Goal: Task Accomplishment & Management: Manage account settings

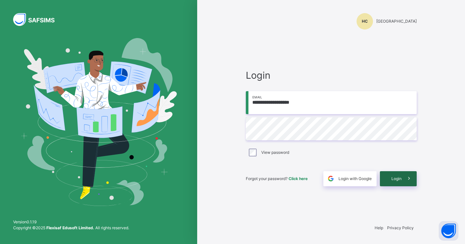
click at [400, 179] on span "Login" at bounding box center [396, 179] width 10 height 6
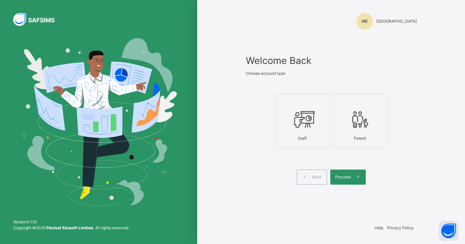
click at [309, 129] on icon at bounding box center [302, 119] width 23 height 25
click at [349, 181] on div "Proceed" at bounding box center [347, 177] width 35 height 15
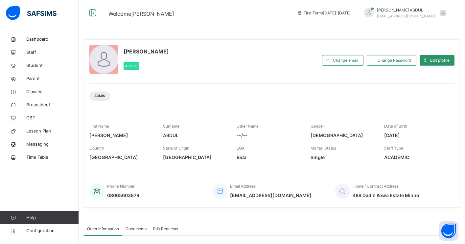
click at [443, 15] on span at bounding box center [443, 13] width 6 height 6
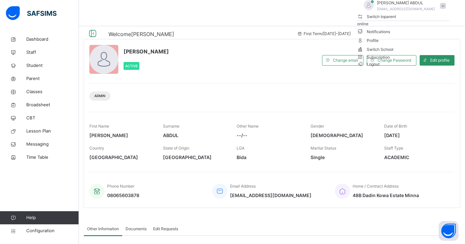
click at [350, 89] on div "Admin" at bounding box center [271, 93] width 365 height 21
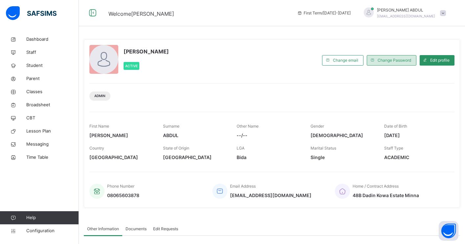
click at [386, 63] on span "Change Password" at bounding box center [394, 60] width 34 height 6
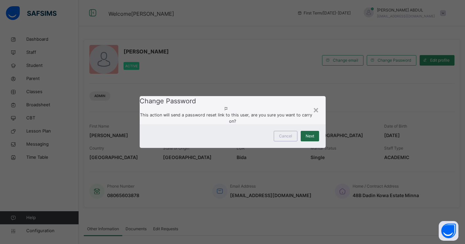
click at [311, 139] on span "Next" at bounding box center [310, 136] width 9 height 6
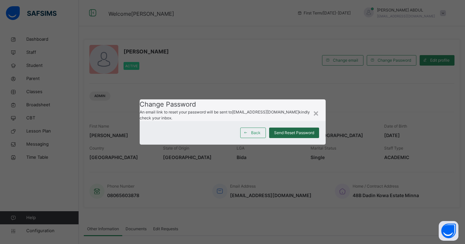
click at [302, 136] on span "Send Reset Password" at bounding box center [294, 133] width 40 height 6
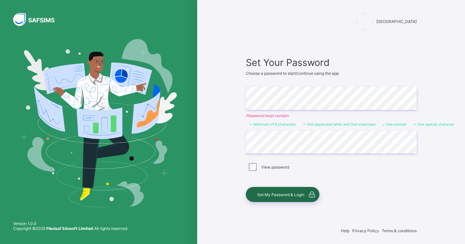
click at [278, 194] on span "Set My Password & Login" at bounding box center [280, 195] width 47 height 5
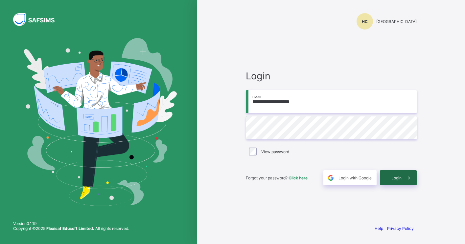
click at [395, 176] on span "Login" at bounding box center [396, 178] width 10 height 5
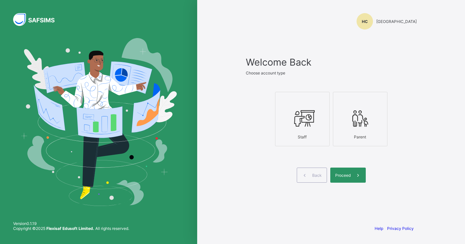
click at [289, 116] on div at bounding box center [302, 118] width 47 height 26
click at [343, 174] on span "Proceed" at bounding box center [342, 175] width 15 height 5
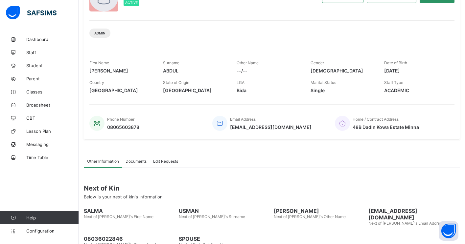
scroll to position [97, 0]
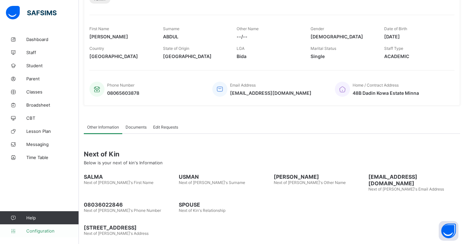
click at [38, 233] on span "Configuration" at bounding box center [52, 231] width 52 height 5
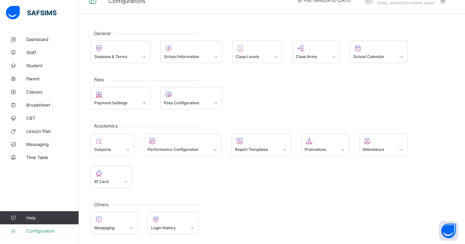
scroll to position [13, 0]
click at [33, 92] on span "Classes" at bounding box center [52, 91] width 53 height 5
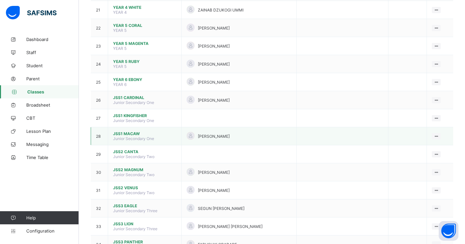
scroll to position [438, 0]
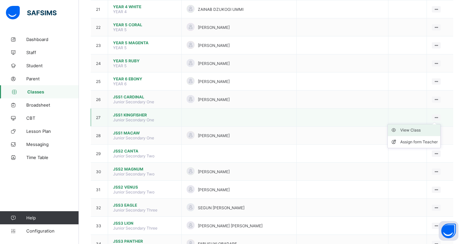
click at [416, 131] on div "View Class" at bounding box center [418, 130] width 37 height 7
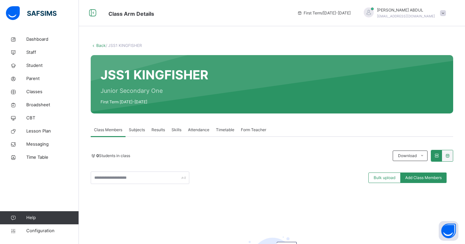
click at [136, 131] on span "Subjects" at bounding box center [137, 130] width 16 height 6
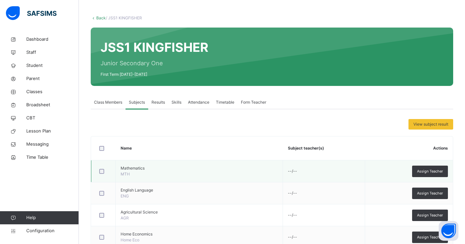
scroll to position [74, 0]
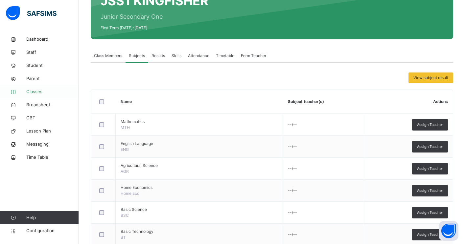
click at [39, 93] on span "Classes" at bounding box center [52, 92] width 53 height 7
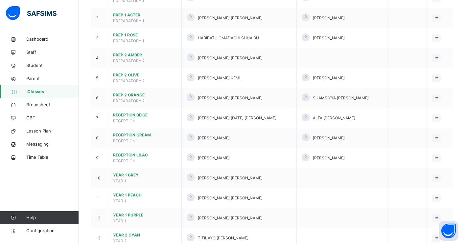
scroll to position [102, 0]
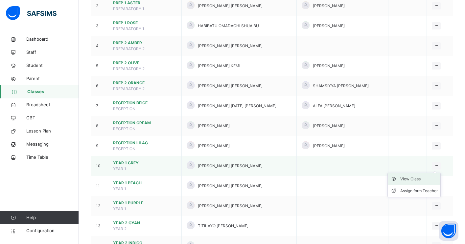
click at [414, 178] on div "View Class" at bounding box center [418, 179] width 37 height 7
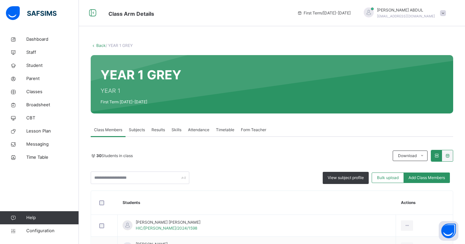
click at [134, 131] on span "Subjects" at bounding box center [137, 130] width 16 height 6
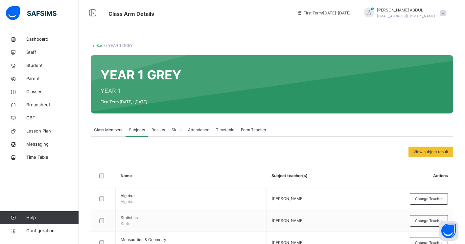
click at [113, 130] on span "Class Members" at bounding box center [108, 130] width 28 height 6
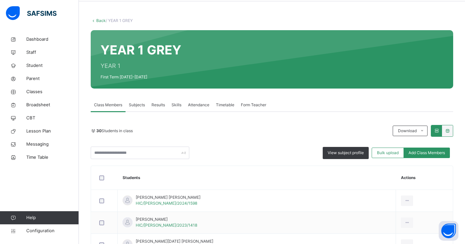
scroll to position [19, 0]
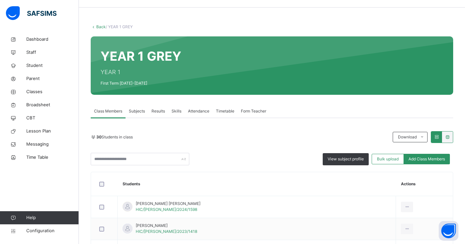
click at [137, 111] on span "Subjects" at bounding box center [137, 111] width 16 height 6
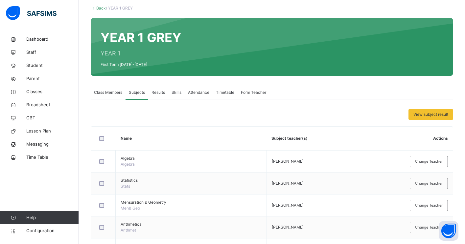
scroll to position [0, 0]
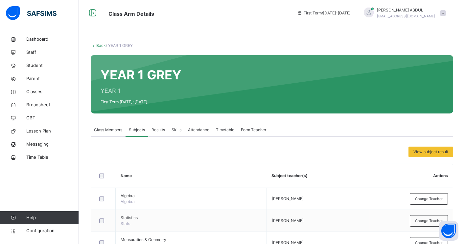
click at [103, 130] on span "Class Members" at bounding box center [108, 130] width 28 height 6
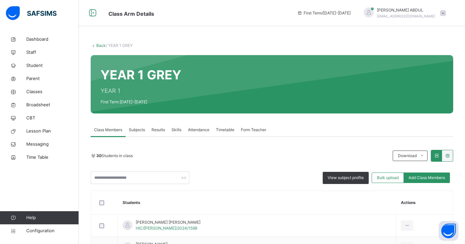
click at [99, 46] on link "Back" at bounding box center [101, 45] width 10 height 5
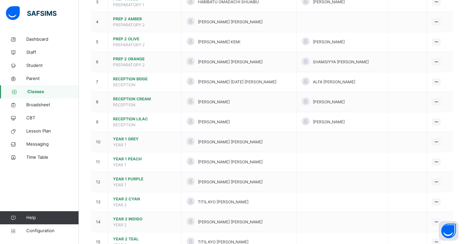
scroll to position [131, 0]
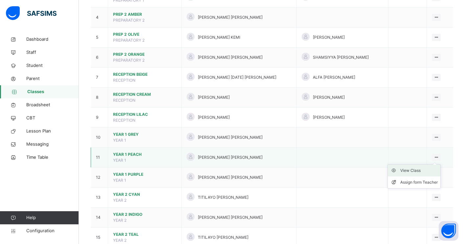
click at [411, 170] on div "View Class" at bounding box center [418, 171] width 37 height 7
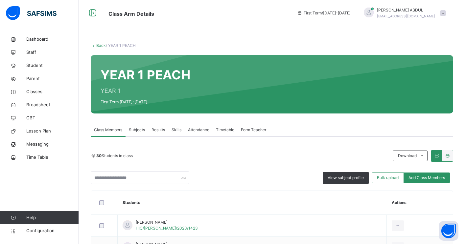
click at [142, 132] on span "Subjects" at bounding box center [137, 130] width 16 height 6
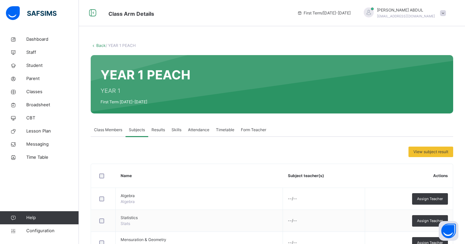
click at [100, 43] on link "Back" at bounding box center [101, 45] width 10 height 5
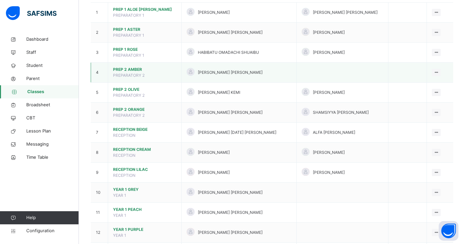
scroll to position [101, 0]
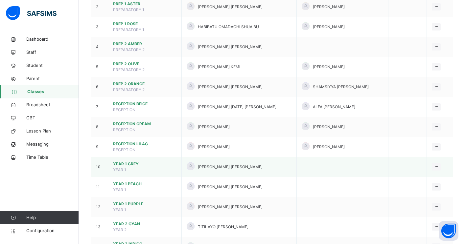
click at [129, 164] on span "YEAR 1 GREY" at bounding box center [144, 164] width 63 height 6
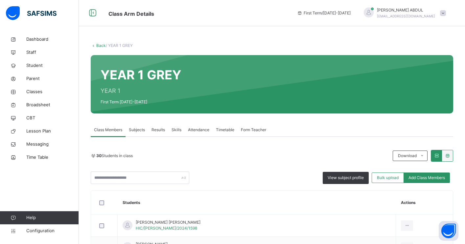
click at [142, 130] on span "Subjects" at bounding box center [137, 130] width 16 height 6
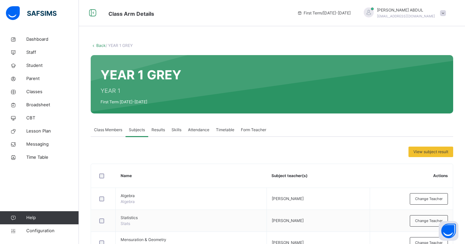
click at [101, 46] on link "Back" at bounding box center [101, 45] width 10 height 5
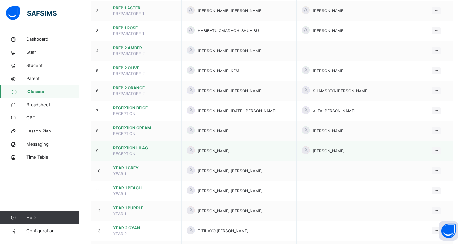
scroll to position [105, 0]
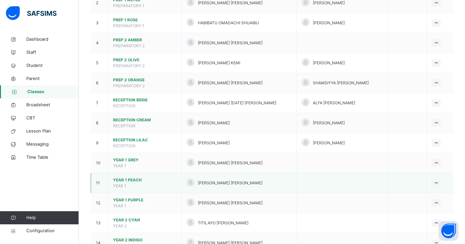
click at [133, 180] on span "YEAR 1 PEACH" at bounding box center [144, 180] width 63 height 6
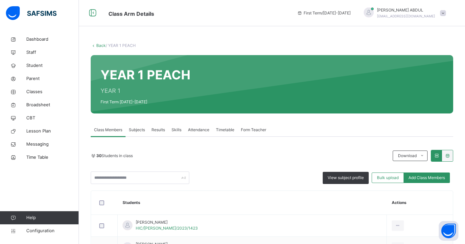
click at [138, 128] on span "Subjects" at bounding box center [137, 130] width 16 height 6
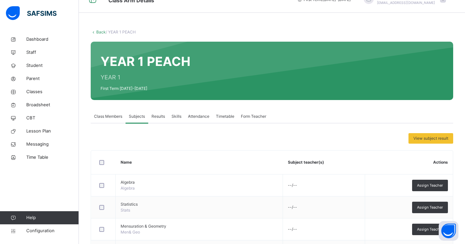
scroll to position [23, 0]
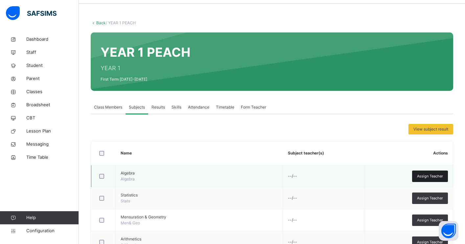
click at [426, 178] on span "Assign Teacher" at bounding box center [430, 177] width 26 height 6
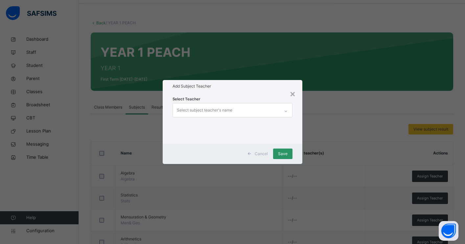
click at [247, 112] on div "Select subject teacher's name" at bounding box center [226, 110] width 107 height 14
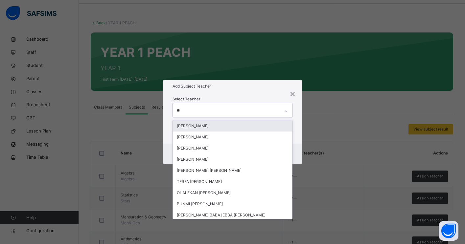
type input "***"
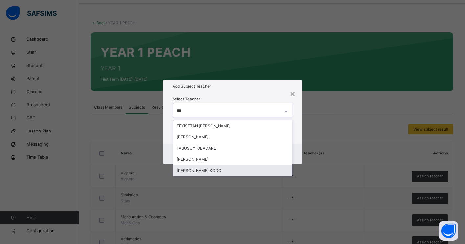
click at [215, 171] on div "FABIAN IORHAA KODO" at bounding box center [232, 170] width 119 height 11
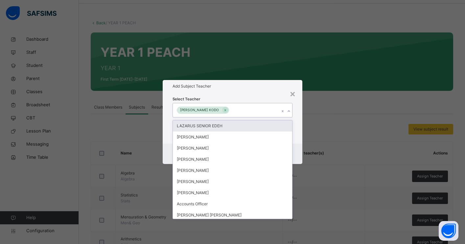
click at [296, 140] on div "Select Teacher option FABIAN IORHAA KODO, selected. option LAZARUS SENIOR EDEH …" at bounding box center [233, 118] width 140 height 51
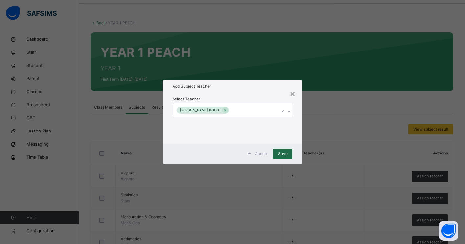
click at [282, 156] on span "Save" at bounding box center [283, 154] width 10 height 6
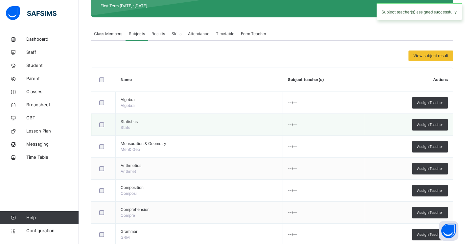
scroll to position [130, 0]
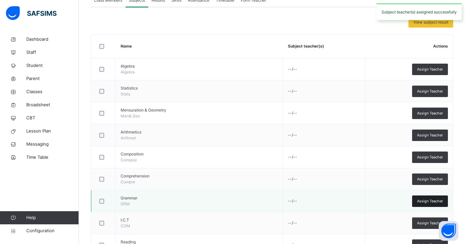
click at [428, 204] on span "Assign Teacher" at bounding box center [430, 202] width 26 height 6
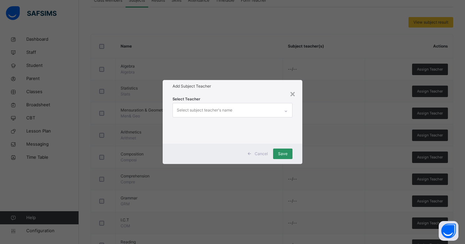
click at [260, 111] on div "Select subject teacher's name" at bounding box center [226, 110] width 107 height 14
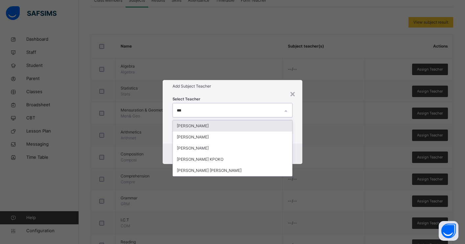
type input "****"
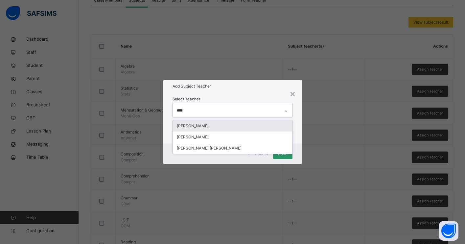
click at [232, 126] on div "DORIS OKOLIE" at bounding box center [232, 126] width 119 height 11
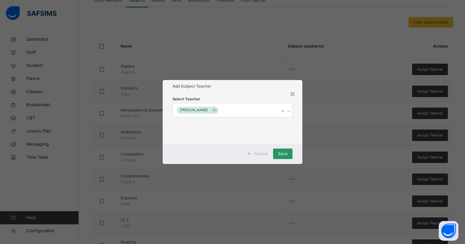
click at [300, 150] on div "Cancel Save" at bounding box center [233, 154] width 140 height 20
click at [281, 154] on span "Save" at bounding box center [283, 154] width 10 height 6
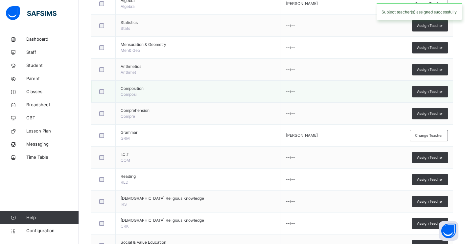
scroll to position [196, 0]
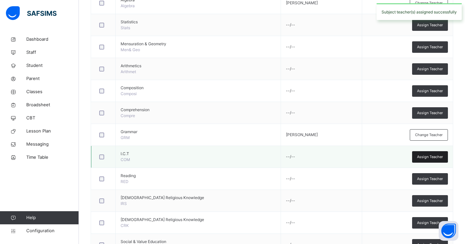
click at [428, 158] on span "Assign Teacher" at bounding box center [430, 157] width 26 height 6
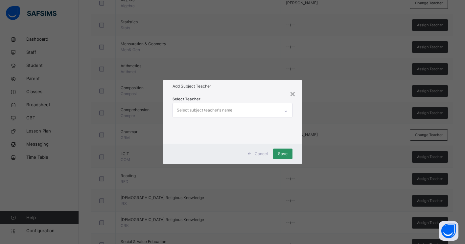
click at [258, 111] on div "Select subject teacher's name" at bounding box center [226, 110] width 107 height 14
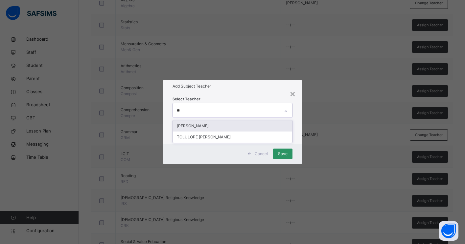
type input "***"
click at [250, 127] on div "TOLULOPE DANIEL FOLORUNSO" at bounding box center [232, 126] width 119 height 11
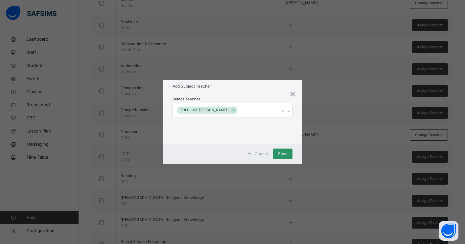
click at [299, 148] on div "Cancel Save" at bounding box center [233, 154] width 140 height 20
click at [285, 155] on span "Save" at bounding box center [283, 154] width 10 height 6
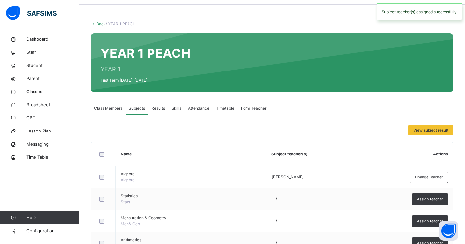
scroll to position [79, 0]
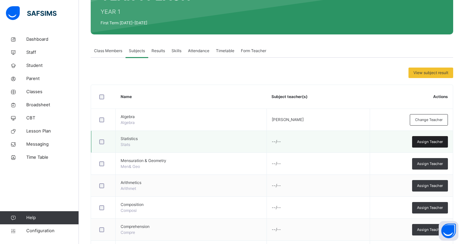
click at [423, 142] on span "Assign Teacher" at bounding box center [430, 142] width 26 height 6
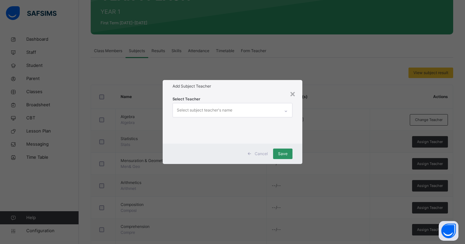
click at [236, 109] on div "Select subject teacher's name" at bounding box center [226, 110] width 107 height 14
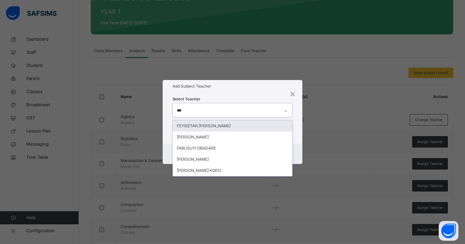
type input "****"
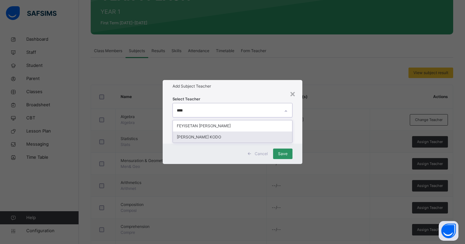
click at [211, 138] on div "FABIAN IORHAA KODO" at bounding box center [232, 137] width 119 height 11
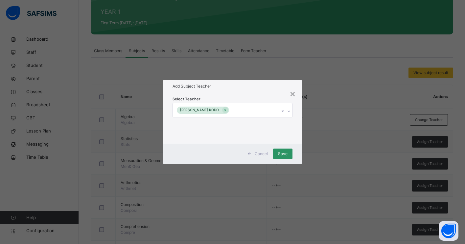
click at [300, 155] on div "Cancel Save" at bounding box center [233, 154] width 140 height 20
click at [281, 155] on span "Save" at bounding box center [283, 154] width 10 height 6
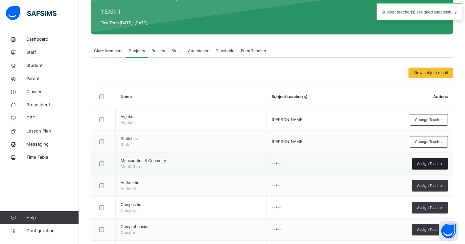
click at [419, 164] on span "Assign Teacher" at bounding box center [430, 164] width 26 height 6
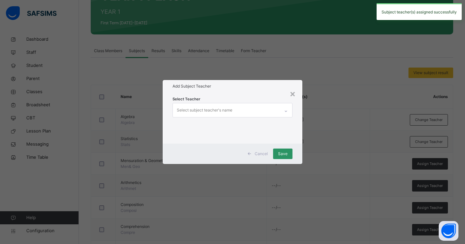
click at [255, 107] on div "Select subject teacher's name" at bounding box center [226, 110] width 107 height 14
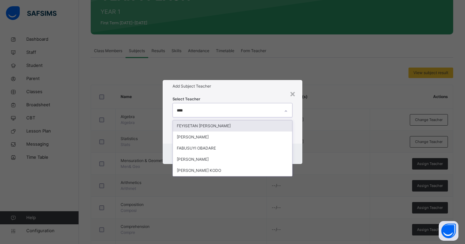
type input "*****"
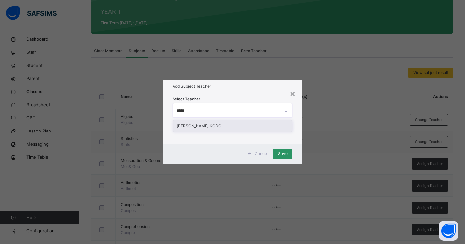
click at [212, 127] on div "FABIAN IORHAA KODO" at bounding box center [232, 126] width 119 height 11
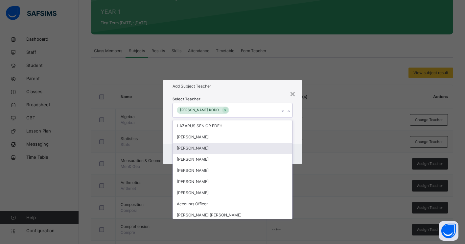
click at [299, 154] on div "Cancel Save" at bounding box center [233, 154] width 140 height 20
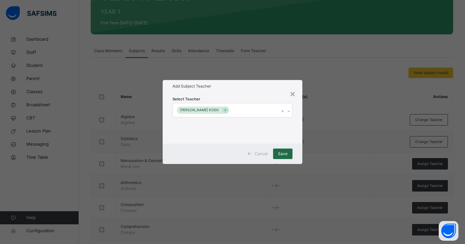
click at [285, 155] on span "Save" at bounding box center [283, 154] width 10 height 6
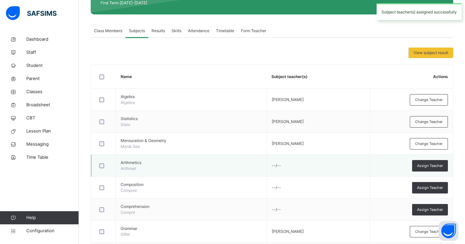
scroll to position [100, 0]
click at [420, 168] on div "Assign Teacher" at bounding box center [430, 165] width 36 height 11
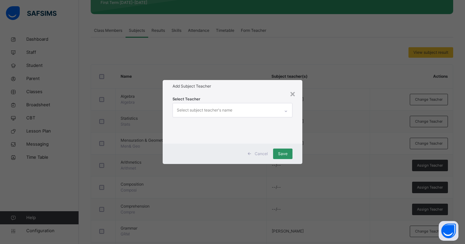
click at [234, 111] on div "Select subject teacher's name" at bounding box center [226, 110] width 107 height 14
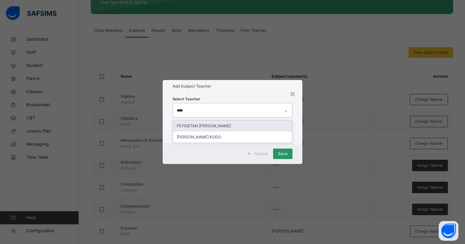
type input "*****"
click at [232, 125] on div "FABIAN IORHAA KODO" at bounding box center [232, 126] width 119 height 11
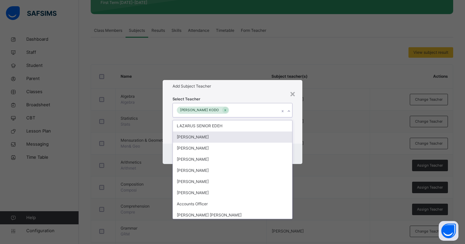
click at [295, 151] on div "Cancel Save" at bounding box center [233, 154] width 140 height 20
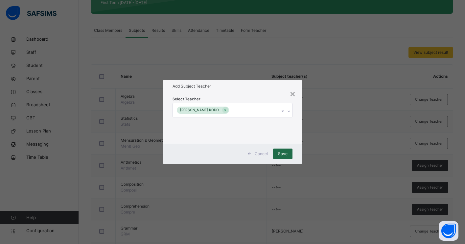
click at [285, 153] on span "Save" at bounding box center [283, 154] width 10 height 6
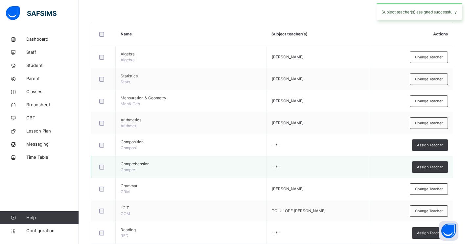
scroll to position [144, 0]
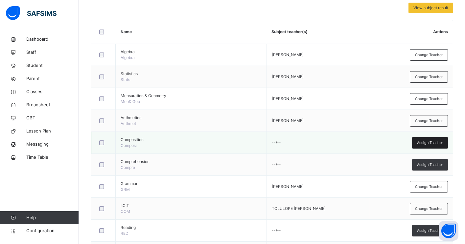
click at [419, 142] on span "Assign Teacher" at bounding box center [430, 143] width 26 height 6
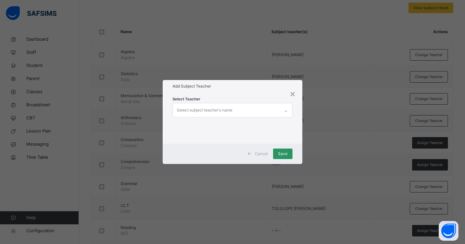
click at [251, 111] on div "Select subject teacher's name" at bounding box center [226, 110] width 107 height 14
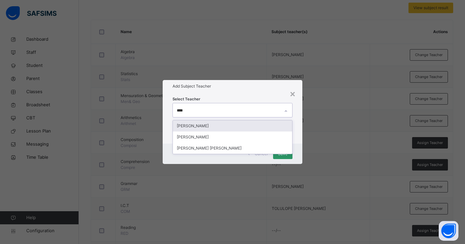
type input "*****"
click at [202, 127] on div "DORIS OKOLIE" at bounding box center [232, 126] width 119 height 11
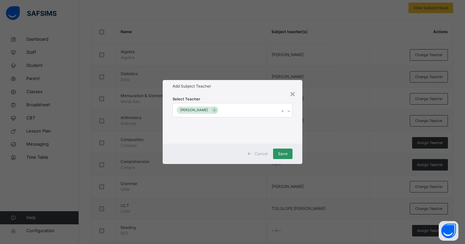
click at [295, 158] on div "Cancel Save" at bounding box center [233, 154] width 140 height 20
click at [284, 155] on span "Save" at bounding box center [283, 154] width 10 height 6
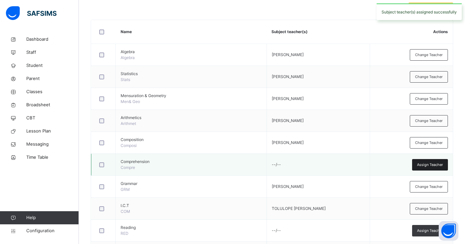
click at [417, 166] on span "Assign Teacher" at bounding box center [430, 165] width 26 height 6
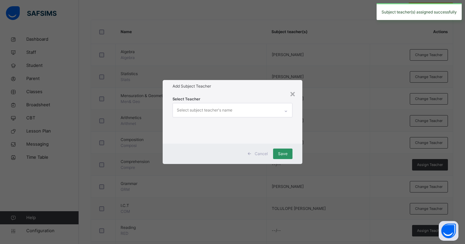
click at [241, 112] on div "Select subject teacher's name" at bounding box center [226, 110] width 107 height 14
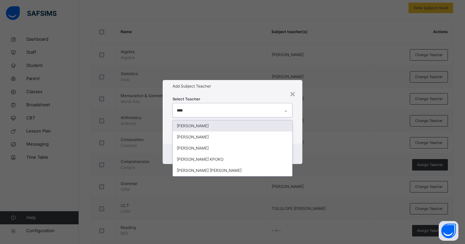
type input "*****"
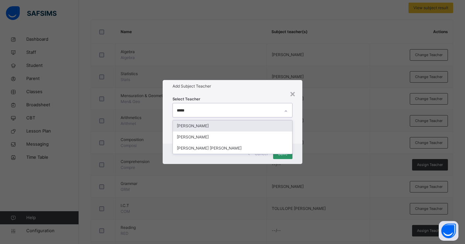
click at [237, 126] on div "DORIS OKOLIE" at bounding box center [232, 126] width 119 height 11
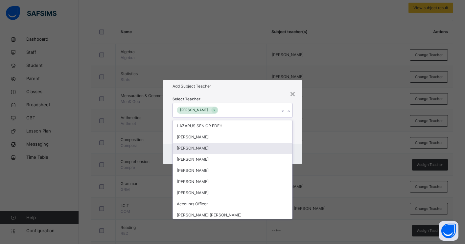
click at [296, 150] on div "Cancel Save" at bounding box center [233, 154] width 140 height 20
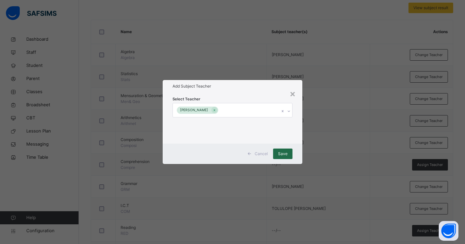
click at [283, 155] on span "Save" at bounding box center [283, 154] width 10 height 6
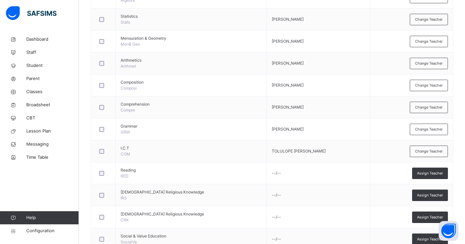
scroll to position [203, 0]
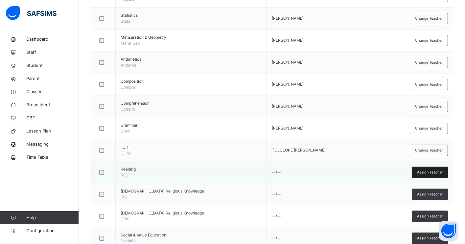
click at [421, 175] on span "Assign Teacher" at bounding box center [430, 173] width 26 height 6
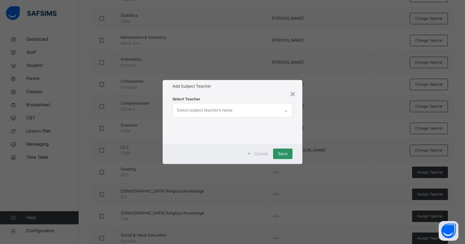
click at [225, 107] on div "Select subject teacher's name" at bounding box center [205, 110] width 56 height 12
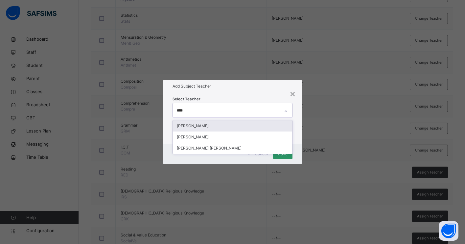
type input "*****"
click at [190, 126] on div "DORIS OKOLIE" at bounding box center [232, 126] width 119 height 11
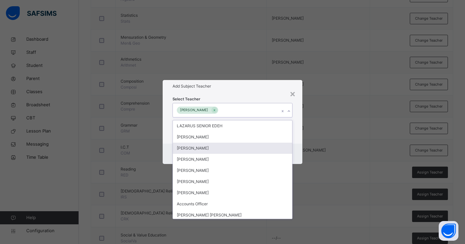
click at [299, 148] on div "Cancel Save" at bounding box center [233, 154] width 140 height 20
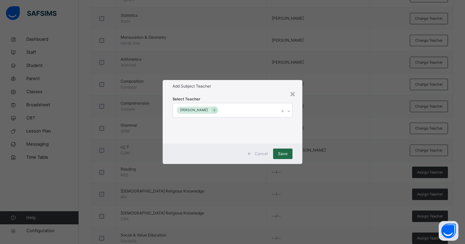
click at [282, 157] on span "Save" at bounding box center [283, 154] width 10 height 6
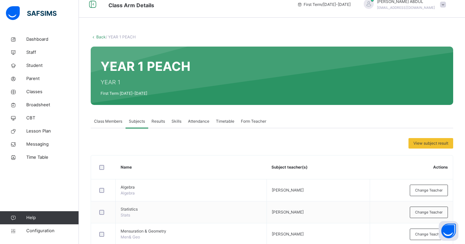
scroll to position [0, 0]
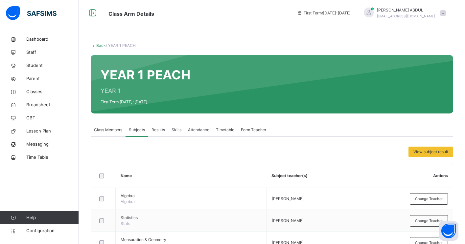
click at [98, 45] on link "Back" at bounding box center [101, 45] width 10 height 5
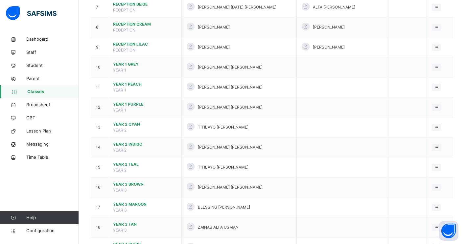
scroll to position [202, 0]
click at [136, 105] on span "YEAR 1 PURPLE" at bounding box center [144, 104] width 63 height 6
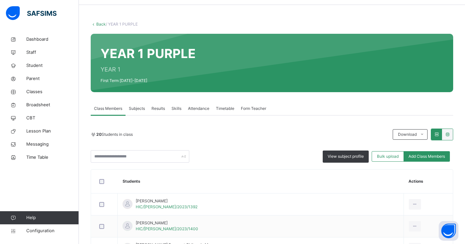
scroll to position [22, 0]
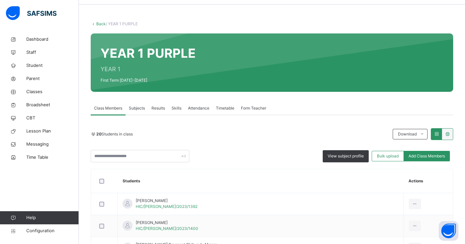
click at [101, 24] on link "Back" at bounding box center [101, 23] width 10 height 5
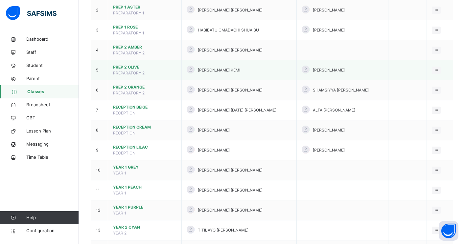
scroll to position [127, 0]
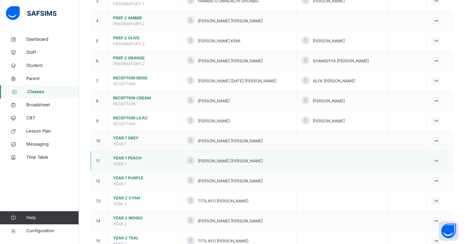
click at [130, 159] on span "YEAR 1 PEACH" at bounding box center [144, 158] width 63 height 6
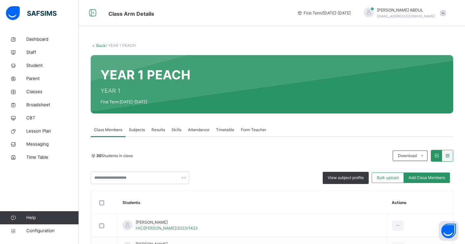
click at [100, 45] on link "Back" at bounding box center [101, 45] width 10 height 5
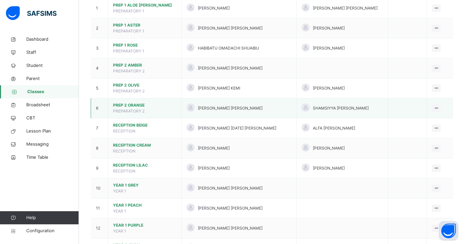
scroll to position [132, 0]
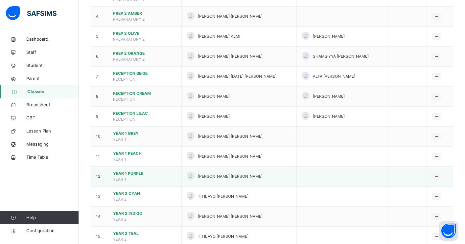
click at [126, 174] on span "YEAR 1 PURPLE" at bounding box center [144, 174] width 63 height 6
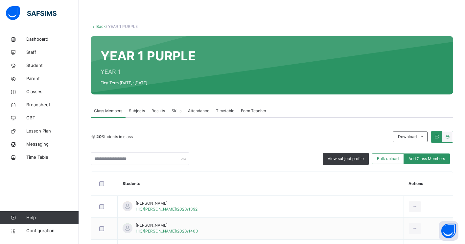
scroll to position [41, 0]
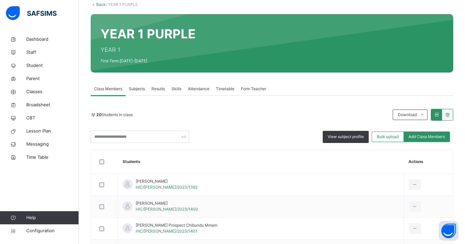
click at [136, 92] on span "Subjects" at bounding box center [137, 89] width 16 height 6
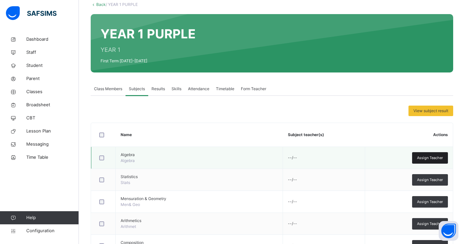
click at [421, 158] on span "Assign Teacher" at bounding box center [430, 158] width 26 height 6
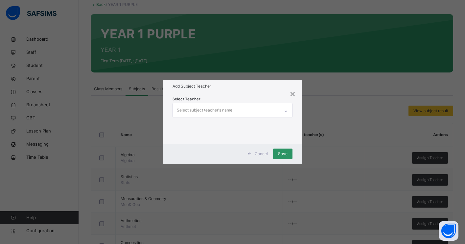
click at [267, 110] on div "Select subject teacher's name" at bounding box center [226, 110] width 107 height 14
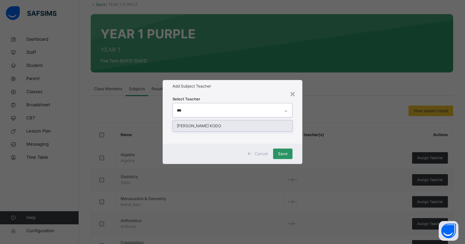
type input "****"
click at [263, 126] on div "FABIAN IORHAA KODO" at bounding box center [232, 126] width 119 height 11
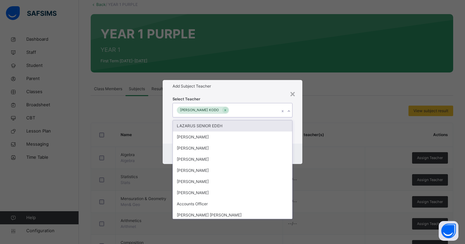
click at [301, 131] on div "Select Teacher option FABIAN IORHAA KODO, selected. option LAZARUS SENIOR EDEH …" at bounding box center [233, 118] width 140 height 51
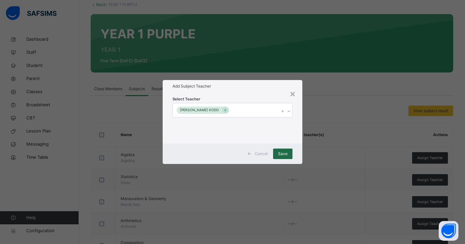
click at [286, 154] on span "Save" at bounding box center [283, 154] width 10 height 6
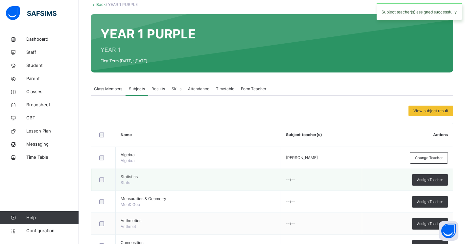
scroll to position [123, 0]
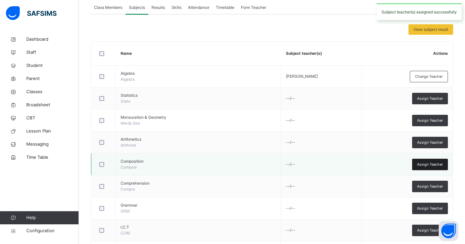
click at [417, 165] on span "Assign Teacher" at bounding box center [430, 165] width 26 height 6
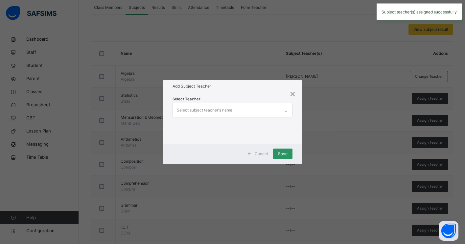
click at [257, 113] on div "Select subject teacher's name" at bounding box center [226, 110] width 107 height 14
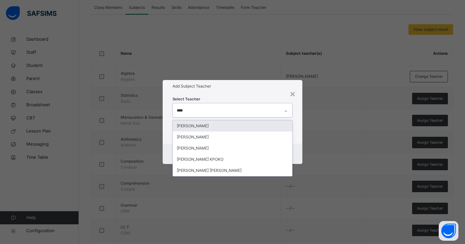
type input "*****"
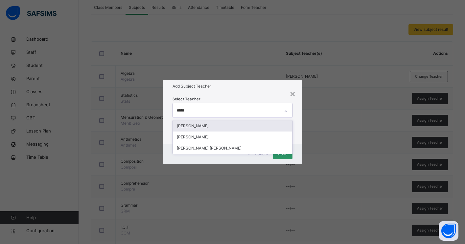
click at [215, 124] on div "DORIS OKOLIE" at bounding box center [232, 126] width 119 height 11
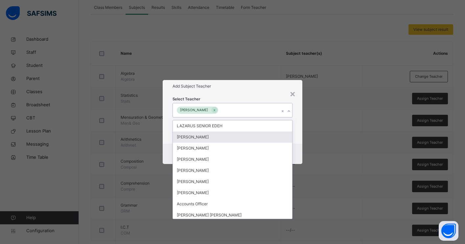
click at [299, 141] on div "Select Teacher option DORIS OKOLIE, selected. option OLADEJI AJEWOLE focused, 2…" at bounding box center [233, 118] width 140 height 51
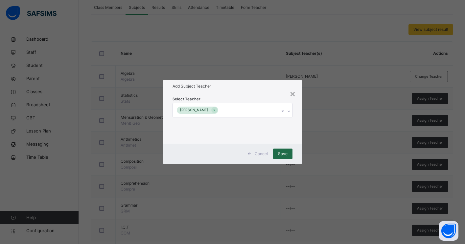
click at [280, 157] on div "Save" at bounding box center [282, 154] width 19 height 11
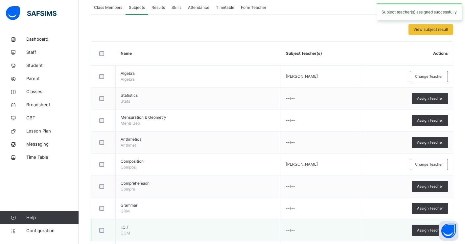
scroll to position [166, 0]
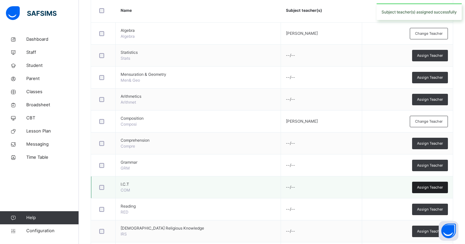
click at [419, 191] on div "Assign Teacher" at bounding box center [430, 187] width 36 height 11
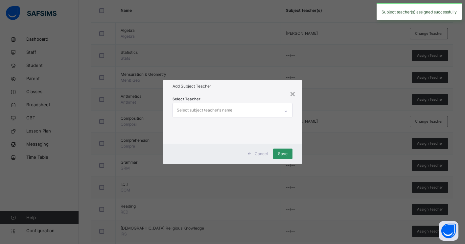
click at [236, 111] on div "Select subject teacher's name" at bounding box center [226, 110] width 107 height 14
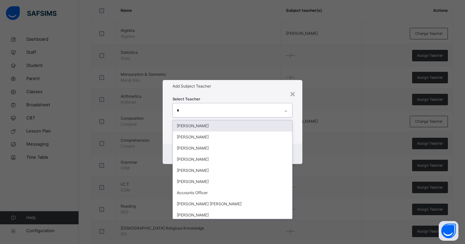
type input "**"
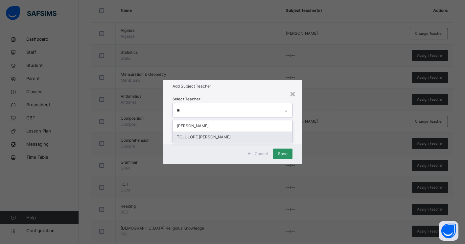
click at [207, 138] on div "TOLULOPE DANIEL FOLORUNSO" at bounding box center [232, 137] width 119 height 11
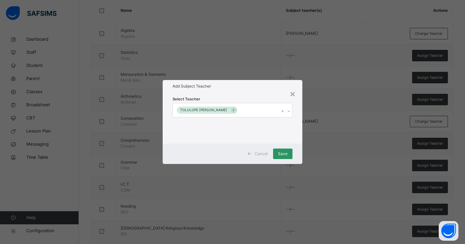
click at [299, 147] on div "Cancel Save" at bounding box center [233, 154] width 140 height 20
click at [283, 156] on span "Save" at bounding box center [283, 154] width 10 height 6
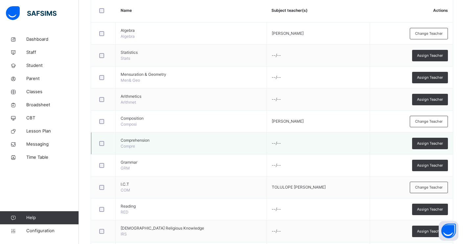
scroll to position [43, 0]
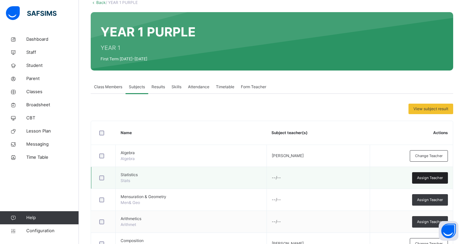
click at [423, 178] on span "Assign Teacher" at bounding box center [430, 178] width 26 height 6
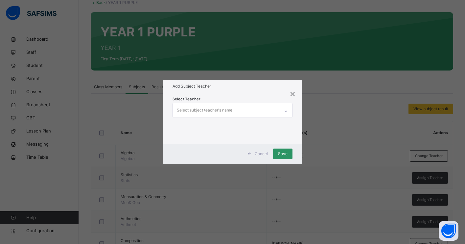
click at [267, 111] on div "Select subject teacher's name" at bounding box center [226, 110] width 107 height 14
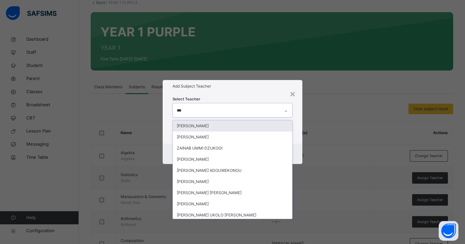
type input "****"
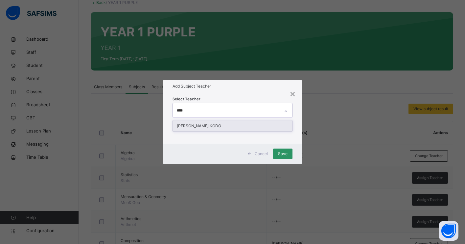
click at [247, 125] on div "FABIAN IORHAA KODO" at bounding box center [232, 126] width 119 height 11
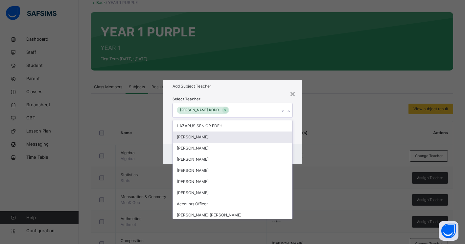
click at [298, 148] on div "Cancel Save" at bounding box center [233, 154] width 140 height 20
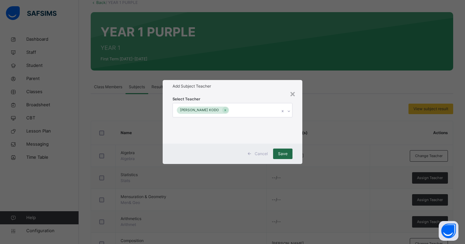
click at [283, 154] on span "Save" at bounding box center [283, 154] width 10 height 6
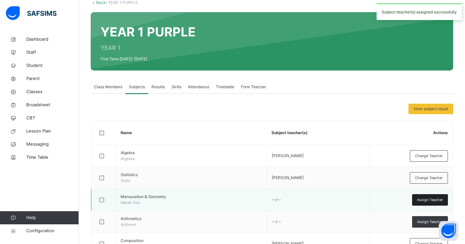
click at [420, 199] on span "Assign Teacher" at bounding box center [430, 200] width 26 height 6
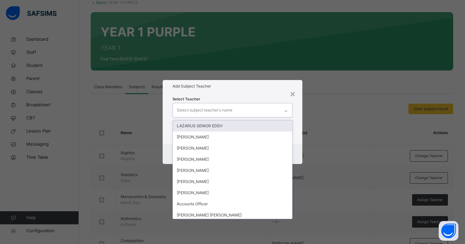
click at [243, 111] on div "Select subject teacher's name" at bounding box center [226, 110] width 107 height 14
type input "****"
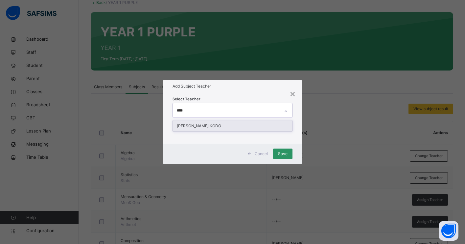
click at [211, 127] on div "FABIAN IORHAA KODO" at bounding box center [232, 126] width 119 height 11
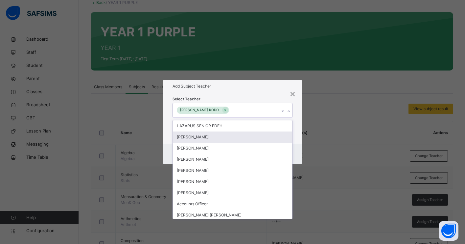
click at [297, 138] on div "Select Teacher option FABIAN IORHAA KODO, selected. option OLADEJI AJEWOLE focu…" at bounding box center [233, 118] width 140 height 51
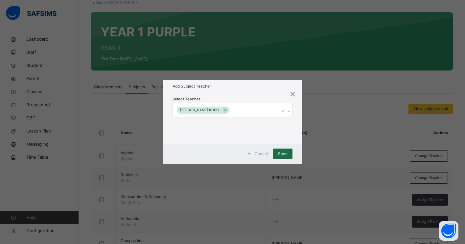
click at [283, 155] on span "Save" at bounding box center [283, 154] width 10 height 6
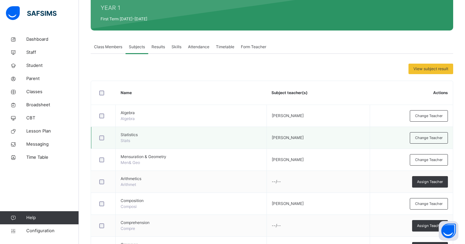
scroll to position [90, 0]
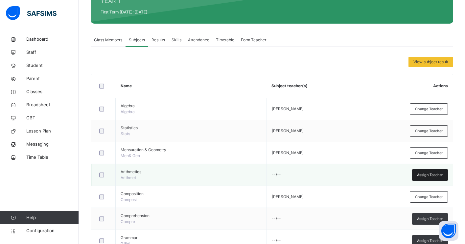
click at [421, 176] on span "Assign Teacher" at bounding box center [430, 175] width 26 height 6
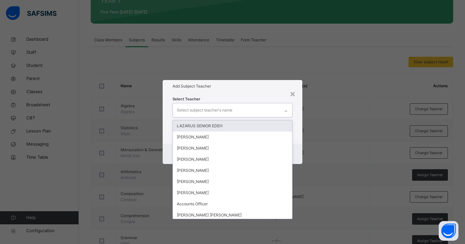
click at [233, 111] on div "Select subject teacher's name" at bounding box center [226, 110] width 107 height 14
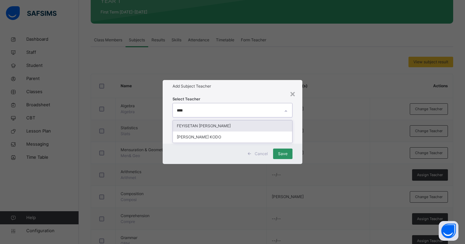
type input "*****"
click at [222, 125] on div "FABIAN IORHAA KODO" at bounding box center [232, 126] width 119 height 11
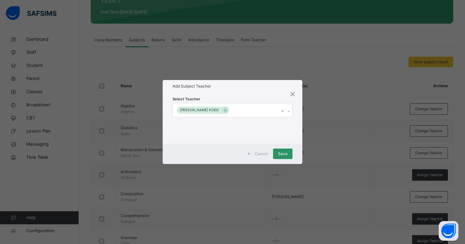
click at [295, 150] on div "Cancel Save" at bounding box center [233, 154] width 140 height 20
click at [286, 154] on span "Save" at bounding box center [283, 154] width 10 height 6
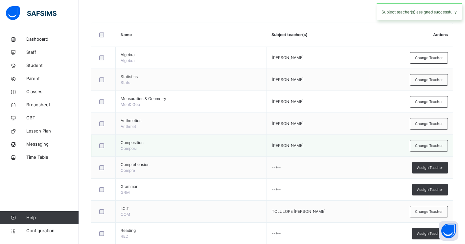
scroll to position [142, 0]
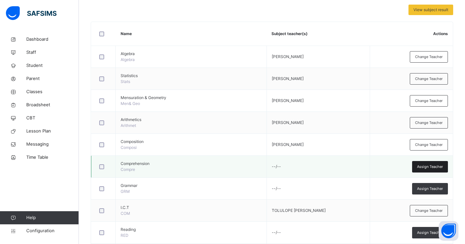
click at [418, 167] on span "Assign Teacher" at bounding box center [430, 167] width 26 height 6
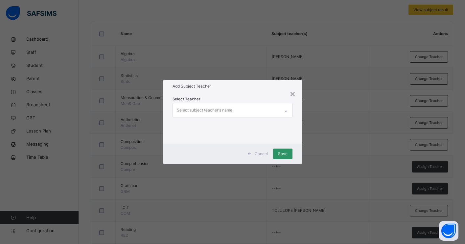
click at [253, 111] on div "Select subject teacher's name" at bounding box center [226, 110] width 107 height 14
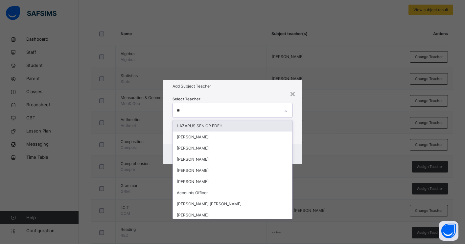
type input "***"
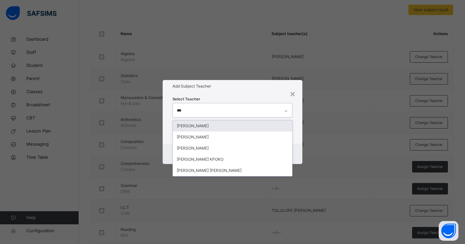
click at [236, 125] on div "DORIS OKOLIE" at bounding box center [232, 126] width 119 height 11
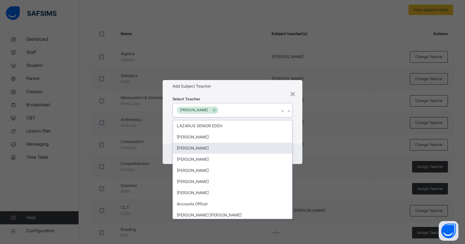
click at [296, 152] on div "Cancel Save" at bounding box center [233, 154] width 140 height 20
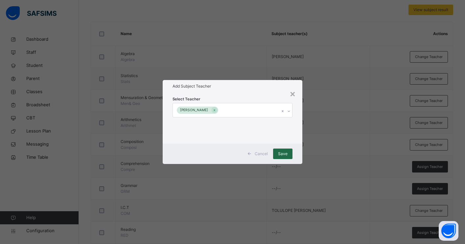
click at [281, 156] on span "Save" at bounding box center [283, 154] width 10 height 6
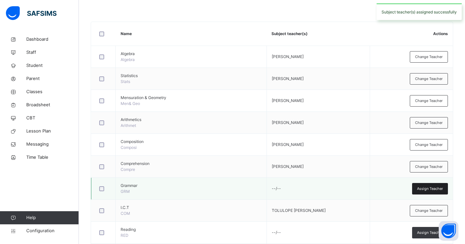
click at [426, 191] on span "Assign Teacher" at bounding box center [430, 189] width 26 height 6
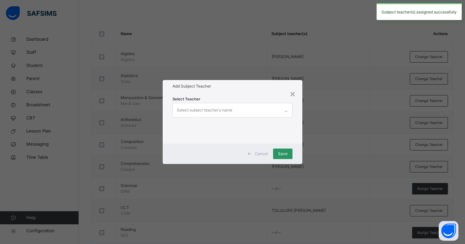
click at [251, 112] on div "Select subject teacher's name" at bounding box center [226, 110] width 107 height 14
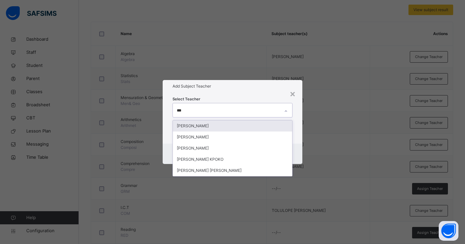
type input "****"
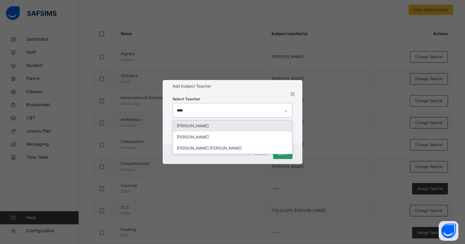
click at [217, 128] on div "DORIS OKOLIE" at bounding box center [232, 126] width 119 height 11
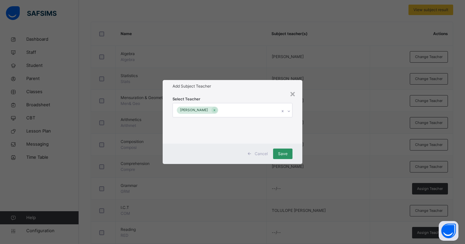
click at [298, 151] on div "Cancel Save" at bounding box center [233, 154] width 140 height 20
click at [283, 154] on span "Save" at bounding box center [283, 154] width 10 height 6
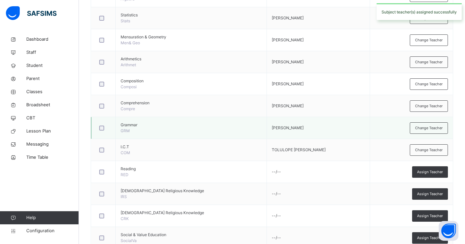
scroll to position [204, 0]
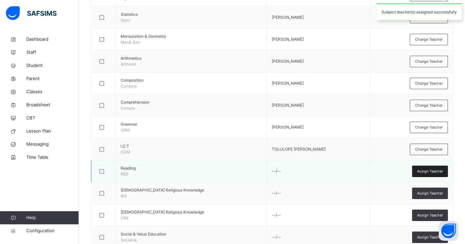
click at [414, 173] on div "Assign Teacher" at bounding box center [430, 171] width 36 height 11
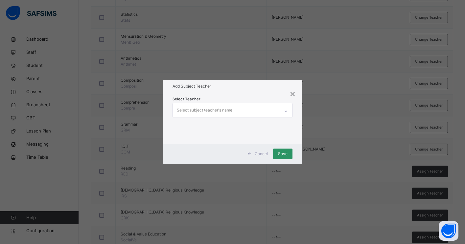
click at [230, 110] on div "Select subject teacher's name" at bounding box center [205, 110] width 56 height 12
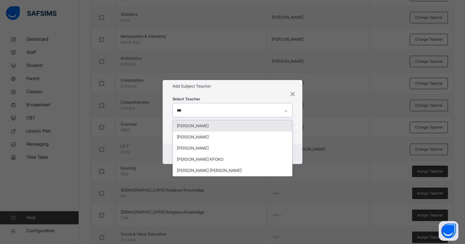
type input "****"
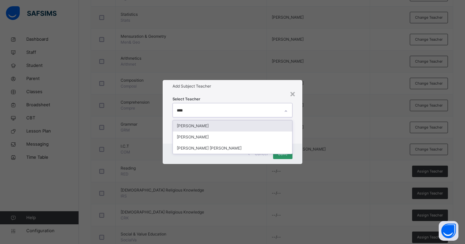
click at [200, 127] on div "DORIS OKOLIE" at bounding box center [232, 126] width 119 height 11
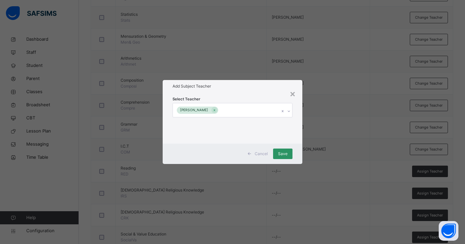
click at [297, 159] on div "Cancel Save" at bounding box center [233, 154] width 140 height 20
click at [283, 154] on span "Save" at bounding box center [283, 154] width 10 height 6
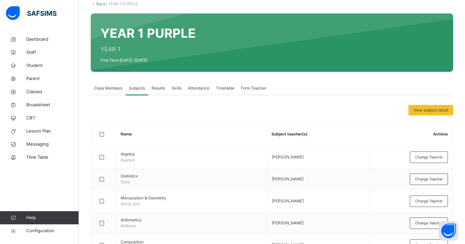
scroll to position [45, 0]
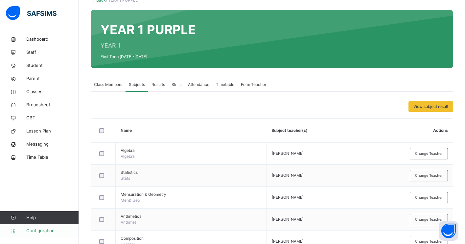
click at [40, 230] on span "Configuration" at bounding box center [52, 231] width 52 height 7
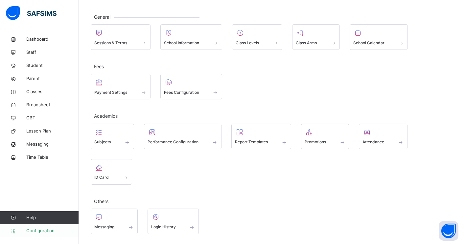
scroll to position [29, 0]
click at [121, 146] on div "Subjects" at bounding box center [112, 137] width 43 height 26
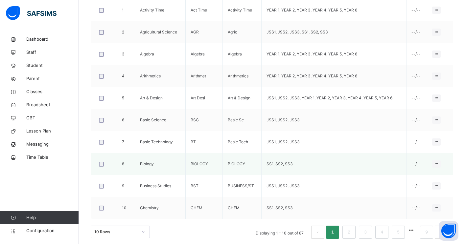
scroll to position [217, 0]
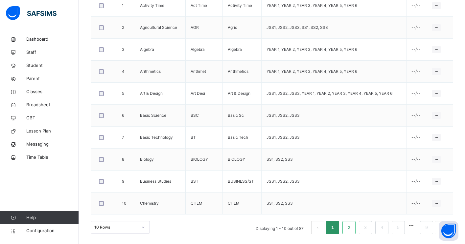
click at [350, 228] on link "2" at bounding box center [349, 228] width 6 height 9
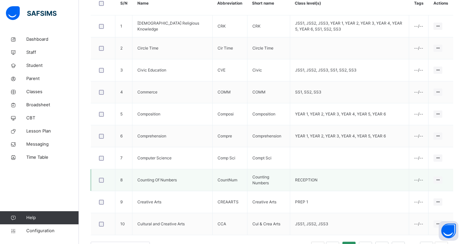
scroll to position [190, 0]
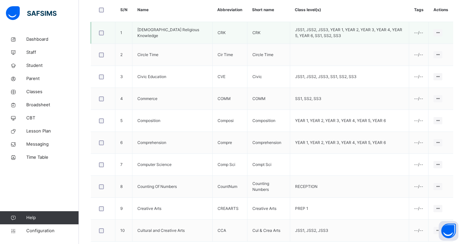
click at [394, 33] on td "JSS1, JSS2, JSS3, YEAR 1, YEAR 2, YEAR 3, YEAR 4, YEAR 5, YEAR 6, SS1, SS2, SS3" at bounding box center [349, 33] width 119 height 22
click at [432, 60] on div "Assign to Level" at bounding box center [425, 58] width 28 height 7
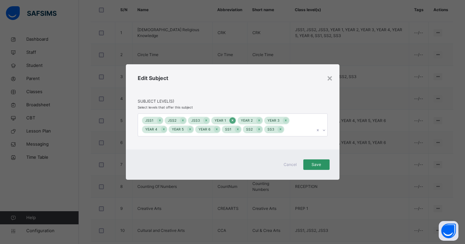
click at [232, 121] on icon at bounding box center [233, 121] width 2 height 2
click at [314, 165] on span "Save" at bounding box center [316, 165] width 16 height 6
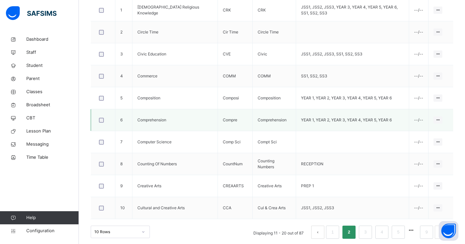
scroll to position [217, 0]
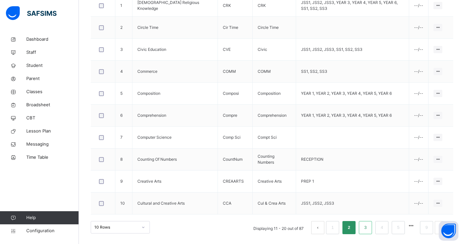
click at [364, 228] on link "3" at bounding box center [365, 228] width 6 height 9
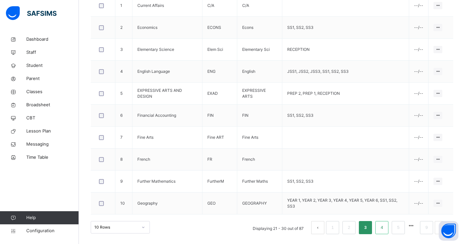
click at [380, 229] on link "4" at bounding box center [381, 228] width 6 height 9
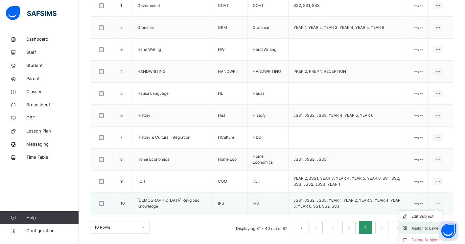
click at [429, 226] on div "Assign to Level" at bounding box center [425, 228] width 28 height 7
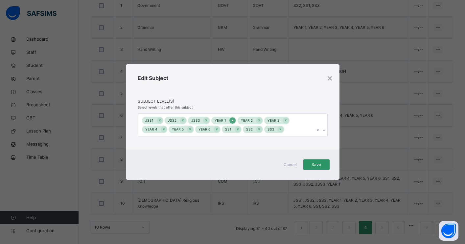
click at [232, 121] on icon at bounding box center [233, 120] width 4 height 5
click at [232, 121] on icon at bounding box center [233, 121] width 2 height 2
click at [314, 164] on span "Save" at bounding box center [316, 165] width 16 height 6
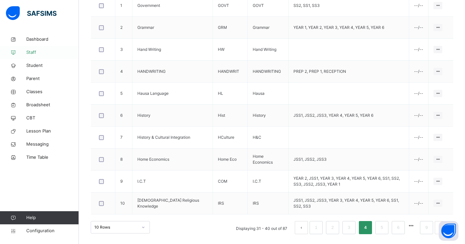
click at [35, 54] on span "Staff" at bounding box center [52, 52] width 53 height 7
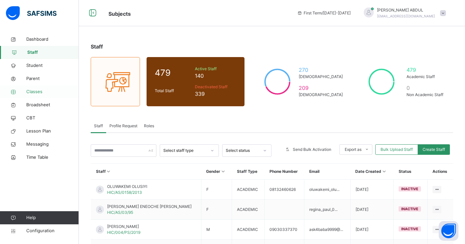
click at [39, 93] on span "Classes" at bounding box center [52, 92] width 53 height 7
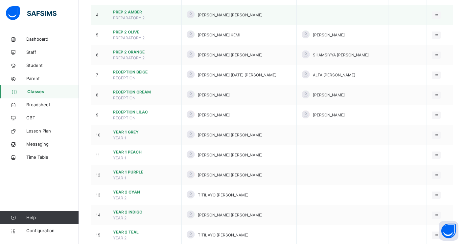
scroll to position [140, 0]
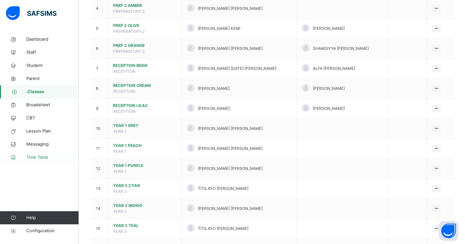
click at [51, 154] on link "Time Table" at bounding box center [39, 157] width 79 height 13
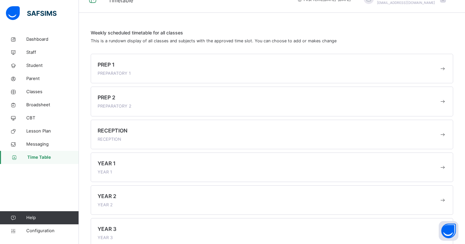
scroll to position [64, 0]
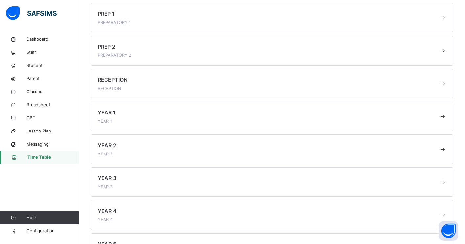
click at [161, 152] on div "YEAR 2 YEAR 2" at bounding box center [268, 150] width 341 height 16
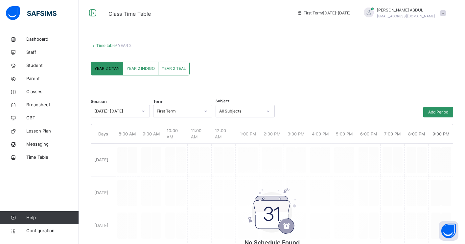
click at [97, 44] on link "Time table" at bounding box center [105, 45] width 19 height 5
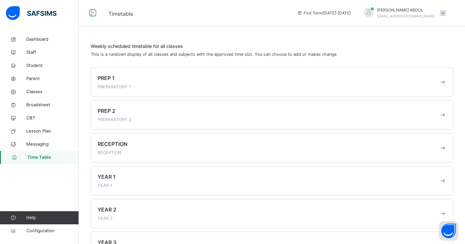
click at [171, 181] on span at bounding box center [268, 182] width 341 height 2
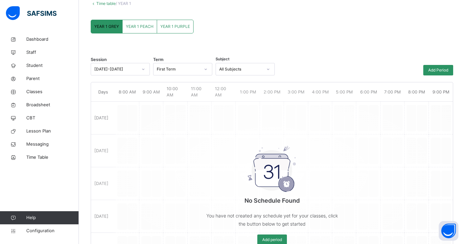
scroll to position [20, 0]
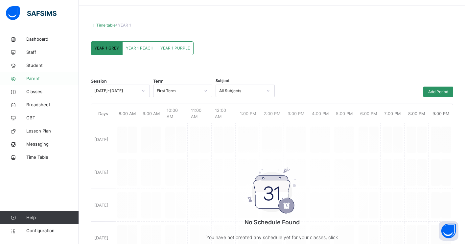
click at [35, 81] on span "Parent" at bounding box center [52, 79] width 53 height 7
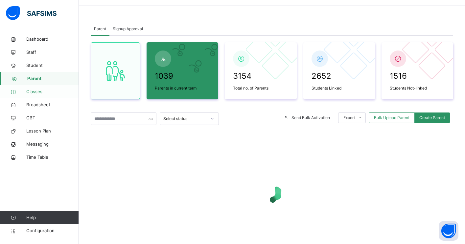
click at [39, 91] on span "Classes" at bounding box center [52, 92] width 53 height 7
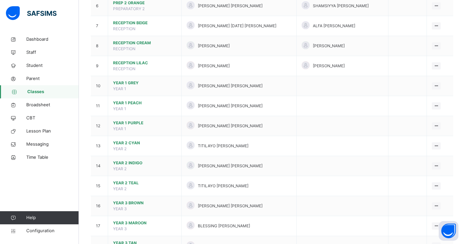
scroll to position [186, 0]
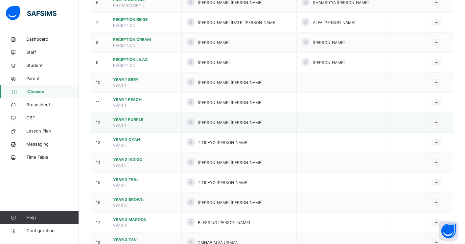
click at [166, 124] on td "YEAR 1 PURPLE YEAR 1" at bounding box center [145, 123] width 74 height 20
click at [121, 118] on span "YEAR 1 PURPLE" at bounding box center [144, 120] width 63 height 6
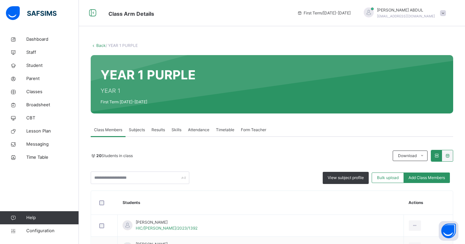
scroll to position [86, 0]
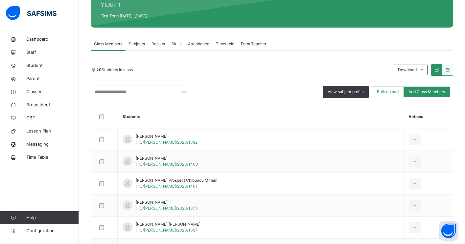
click at [138, 44] on span "Subjects" at bounding box center [137, 44] width 16 height 6
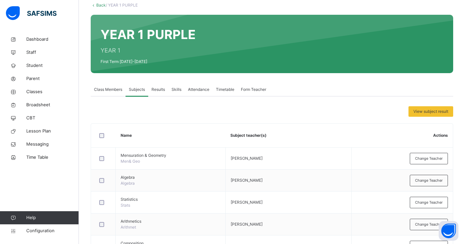
scroll to position [0, 0]
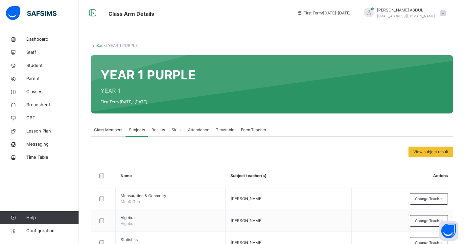
click at [100, 45] on link "Back" at bounding box center [101, 45] width 10 height 5
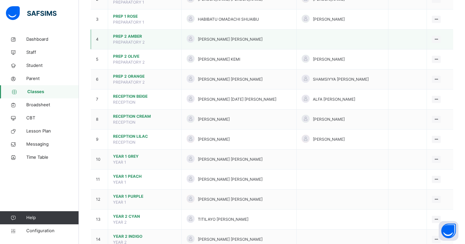
scroll to position [171, 0]
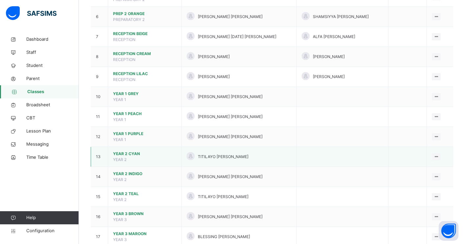
click at [135, 155] on span "YEAR 2 CYAN" at bounding box center [144, 154] width 63 height 6
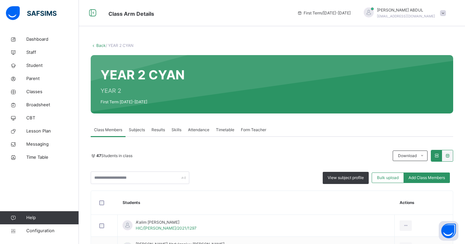
click at [141, 130] on span "Subjects" at bounding box center [137, 130] width 16 height 6
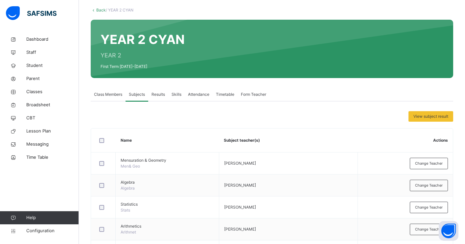
scroll to position [29, 0]
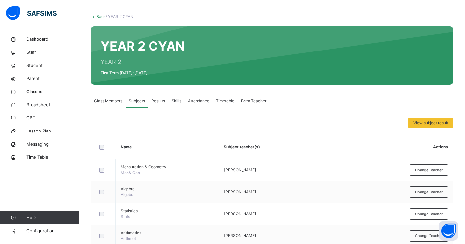
click at [102, 17] on link "Back" at bounding box center [101, 16] width 10 height 5
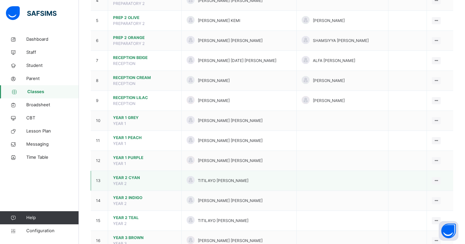
scroll to position [152, 0]
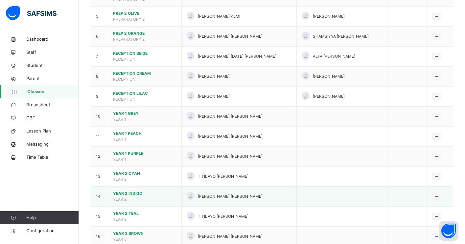
click at [129, 194] on span "YEAR 2 INDIGO" at bounding box center [144, 194] width 63 height 6
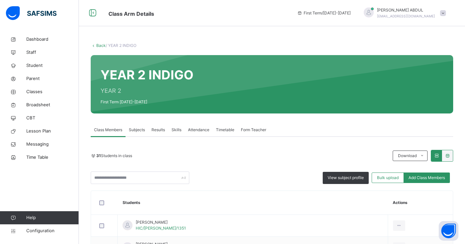
click at [138, 131] on span "Subjects" at bounding box center [137, 130] width 16 height 6
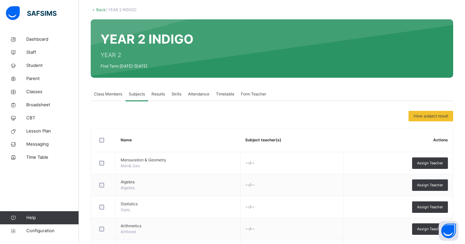
scroll to position [61, 0]
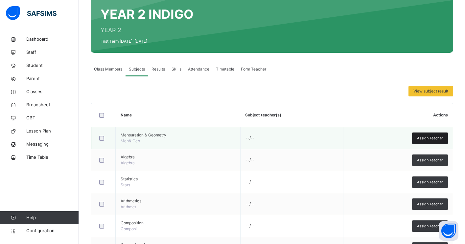
click at [417, 139] on span "Assign Teacher" at bounding box center [430, 139] width 26 height 6
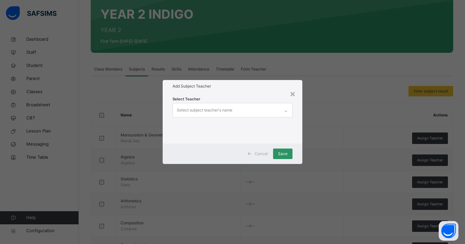
click at [253, 111] on div "Select subject teacher's name" at bounding box center [226, 110] width 107 height 14
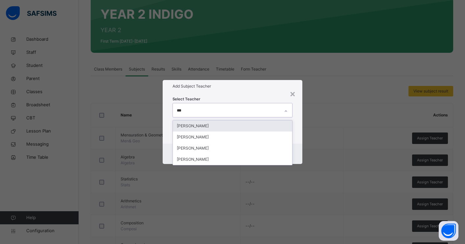
type input "****"
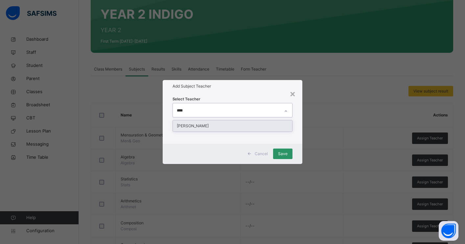
click at [241, 127] on div "ABDULGAFAR LARO" at bounding box center [232, 126] width 119 height 11
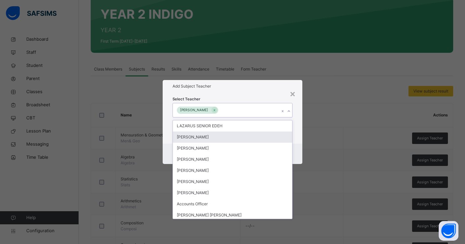
click at [298, 140] on div "Select Teacher option ABDULGAFAR LARO, selected. option OLADEJI AJEWOLE focused…" at bounding box center [233, 118] width 140 height 51
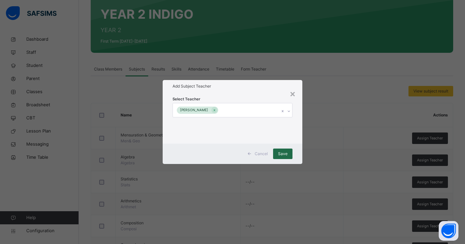
click at [280, 151] on span "Save" at bounding box center [283, 154] width 10 height 6
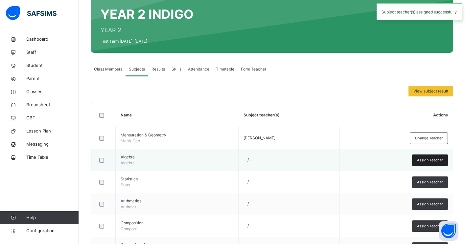
click at [425, 161] on span "Assign Teacher" at bounding box center [430, 161] width 26 height 6
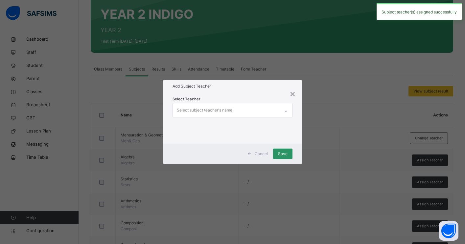
click at [269, 112] on div "Select subject teacher's name" at bounding box center [226, 110] width 107 height 14
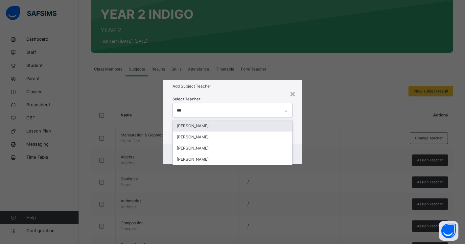
type input "****"
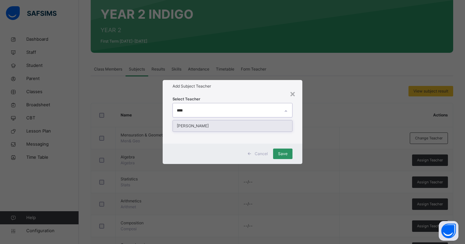
click at [252, 126] on div "ABDULGAFAR LARO" at bounding box center [232, 126] width 119 height 11
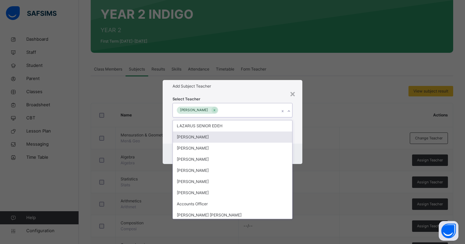
click at [299, 148] on div "Cancel Save" at bounding box center [233, 154] width 140 height 20
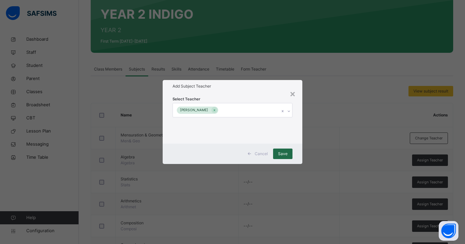
click at [286, 153] on span "Save" at bounding box center [283, 154] width 10 height 6
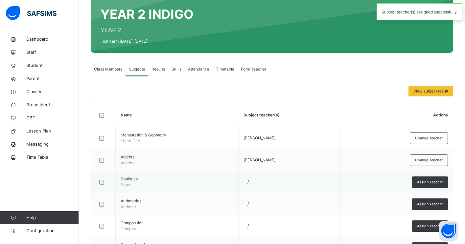
scroll to position [133, 0]
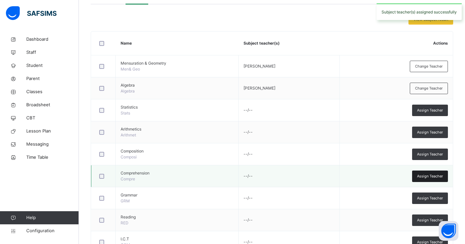
click at [416, 175] on div "Assign Teacher" at bounding box center [430, 176] width 36 height 11
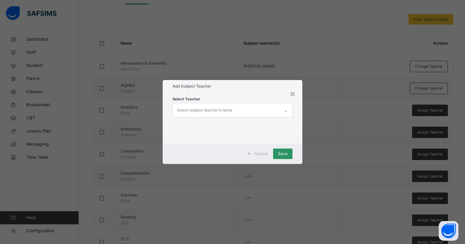
click at [254, 110] on div "Select subject teacher's name" at bounding box center [226, 110] width 107 height 14
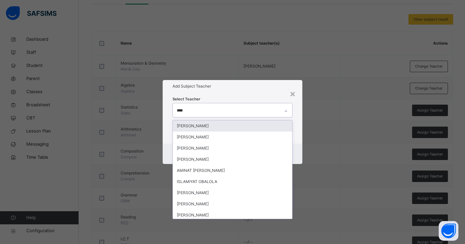
type input "*****"
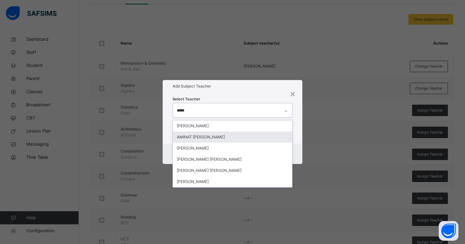
click at [232, 136] on div "AMINAT OLABISI OLANIYAN" at bounding box center [232, 137] width 119 height 11
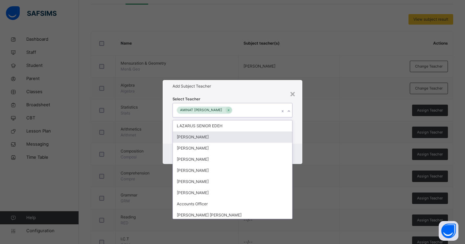
click at [298, 141] on div "Select Teacher option AMINAT OLABISI OLANIYAN, selected. option OLADEJI AJEWOLE…" at bounding box center [233, 118] width 140 height 51
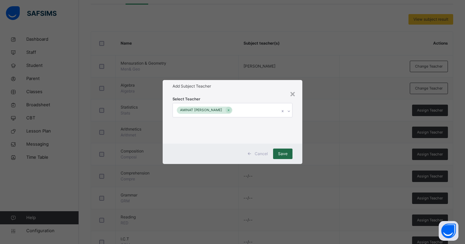
click at [281, 156] on span "Save" at bounding box center [283, 154] width 10 height 6
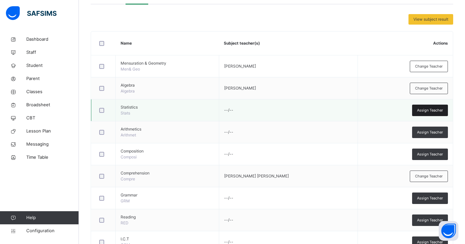
click at [418, 110] on span "Assign Teacher" at bounding box center [430, 111] width 26 height 6
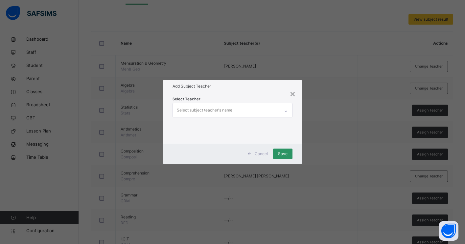
click at [268, 108] on div "Select subject teacher's name" at bounding box center [226, 110] width 107 height 14
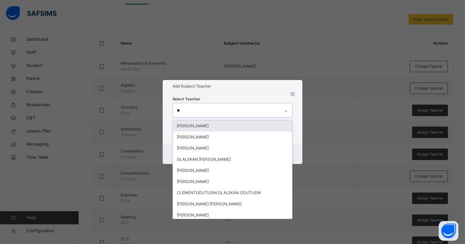
type input "*"
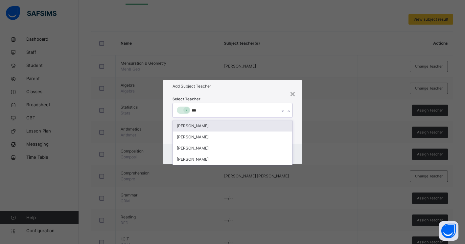
type input "****"
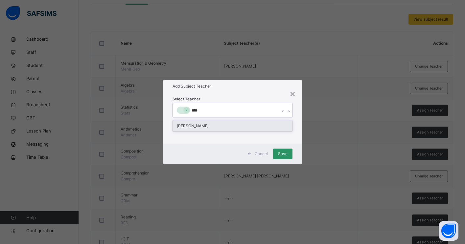
click at [260, 125] on div "ABDULGAFAR LARO" at bounding box center [232, 126] width 119 height 11
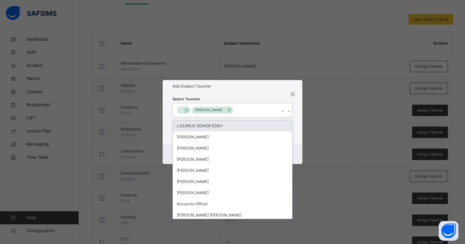
click at [296, 125] on div "Select Teacher option ABDULGAFAR LARO, selected. option LAZARUS SENIOR EDEH foc…" at bounding box center [233, 118] width 140 height 51
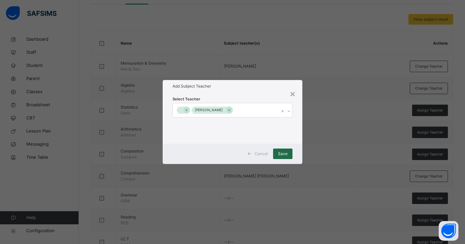
click at [281, 155] on span "Save" at bounding box center [283, 154] width 10 height 6
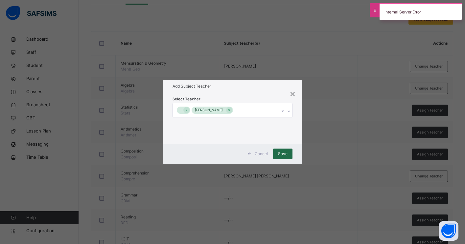
click at [283, 155] on span "Save" at bounding box center [283, 154] width 10 height 6
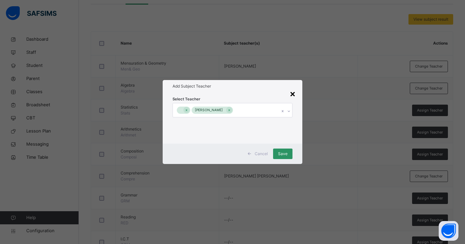
click at [291, 92] on div "×" at bounding box center [292, 94] width 6 height 14
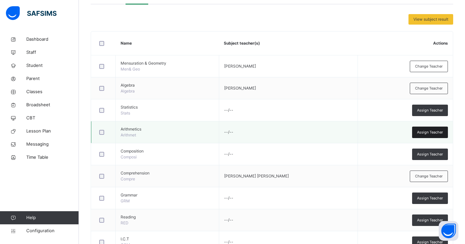
click at [423, 132] on span "Assign Teacher" at bounding box center [430, 133] width 26 height 6
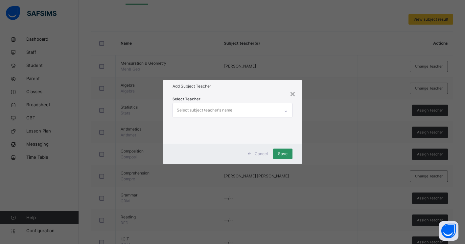
click at [265, 113] on div "Select subject teacher's name" at bounding box center [226, 110] width 107 height 14
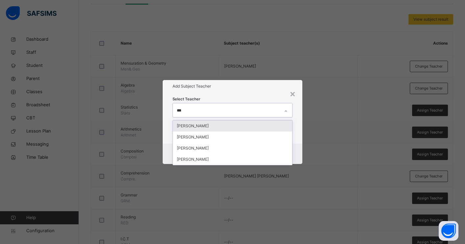
type input "****"
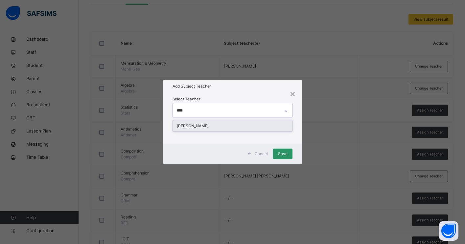
click at [262, 127] on div "ABDULGAFAR LARO" at bounding box center [232, 126] width 119 height 11
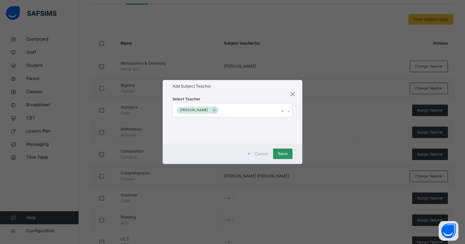
click at [298, 137] on div "Select Teacher ABDULGAFAR LARO" at bounding box center [233, 118] width 140 height 51
click at [283, 155] on span "Save" at bounding box center [283, 154] width 10 height 6
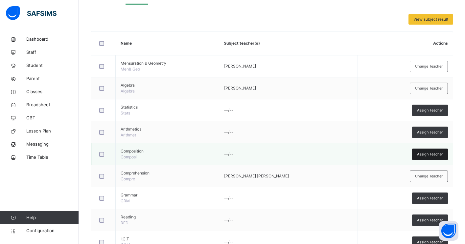
click at [428, 155] on span "Assign Teacher" at bounding box center [430, 155] width 26 height 6
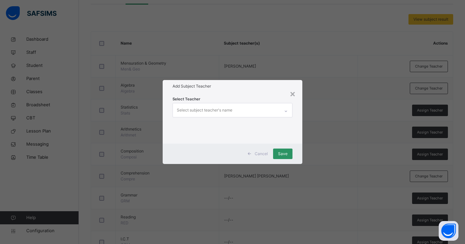
click at [249, 113] on div "Select subject teacher's name" at bounding box center [226, 110] width 107 height 14
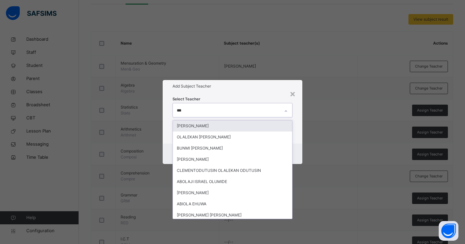
type input "****"
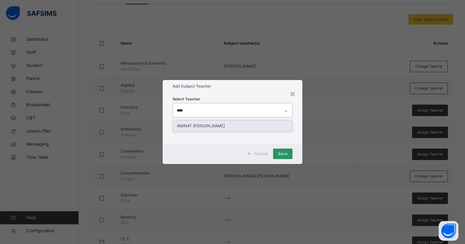
click at [216, 126] on div "AMINAT OLABISI OLANIYAN" at bounding box center [232, 126] width 119 height 11
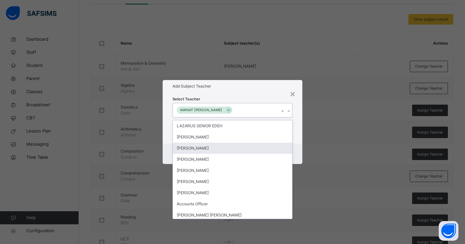
click at [299, 147] on div "Cancel Save" at bounding box center [233, 154] width 140 height 20
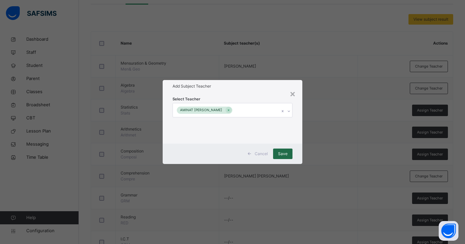
click at [277, 156] on div "Save" at bounding box center [282, 154] width 19 height 11
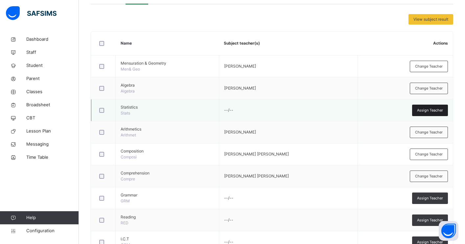
click at [419, 110] on span "Assign Teacher" at bounding box center [430, 111] width 26 height 6
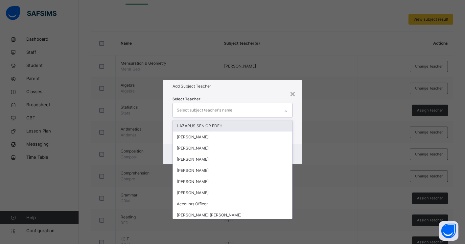
click at [265, 111] on div "Select subject teacher's name" at bounding box center [226, 110] width 107 height 14
type input "****"
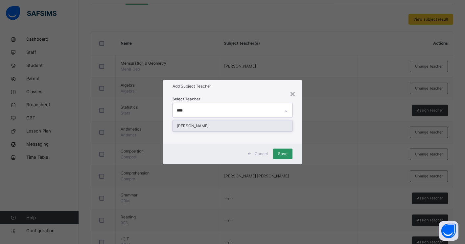
click at [243, 126] on div "ABDULGAFAR LARO" at bounding box center [232, 126] width 119 height 11
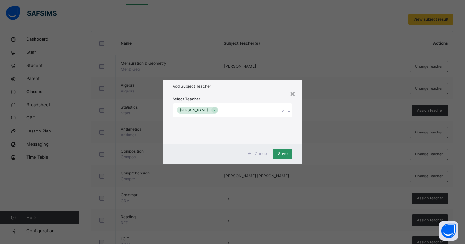
click at [298, 144] on div "Cancel Save" at bounding box center [233, 154] width 140 height 20
click at [286, 154] on span "Save" at bounding box center [283, 154] width 10 height 6
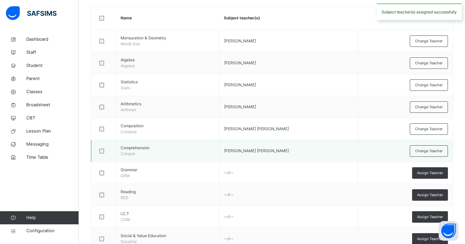
scroll to position [165, 0]
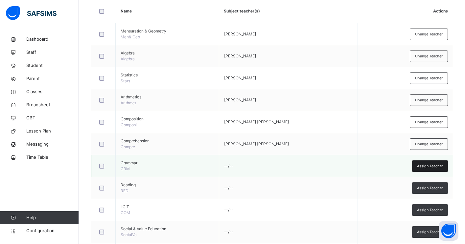
click at [421, 167] on span "Assign Teacher" at bounding box center [430, 167] width 26 height 6
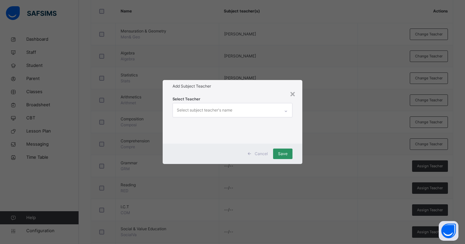
click at [260, 110] on div "Select subject teacher's name" at bounding box center [226, 110] width 107 height 14
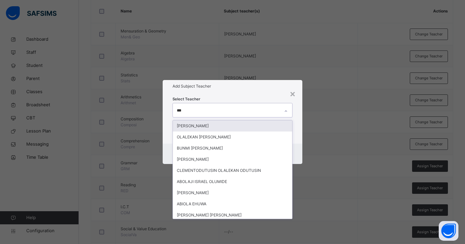
type input "****"
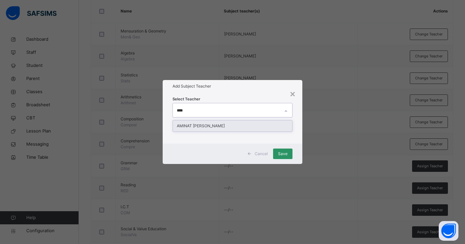
click at [235, 126] on div "AMINAT OLABISI OLANIYAN" at bounding box center [232, 126] width 119 height 11
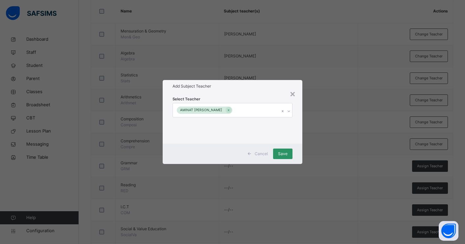
click at [299, 151] on div "Cancel Save" at bounding box center [233, 154] width 140 height 20
click at [285, 151] on span "Save" at bounding box center [283, 154] width 10 height 6
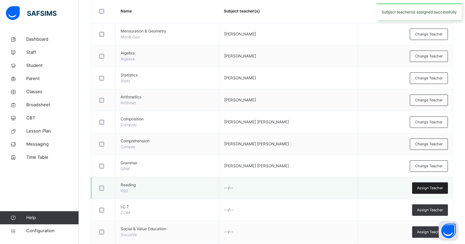
click at [421, 190] on span "Assign Teacher" at bounding box center [430, 189] width 26 height 6
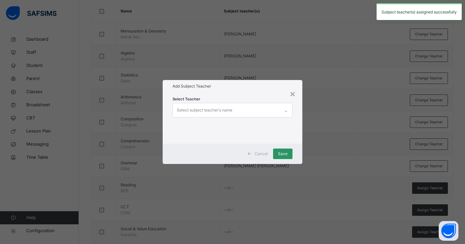
click at [257, 108] on div "Select subject teacher's name" at bounding box center [226, 110] width 107 height 14
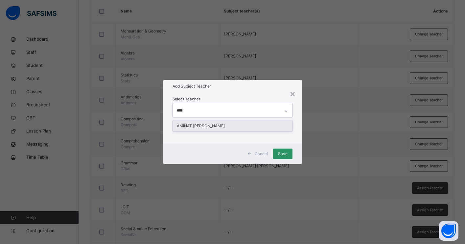
type input "*****"
click at [242, 125] on div "AMINAT OLABISI OLANIYAN" at bounding box center [232, 126] width 119 height 11
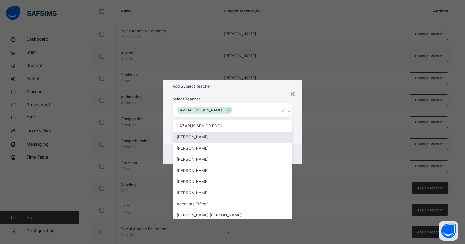
click at [295, 135] on div "Select Teacher option AMINAT OLABISI OLANIYAN, selected. option OLADEJI AJEWOLE…" at bounding box center [233, 118] width 140 height 51
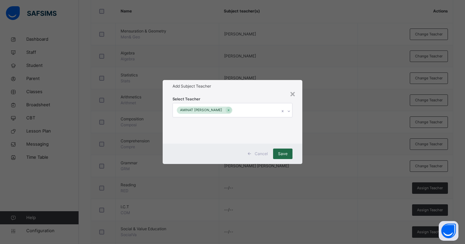
click at [284, 153] on span "Save" at bounding box center [283, 154] width 10 height 6
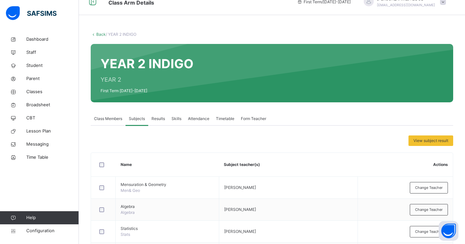
scroll to position [0, 0]
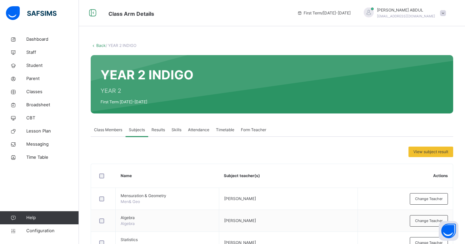
click at [106, 128] on span "Class Members" at bounding box center [108, 130] width 28 height 6
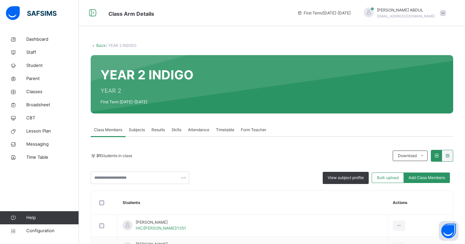
click at [102, 46] on link "Back" at bounding box center [101, 45] width 10 height 5
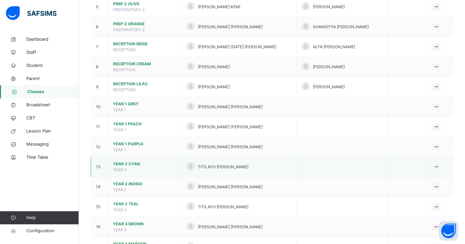
scroll to position [171, 0]
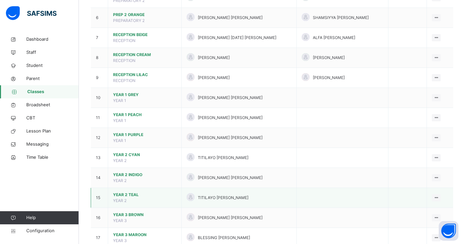
click at [130, 197] on span "YEAR 2 TEAL" at bounding box center [144, 195] width 63 height 6
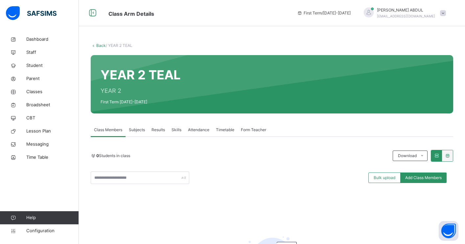
click at [139, 131] on span "Subjects" at bounding box center [137, 130] width 16 height 6
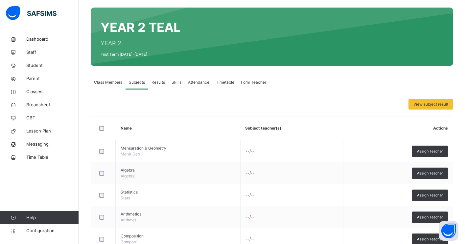
scroll to position [57, 0]
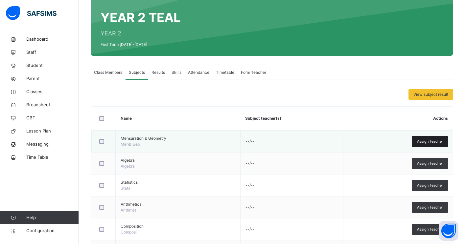
click at [417, 142] on span "Assign Teacher" at bounding box center [430, 142] width 26 height 6
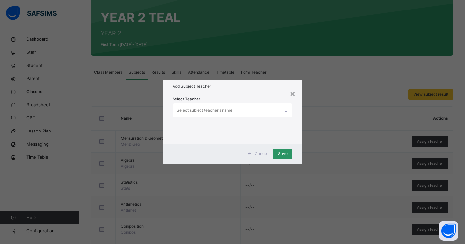
click at [268, 113] on div "Select subject teacher's name" at bounding box center [226, 110] width 107 height 14
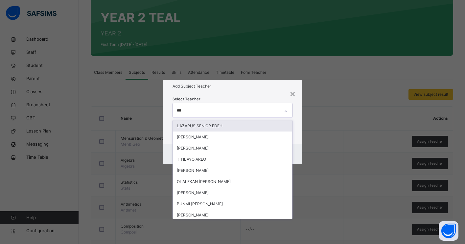
type input "****"
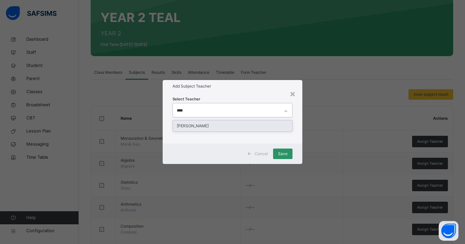
click at [261, 126] on div "ABDULGAFAR LARO" at bounding box center [232, 126] width 119 height 11
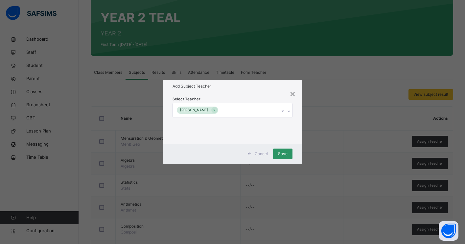
click at [296, 147] on div "Cancel Save" at bounding box center [233, 154] width 140 height 20
click at [285, 155] on span "Save" at bounding box center [283, 154] width 10 height 6
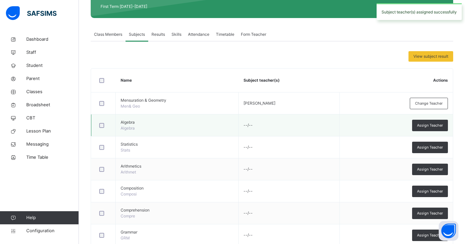
scroll to position [99, 0]
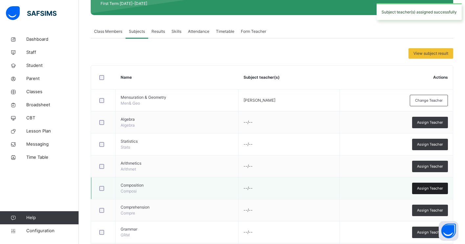
click at [421, 191] on div "Assign Teacher" at bounding box center [430, 188] width 36 height 11
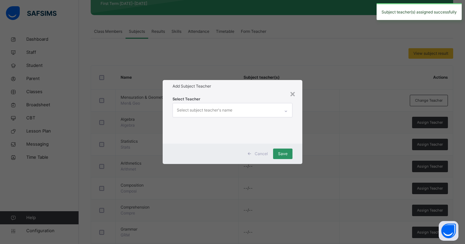
click at [221, 110] on div "Select subject teacher's name" at bounding box center [205, 110] width 56 height 12
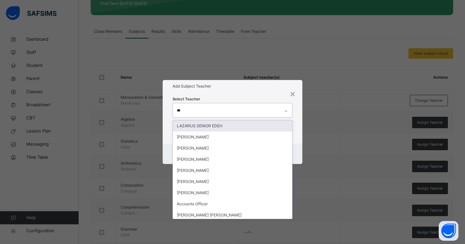
type input "*****"
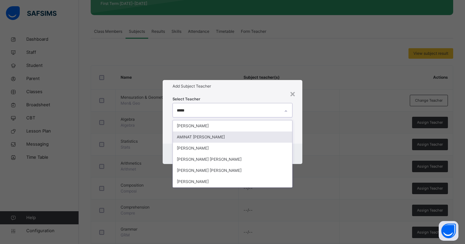
click at [211, 137] on div "AMINAT OLABISI OLANIYAN" at bounding box center [232, 137] width 119 height 11
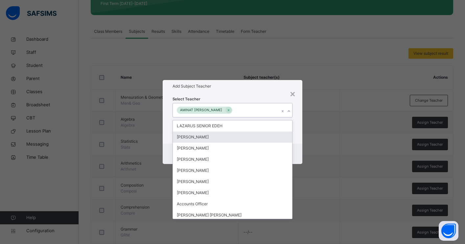
click at [298, 143] on div "Select Teacher option AMINAT OLABISI OLANIYAN, selected. option OLADEJI AJEWOLE…" at bounding box center [233, 118] width 140 height 51
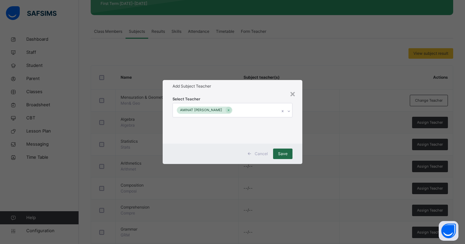
click at [284, 156] on span "Save" at bounding box center [283, 154] width 10 height 6
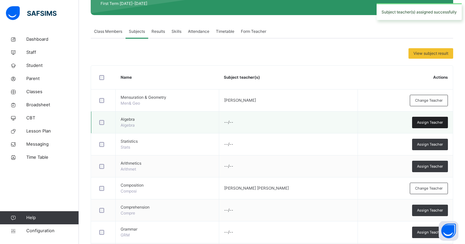
click at [422, 123] on span "Assign Teacher" at bounding box center [430, 123] width 26 height 6
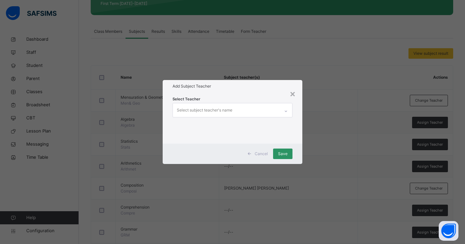
click at [263, 112] on div "Select subject teacher's name" at bounding box center [226, 110] width 107 height 14
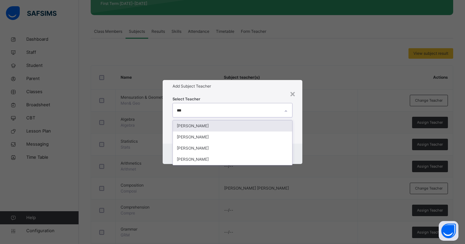
type input "****"
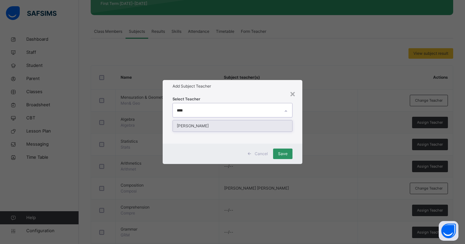
click at [258, 125] on div "ABDULGAFAR LARO" at bounding box center [232, 126] width 119 height 11
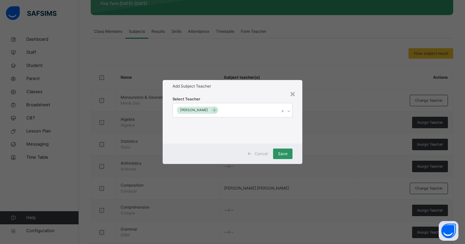
click at [298, 147] on div "Cancel Save" at bounding box center [233, 154] width 140 height 20
click at [286, 154] on span "Save" at bounding box center [283, 154] width 10 height 6
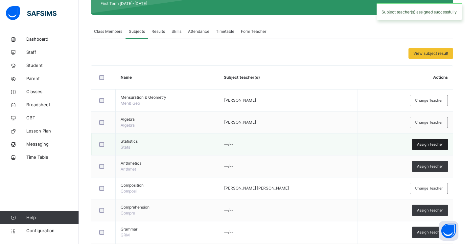
click at [418, 147] on span "Assign Teacher" at bounding box center [430, 145] width 26 height 6
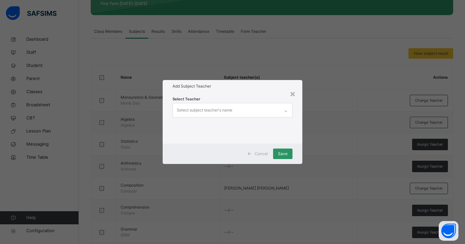
click at [254, 111] on div "Select subject teacher's name" at bounding box center [226, 110] width 107 height 14
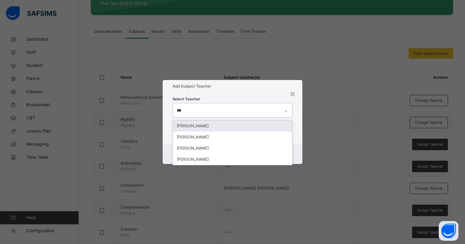
type input "****"
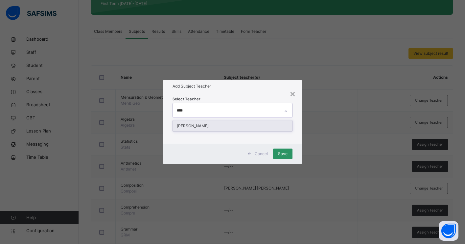
click at [247, 127] on div "ABDULGAFAR LARO" at bounding box center [232, 126] width 119 height 11
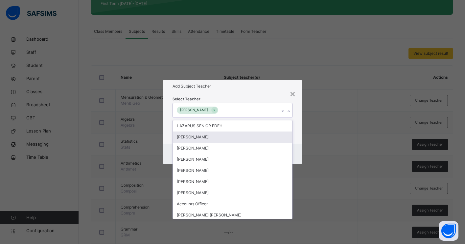
click at [296, 141] on div "Select Teacher option ABDULGAFAR LARO, selected. option OLADEJI AJEWOLE focused…" at bounding box center [233, 118] width 140 height 51
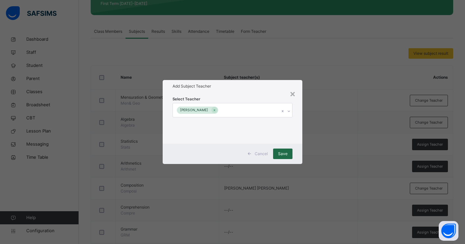
click at [282, 152] on span "Save" at bounding box center [283, 154] width 10 height 6
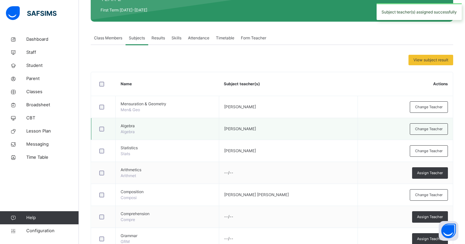
scroll to position [100, 0]
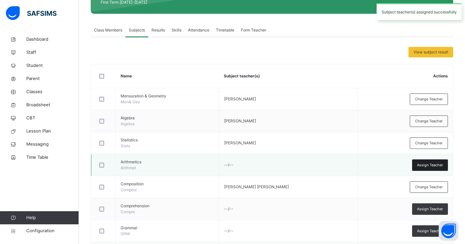
click at [427, 166] on span "Assign Teacher" at bounding box center [430, 166] width 26 height 6
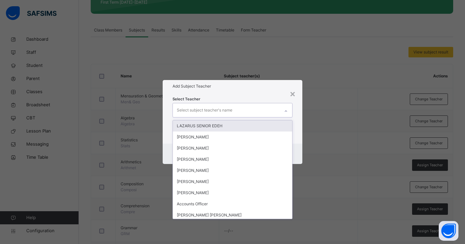
click at [259, 110] on div "Select subject teacher's name" at bounding box center [226, 110] width 107 height 14
type input "****"
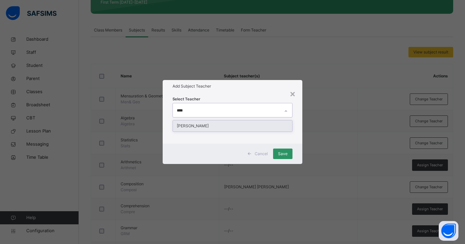
click at [259, 126] on div "ABDULGAFAR LARO" at bounding box center [232, 126] width 119 height 11
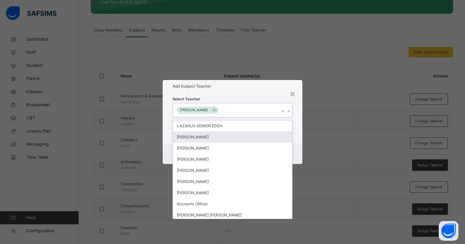
click at [295, 135] on div "Select Teacher option ABDULGAFAR LARO, selected. option OLADEJI AJEWOLE focused…" at bounding box center [233, 118] width 140 height 51
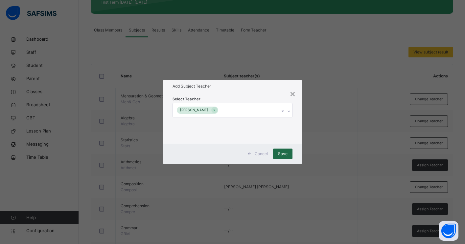
click at [280, 154] on span "Save" at bounding box center [283, 154] width 10 height 6
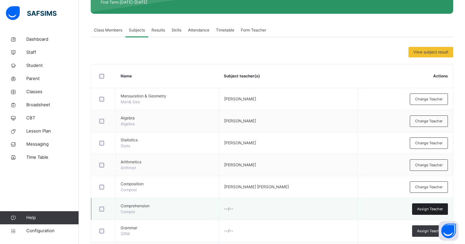
click at [424, 213] on div "Assign Teacher" at bounding box center [430, 209] width 36 height 11
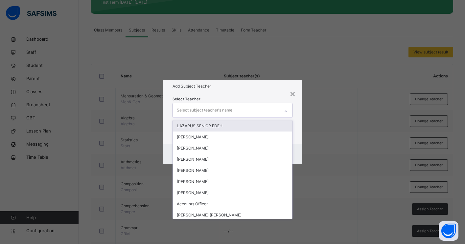
click at [258, 112] on div "Select subject teacher's name" at bounding box center [226, 110] width 107 height 14
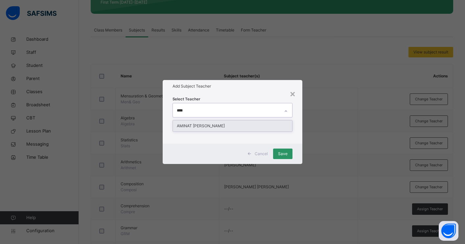
type input "*****"
click at [230, 129] on div "AMINAT OLABISI OLANIYAN" at bounding box center [232, 126] width 119 height 11
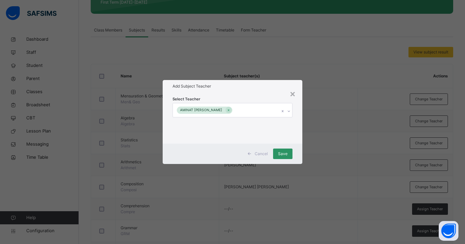
click at [295, 145] on div "Cancel Save" at bounding box center [233, 154] width 140 height 20
click at [281, 153] on span "Save" at bounding box center [283, 154] width 10 height 6
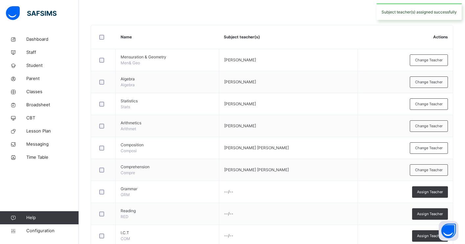
scroll to position [156, 0]
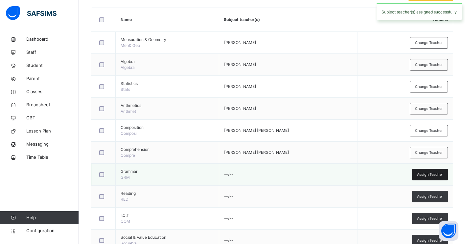
click at [428, 175] on span "Assign Teacher" at bounding box center [430, 175] width 26 height 6
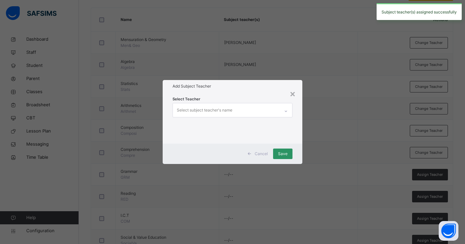
click at [269, 112] on div "Select subject teacher's name" at bounding box center [226, 110] width 107 height 14
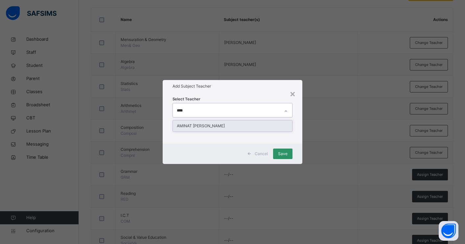
type input "*****"
click at [242, 125] on div "AMINAT OLABISI OLANIYAN" at bounding box center [232, 126] width 119 height 11
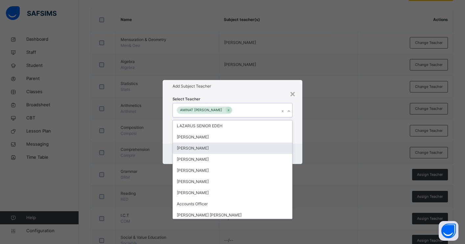
click at [295, 147] on div "Cancel Save" at bounding box center [233, 154] width 140 height 20
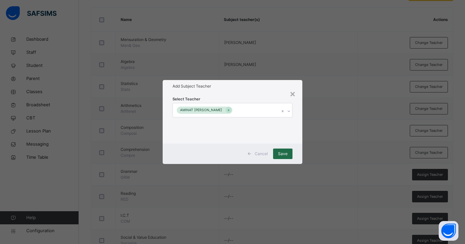
click at [282, 154] on span "Save" at bounding box center [283, 154] width 10 height 6
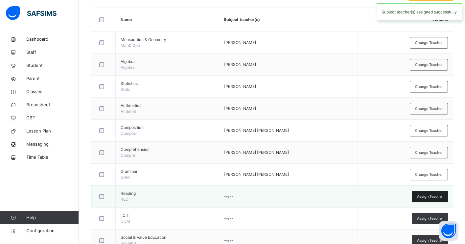
click at [427, 198] on span "Assign Teacher" at bounding box center [430, 197] width 26 height 6
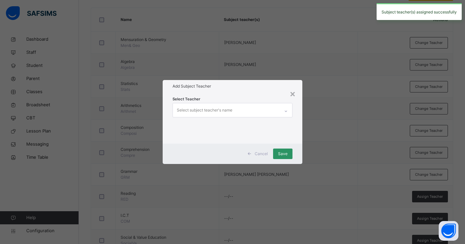
click at [270, 112] on div "Select subject teacher's name" at bounding box center [226, 110] width 107 height 14
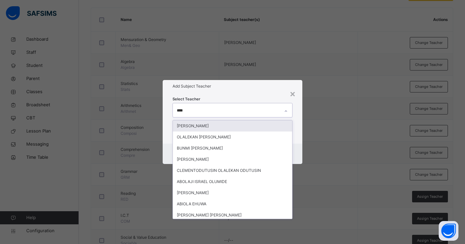
type input "*****"
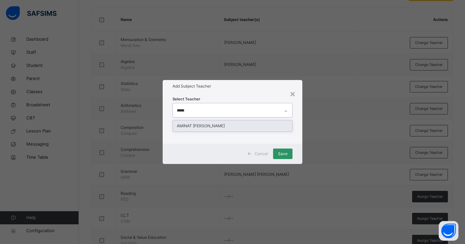
click at [272, 126] on div "AMINAT OLABISI OLANIYAN" at bounding box center [232, 126] width 119 height 11
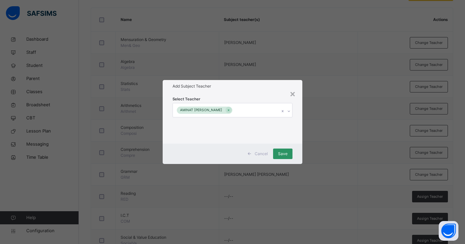
click at [295, 136] on div "Select Teacher AMINAT OLABISI OLANIYAN" at bounding box center [233, 118] width 140 height 51
click at [287, 156] on span "Save" at bounding box center [283, 154] width 10 height 6
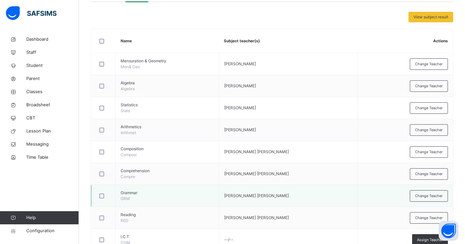
scroll to position [0, 0]
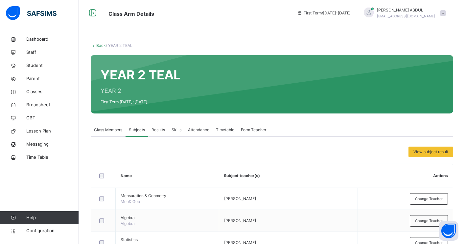
click at [99, 44] on link "Back" at bounding box center [101, 45] width 10 height 5
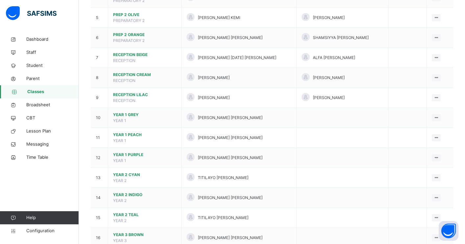
scroll to position [241, 0]
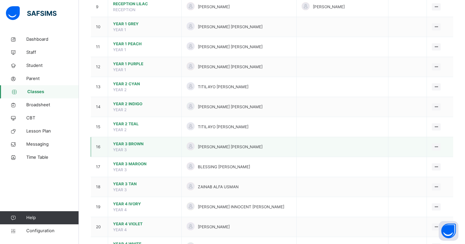
click at [138, 143] on span "YEAR 3 BROWN" at bounding box center [144, 144] width 63 height 6
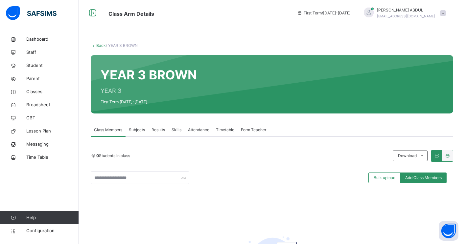
click at [139, 129] on span "Subjects" at bounding box center [137, 130] width 16 height 6
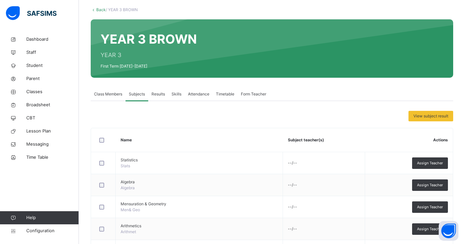
scroll to position [19, 0]
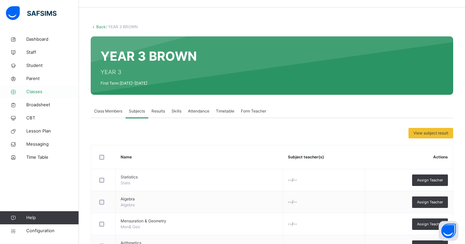
click at [47, 89] on span "Classes" at bounding box center [52, 92] width 53 height 7
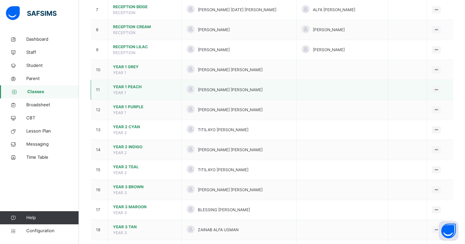
scroll to position [201, 0]
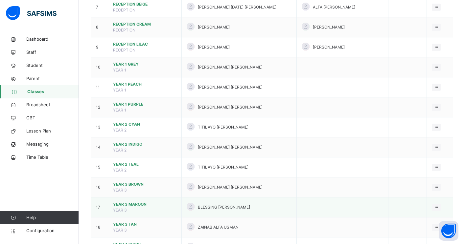
click at [132, 204] on span "YEAR 3 MAROON" at bounding box center [144, 205] width 63 height 6
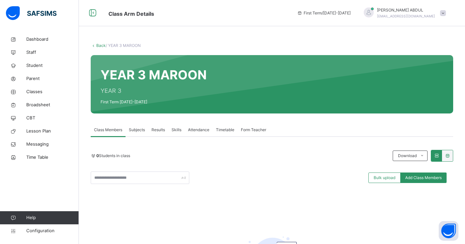
click at [138, 129] on span "Subjects" at bounding box center [137, 130] width 16 height 6
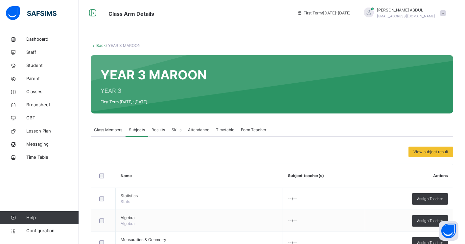
click at [100, 43] on link "Back" at bounding box center [101, 45] width 10 height 5
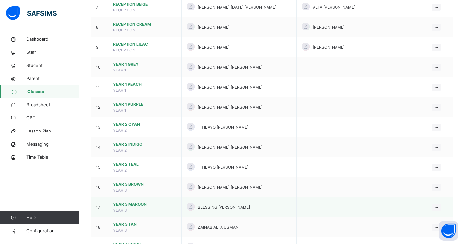
scroll to position [212, 0]
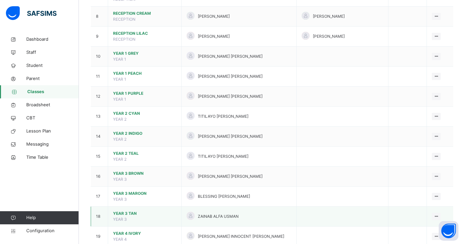
click at [126, 214] on span "YEAR 3 TAN" at bounding box center [144, 214] width 63 height 6
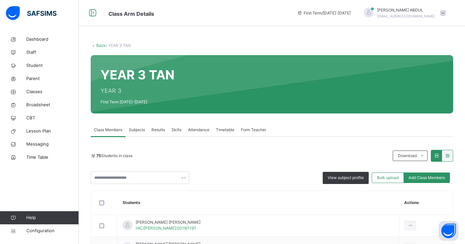
click at [135, 129] on span "Subjects" at bounding box center [137, 130] width 16 height 6
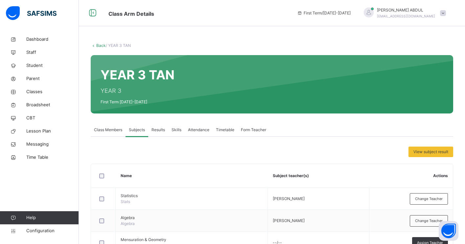
scroll to position [178, 0]
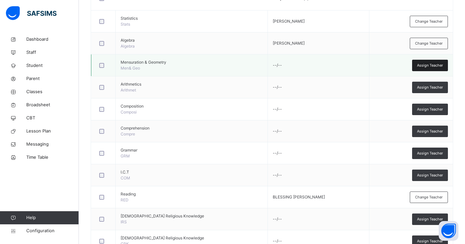
click at [423, 63] on span "Assign Teacher" at bounding box center [430, 66] width 26 height 6
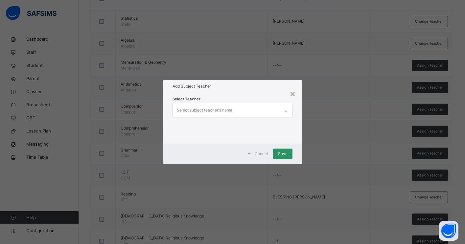
click at [213, 113] on div "Select subject teacher's name" at bounding box center [205, 110] width 56 height 12
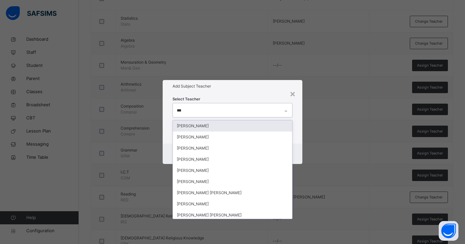
type input "****"
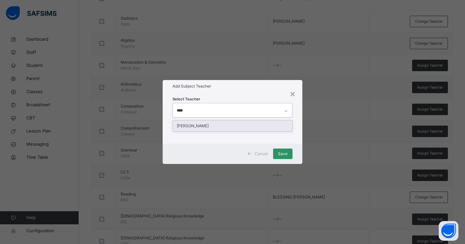
click at [217, 126] on div "BASHIRAT SAKA ABDULRAHEEM" at bounding box center [232, 126] width 119 height 11
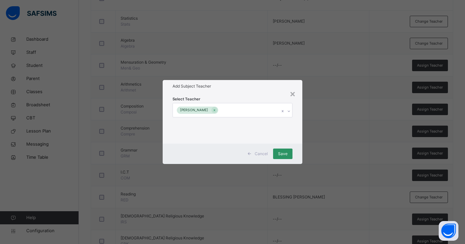
click at [259, 87] on h1 "Add Subject Teacher" at bounding box center [232, 86] width 120 height 6
click at [280, 156] on span "Save" at bounding box center [283, 154] width 10 height 6
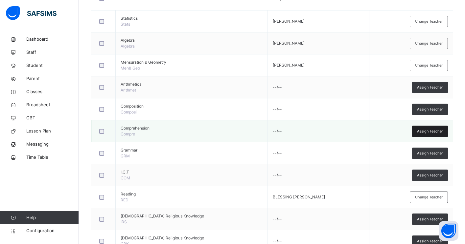
click at [423, 131] on span "Assign Teacher" at bounding box center [430, 132] width 26 height 6
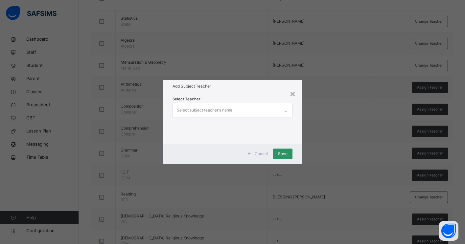
click at [255, 108] on div "Select subject teacher's name" at bounding box center [226, 110] width 107 height 14
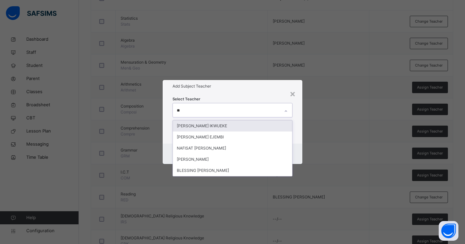
type input "***"
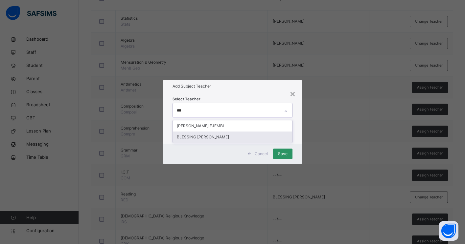
click at [226, 137] on div "BLESSING BUNMI OWOLAGBA" at bounding box center [232, 137] width 119 height 11
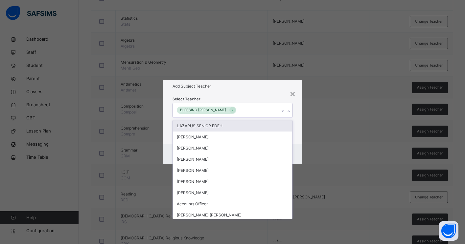
click at [295, 138] on div "Select Teacher option BLESSING BUNMI OWOLAGBA, selected. option LAZARUS SENIOR …" at bounding box center [233, 118] width 140 height 51
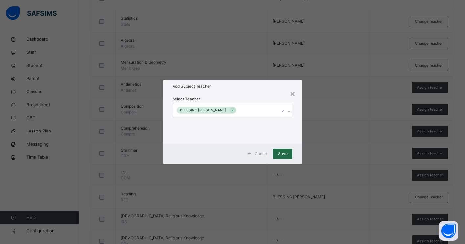
click at [284, 155] on span "Save" at bounding box center [283, 154] width 10 height 6
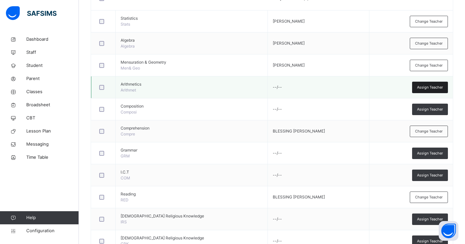
click at [423, 89] on span "Assign Teacher" at bounding box center [430, 88] width 26 height 6
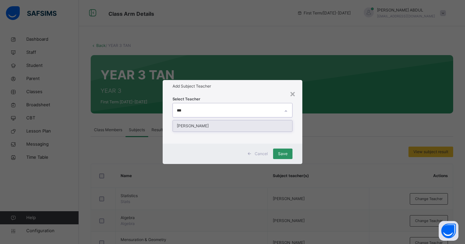
type input "****"
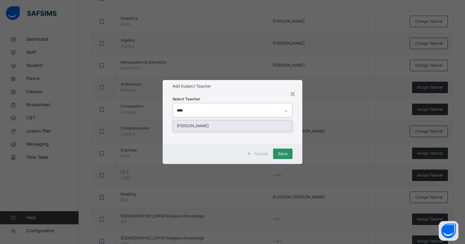
click at [250, 127] on div "BASHIRAT SAKA ABDULRAHEEM" at bounding box center [232, 126] width 119 height 11
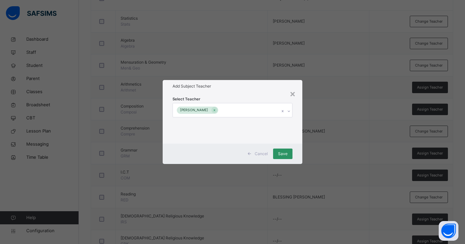
click at [297, 136] on div "Select Teacher BASHIRAT SAKA ABDULRAHEEM" at bounding box center [233, 118] width 140 height 51
click at [284, 152] on span "Save" at bounding box center [283, 154] width 10 height 6
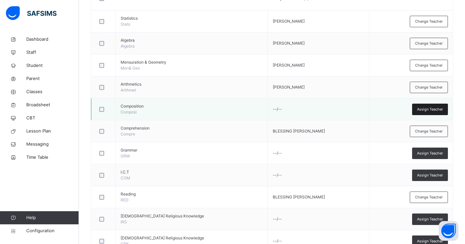
click at [423, 109] on span "Assign Teacher" at bounding box center [430, 110] width 26 height 6
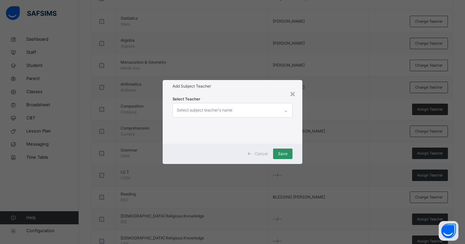
click at [266, 112] on div "Select subject teacher's name" at bounding box center [226, 110] width 107 height 14
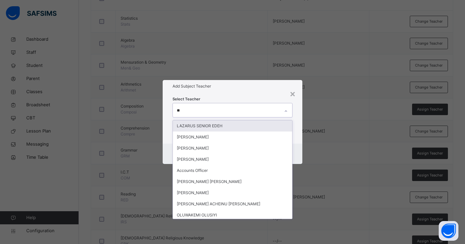
type input "***"
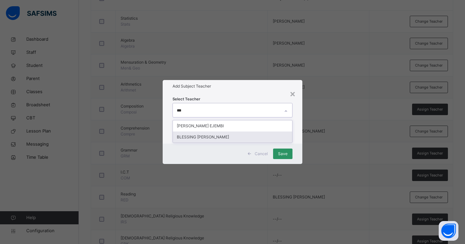
click at [249, 135] on div "BLESSING BUNMI OWOLAGBA" at bounding box center [232, 137] width 119 height 11
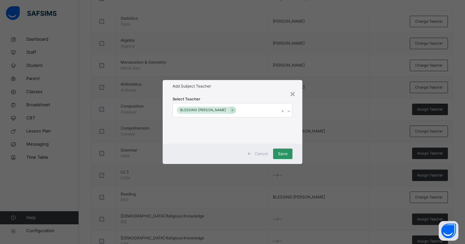
click at [302, 148] on div "Cancel Save" at bounding box center [233, 154] width 140 height 20
click at [286, 154] on span "Save" at bounding box center [283, 154] width 10 height 6
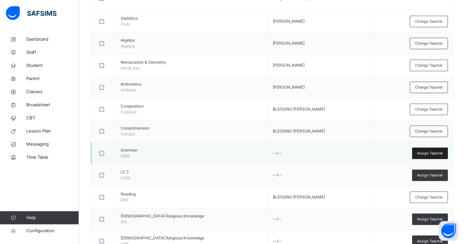
click at [422, 157] on div "Assign Teacher" at bounding box center [430, 153] width 36 height 11
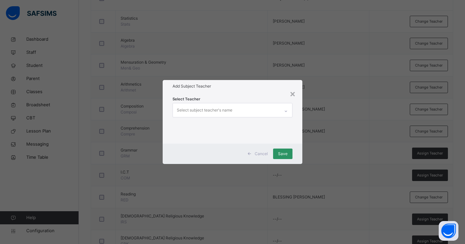
click at [269, 111] on div "Select subject teacher's name" at bounding box center [226, 110] width 107 height 14
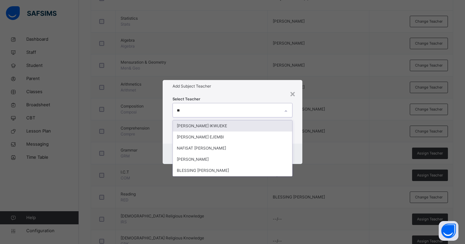
type input "***"
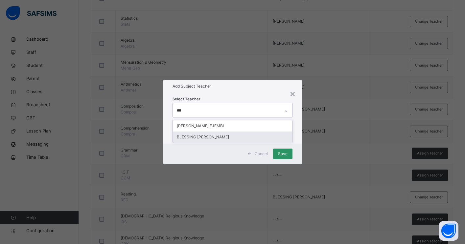
click at [257, 138] on div "BLESSING BUNMI OWOLAGBA" at bounding box center [232, 137] width 119 height 11
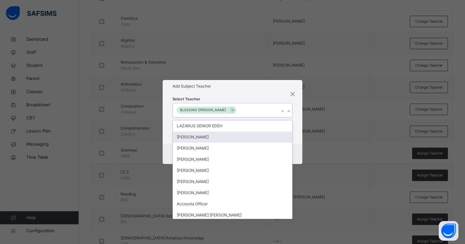
click at [295, 136] on div "Select Teacher option BLESSING BUNMI OWOLAGBA, selected. option OLADEJI AJEWOLE…" at bounding box center [233, 118] width 140 height 51
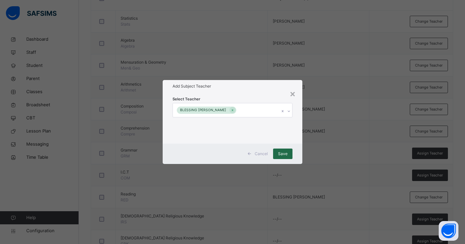
click at [282, 154] on span "Save" at bounding box center [283, 154] width 10 height 6
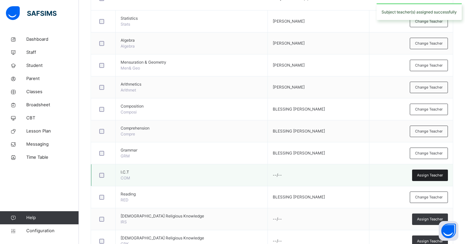
click at [418, 174] on span "Assign Teacher" at bounding box center [430, 176] width 26 height 6
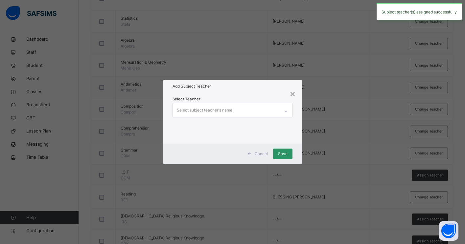
click at [273, 106] on div "Select subject teacher's name" at bounding box center [226, 110] width 107 height 14
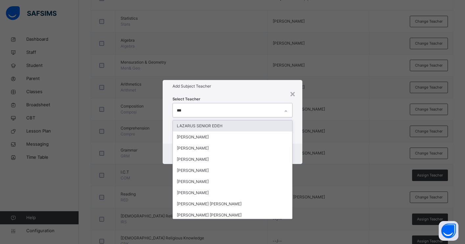
type input "****"
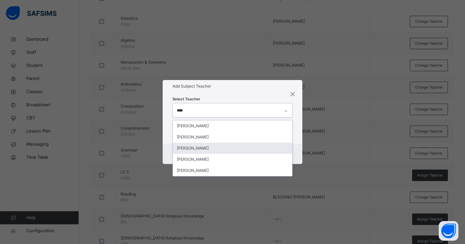
click at [209, 149] on div "JIBRIN BALA JIBRIN" at bounding box center [232, 148] width 119 height 11
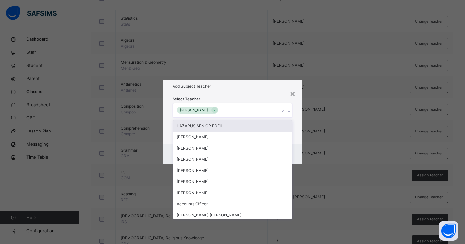
click at [297, 132] on div "Select Teacher option JIBRIN BALA JIBRIN, selected. option LAZARUS SENIOR EDEH …" at bounding box center [233, 118] width 140 height 51
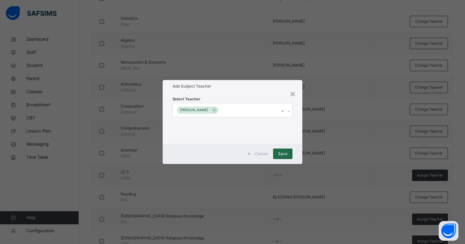
click at [287, 152] on span "Save" at bounding box center [283, 154] width 10 height 6
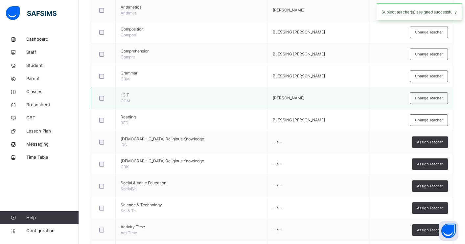
scroll to position [256, 0]
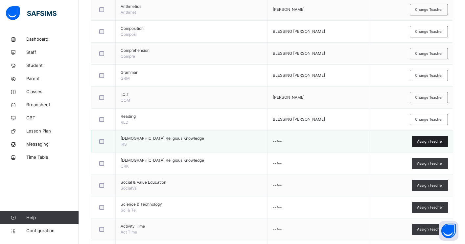
click at [421, 145] on div "Assign Teacher" at bounding box center [430, 141] width 36 height 11
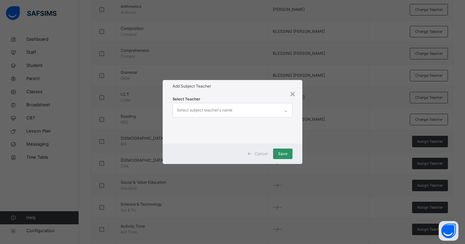
click at [268, 113] on div "Select subject teacher's name" at bounding box center [226, 110] width 107 height 14
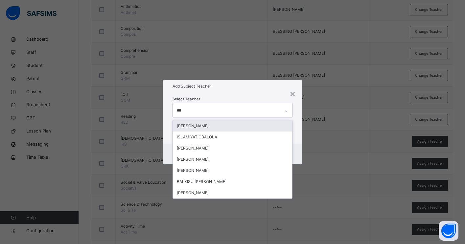
type input "****"
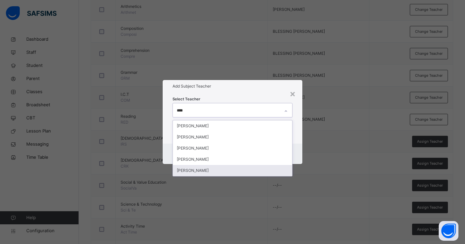
click at [224, 172] on div "BALA MUHAMMAD MUHAMMED" at bounding box center [232, 170] width 119 height 11
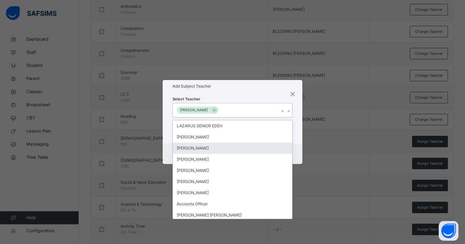
click at [298, 144] on div "Cancel Save" at bounding box center [233, 154] width 140 height 20
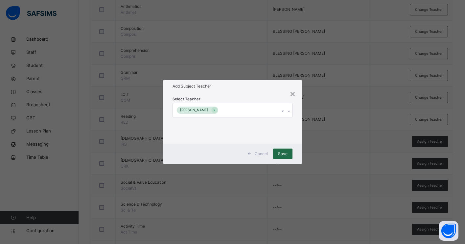
click at [279, 155] on span "Save" at bounding box center [283, 154] width 10 height 6
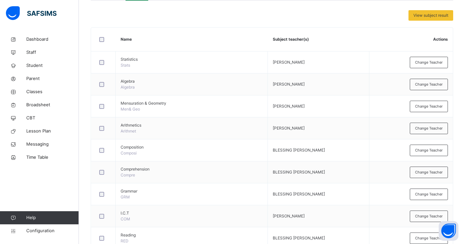
scroll to position [0, 0]
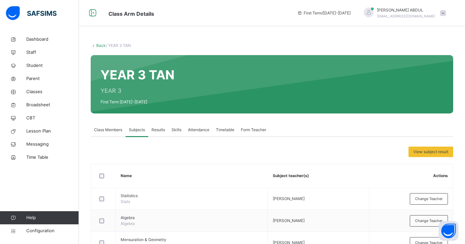
click at [97, 46] on link "Back" at bounding box center [101, 45] width 10 height 5
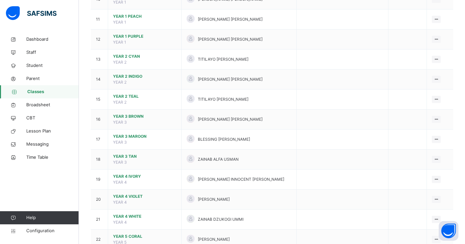
scroll to position [279, 0]
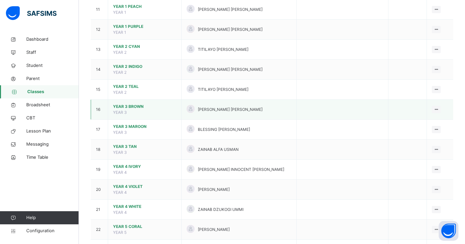
click at [139, 107] on span "YEAR 3 BROWN" at bounding box center [144, 107] width 63 height 6
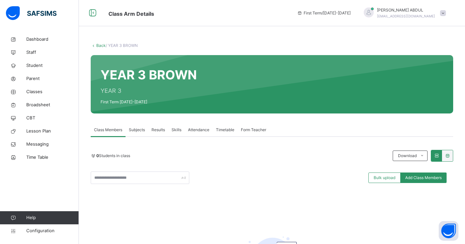
click at [138, 127] on span "Subjects" at bounding box center [137, 130] width 16 height 6
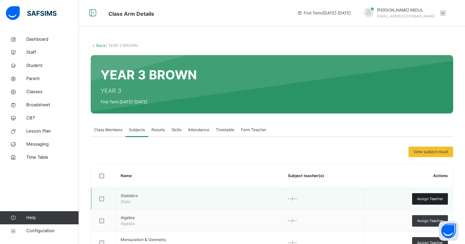
click at [437, 200] on span "Assign Teacher" at bounding box center [430, 199] width 26 height 6
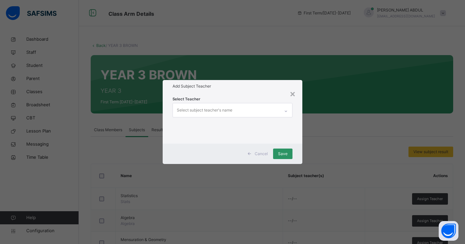
click at [241, 113] on div "Select subject teacher's name" at bounding box center [226, 110] width 107 height 14
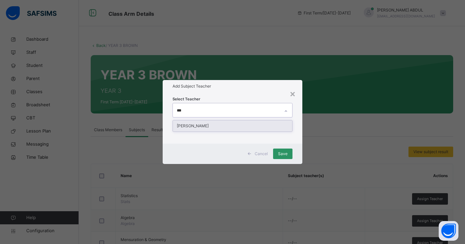
type input "****"
click at [235, 125] on div "BASHIRAT SAKA ABDULRAHEEM" at bounding box center [232, 126] width 119 height 11
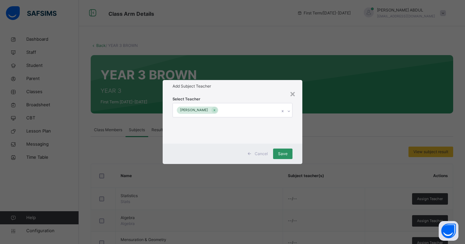
click at [297, 134] on div "Select Teacher BASHIRAT SAKA ABDULRAHEEM" at bounding box center [233, 118] width 140 height 51
click at [285, 153] on span "Save" at bounding box center [283, 154] width 10 height 6
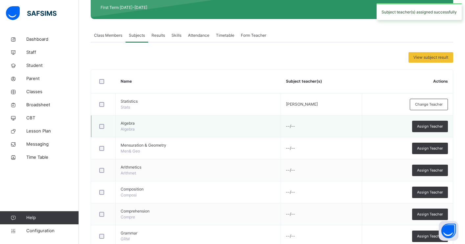
scroll to position [141, 0]
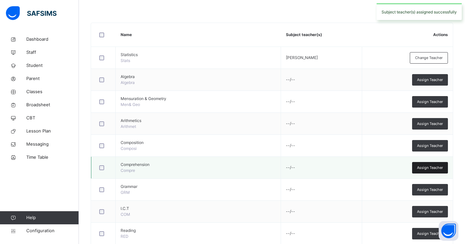
click at [423, 165] on span "Assign Teacher" at bounding box center [430, 168] width 26 height 6
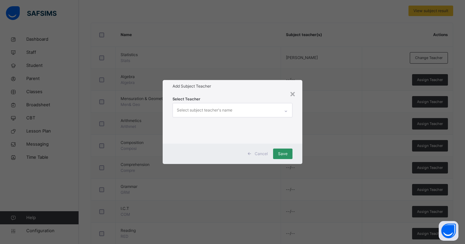
click at [253, 113] on div "Select subject teacher's name" at bounding box center [226, 110] width 107 height 14
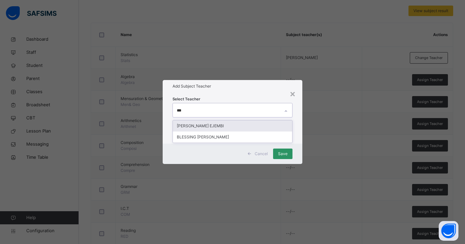
type input "****"
click at [246, 126] on div "BLESSING BUNMI OWOLAGBA" at bounding box center [232, 126] width 119 height 11
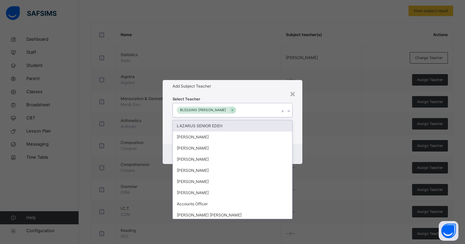
click at [282, 128] on div "LAZARUS SENIOR EDEH" at bounding box center [232, 126] width 119 height 11
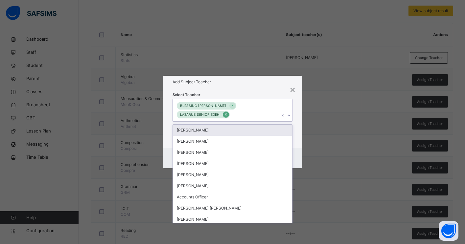
click at [224, 115] on icon at bounding box center [226, 114] width 4 height 5
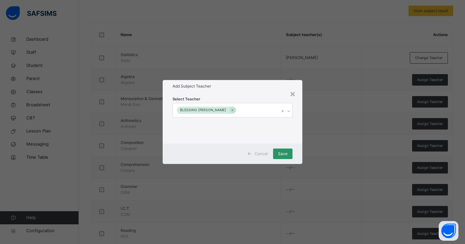
click at [299, 145] on div "Cancel Save" at bounding box center [233, 154] width 140 height 20
click at [284, 154] on span "Save" at bounding box center [283, 154] width 10 height 6
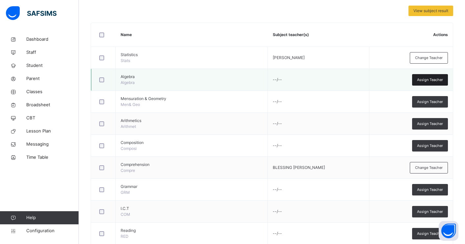
click at [420, 80] on span "Assign Teacher" at bounding box center [430, 80] width 26 height 6
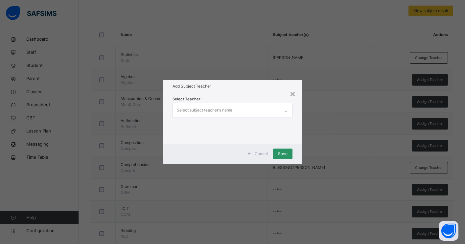
click at [270, 110] on div "Select subject teacher's name" at bounding box center [226, 110] width 107 height 14
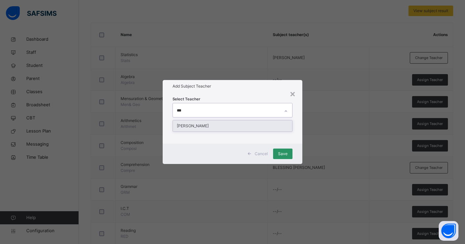
type input "****"
click at [272, 127] on div "BASHIRAT SAKA ABDULRAHEEM" at bounding box center [232, 126] width 119 height 11
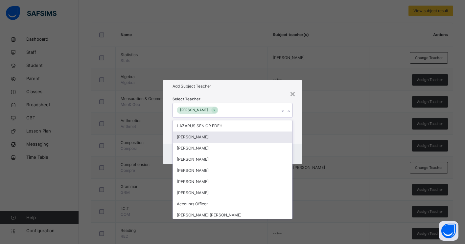
click at [297, 148] on div "Cancel Save" at bounding box center [233, 154] width 140 height 20
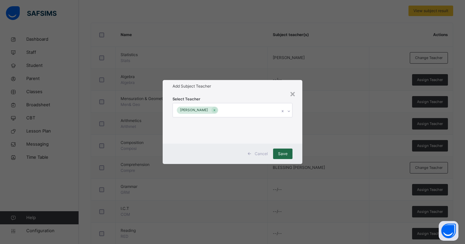
click at [285, 152] on span "Save" at bounding box center [283, 154] width 10 height 6
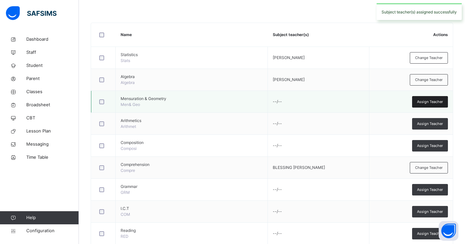
click at [425, 103] on span "Assign Teacher" at bounding box center [430, 102] width 26 height 6
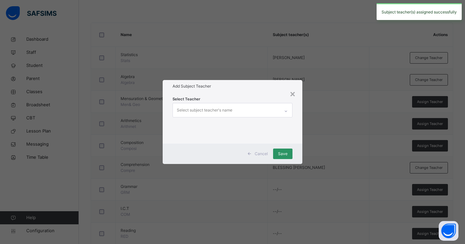
click at [265, 108] on div "Select subject teacher's name" at bounding box center [226, 110] width 107 height 14
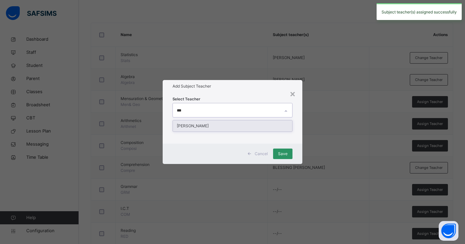
type input "****"
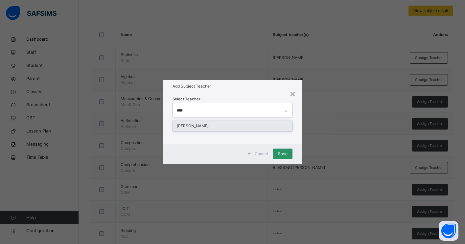
click at [264, 125] on div "BASHIRAT SAKA ABDULRAHEEM" at bounding box center [232, 126] width 119 height 11
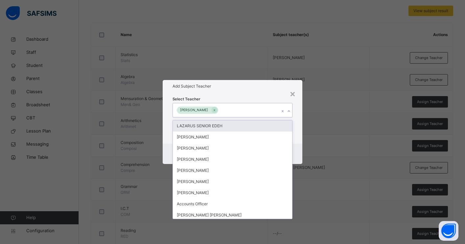
click at [296, 131] on div "Select Teacher option BASHIRAT SAKA ABDULRAHEEM, selected. option LAZARUS SENIO…" at bounding box center [233, 118] width 140 height 51
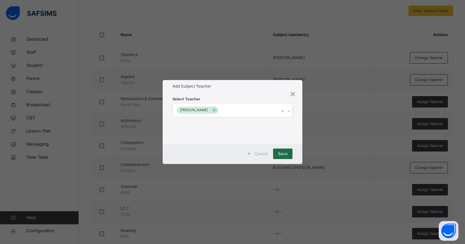
click at [280, 151] on span "Save" at bounding box center [283, 154] width 10 height 6
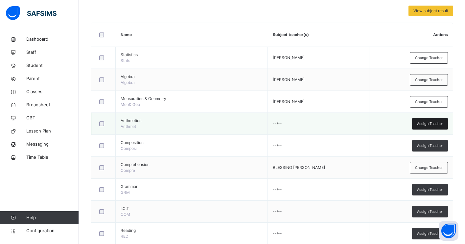
click at [428, 126] on span "Assign Teacher" at bounding box center [430, 124] width 26 height 6
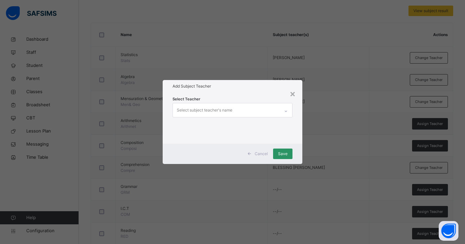
click at [254, 109] on div "Select subject teacher's name" at bounding box center [226, 110] width 107 height 14
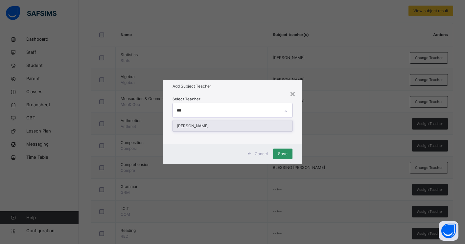
type input "****"
click at [240, 126] on div "BASHIRAT SAKA ABDULRAHEEM" at bounding box center [232, 126] width 119 height 11
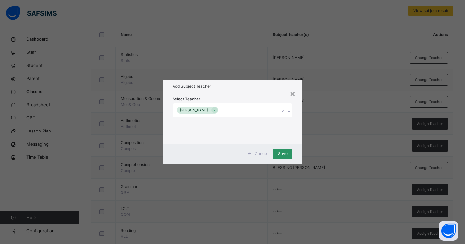
click at [295, 137] on div "Select Teacher BASHIRAT SAKA ABDULRAHEEM" at bounding box center [233, 118] width 140 height 51
click at [282, 154] on span "Save" at bounding box center [283, 154] width 10 height 6
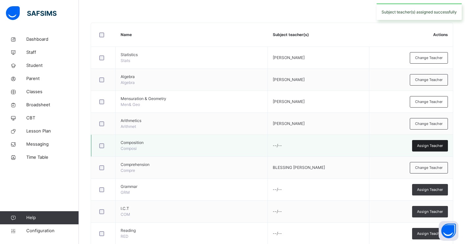
click at [427, 145] on span "Assign Teacher" at bounding box center [430, 146] width 26 height 6
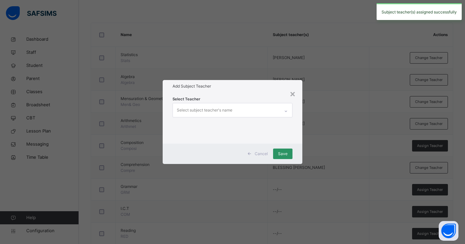
click at [264, 112] on div "Select subject teacher's name" at bounding box center [226, 110] width 107 height 14
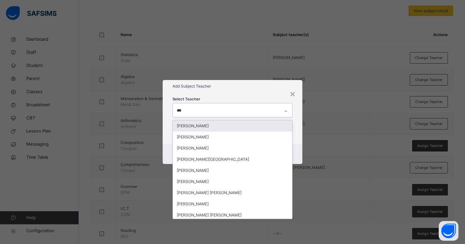
type input "****"
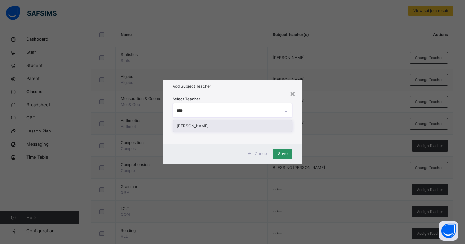
click at [258, 128] on div "BASHIRAT SAKA ABDULRAHEEM" at bounding box center [232, 126] width 119 height 11
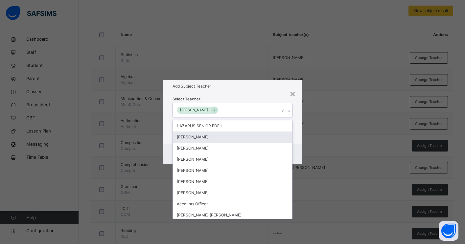
click at [296, 141] on div "Select Teacher option BASHIRAT SAKA ABDULRAHEEM, selected. option OLADEJI AJEWO…" at bounding box center [233, 118] width 140 height 51
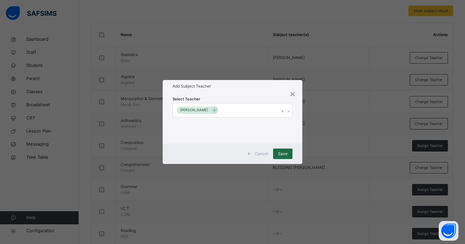
click at [284, 153] on span "Save" at bounding box center [283, 154] width 10 height 6
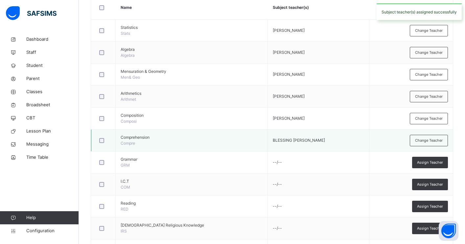
scroll to position [179, 0]
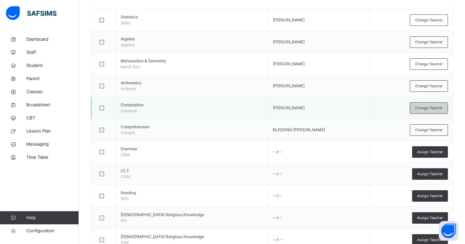
click at [424, 111] on div "Change Teacher" at bounding box center [429, 108] width 38 height 11
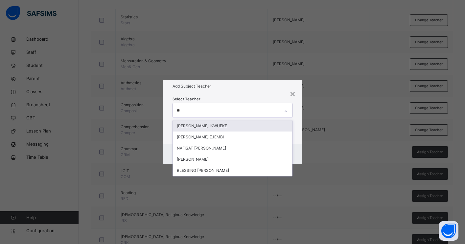
type input "***"
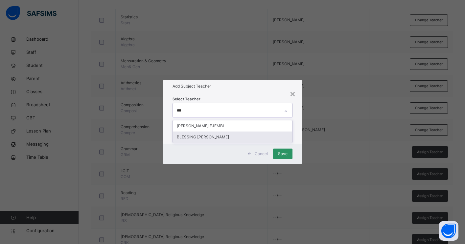
click at [244, 137] on div "BLESSING BUNMI OWOLAGBA" at bounding box center [232, 137] width 119 height 11
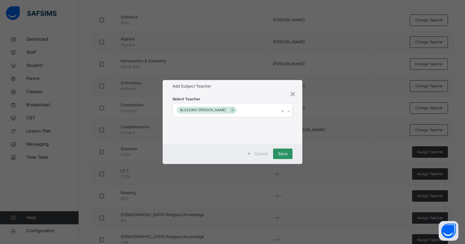
click at [297, 136] on div "Select Teacher BLESSING BUNMI OWOLAGBA" at bounding box center [233, 118] width 140 height 51
click at [283, 151] on span "Save" at bounding box center [283, 154] width 10 height 6
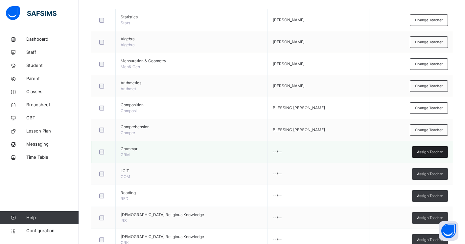
click at [423, 155] on div "Assign Teacher" at bounding box center [430, 152] width 36 height 11
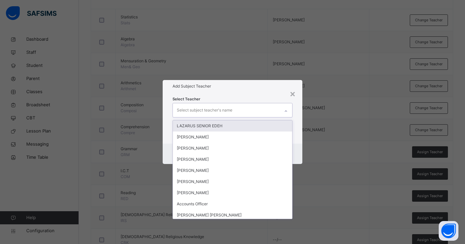
click at [250, 111] on div "Select subject teacher's name" at bounding box center [226, 110] width 107 height 14
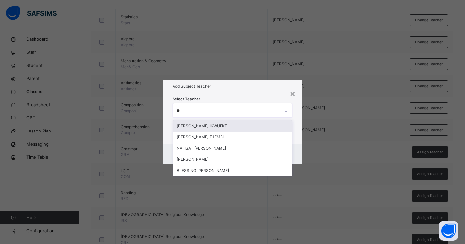
type input "***"
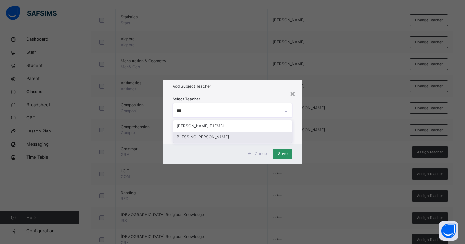
click at [234, 136] on div "BLESSING BUNMI OWOLAGBA" at bounding box center [232, 137] width 119 height 11
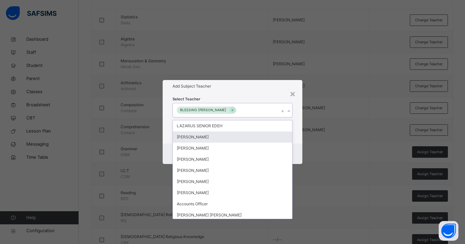
click at [300, 140] on div "Select Teacher option BLESSING BUNMI OWOLAGBA, selected. option OLADEJI AJEWOLE…" at bounding box center [233, 118] width 140 height 51
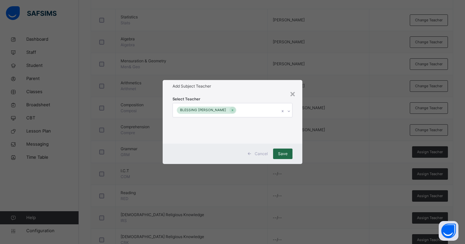
click at [285, 153] on span "Save" at bounding box center [283, 154] width 10 height 6
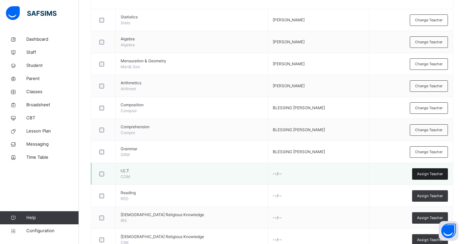
click at [417, 178] on div "Assign Teacher" at bounding box center [430, 174] width 36 height 11
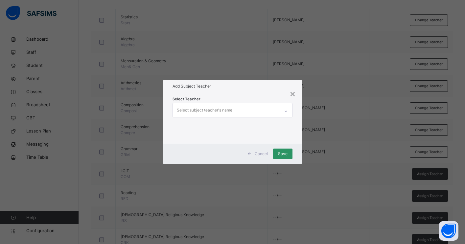
click at [273, 111] on div "Select subject teacher's name" at bounding box center [226, 110] width 107 height 14
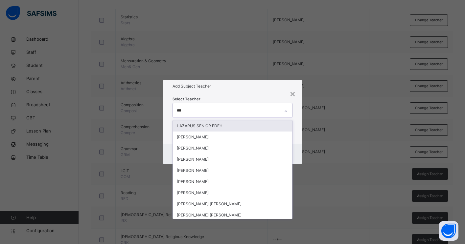
type input "****"
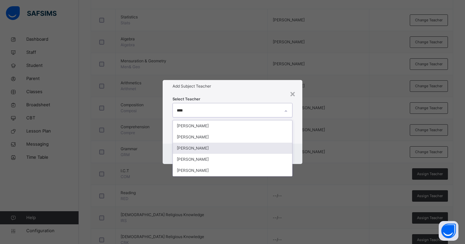
click at [219, 150] on div "JIBRIN BALA JIBRIN" at bounding box center [232, 148] width 119 height 11
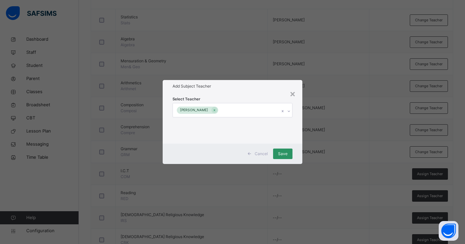
click at [297, 141] on div "Select Teacher JIBRIN BALA JIBRIN" at bounding box center [233, 118] width 140 height 51
click at [283, 154] on span "Save" at bounding box center [283, 154] width 10 height 6
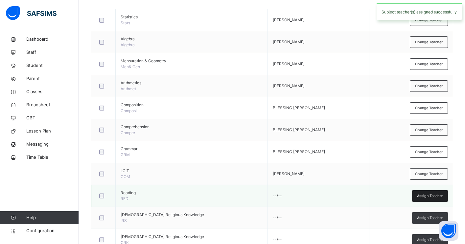
click at [424, 198] on span "Assign Teacher" at bounding box center [430, 197] width 26 height 6
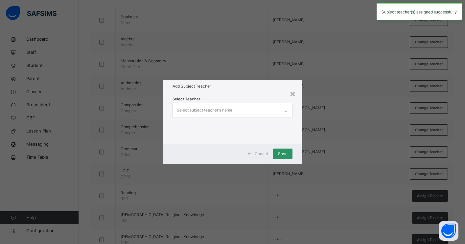
click at [270, 111] on div "Select subject teacher's name" at bounding box center [226, 110] width 107 height 14
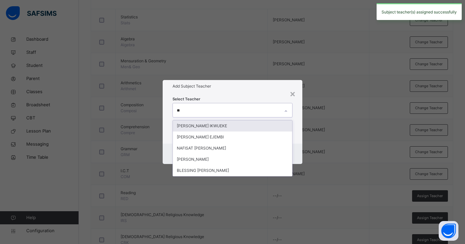
type input "***"
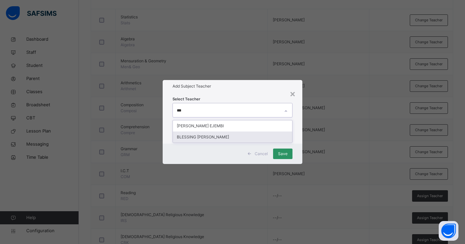
click at [259, 136] on div "BLESSING BUNMI OWOLAGBA" at bounding box center [232, 137] width 119 height 11
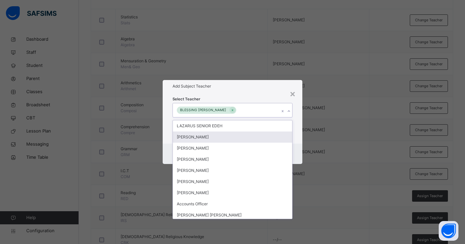
click at [300, 142] on div "Select Teacher option BLESSING BUNMI OWOLAGBA, selected. option OLADEJI AJEWOLE…" at bounding box center [233, 118] width 140 height 51
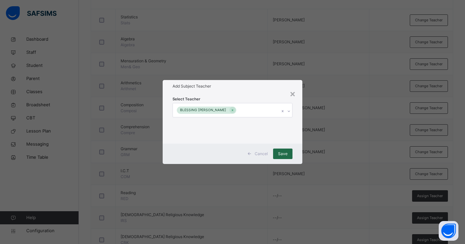
click at [279, 156] on span "Save" at bounding box center [283, 154] width 10 height 6
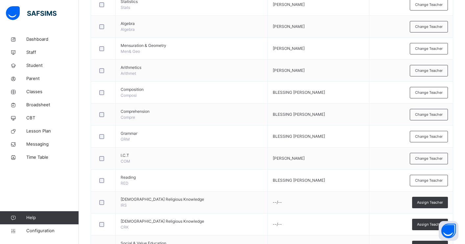
scroll to position [197, 0]
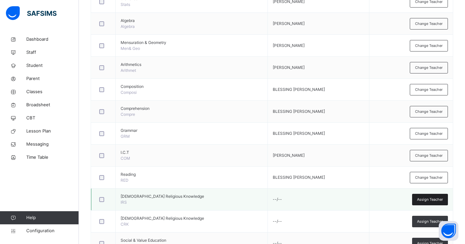
click at [428, 203] on div "Assign Teacher" at bounding box center [430, 199] width 36 height 11
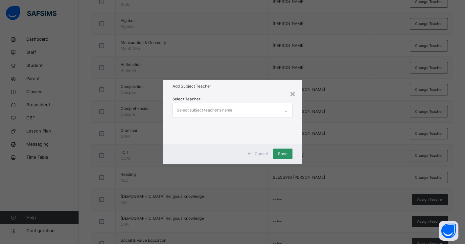
click at [263, 112] on div "Select subject teacher's name" at bounding box center [226, 110] width 107 height 14
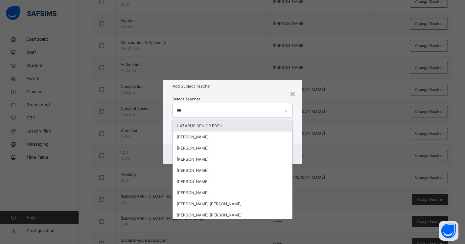
type input "****"
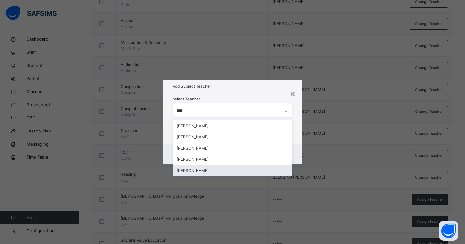
click at [235, 172] on div "BALA MUHAMMAD MUHAMMED" at bounding box center [232, 170] width 119 height 11
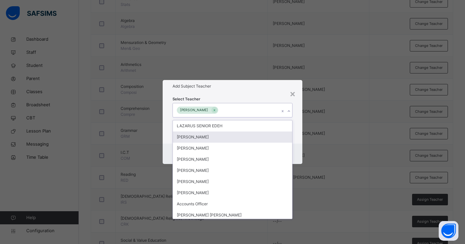
click at [295, 136] on div "Select Teacher option BALA MUHAMMAD MUHAMMED, selected. option OLADEJI AJEWOLE …" at bounding box center [233, 118] width 140 height 51
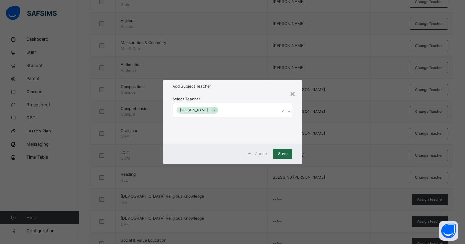
click at [284, 154] on span "Save" at bounding box center [283, 154] width 10 height 6
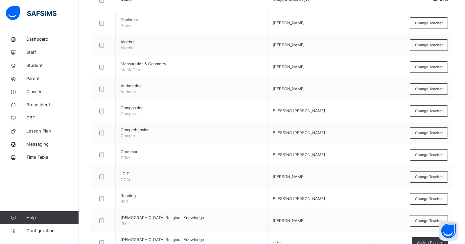
scroll to position [0, 0]
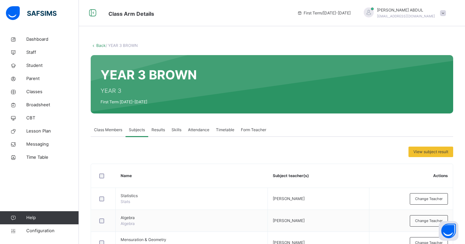
click at [100, 46] on link "Back" at bounding box center [101, 45] width 10 height 5
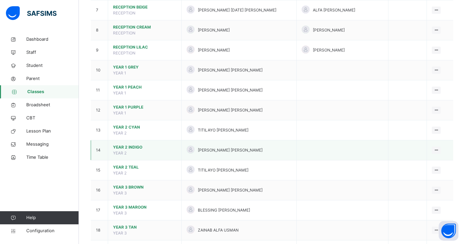
scroll to position [204, 0]
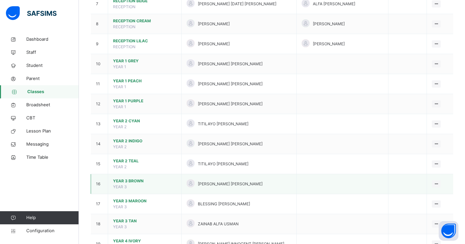
click at [126, 182] on span "YEAR 3 BROWN" at bounding box center [144, 181] width 63 height 6
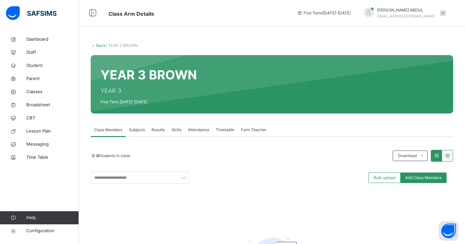
click at [136, 130] on span "Subjects" at bounding box center [137, 130] width 16 height 6
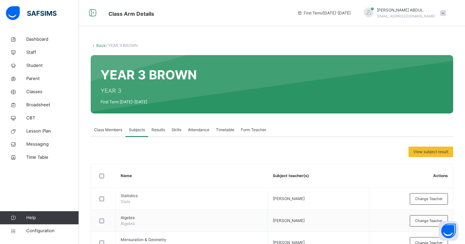
click at [99, 46] on link "Back" at bounding box center [101, 45] width 10 height 5
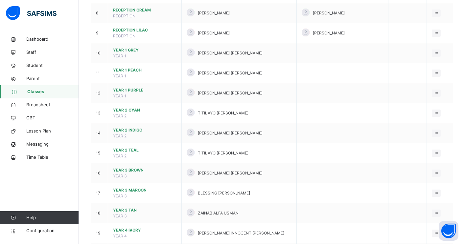
scroll to position [221, 0]
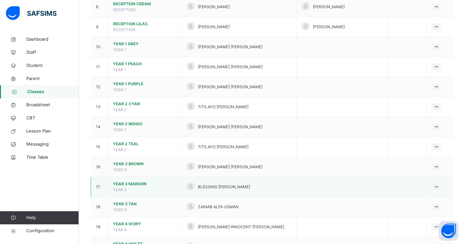
click at [146, 186] on span "YEAR 3 MAROON" at bounding box center [144, 184] width 63 height 6
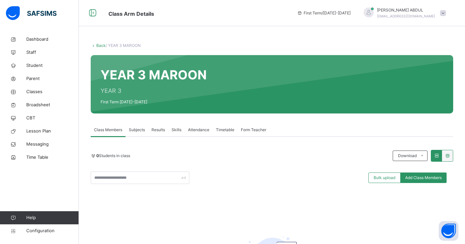
click at [139, 130] on span "Subjects" at bounding box center [137, 130] width 16 height 6
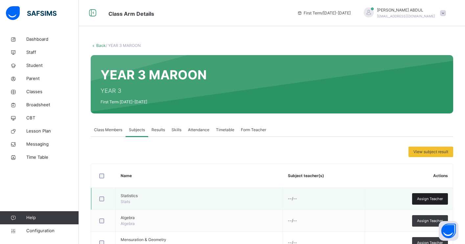
click at [429, 197] on span "Assign Teacher" at bounding box center [430, 199] width 26 height 6
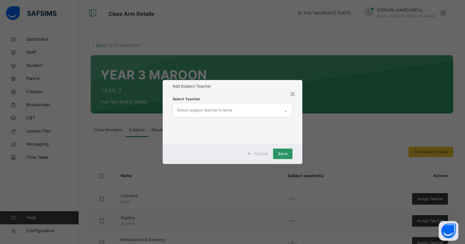
click at [261, 111] on div "Select subject teacher's name" at bounding box center [226, 110] width 107 height 14
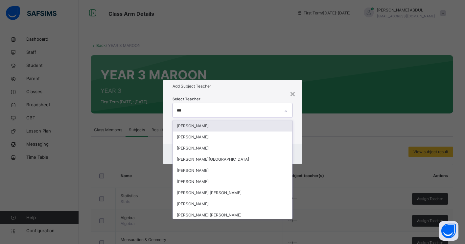
type input "****"
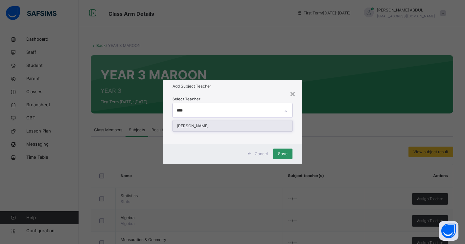
click at [269, 128] on div "BASHIRAT SAKA ABDULRAHEEM" at bounding box center [232, 126] width 119 height 11
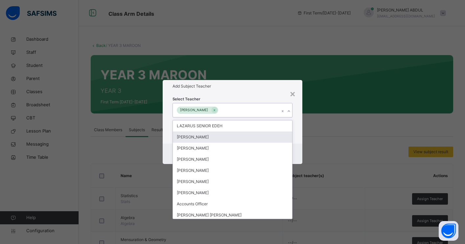
click at [302, 146] on div "Cancel Save" at bounding box center [233, 154] width 140 height 20
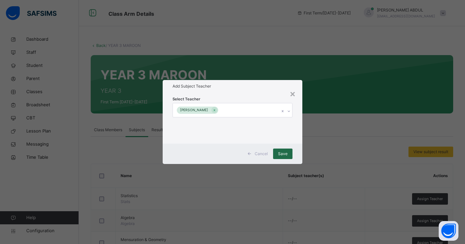
click at [283, 153] on span "Save" at bounding box center [283, 154] width 10 height 6
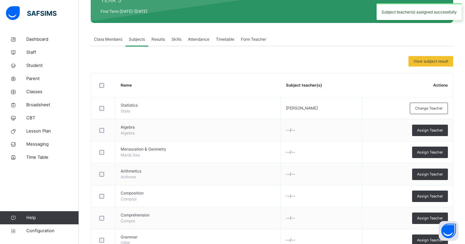
scroll to position [139, 0]
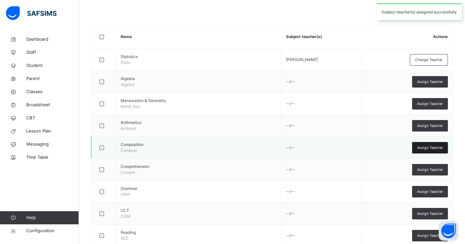
click at [429, 151] on div "Assign Teacher" at bounding box center [430, 147] width 36 height 11
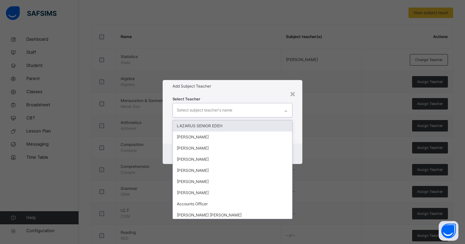
click at [245, 112] on div "Select subject teacher's name" at bounding box center [226, 110] width 107 height 14
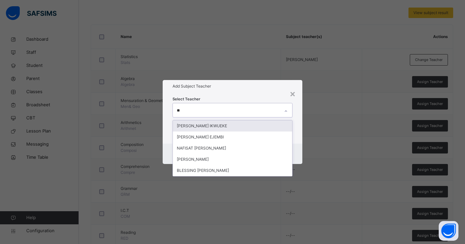
type input "***"
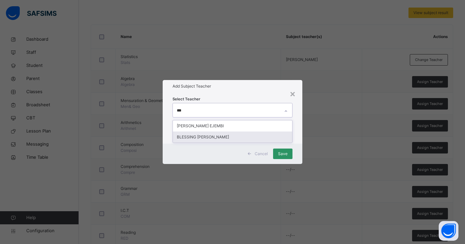
click at [225, 139] on div "BLESSING BUNMI OWOLAGBA" at bounding box center [232, 137] width 119 height 11
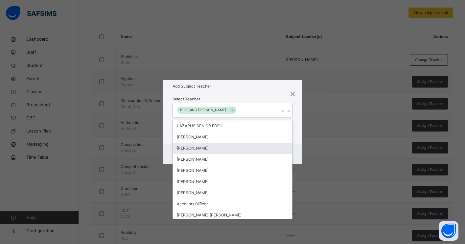
click at [297, 149] on div "Cancel Save" at bounding box center [233, 154] width 140 height 20
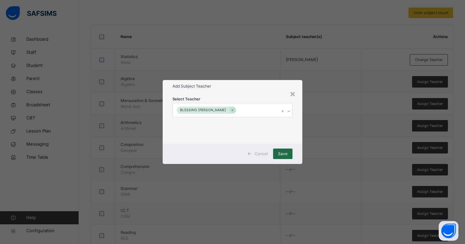
click at [284, 153] on span "Save" at bounding box center [283, 154] width 10 height 6
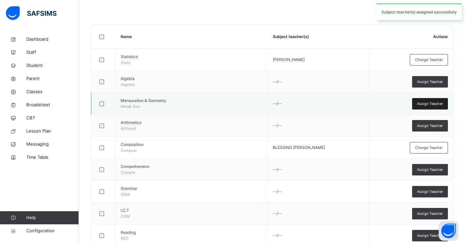
click at [420, 103] on span "Assign Teacher" at bounding box center [430, 104] width 26 height 6
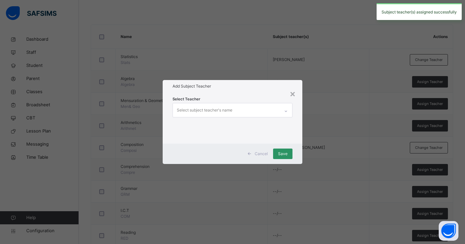
click at [260, 111] on div "Select subject teacher's name" at bounding box center [226, 110] width 107 height 14
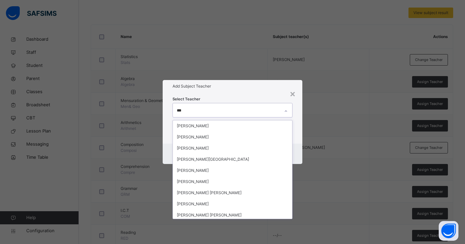
type input "****"
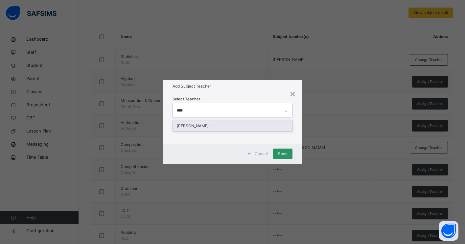
click at [266, 128] on div "BASHIRAT SAKA ABDULRAHEEM" at bounding box center [232, 126] width 119 height 11
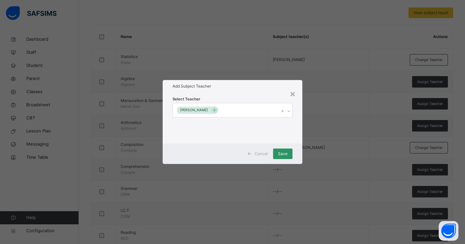
click at [298, 138] on div "Select Teacher BASHIRAT SAKA ABDULRAHEEM" at bounding box center [233, 118] width 140 height 51
click at [285, 153] on span "Save" at bounding box center [283, 154] width 10 height 6
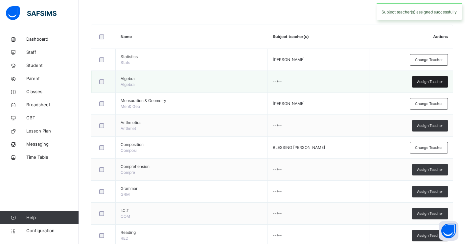
click at [418, 83] on span "Assign Teacher" at bounding box center [430, 82] width 26 height 6
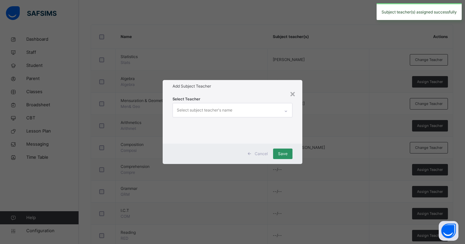
click at [269, 111] on div "Select subject teacher's name" at bounding box center [226, 110] width 107 height 14
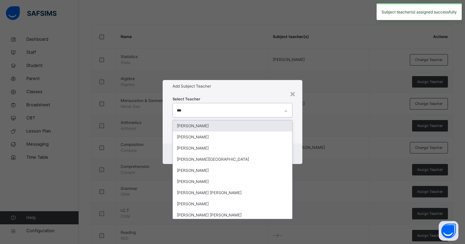
type input "****"
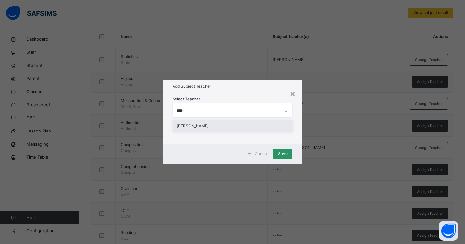
click at [264, 127] on div "BASHIRAT SAKA ABDULRAHEEM" at bounding box center [232, 126] width 119 height 11
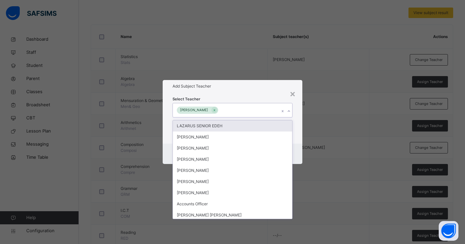
click at [296, 135] on div "Select Teacher option BASHIRAT SAKA ABDULRAHEEM, selected. option LAZARUS SENIO…" at bounding box center [233, 118] width 140 height 51
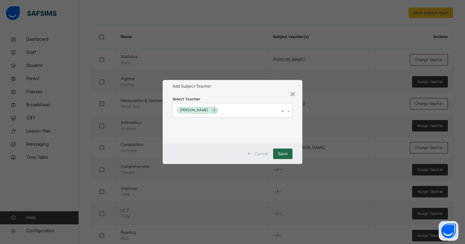
click at [281, 153] on span "Save" at bounding box center [283, 154] width 10 height 6
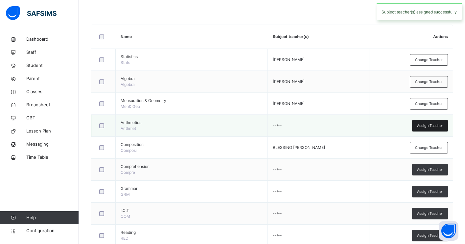
click at [428, 127] on span "Assign Teacher" at bounding box center [430, 126] width 26 height 6
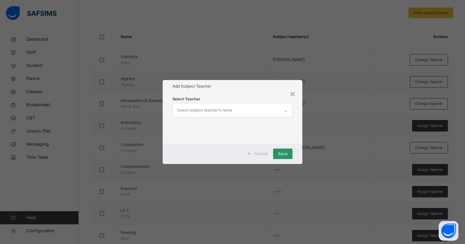
click at [241, 112] on div "Select subject teacher's name" at bounding box center [226, 110] width 107 height 14
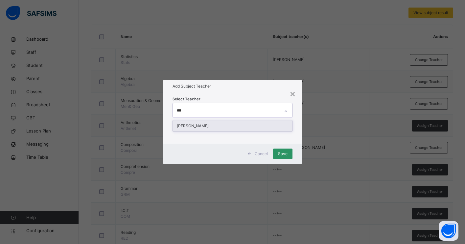
type input "****"
click at [236, 126] on div "BASHIRAT SAKA ABDULRAHEEM" at bounding box center [232, 126] width 119 height 11
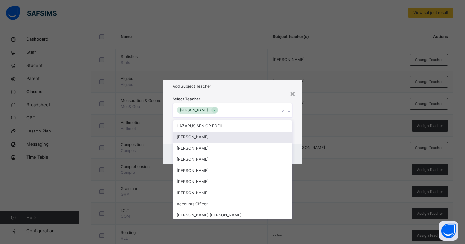
click at [297, 138] on div "Select Teacher option BASHIRAT SAKA ABDULRAHEEM, selected. option OLADEJI AJEWO…" at bounding box center [233, 118] width 140 height 51
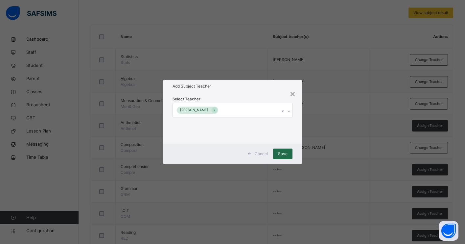
click at [283, 152] on span "Save" at bounding box center [283, 154] width 10 height 6
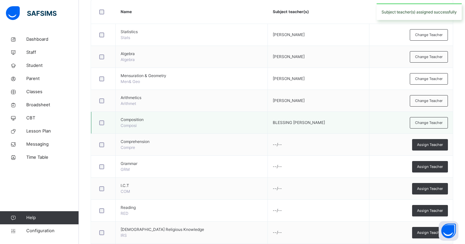
scroll to position [165, 0]
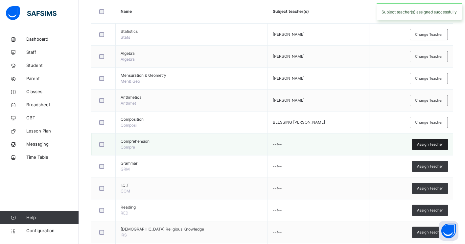
click at [420, 145] on span "Assign Teacher" at bounding box center [430, 145] width 26 height 6
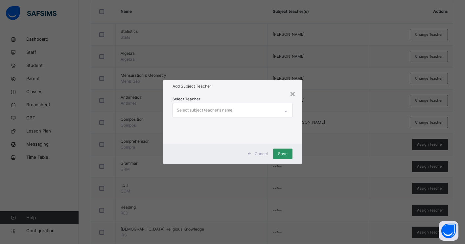
click at [263, 109] on div "Select subject teacher's name" at bounding box center [226, 110] width 107 height 14
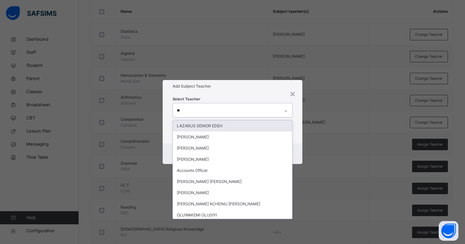
type input "***"
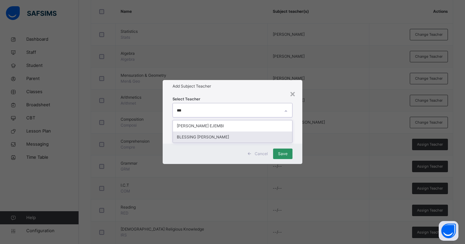
click at [255, 137] on div "BLESSING BUNMI OWOLAGBA" at bounding box center [232, 137] width 119 height 11
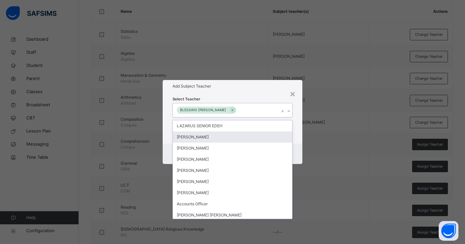
click at [296, 142] on div "Select Teacher option BLESSING BUNMI OWOLAGBA, selected. option OLADEJI AJEWOLE…" at bounding box center [233, 118] width 140 height 51
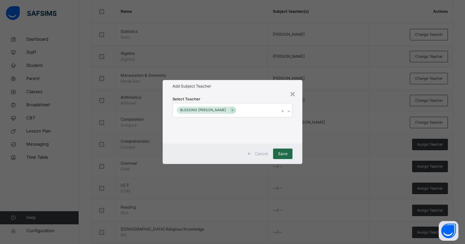
click at [283, 153] on span "Save" at bounding box center [283, 154] width 10 height 6
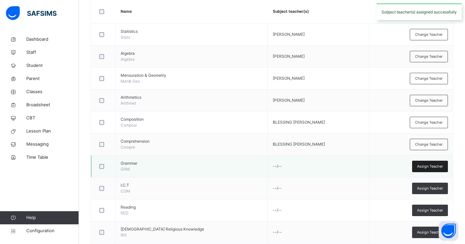
click at [420, 167] on span "Assign Teacher" at bounding box center [430, 167] width 26 height 6
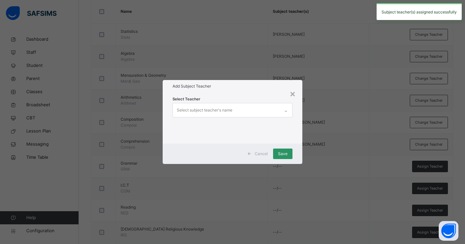
click at [263, 111] on div "Select subject teacher's name" at bounding box center [226, 110] width 107 height 14
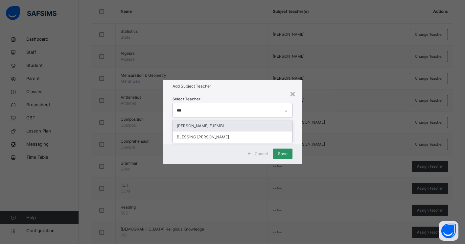
type input "****"
click at [260, 128] on div "BLESSING BUNMI OWOLAGBA" at bounding box center [232, 126] width 119 height 11
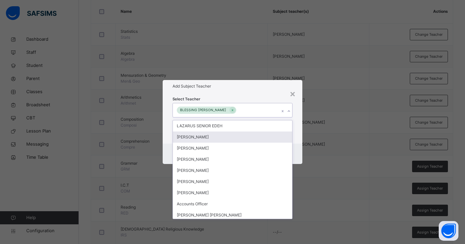
click at [295, 144] on div "Cancel Save" at bounding box center [233, 154] width 140 height 20
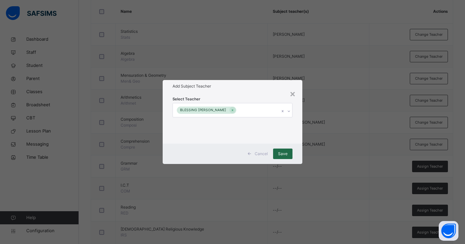
click at [286, 154] on span "Save" at bounding box center [283, 154] width 10 height 6
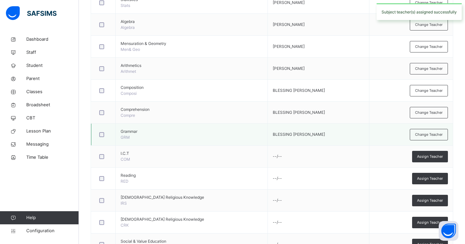
scroll to position [206, 0]
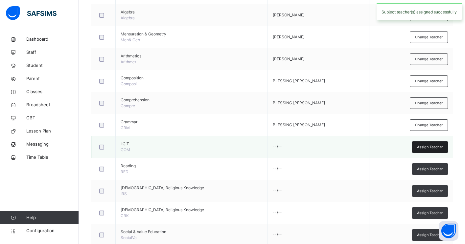
click at [421, 150] on div "Assign Teacher" at bounding box center [430, 147] width 36 height 11
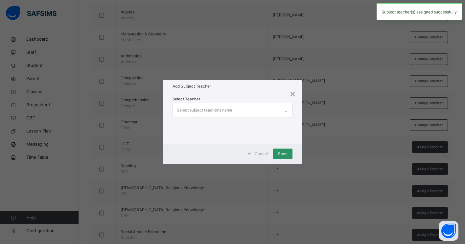
click at [263, 110] on div "Select subject teacher's name" at bounding box center [226, 110] width 107 height 14
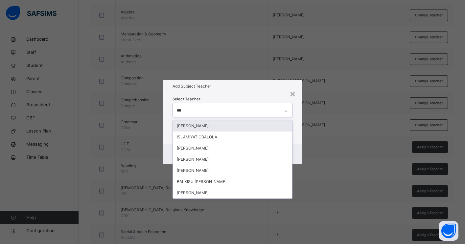
type input "****"
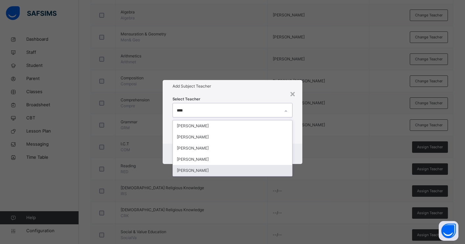
click at [231, 171] on div "BALA MUHAMMAD MUHAMMED" at bounding box center [232, 170] width 119 height 11
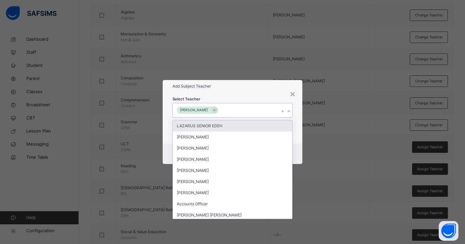
click at [295, 140] on div "Select Teacher option BALA MUHAMMAD MUHAMMED, selected. option LAZARUS SENIOR E…" at bounding box center [233, 118] width 140 height 51
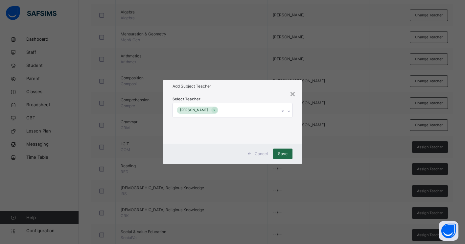
click at [284, 152] on span "Save" at bounding box center [283, 154] width 10 height 6
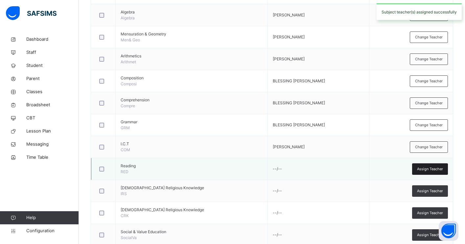
click at [425, 169] on span "Assign Teacher" at bounding box center [430, 170] width 26 height 6
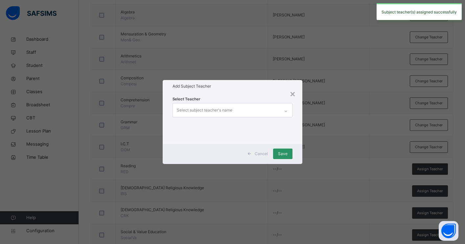
click at [248, 112] on div "Select subject teacher's name" at bounding box center [226, 110] width 107 height 14
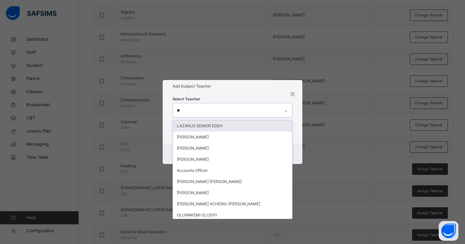
type input "***"
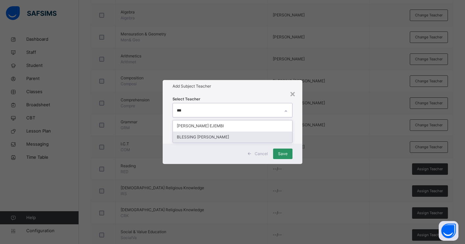
click at [238, 137] on div "BLESSING BUNMI OWOLAGBA" at bounding box center [232, 137] width 119 height 11
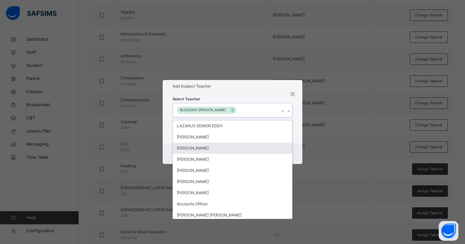
click at [300, 158] on div "Cancel Save" at bounding box center [233, 154] width 140 height 20
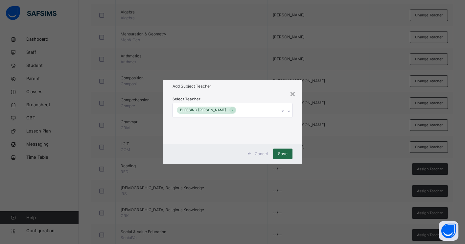
click at [286, 155] on span "Save" at bounding box center [283, 154] width 10 height 6
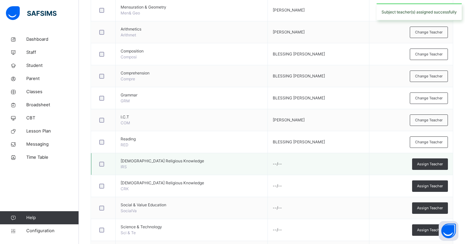
scroll to position [234, 0]
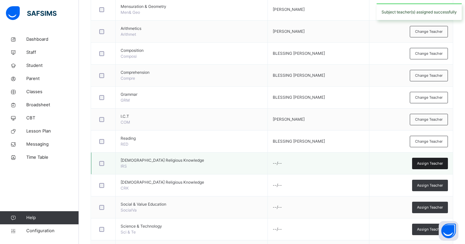
click at [430, 163] on span "Assign Teacher" at bounding box center [430, 164] width 26 height 6
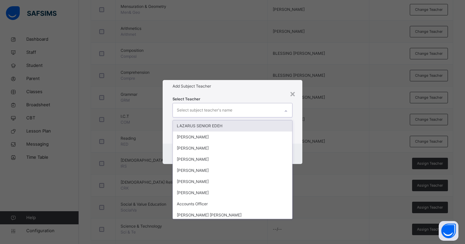
click at [262, 114] on div "Select subject teacher's name" at bounding box center [226, 110] width 107 height 14
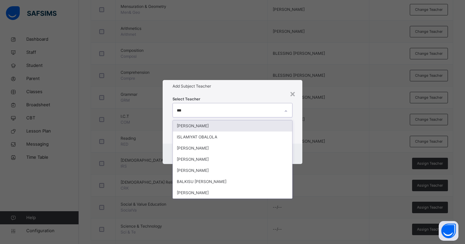
type input "****"
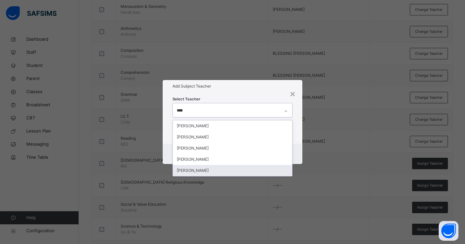
click at [235, 171] on div "BALA MUHAMMAD MUHAMMED" at bounding box center [232, 170] width 119 height 11
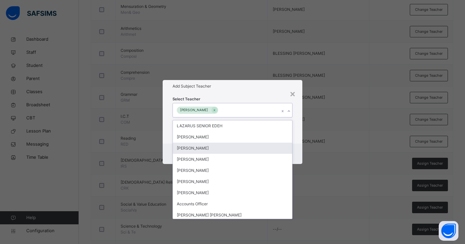
click at [299, 157] on div "Cancel Save" at bounding box center [233, 154] width 140 height 20
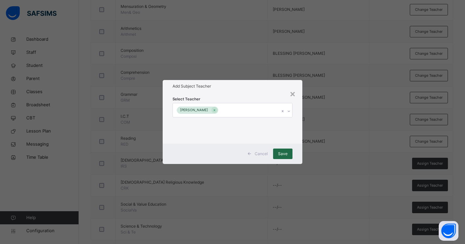
click at [284, 155] on span "Save" at bounding box center [283, 154] width 10 height 6
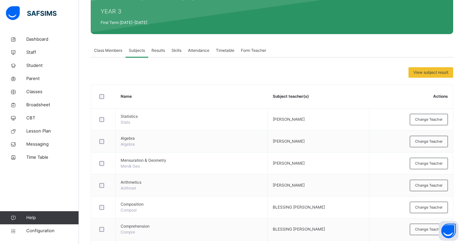
scroll to position [0, 0]
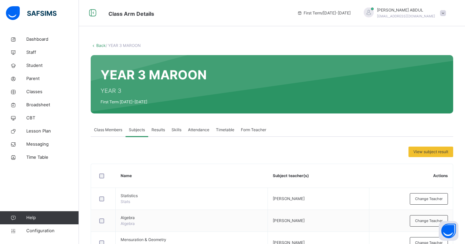
click at [102, 45] on link "Back" at bounding box center [101, 45] width 10 height 5
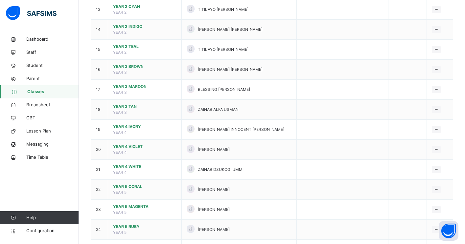
scroll to position [326, 0]
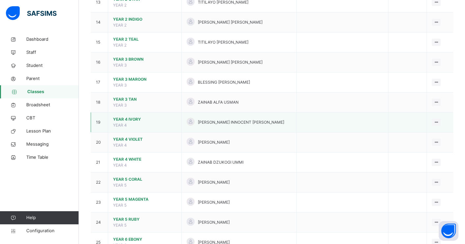
click at [126, 122] on td "YEAR 4 IVORY YEAR 4" at bounding box center [145, 123] width 74 height 20
click at [123, 122] on span "YEAR 4 IVORY" at bounding box center [144, 120] width 63 height 6
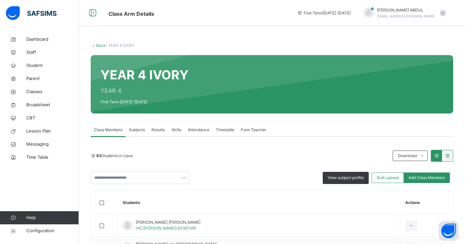
click at [139, 129] on span "Subjects" at bounding box center [137, 130] width 16 height 6
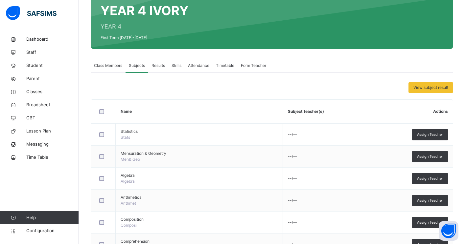
scroll to position [18, 0]
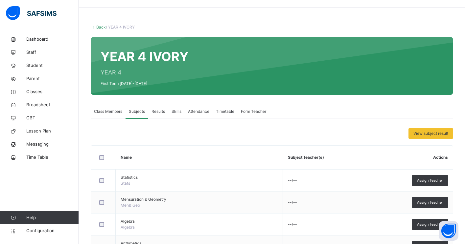
click at [99, 28] on link "Back" at bounding box center [101, 27] width 10 height 5
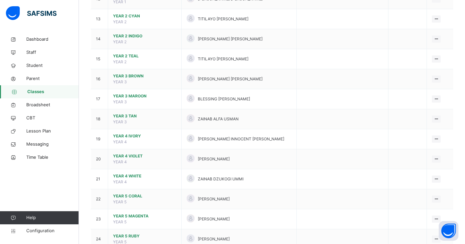
scroll to position [323, 0]
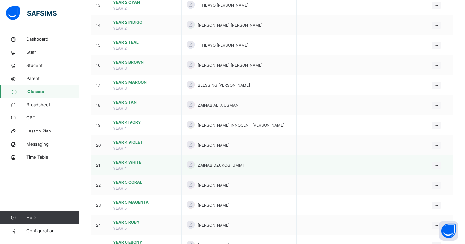
click at [124, 162] on span "YEAR 4 WHITE" at bounding box center [144, 163] width 63 height 6
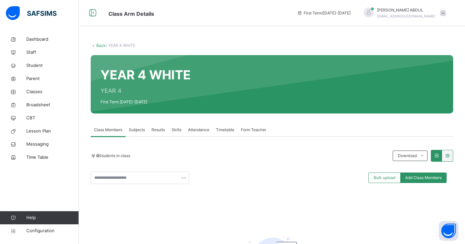
click at [136, 129] on span "Subjects" at bounding box center [137, 130] width 16 height 6
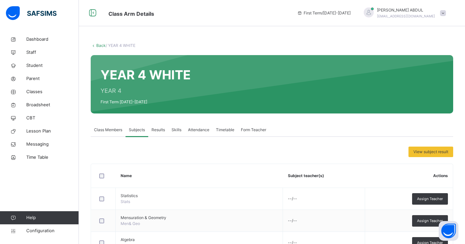
click at [99, 46] on link "Back" at bounding box center [101, 45] width 10 height 5
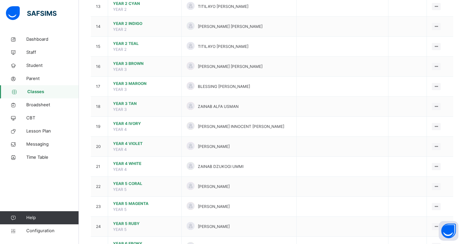
scroll to position [325, 0]
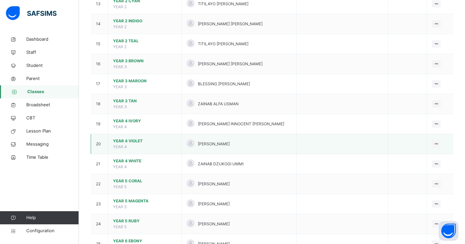
click at [134, 139] on span "YEAR 4 VIOLET" at bounding box center [144, 141] width 63 height 6
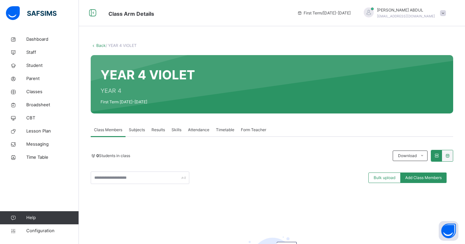
click at [136, 130] on span "Subjects" at bounding box center [137, 130] width 16 height 6
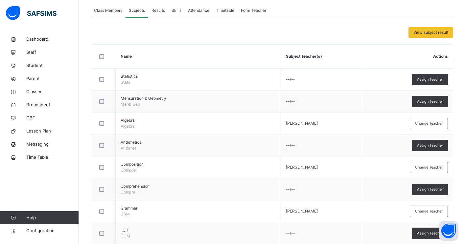
scroll to position [119, 0]
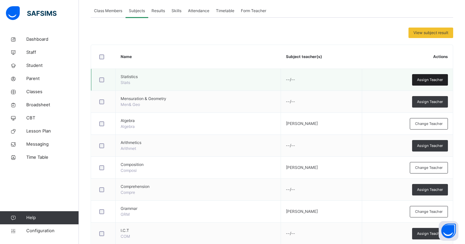
click at [419, 80] on span "Assign Teacher" at bounding box center [430, 80] width 26 height 6
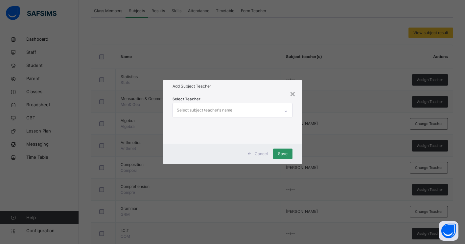
click at [258, 110] on div "Select subject teacher's name" at bounding box center [226, 110] width 107 height 14
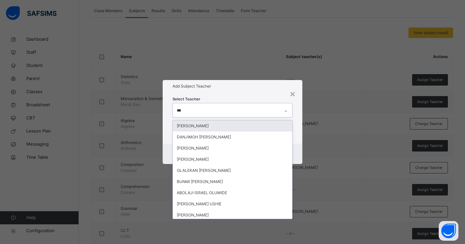
type input "****"
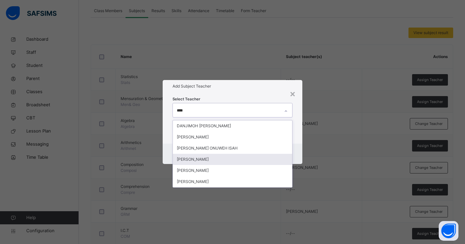
click at [209, 161] on div "LUKMAN JIMOH" at bounding box center [232, 159] width 119 height 11
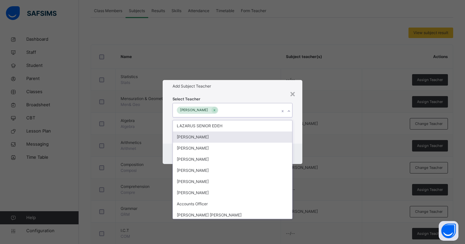
click at [298, 146] on div "Cancel Save" at bounding box center [233, 154] width 140 height 20
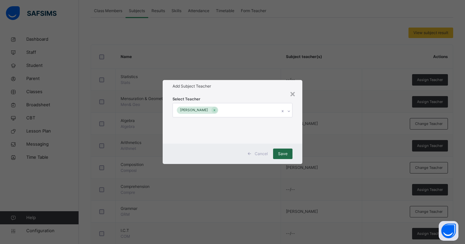
click at [283, 153] on span "Save" at bounding box center [283, 154] width 10 height 6
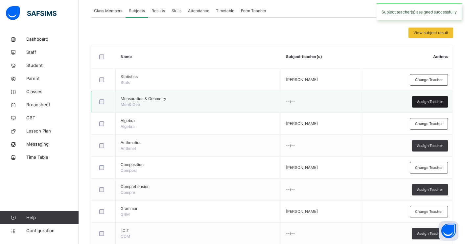
click at [432, 100] on span "Assign Teacher" at bounding box center [430, 102] width 26 height 6
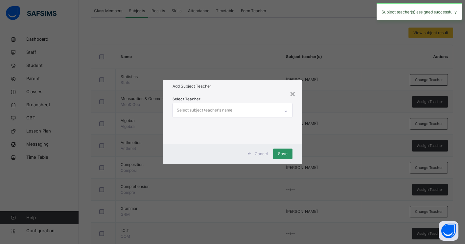
click at [264, 108] on div "Select subject teacher's name" at bounding box center [226, 110] width 107 height 14
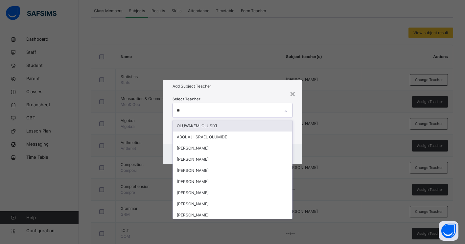
type input "***"
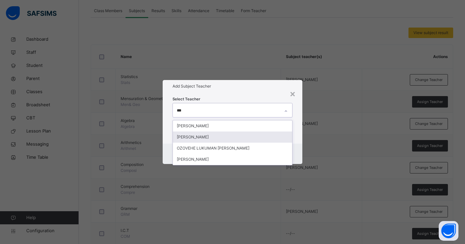
click at [233, 137] on div "LUKMAN JIMOH" at bounding box center [232, 137] width 119 height 11
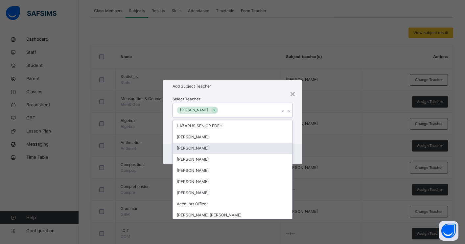
click at [294, 150] on div "Cancel Save" at bounding box center [233, 154] width 140 height 20
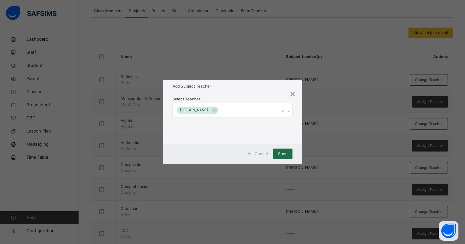
click at [285, 153] on span "Save" at bounding box center [283, 154] width 10 height 6
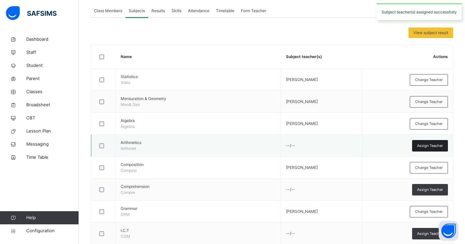
click at [417, 147] on span "Assign Teacher" at bounding box center [430, 146] width 26 height 6
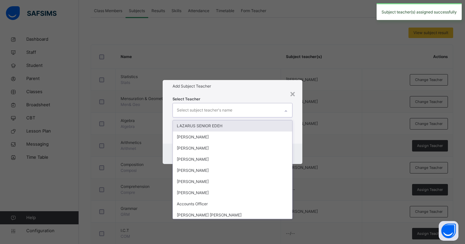
click at [272, 110] on div "Select subject teacher's name" at bounding box center [226, 110] width 107 height 14
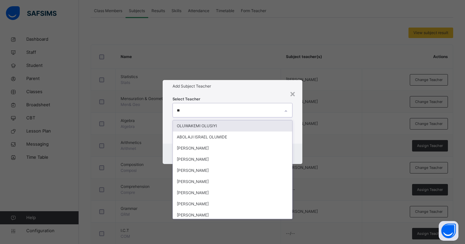
type input "***"
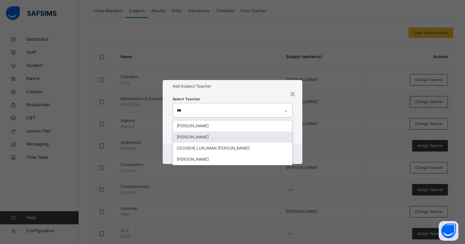
click at [207, 136] on div "LUKMAN JIMOH" at bounding box center [232, 137] width 119 height 11
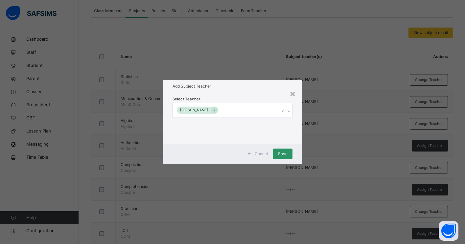
click at [299, 143] on div "Select Teacher LUKMAN JIMOH" at bounding box center [233, 118] width 140 height 51
click at [283, 155] on span "Save" at bounding box center [283, 154] width 10 height 6
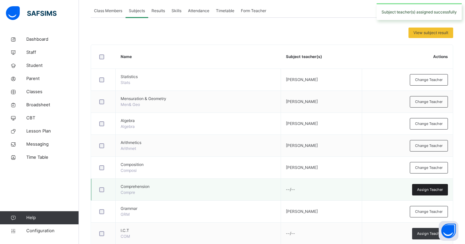
click at [423, 190] on span "Assign Teacher" at bounding box center [430, 190] width 26 height 6
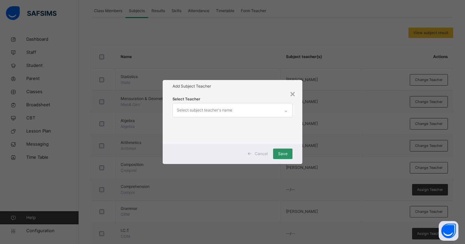
click at [238, 109] on div "Select subject teacher's name" at bounding box center [226, 110] width 107 height 14
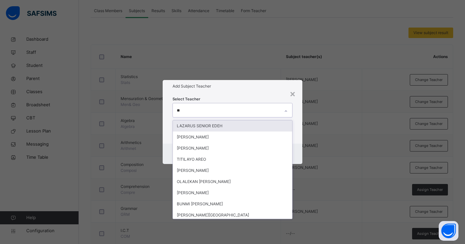
type input "***"
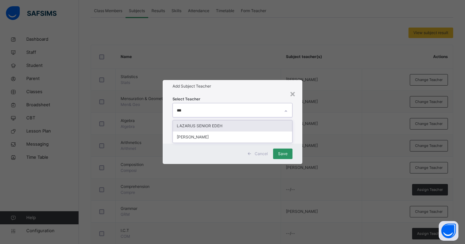
click at [236, 126] on div "LAZARUS SENIOR EDEH" at bounding box center [232, 126] width 119 height 11
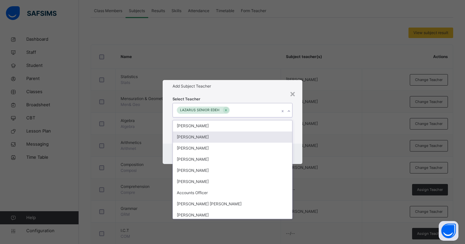
click at [296, 145] on div "Cancel Save" at bounding box center [233, 154] width 140 height 20
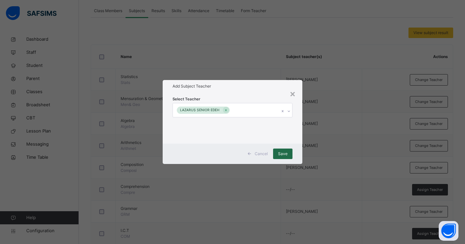
click at [283, 153] on span "Save" at bounding box center [283, 154] width 10 height 6
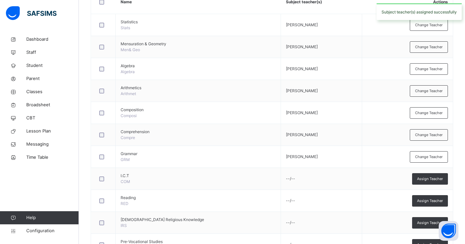
scroll to position [178, 0]
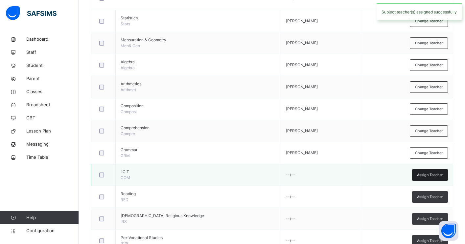
click at [432, 174] on span "Assign Teacher" at bounding box center [430, 175] width 26 height 6
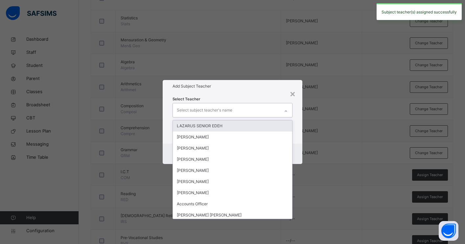
click at [249, 113] on div "Select subject teacher's name" at bounding box center [226, 110] width 107 height 14
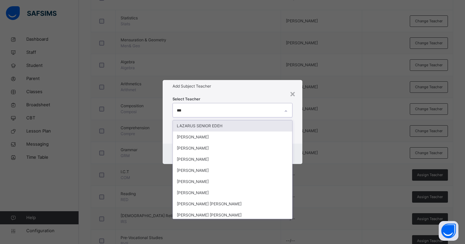
type input "****"
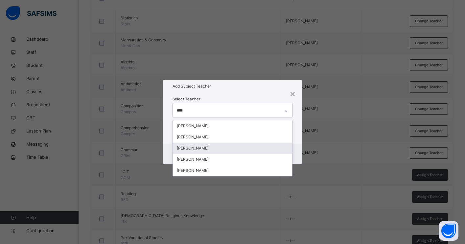
click at [222, 151] on div "JIBRIN BALA JIBRIN" at bounding box center [232, 148] width 119 height 11
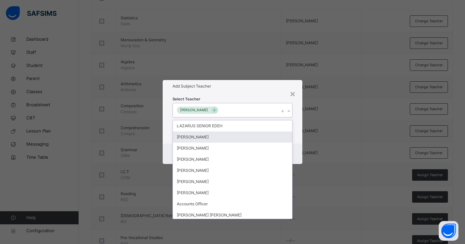
click at [296, 149] on div "Cancel Save" at bounding box center [233, 154] width 140 height 20
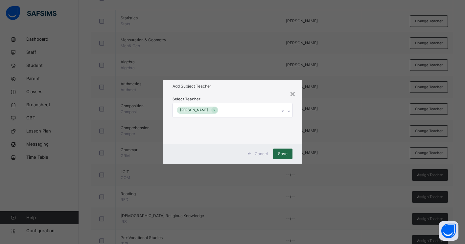
click at [282, 153] on span "Save" at bounding box center [283, 154] width 10 height 6
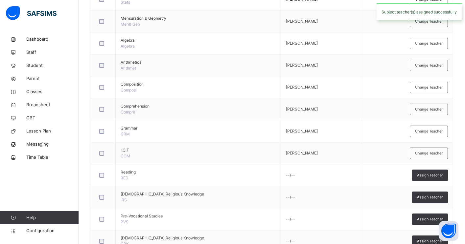
scroll to position [200, 0]
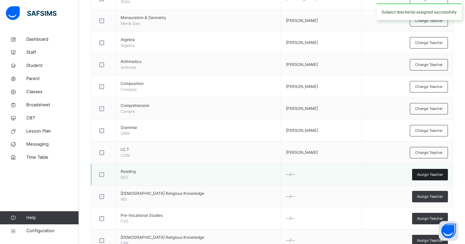
click at [427, 173] on span "Assign Teacher" at bounding box center [430, 175] width 26 height 6
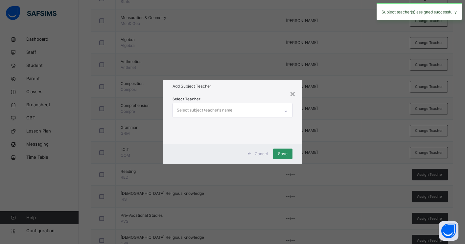
click at [248, 110] on div "Select subject teacher's name" at bounding box center [226, 110] width 107 height 14
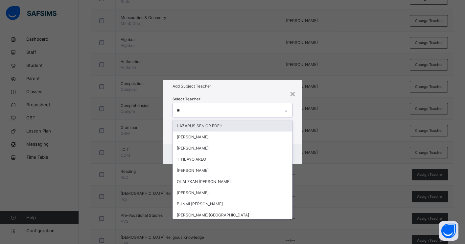
type input "***"
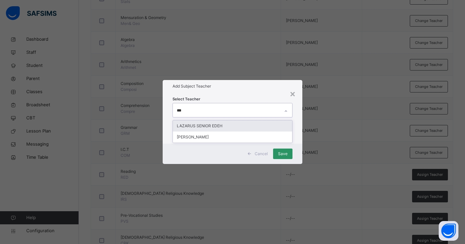
click at [233, 127] on div "LAZARUS SENIOR EDEH" at bounding box center [232, 126] width 119 height 11
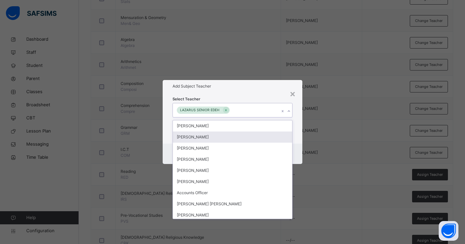
click at [297, 153] on div "Cancel Save" at bounding box center [233, 154] width 140 height 20
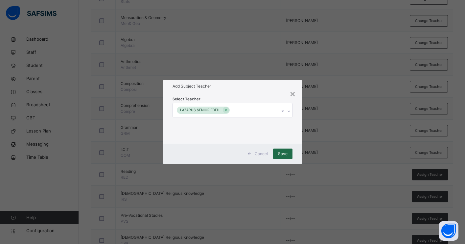
click at [281, 151] on span "Save" at bounding box center [283, 154] width 10 height 6
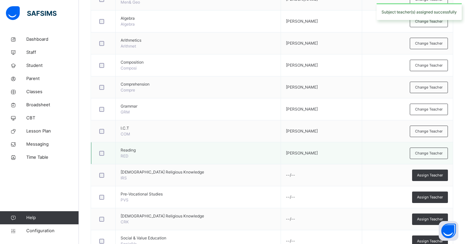
scroll to position [223, 0]
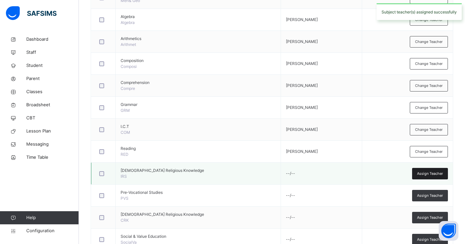
click at [421, 174] on span "Assign Teacher" at bounding box center [430, 174] width 26 height 6
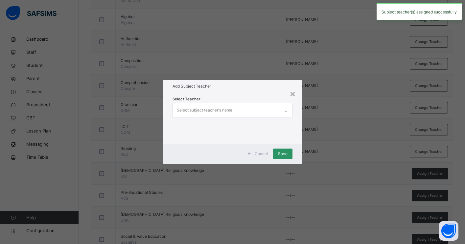
click at [262, 113] on div "Select subject teacher's name" at bounding box center [226, 110] width 107 height 14
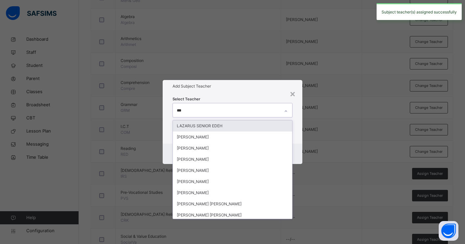
type input "****"
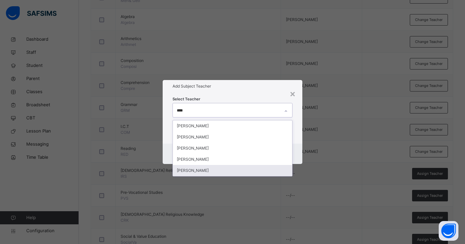
click at [232, 171] on div "BALA MUHAMMAD MUHAMMED" at bounding box center [232, 170] width 119 height 11
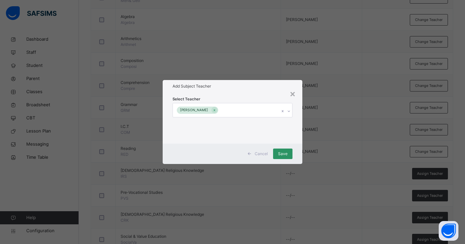
click at [296, 160] on div "Cancel Save" at bounding box center [233, 154] width 140 height 20
click at [286, 156] on span "Save" at bounding box center [283, 154] width 10 height 6
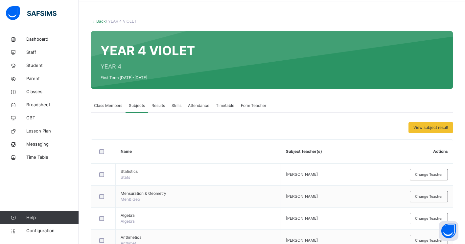
scroll to position [0, 0]
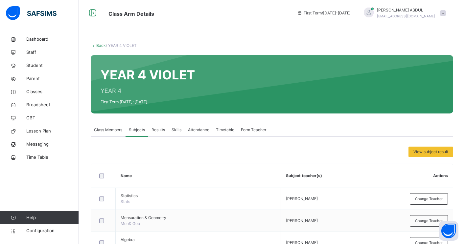
click at [100, 46] on link "Back" at bounding box center [101, 45] width 10 height 5
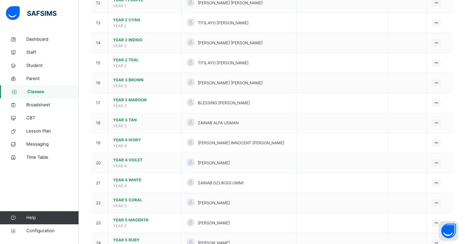
scroll to position [306, 0]
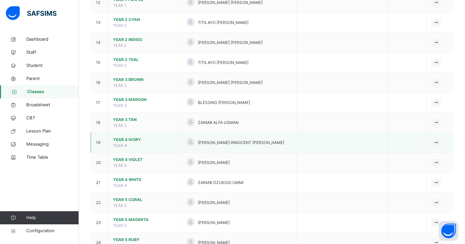
click at [139, 140] on span "YEAR 4 IVORY" at bounding box center [144, 140] width 63 height 6
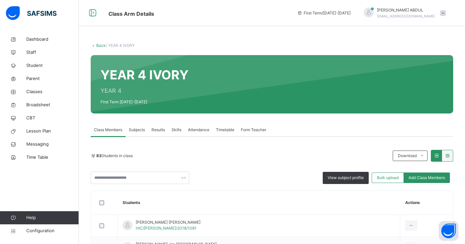
click at [142, 129] on span "Subjects" at bounding box center [137, 130] width 16 height 6
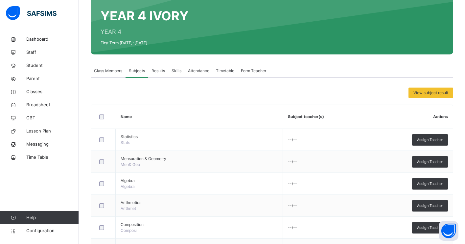
scroll to position [73, 0]
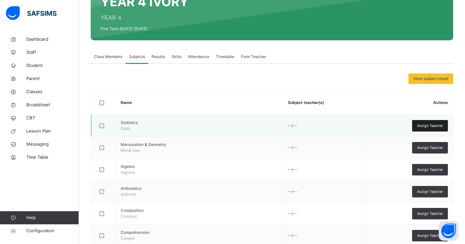
click at [418, 127] on span "Assign Teacher" at bounding box center [430, 126] width 26 height 6
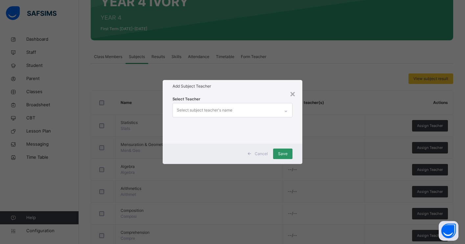
click at [269, 113] on div "Select subject teacher's name" at bounding box center [226, 110] width 107 height 14
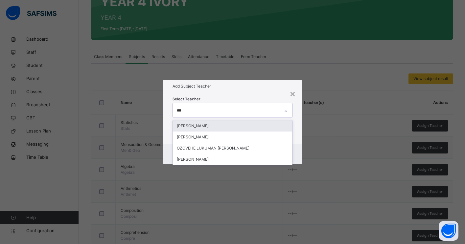
type input "****"
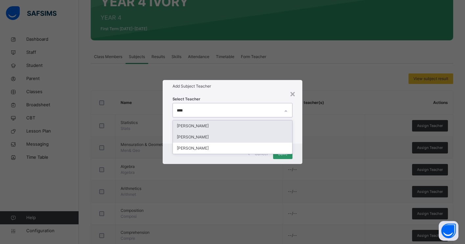
click at [231, 138] on div "LUKMAN JIMOH" at bounding box center [232, 137] width 119 height 11
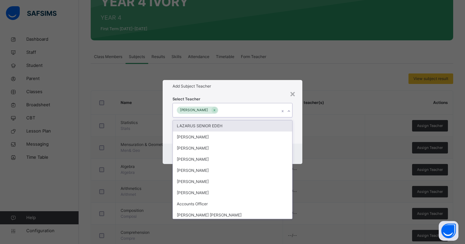
click at [298, 140] on div "Select Teacher option LUKMAN JIMOH, selected. option LAZARUS SENIOR EDEH focuse…" at bounding box center [233, 118] width 140 height 51
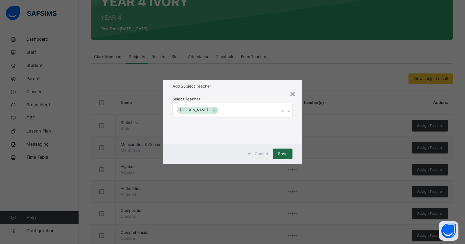
click at [285, 151] on span "Save" at bounding box center [283, 154] width 10 height 6
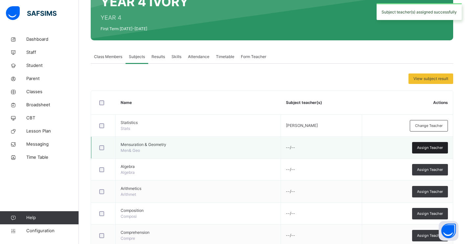
click at [435, 149] on span "Assign Teacher" at bounding box center [430, 148] width 26 height 6
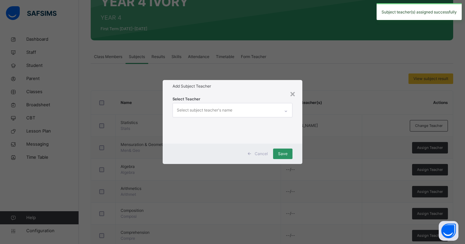
click at [338, 169] on div "× Add Subject Teacher Select Teacher Select subject teacher's name Cancel Save" at bounding box center [232, 122] width 465 height 244
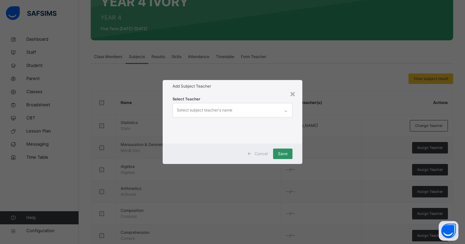
click at [259, 113] on div "Select subject teacher's name" at bounding box center [226, 110] width 107 height 14
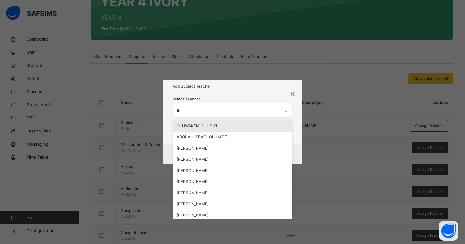
type input "***"
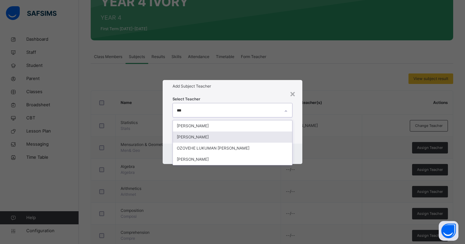
click at [215, 138] on div "LUKMAN JIMOH" at bounding box center [232, 137] width 119 height 11
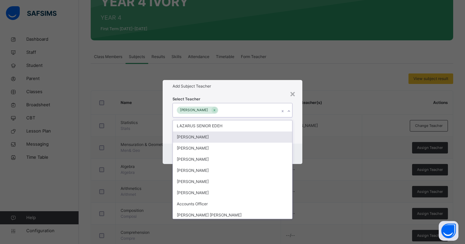
click at [296, 146] on div "Cancel Save" at bounding box center [233, 154] width 140 height 20
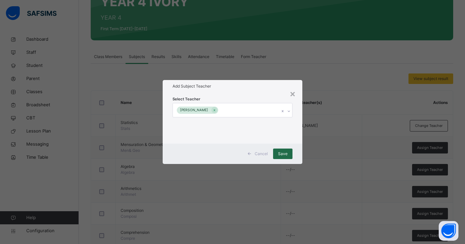
click at [285, 155] on span "Save" at bounding box center [283, 154] width 10 height 6
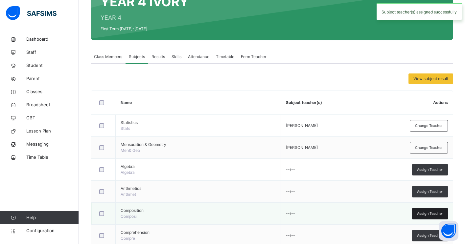
click at [425, 217] on div "Assign Teacher" at bounding box center [430, 213] width 36 height 11
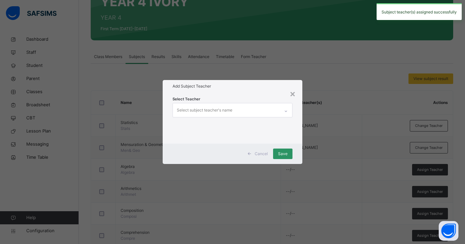
click at [255, 112] on div "Select subject teacher's name" at bounding box center [226, 110] width 107 height 14
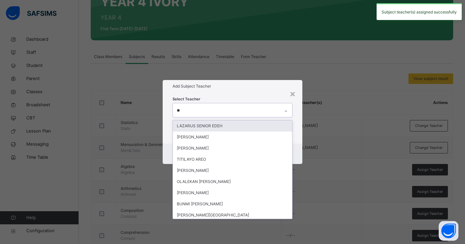
type input "***"
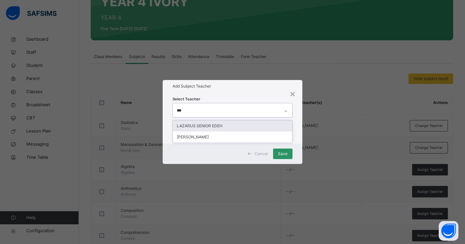
click at [230, 126] on div "LAZARUS SENIOR EDEH" at bounding box center [232, 126] width 119 height 11
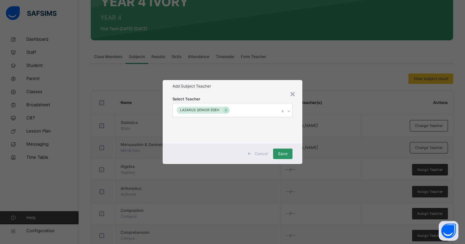
click at [297, 156] on div "Cancel Save" at bounding box center [233, 154] width 140 height 20
click at [277, 155] on div "Save" at bounding box center [282, 154] width 19 height 11
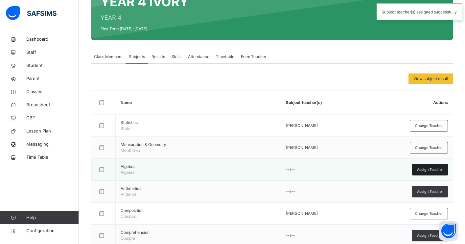
click at [425, 170] on span "Assign Teacher" at bounding box center [430, 170] width 26 height 6
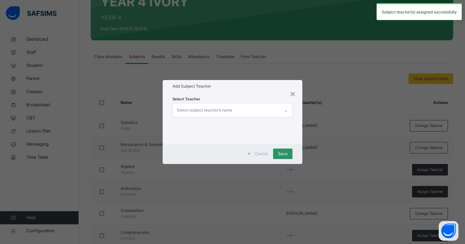
click at [263, 110] on div "Select subject teacher's name" at bounding box center [226, 110] width 107 height 14
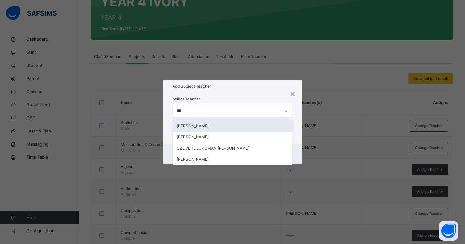
type input "****"
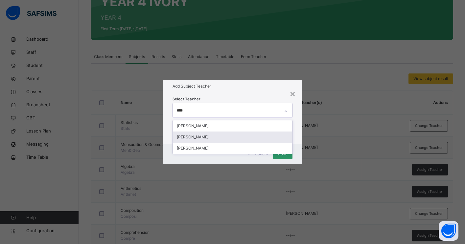
click at [206, 138] on div "LUKMAN JIMOH" at bounding box center [232, 137] width 119 height 11
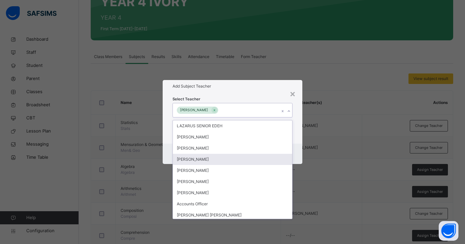
click at [299, 160] on div "Cancel Save" at bounding box center [233, 154] width 140 height 20
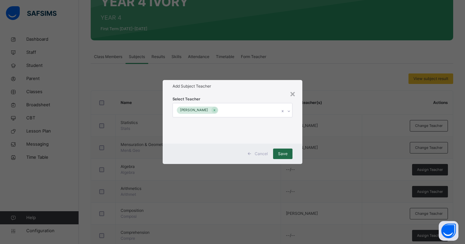
click at [278, 154] on div "Save" at bounding box center [282, 154] width 19 height 11
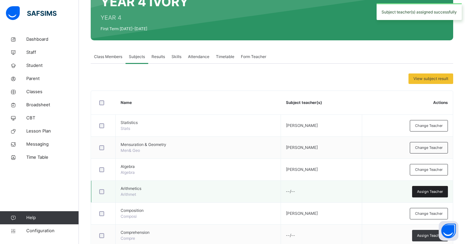
click at [426, 193] on span "Assign Teacher" at bounding box center [430, 192] width 26 height 6
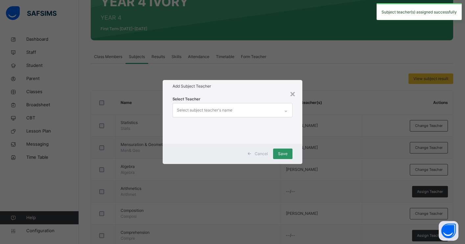
click at [280, 112] on div at bounding box center [286, 110] width 12 height 14
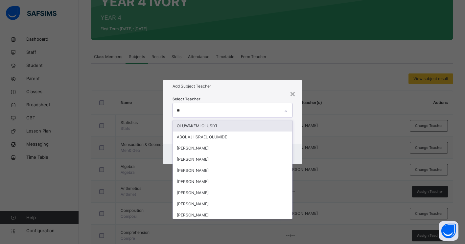
type input "***"
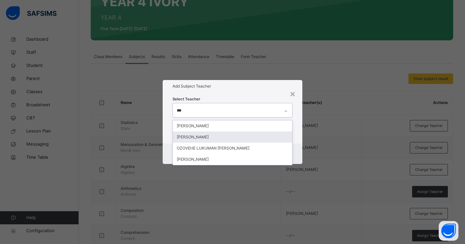
click at [220, 137] on div "LUKMAN JIMOH" at bounding box center [232, 137] width 119 height 11
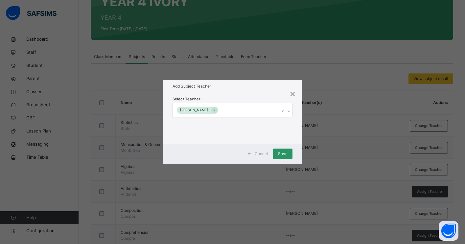
click at [299, 141] on div "Select Teacher LUKMAN JIMOH" at bounding box center [233, 118] width 140 height 51
click at [285, 152] on span "Save" at bounding box center [283, 154] width 10 height 6
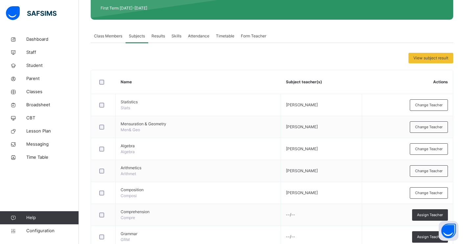
scroll to position [140, 0]
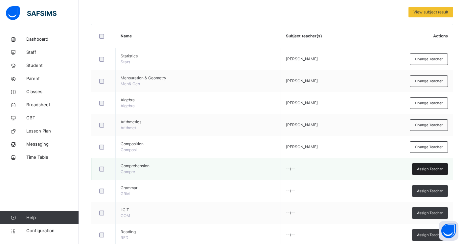
click at [424, 167] on span "Assign Teacher" at bounding box center [430, 170] width 26 height 6
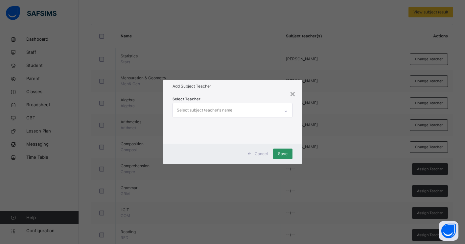
click at [253, 109] on div "Select subject teacher's name" at bounding box center [226, 110] width 107 height 14
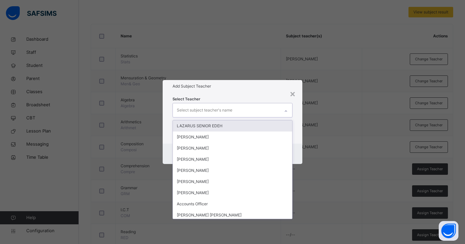
click at [222, 127] on div "LAZARUS SENIOR EDEH" at bounding box center [232, 126] width 119 height 11
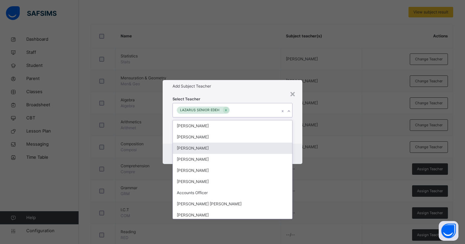
click at [298, 146] on div "Cancel Save" at bounding box center [233, 154] width 140 height 20
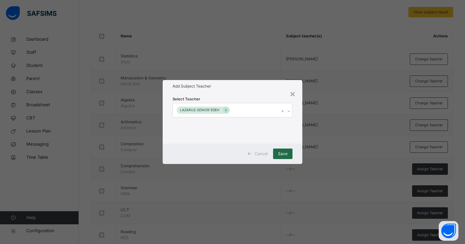
click at [279, 156] on span "Save" at bounding box center [283, 154] width 10 height 6
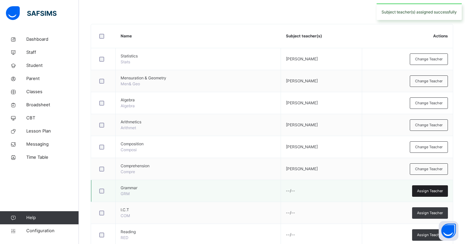
click at [422, 190] on span "Assign Teacher" at bounding box center [430, 192] width 26 height 6
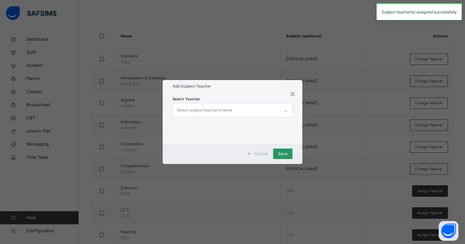
click at [234, 110] on div "Select subject teacher's name" at bounding box center [226, 110] width 107 height 14
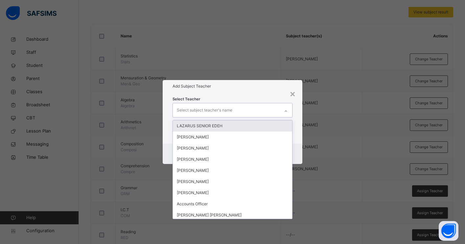
click at [230, 126] on div "LAZARUS SENIOR EDEH" at bounding box center [232, 126] width 119 height 11
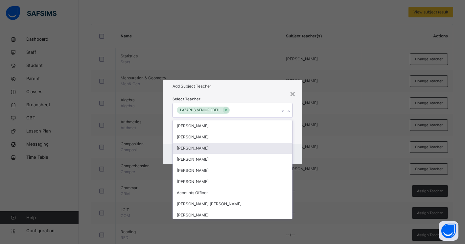
click at [297, 153] on div "Cancel Save" at bounding box center [233, 154] width 140 height 20
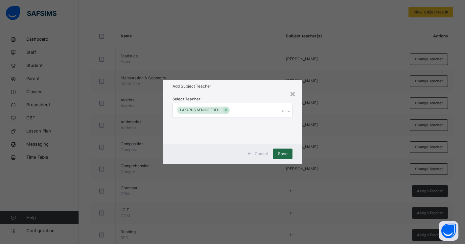
click at [280, 154] on span "Save" at bounding box center [283, 154] width 10 height 6
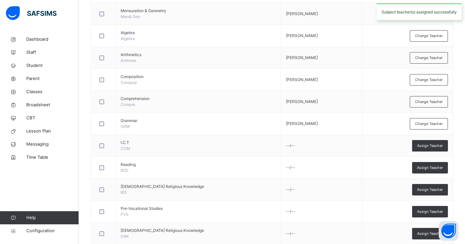
scroll to position [211, 0]
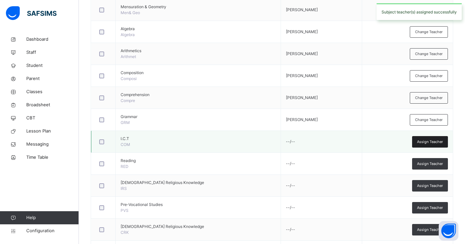
click at [420, 142] on span "Assign Teacher" at bounding box center [430, 142] width 26 height 6
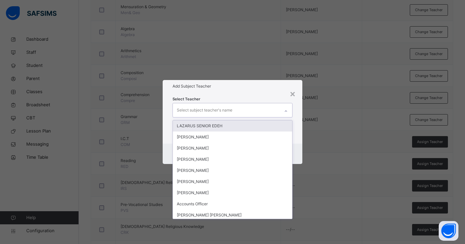
click at [266, 112] on div "Select subject teacher's name" at bounding box center [226, 110] width 107 height 14
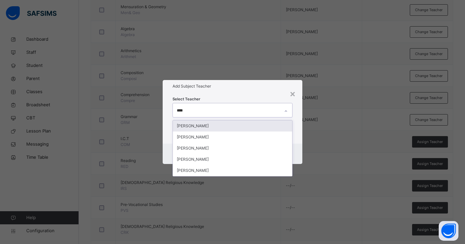
type input "****"
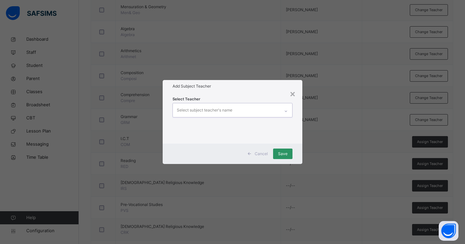
click at [269, 111] on div "Select subject teacher's name" at bounding box center [226, 110] width 107 height 14
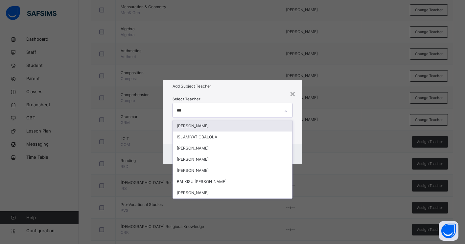
type input "****"
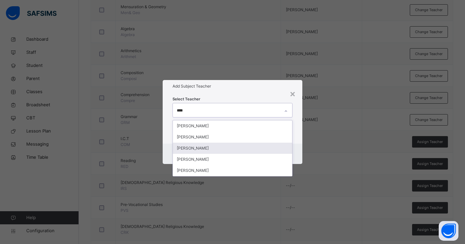
click at [206, 147] on div "JIBRIN BALA JIBRIN" at bounding box center [232, 148] width 119 height 11
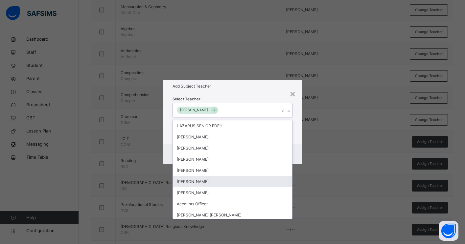
click at [298, 153] on div "Cancel Save" at bounding box center [233, 154] width 140 height 20
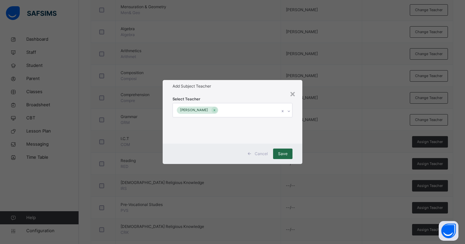
click at [282, 154] on span "Save" at bounding box center [283, 154] width 10 height 6
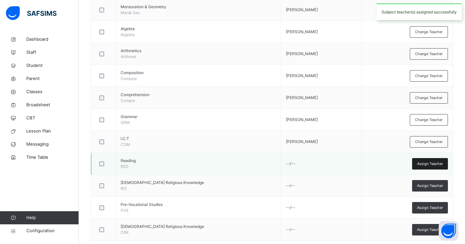
click at [424, 164] on span "Assign Teacher" at bounding box center [430, 164] width 26 height 6
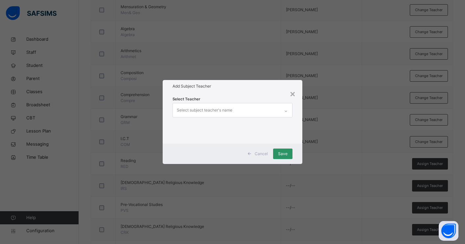
click at [265, 109] on div "Select subject teacher's name" at bounding box center [226, 110] width 107 height 14
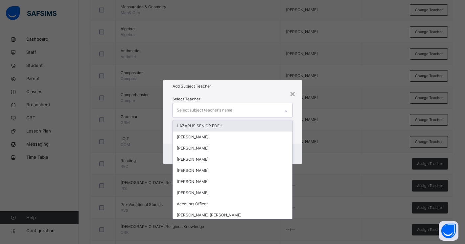
click at [216, 126] on div "LAZARUS SENIOR EDEH" at bounding box center [232, 126] width 119 height 11
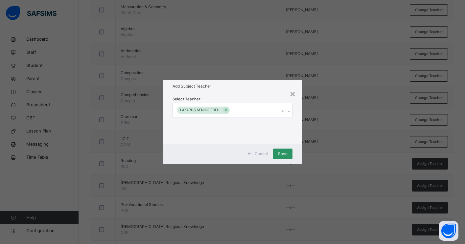
click at [299, 148] on div "Cancel Save" at bounding box center [233, 154] width 140 height 20
click at [284, 154] on span "Save" at bounding box center [283, 154] width 10 height 6
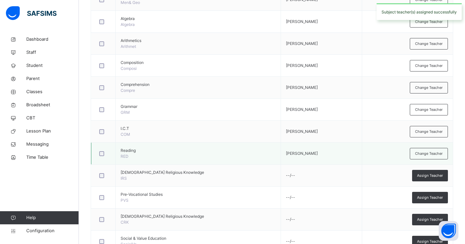
scroll to position [224, 0]
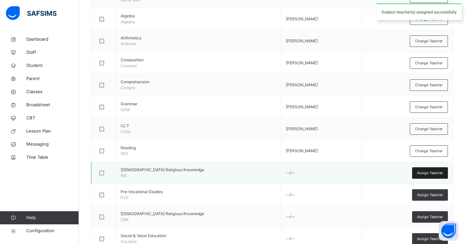
click at [419, 171] on span "Assign Teacher" at bounding box center [430, 174] width 26 height 6
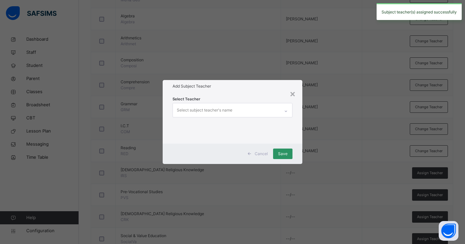
click at [261, 108] on div "Select subject teacher's name" at bounding box center [226, 110] width 107 height 14
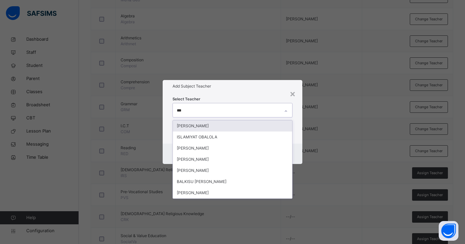
type input "****"
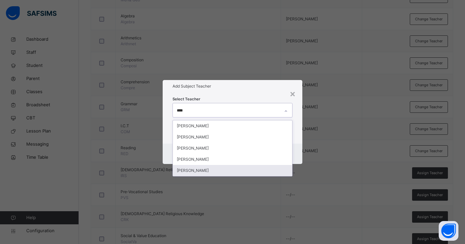
click at [224, 169] on div "BALA MUHAMMAD MUHAMMED" at bounding box center [232, 170] width 119 height 11
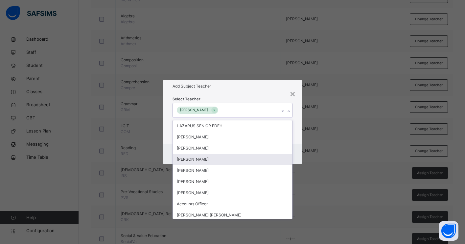
click at [298, 156] on div "Cancel Save" at bounding box center [233, 154] width 140 height 20
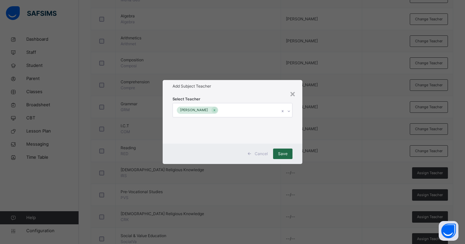
click at [283, 154] on span "Save" at bounding box center [283, 154] width 10 height 6
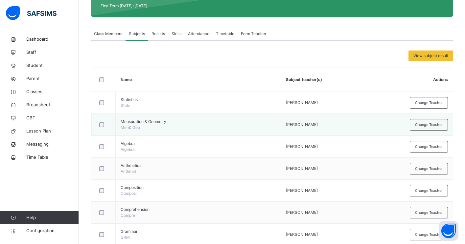
scroll to position [0, 0]
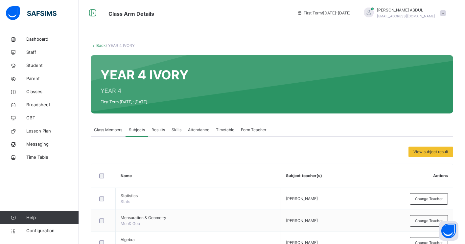
click at [100, 46] on link "Back" at bounding box center [101, 45] width 10 height 5
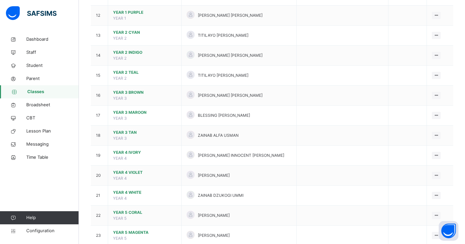
scroll to position [313, 0]
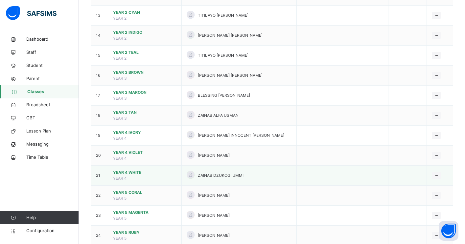
click at [132, 175] on span "YEAR 4 WHITE" at bounding box center [144, 173] width 63 height 6
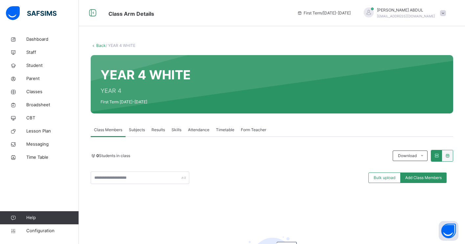
click at [139, 131] on span "Subjects" at bounding box center [137, 130] width 16 height 6
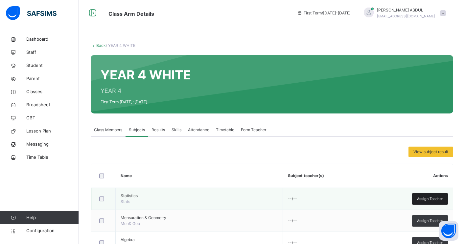
click at [418, 198] on span "Assign Teacher" at bounding box center [430, 199] width 26 height 6
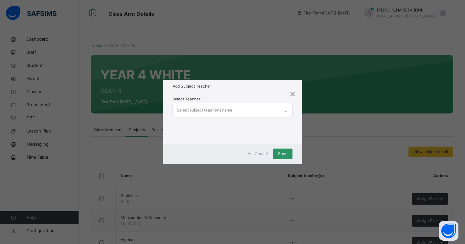
click at [251, 108] on div "Select subject teacher's name" at bounding box center [226, 110] width 107 height 14
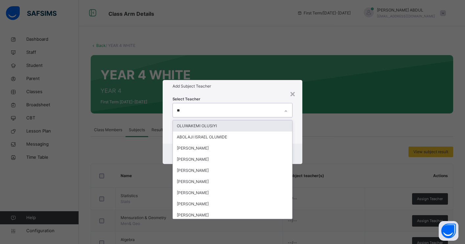
type input "***"
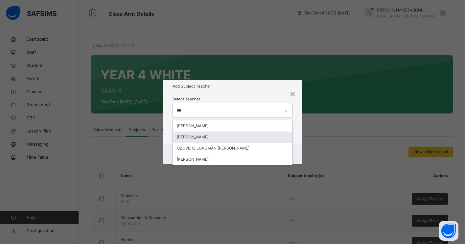
click at [220, 137] on div "LUKMAN JIMOH" at bounding box center [232, 137] width 119 height 11
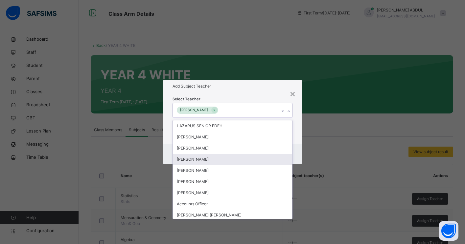
click at [295, 152] on div "Cancel Save" at bounding box center [233, 154] width 140 height 20
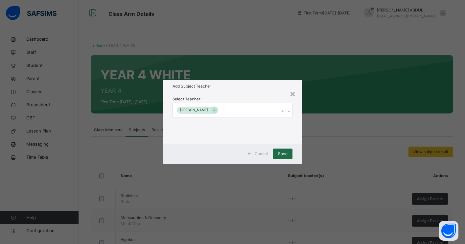
click at [287, 154] on span "Save" at bounding box center [283, 154] width 10 height 6
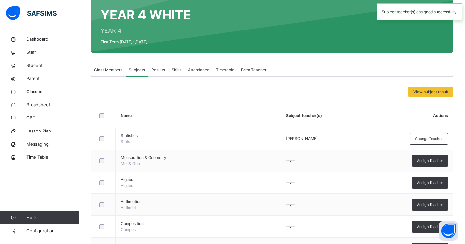
scroll to position [88, 0]
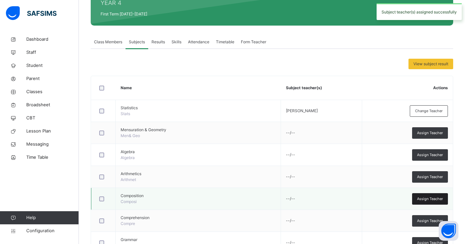
click at [419, 200] on span "Assign Teacher" at bounding box center [430, 199] width 26 height 6
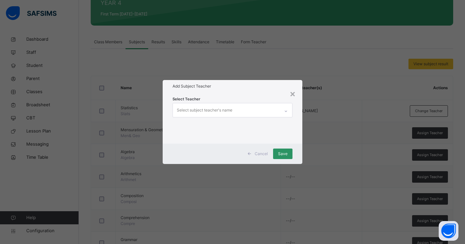
click at [260, 109] on div "Select subject teacher's name" at bounding box center [226, 110] width 107 height 14
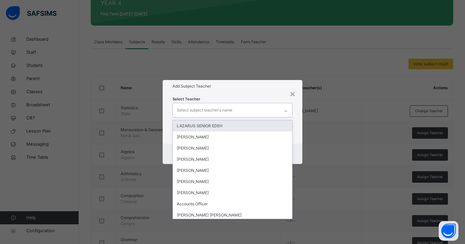
click at [208, 124] on div "LAZARUS SENIOR EDEH" at bounding box center [232, 126] width 119 height 11
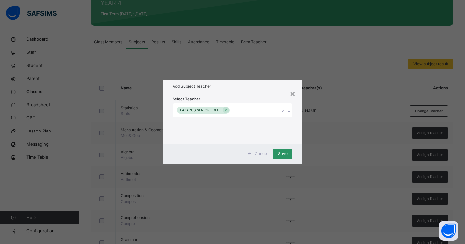
click at [300, 139] on div "Select Teacher LAZARUS SENIOR EDEH" at bounding box center [233, 118] width 140 height 51
click at [280, 154] on span "Save" at bounding box center [283, 154] width 10 height 6
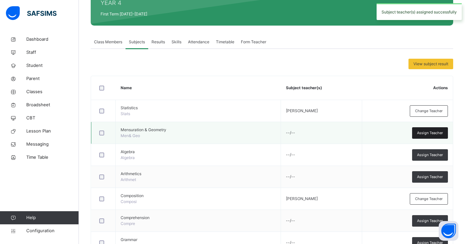
click at [420, 133] on span "Assign Teacher" at bounding box center [430, 133] width 26 height 6
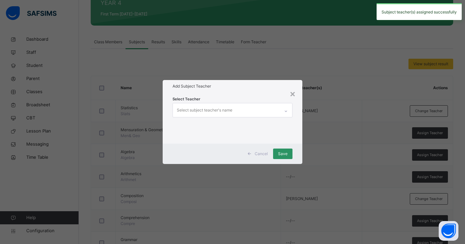
click at [266, 112] on div "Select subject teacher's name" at bounding box center [226, 110] width 107 height 14
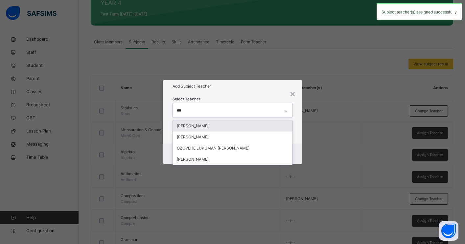
type input "****"
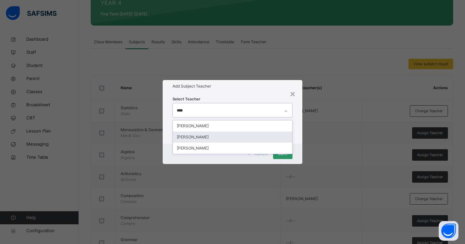
click at [207, 139] on div "LUKMAN JIMOH" at bounding box center [232, 137] width 119 height 11
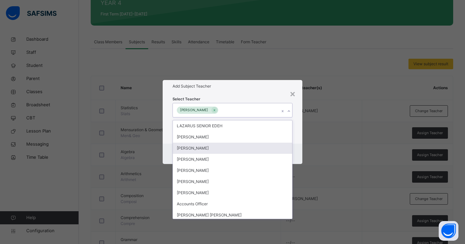
click at [297, 153] on div "Cancel Save" at bounding box center [233, 154] width 140 height 20
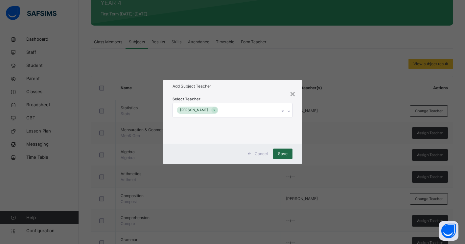
click at [284, 154] on span "Save" at bounding box center [283, 154] width 10 height 6
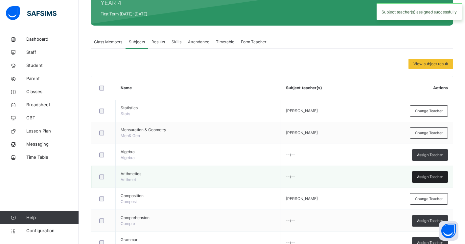
click at [418, 177] on span "Assign Teacher" at bounding box center [430, 177] width 26 height 6
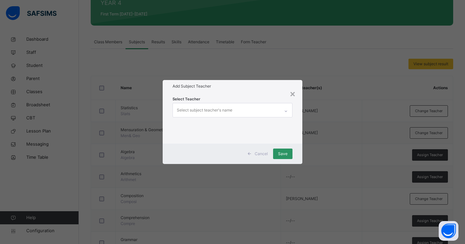
click at [249, 112] on div "Select subject teacher's name" at bounding box center [226, 110] width 107 height 14
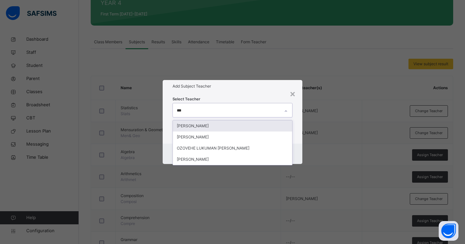
type input "****"
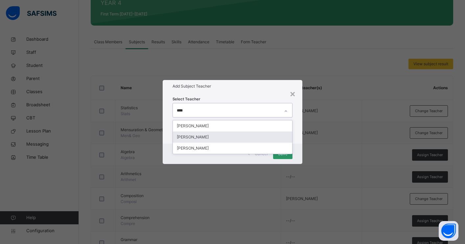
click at [208, 136] on div "LUKMAN JIMOH" at bounding box center [232, 137] width 119 height 11
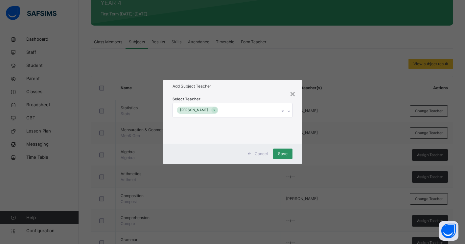
click at [296, 156] on div "Cancel Save" at bounding box center [233, 154] width 140 height 20
click at [281, 152] on span "Save" at bounding box center [283, 154] width 10 height 6
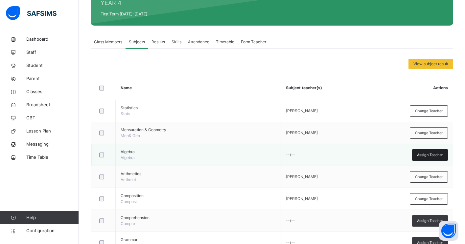
click at [423, 156] on span "Assign Teacher" at bounding box center [430, 155] width 26 height 6
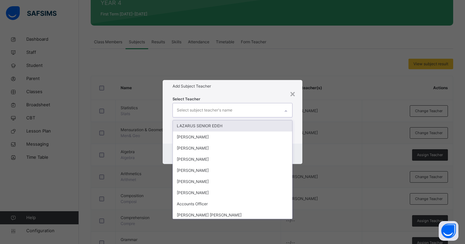
click at [235, 110] on div "Select subject teacher's name" at bounding box center [226, 110] width 107 height 14
type input "***"
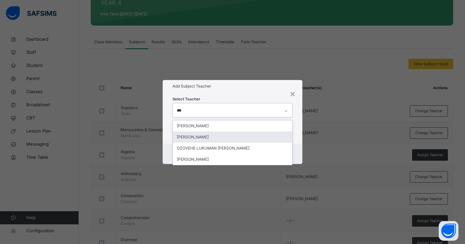
click at [189, 135] on div "LUKMAN JIMOH" at bounding box center [232, 137] width 119 height 11
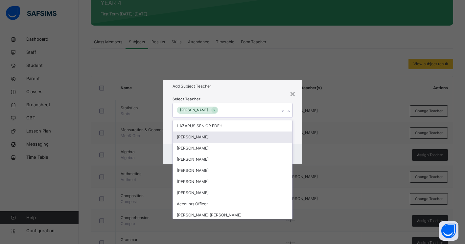
click at [294, 141] on div "Select Teacher option LUKMAN JIMOH, selected. option OLADEJI AJEWOLE focused, 2…" at bounding box center [233, 118] width 140 height 51
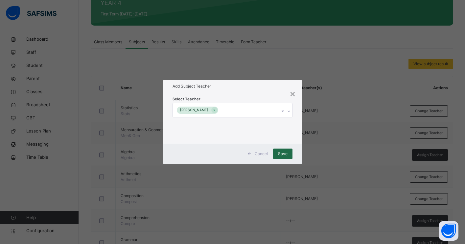
click at [283, 153] on span "Save" at bounding box center [283, 154] width 10 height 6
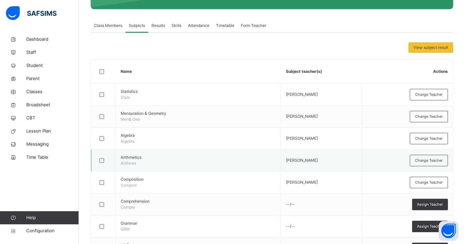
scroll to position [135, 0]
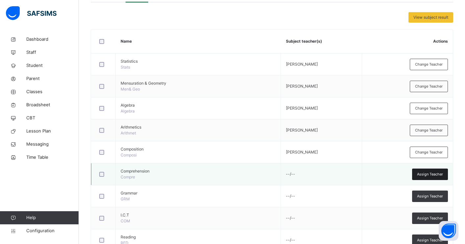
click at [432, 174] on span "Assign Teacher" at bounding box center [430, 175] width 26 height 6
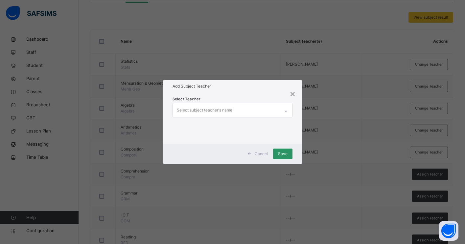
click at [243, 109] on div "Select subject teacher's name" at bounding box center [226, 110] width 107 height 14
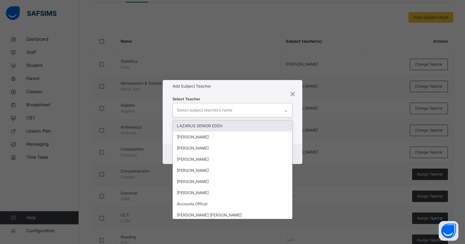
click at [228, 126] on div "LAZARUS SENIOR EDEH" at bounding box center [232, 126] width 119 height 11
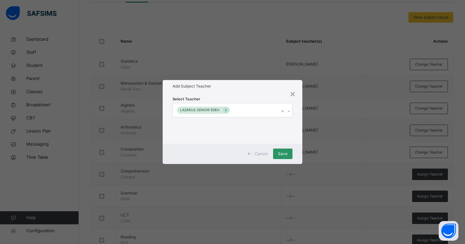
click at [298, 146] on div "Cancel Save" at bounding box center [233, 154] width 140 height 20
click at [286, 151] on span "Save" at bounding box center [283, 154] width 10 height 6
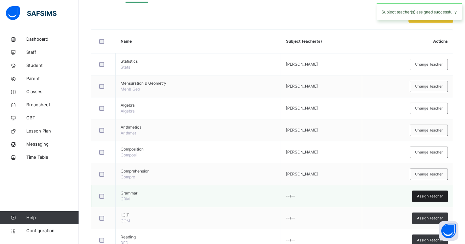
click at [439, 200] on div "Assign Teacher" at bounding box center [430, 196] width 36 height 11
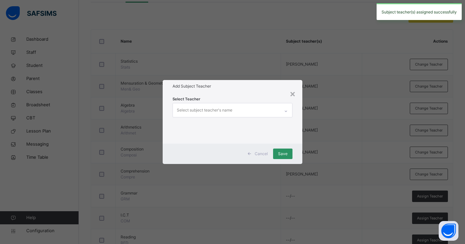
click at [267, 112] on div "Select subject teacher's name" at bounding box center [226, 110] width 107 height 14
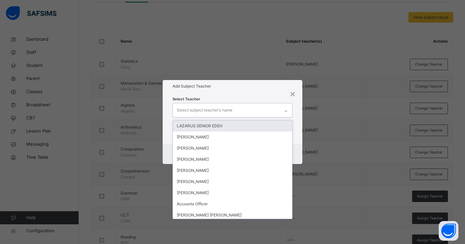
click at [253, 126] on div "LAZARUS SENIOR EDEH" at bounding box center [232, 126] width 119 height 11
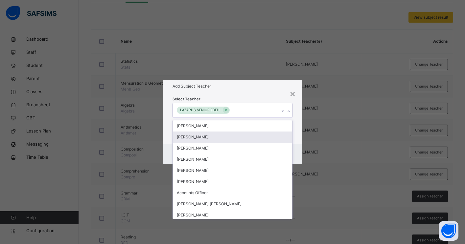
click at [296, 158] on div "Cancel Save" at bounding box center [233, 154] width 140 height 20
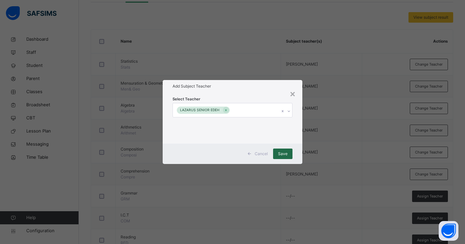
click at [285, 153] on span "Save" at bounding box center [283, 154] width 10 height 6
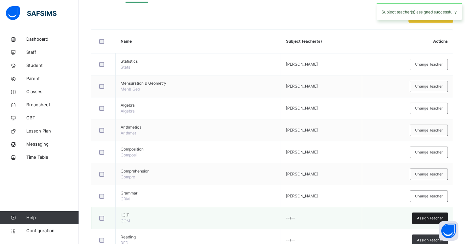
scroll to position [177, 0]
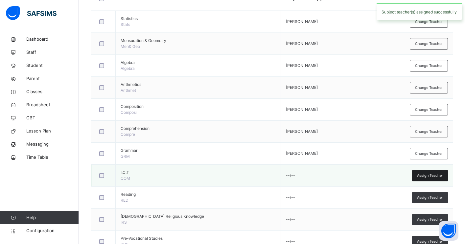
click at [433, 178] on span "Assign Teacher" at bounding box center [430, 176] width 26 height 6
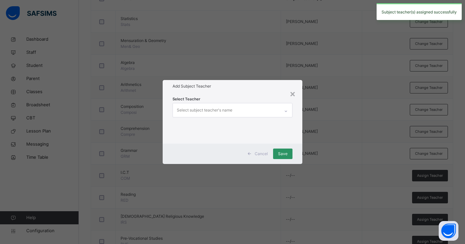
click at [266, 112] on div "Select subject teacher's name" at bounding box center [226, 110] width 107 height 14
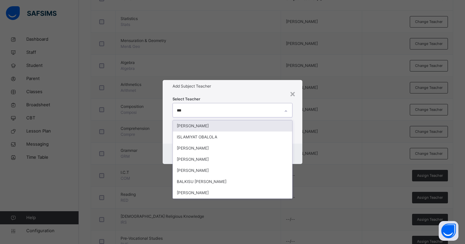
type input "****"
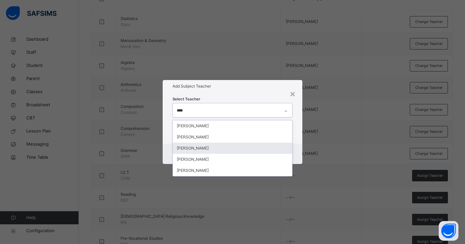
click at [222, 147] on div "JIBRIN BALA JIBRIN" at bounding box center [232, 148] width 119 height 11
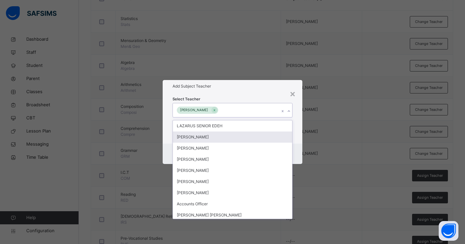
click at [295, 144] on div "Cancel Save" at bounding box center [233, 154] width 140 height 20
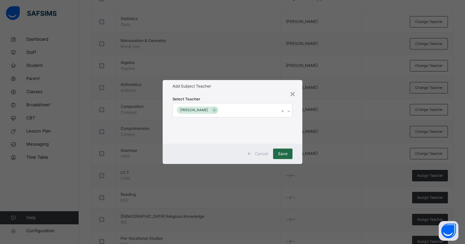
click at [283, 155] on span "Save" at bounding box center [283, 154] width 10 height 6
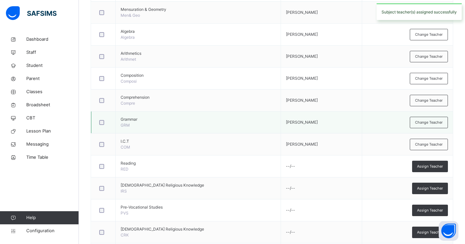
scroll to position [210, 0]
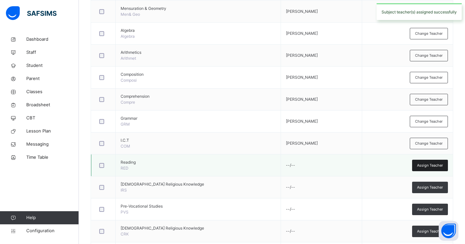
click at [418, 166] on span "Assign Teacher" at bounding box center [430, 166] width 26 height 6
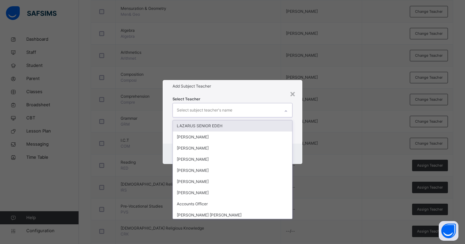
click at [269, 111] on div "Select subject teacher's name" at bounding box center [226, 110] width 107 height 14
click at [249, 126] on div "LAZARUS SENIOR EDEH" at bounding box center [232, 126] width 119 height 11
click at [299, 141] on div "Select Teacher option LAZARUS SENIOR EDEH, selected. option OLADEJI AJEWOLE foc…" at bounding box center [233, 118] width 140 height 51
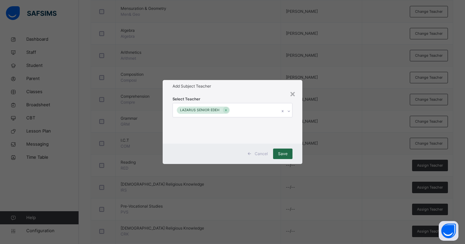
click at [283, 155] on span "Save" at bounding box center [283, 154] width 10 height 6
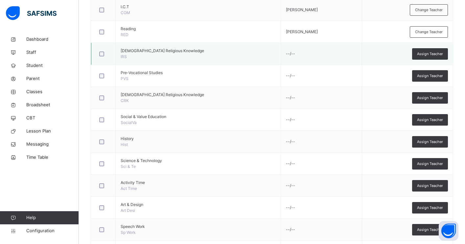
scroll to position [341, 0]
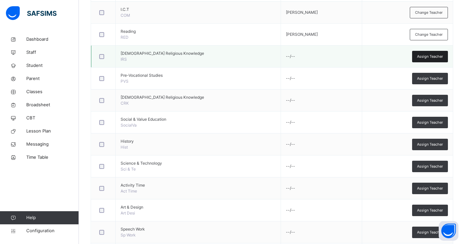
click at [423, 58] on span "Assign Teacher" at bounding box center [430, 57] width 26 height 6
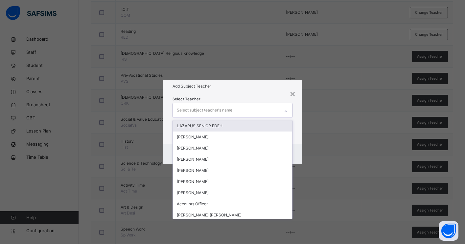
click at [265, 106] on div "Select subject teacher's name" at bounding box center [226, 110] width 107 height 14
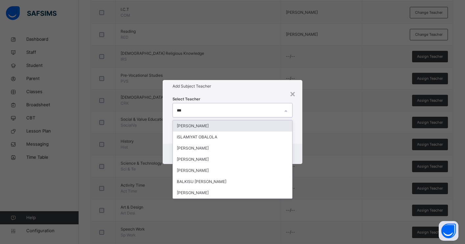
type input "****"
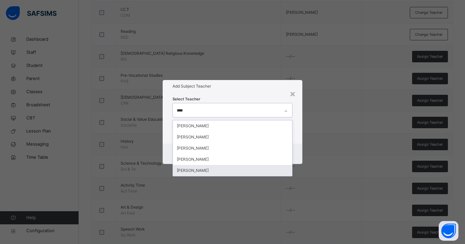
click at [231, 171] on div "BALA MUHAMMAD MUHAMMED" at bounding box center [232, 170] width 119 height 11
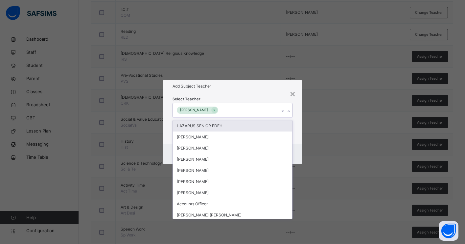
click at [297, 126] on div "Select Teacher option BALA MUHAMMAD MUHAMMED, selected. option LAZARUS SENIOR E…" at bounding box center [233, 118] width 140 height 51
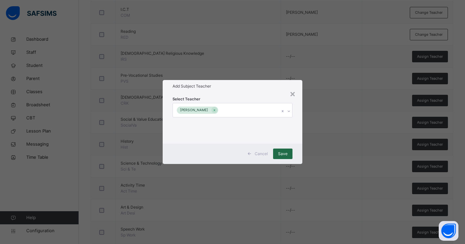
click at [284, 155] on span "Save" at bounding box center [283, 154] width 10 height 6
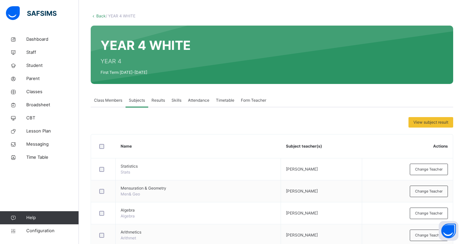
scroll to position [9, 0]
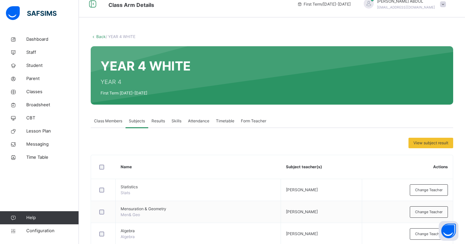
click at [99, 37] on link "Back" at bounding box center [101, 36] width 10 height 5
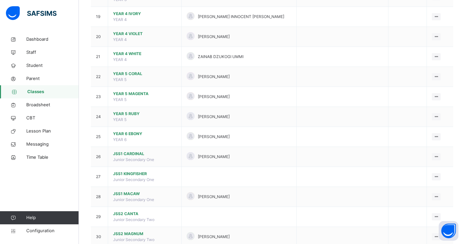
scroll to position [433, 0]
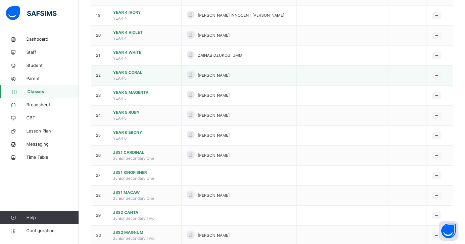
click at [126, 72] on span "YEAR 5 CORAL" at bounding box center [144, 73] width 63 height 6
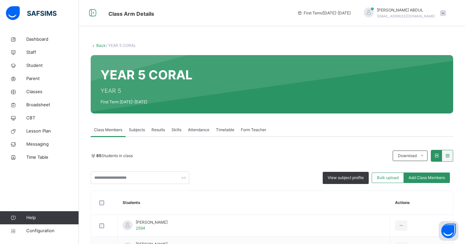
click at [136, 130] on span "Subjects" at bounding box center [137, 130] width 16 height 6
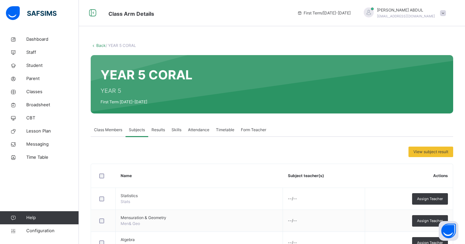
click at [99, 48] on link "Back" at bounding box center [101, 45] width 10 height 5
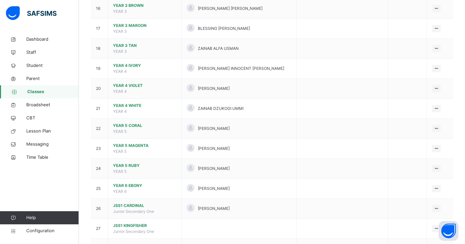
scroll to position [385, 0]
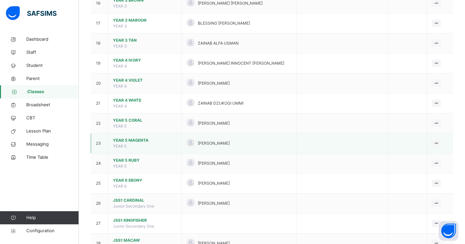
click at [140, 142] on span "YEAR 5 MAGENTA" at bounding box center [144, 141] width 63 height 6
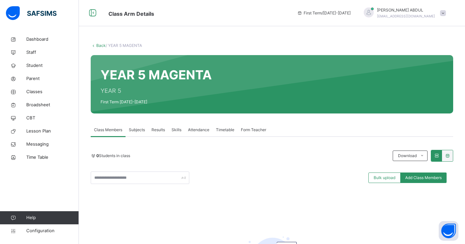
click at [136, 131] on span "Subjects" at bounding box center [137, 130] width 16 height 6
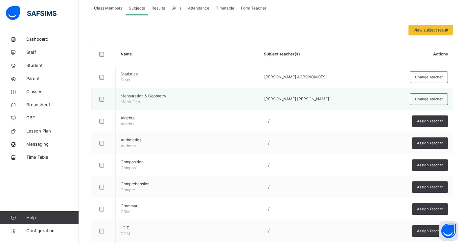
scroll to position [177, 0]
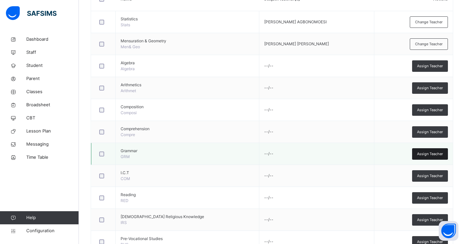
click at [418, 153] on span "Assign Teacher" at bounding box center [430, 154] width 26 height 6
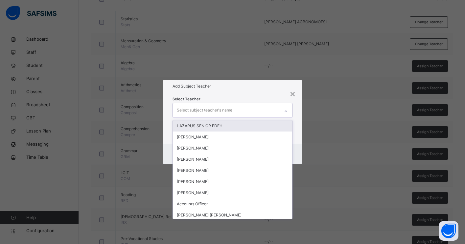
click at [259, 113] on div "Select subject teacher's name" at bounding box center [226, 110] width 107 height 14
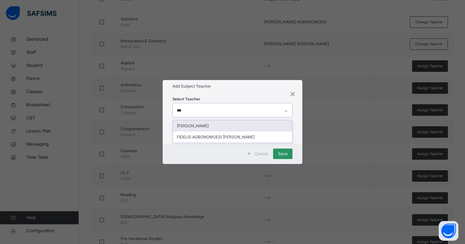
type input "****"
click at [258, 125] on div "FIDELIS AGBONOMOESI IMOESI" at bounding box center [232, 126] width 119 height 11
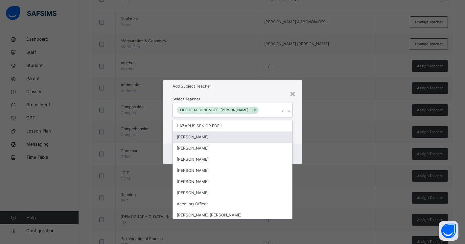
click at [295, 137] on div "Select Teacher option FIDELIS AGBONOMOESI IMOESI, selected. option OLADEJI AJEW…" at bounding box center [233, 118] width 140 height 51
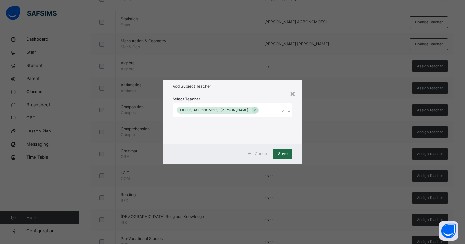
click at [285, 155] on span "Save" at bounding box center [283, 154] width 10 height 6
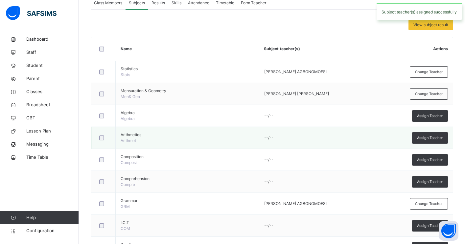
scroll to position [107, 0]
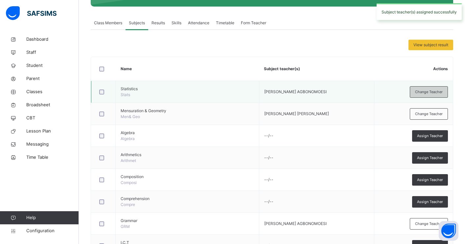
click at [420, 93] on span "Change Teacher" at bounding box center [429, 92] width 28 height 6
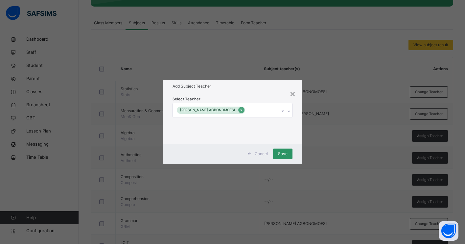
click at [240, 110] on icon at bounding box center [241, 110] width 2 height 2
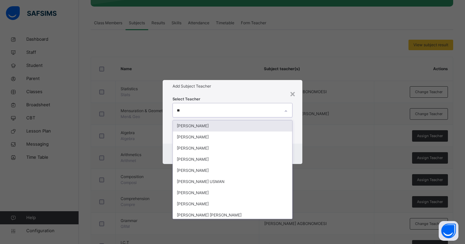
type input "***"
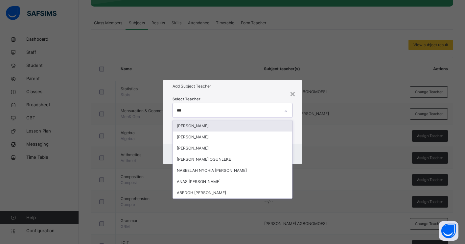
click at [214, 126] on div "JOSEPH GURIN ABEDNEGO" at bounding box center [232, 126] width 119 height 11
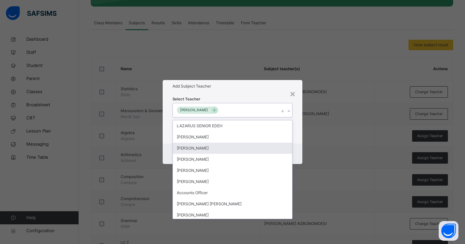
click at [299, 152] on div "Cancel Save" at bounding box center [233, 154] width 140 height 20
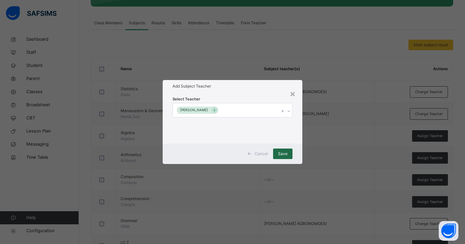
click at [283, 155] on span "Save" at bounding box center [283, 154] width 10 height 6
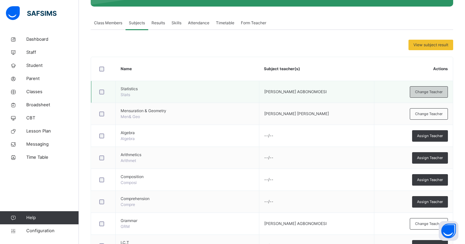
click at [430, 91] on span "Change Teacher" at bounding box center [429, 92] width 28 height 6
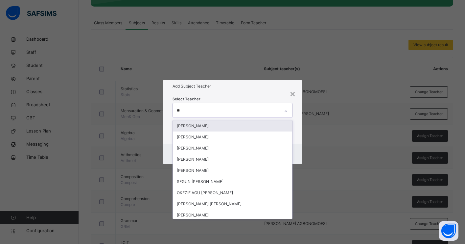
type input "***"
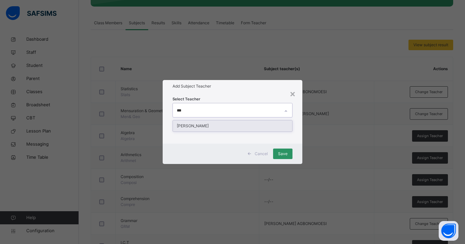
click at [241, 129] on div "JOSEPH GURIN ABEDNEGO" at bounding box center [232, 126] width 119 height 11
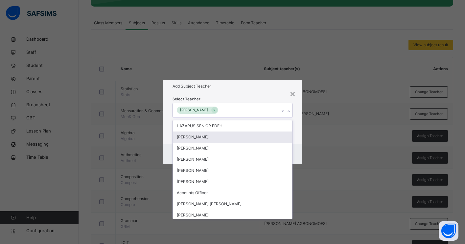
click at [299, 145] on div "Cancel Save" at bounding box center [233, 154] width 140 height 20
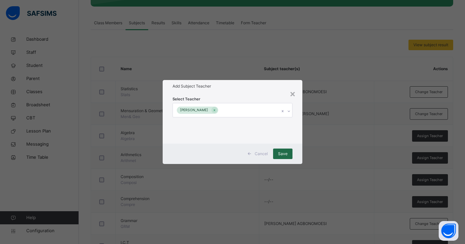
click at [279, 155] on span "Save" at bounding box center [283, 154] width 10 height 6
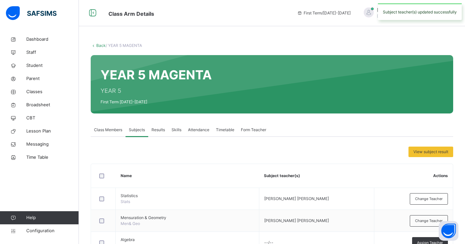
scroll to position [107, 0]
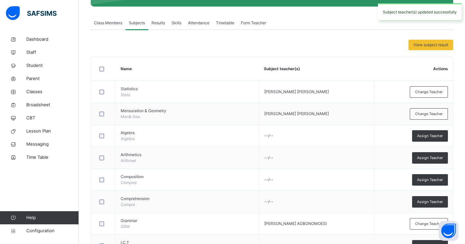
click at [423, 135] on span "Assign Teacher" at bounding box center [430, 136] width 26 height 6
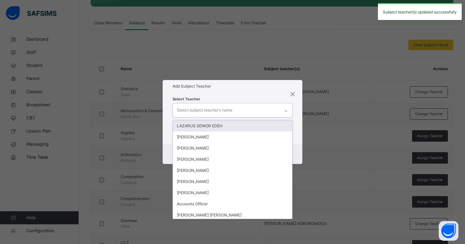
click at [270, 110] on div "Select subject teacher's name" at bounding box center [226, 110] width 107 height 14
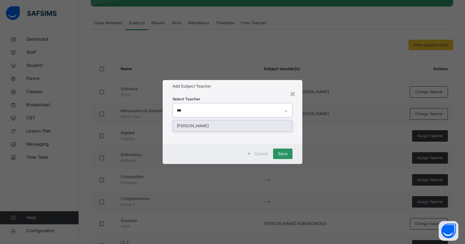
type input "****"
click at [259, 127] on div "[PERSON_NAME]" at bounding box center [232, 126] width 119 height 11
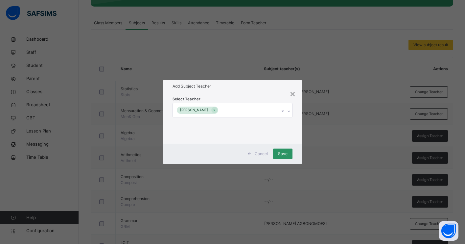
click at [297, 144] on div "Cancel Save" at bounding box center [233, 154] width 140 height 20
click at [278, 153] on span "Save" at bounding box center [283, 154] width 10 height 6
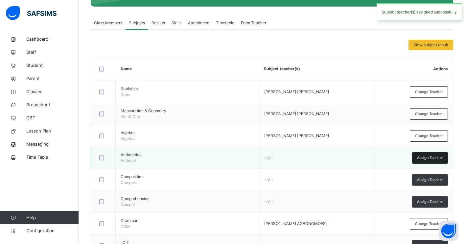
click at [424, 160] on span "Assign Teacher" at bounding box center [430, 158] width 26 height 6
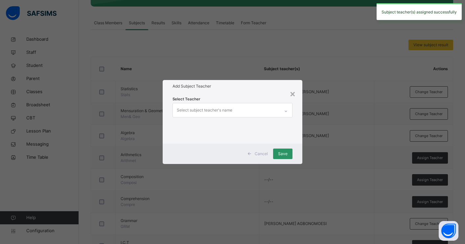
click at [233, 112] on div "Select subject teacher's name" at bounding box center [226, 110] width 107 height 14
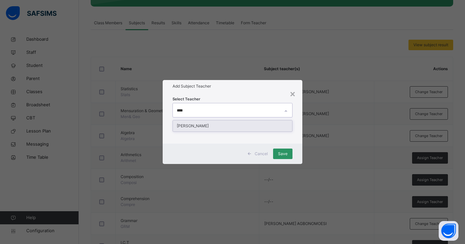
type input "*****"
click at [225, 127] on div "JOSEPH GURIN ABEDNEGO" at bounding box center [232, 126] width 119 height 11
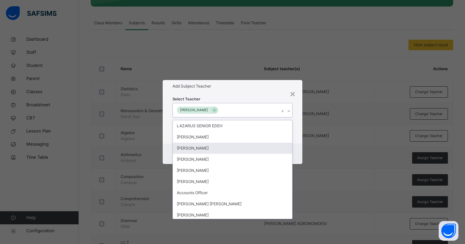
click at [297, 146] on div "Cancel Save" at bounding box center [233, 154] width 140 height 20
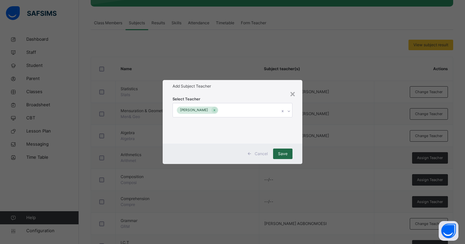
click at [285, 154] on span "Save" at bounding box center [283, 154] width 10 height 6
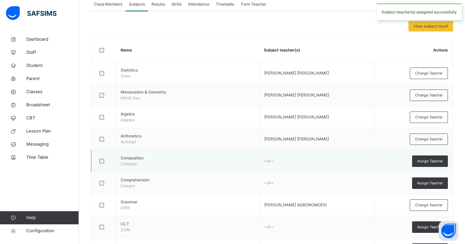
scroll to position [126, 0]
click at [429, 163] on span "Assign Teacher" at bounding box center [430, 161] width 26 height 6
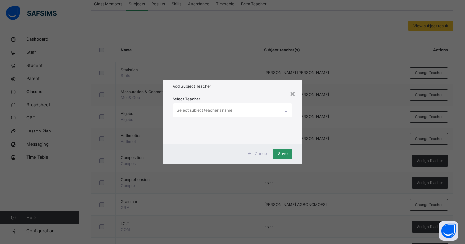
click at [237, 113] on div "Select subject teacher's name" at bounding box center [226, 110] width 107 height 14
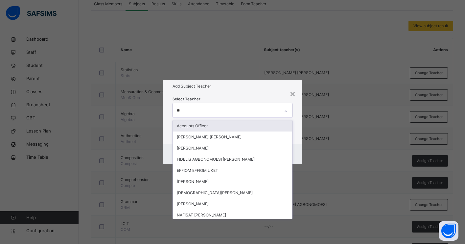
type input "***"
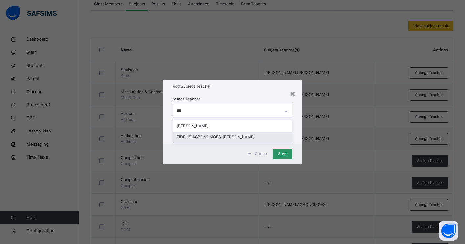
click at [229, 138] on div "FIDELIS AGBONOMOESI IMOESI" at bounding box center [232, 137] width 119 height 11
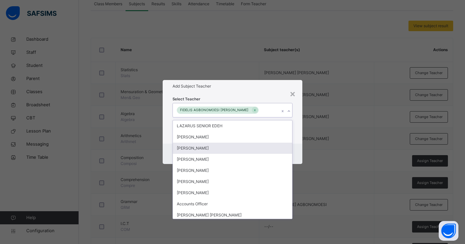
click at [296, 151] on div "Cancel Save" at bounding box center [233, 154] width 140 height 20
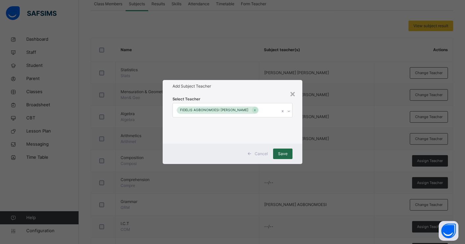
click at [279, 154] on span "Save" at bounding box center [283, 154] width 10 height 6
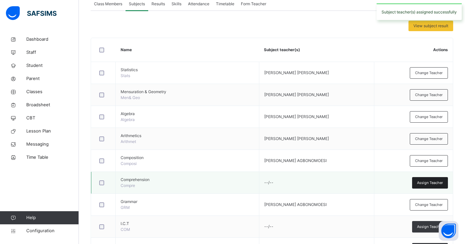
click at [421, 185] on span "Assign Teacher" at bounding box center [430, 183] width 26 height 6
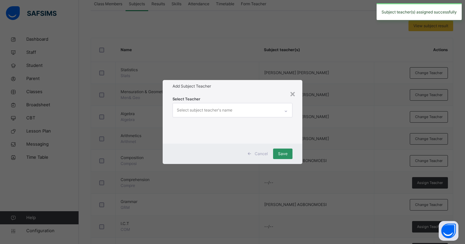
click at [256, 110] on div "Select subject teacher's name" at bounding box center [226, 110] width 107 height 14
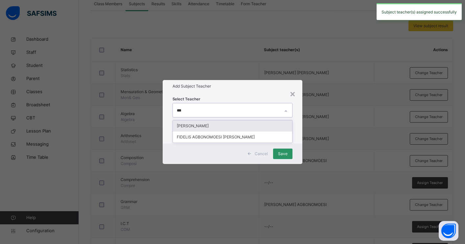
type input "****"
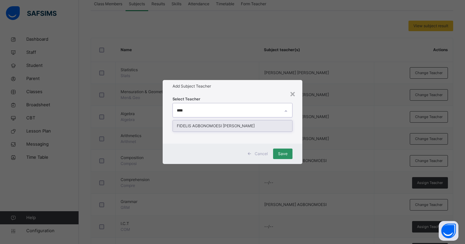
click at [244, 126] on div "FIDELIS AGBONOMOESI IMOESI" at bounding box center [232, 126] width 119 height 11
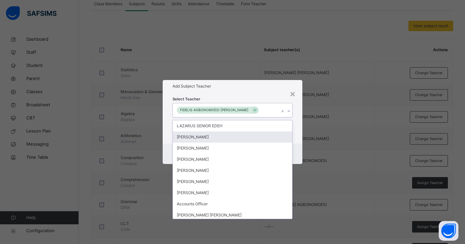
click at [297, 141] on div "Select Teacher option FIDELIS AGBONOMOESI IMOESI, selected. option OLADEJI AJEW…" at bounding box center [233, 118] width 140 height 51
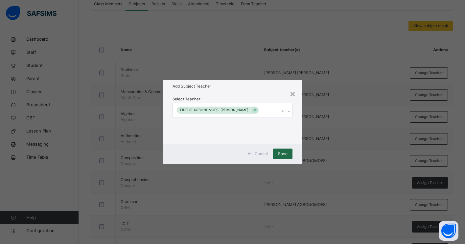
click at [284, 154] on span "Save" at bounding box center [283, 154] width 10 height 6
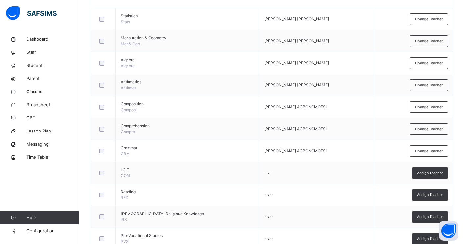
scroll to position [193, 0]
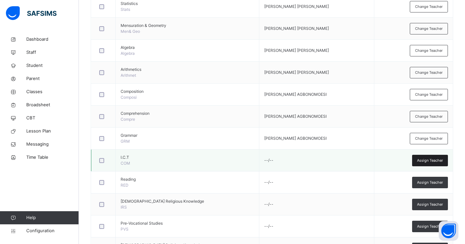
click at [424, 162] on span "Assign Teacher" at bounding box center [430, 161] width 26 height 6
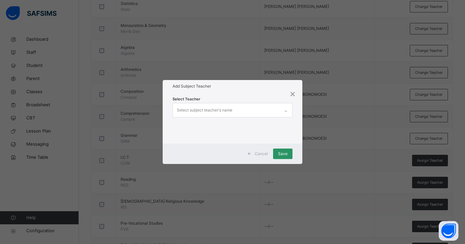
click at [262, 110] on div "Select subject teacher's name" at bounding box center [226, 110] width 107 height 14
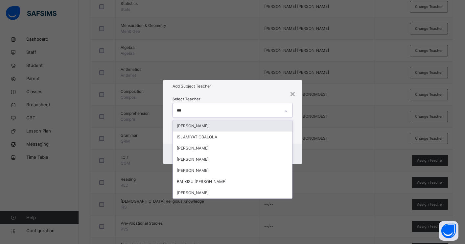
type input "****"
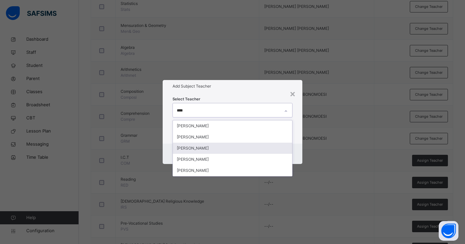
click at [228, 149] on div "JIBRIN BALA JIBRIN" at bounding box center [232, 148] width 119 height 11
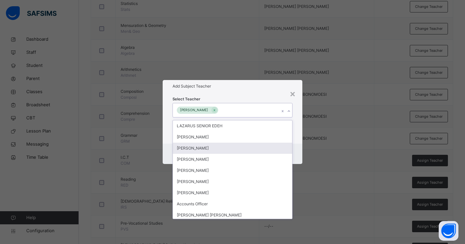
click at [298, 151] on div "Cancel Save" at bounding box center [233, 154] width 140 height 20
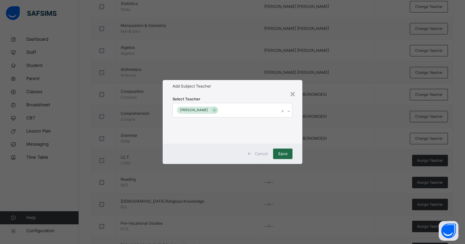
click at [284, 155] on span "Save" at bounding box center [283, 154] width 10 height 6
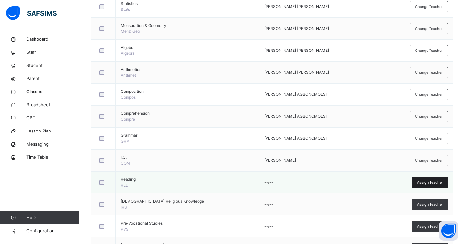
click at [434, 182] on span "Assign Teacher" at bounding box center [430, 183] width 26 height 6
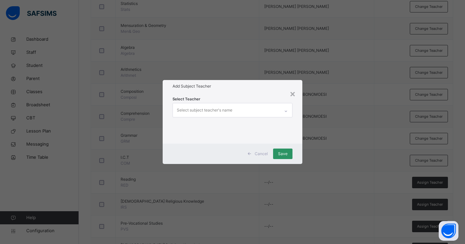
click at [260, 109] on div "Select subject teacher's name" at bounding box center [226, 110] width 107 height 14
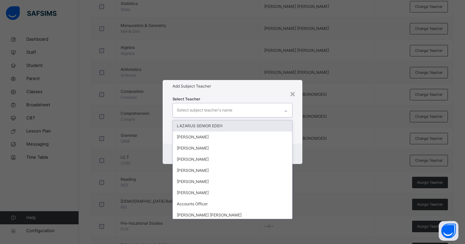
type input "*"
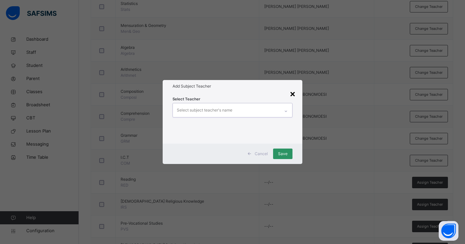
click at [293, 94] on div "×" at bounding box center [292, 94] width 6 height 14
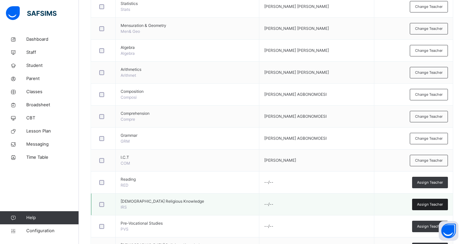
click at [433, 208] on div "Assign Teacher" at bounding box center [430, 204] width 36 height 11
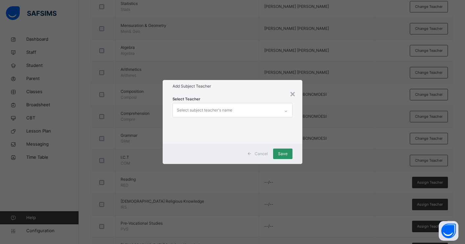
click at [240, 114] on div "Select subject teacher's name" at bounding box center [226, 110] width 107 height 14
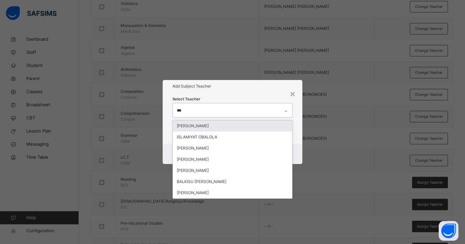
type input "****"
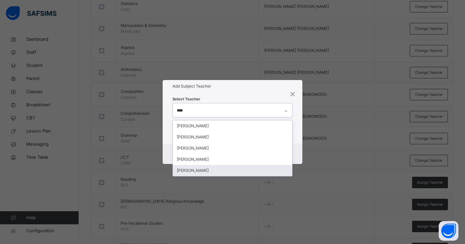
click at [230, 171] on div "BALA MUHAMMAD MUHAMMED" at bounding box center [232, 170] width 119 height 11
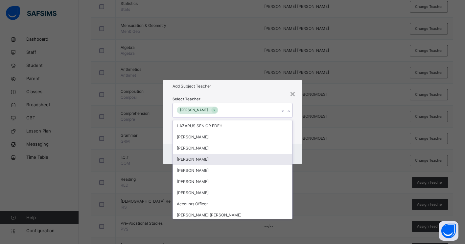
click at [297, 159] on div "Cancel Save" at bounding box center [233, 154] width 140 height 20
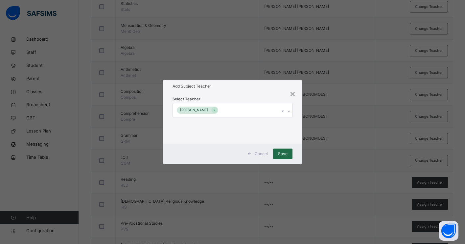
click at [285, 154] on span "Save" at bounding box center [283, 154] width 10 height 6
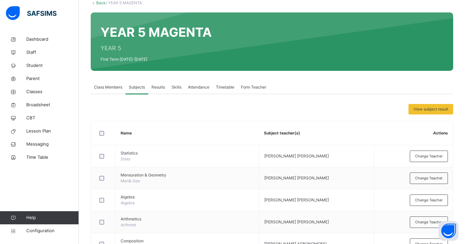
scroll to position [0, 0]
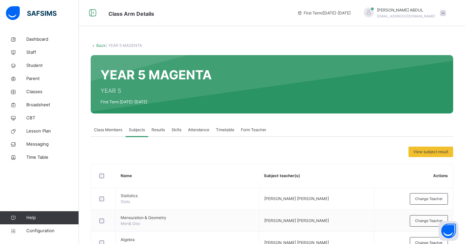
click at [101, 43] on link "Back" at bounding box center [101, 45] width 10 height 5
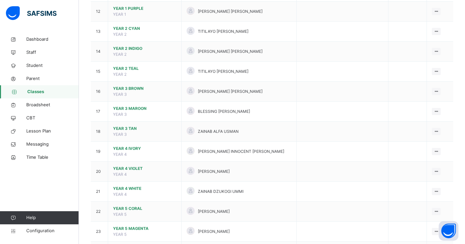
scroll to position [370, 0]
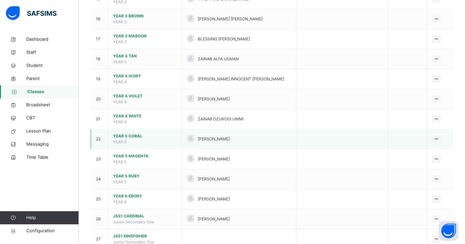
click at [139, 137] on span "YEAR 5 CORAL" at bounding box center [144, 136] width 63 height 6
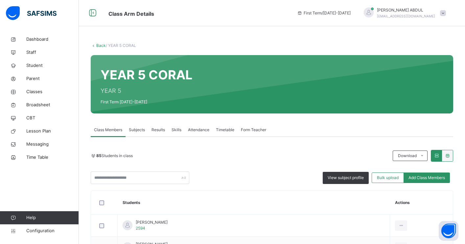
click at [138, 132] on span "Subjects" at bounding box center [137, 130] width 16 height 6
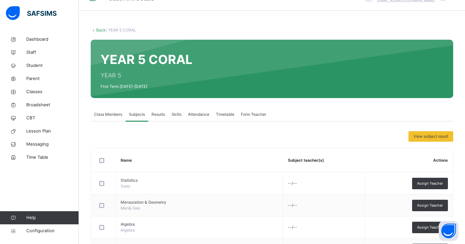
scroll to position [16, 0]
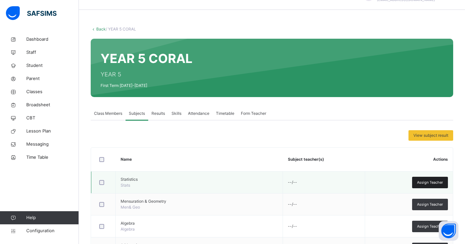
click at [423, 182] on span "Assign Teacher" at bounding box center [430, 183] width 26 height 6
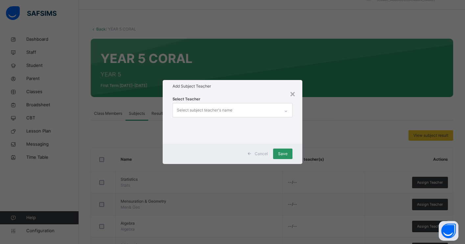
click at [262, 111] on div "Select subject teacher's name" at bounding box center [226, 110] width 107 height 14
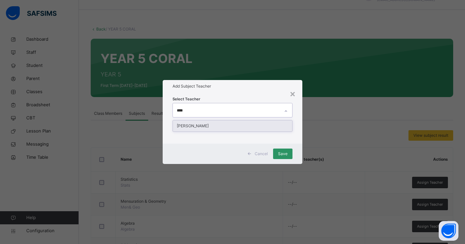
type input "*****"
click at [263, 127] on div "JOSEPH GURIN ABEDNEGO" at bounding box center [232, 126] width 119 height 11
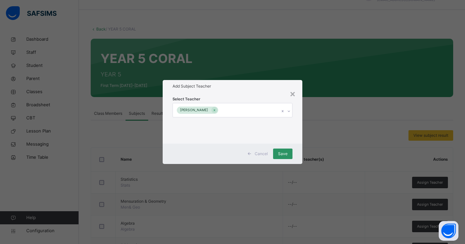
click at [296, 143] on div "Select Teacher JOSEPH GURIN ABEDNEGO" at bounding box center [233, 118] width 140 height 51
click at [285, 154] on span "Save" at bounding box center [283, 154] width 10 height 6
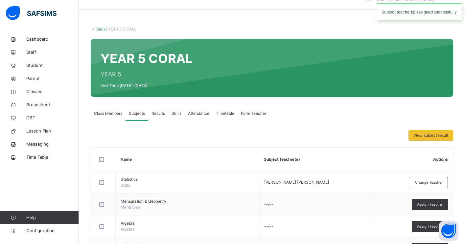
scroll to position [99, 0]
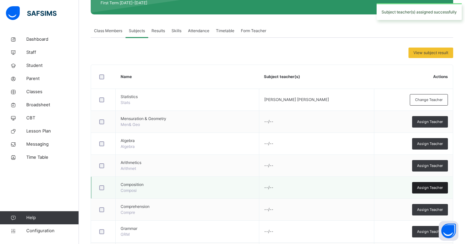
click at [430, 189] on span "Assign Teacher" at bounding box center [430, 188] width 26 height 6
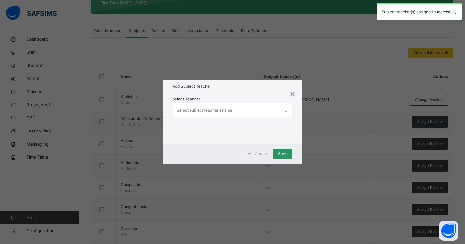
click at [268, 112] on div "Select subject teacher's name" at bounding box center [226, 110] width 107 height 14
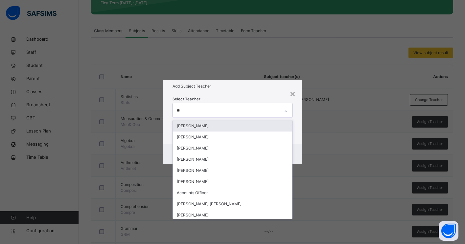
type input "***"
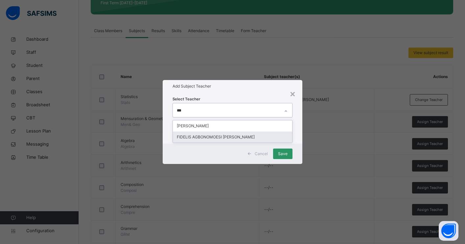
click at [235, 137] on div "FIDELIS AGBONOMOESI IMOESI" at bounding box center [232, 137] width 119 height 11
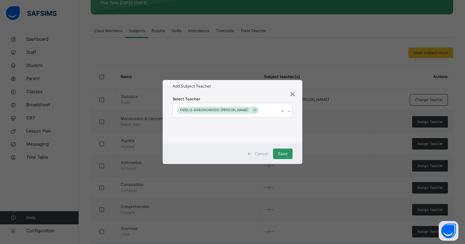
click at [298, 146] on div "Cancel Save" at bounding box center [233, 154] width 140 height 20
click at [286, 155] on span "Save" at bounding box center [283, 154] width 10 height 6
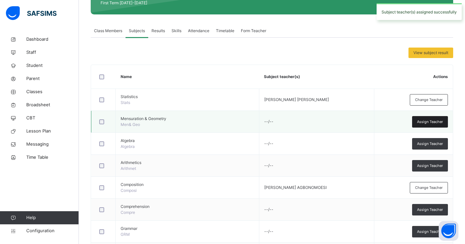
click at [420, 123] on span "Assign Teacher" at bounding box center [430, 122] width 26 height 6
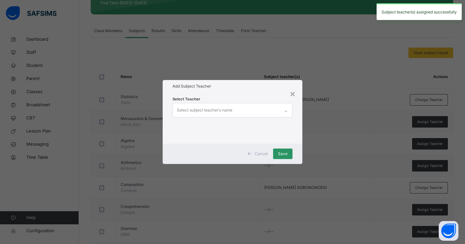
click at [269, 112] on div "Select subject teacher's name" at bounding box center [226, 110] width 107 height 14
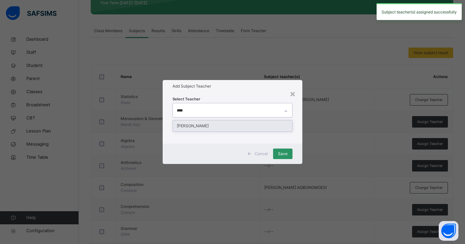
type input "*****"
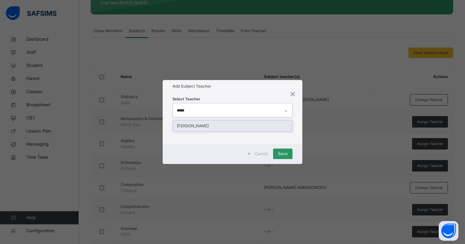
click at [261, 127] on div "JOSEPH GURIN ABEDNEGO" at bounding box center [232, 126] width 119 height 11
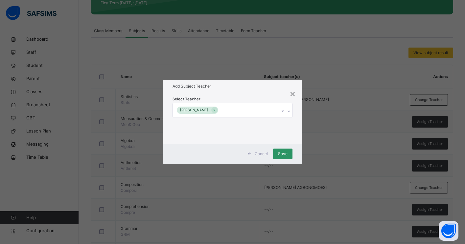
click at [300, 141] on div "Select Teacher JOSEPH GURIN ABEDNEGO" at bounding box center [233, 118] width 140 height 51
click at [285, 155] on span "Save" at bounding box center [283, 154] width 10 height 6
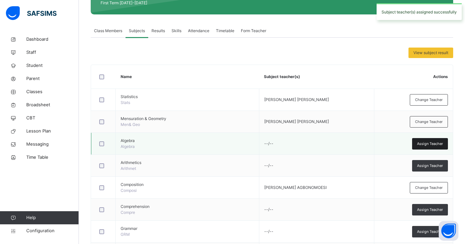
click at [426, 143] on span "Assign Teacher" at bounding box center [430, 144] width 26 height 6
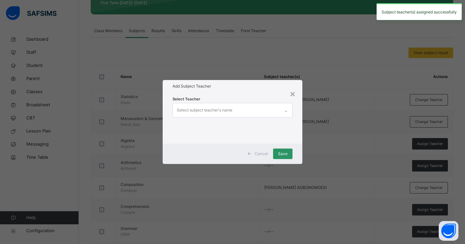
click at [275, 111] on div "Select subject teacher's name" at bounding box center [226, 110] width 107 height 14
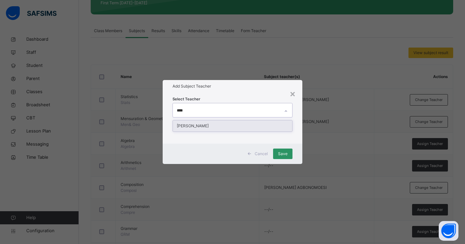
type input "*****"
click at [275, 129] on div "JOSEPH GURIN ABEDNEGO" at bounding box center [232, 126] width 119 height 11
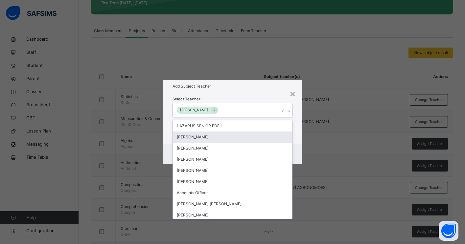
click at [295, 142] on div "Select Teacher option JOSEPH GURIN ABEDNEGO, selected. option OLADEJI AJEWOLE f…" at bounding box center [233, 118] width 140 height 51
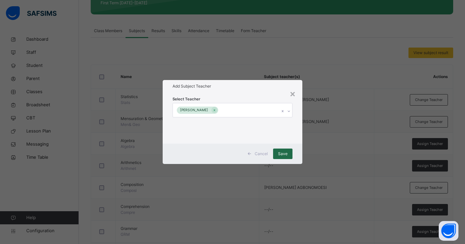
click at [284, 155] on span "Save" at bounding box center [283, 154] width 10 height 6
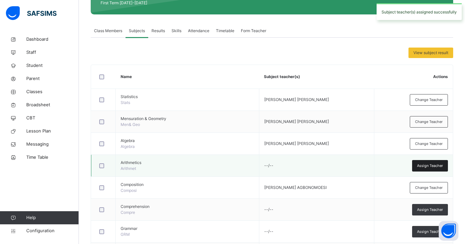
click at [423, 167] on span "Assign Teacher" at bounding box center [430, 166] width 26 height 6
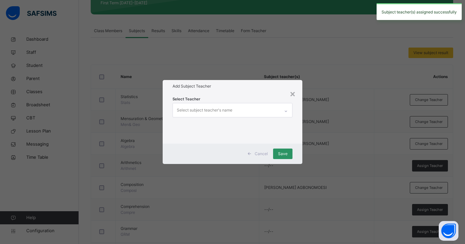
click at [269, 109] on div "Select subject teacher's name" at bounding box center [226, 110] width 107 height 14
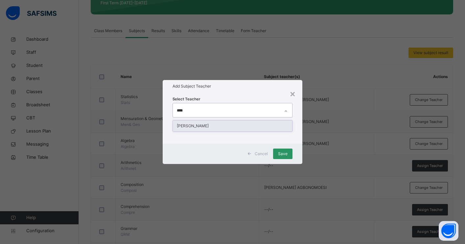
type input "*****"
click at [258, 125] on div "JOSEPH GURIN ABEDNEGO" at bounding box center [232, 126] width 119 height 11
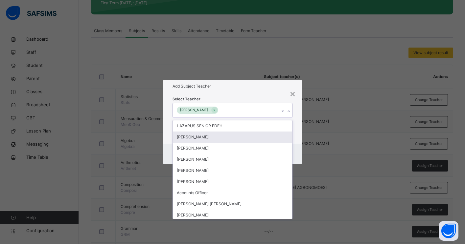
click at [296, 142] on div "Select Teacher option JOSEPH GURIN ABEDNEGO, selected. option OLADEJI AJEWOLE f…" at bounding box center [233, 118] width 140 height 51
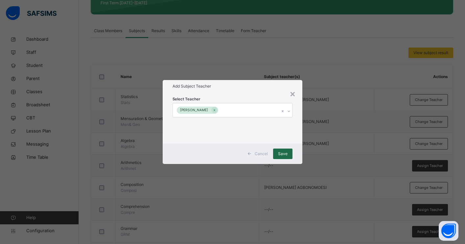
click at [286, 150] on div "Save" at bounding box center [282, 154] width 19 height 11
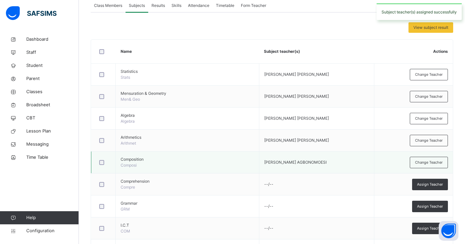
scroll to position [131, 0]
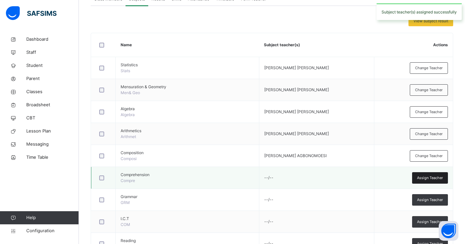
click at [422, 177] on span "Assign Teacher" at bounding box center [430, 178] width 26 height 6
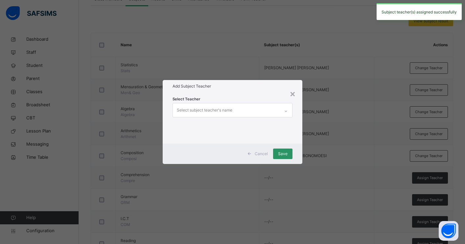
click at [269, 112] on div "Select subject teacher's name" at bounding box center [226, 110] width 107 height 14
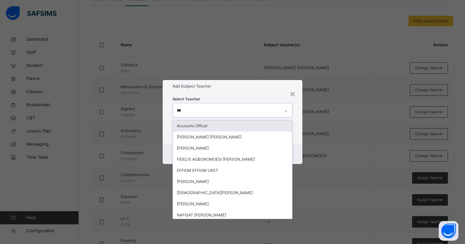
type input "****"
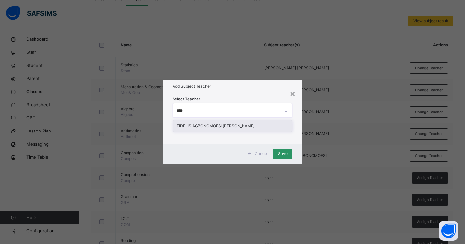
click at [260, 127] on div "FIDELIS AGBONOMOESI IMOESI" at bounding box center [232, 126] width 119 height 11
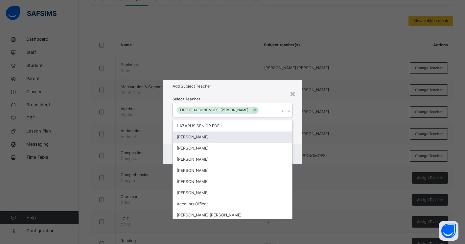
click at [300, 140] on div "Select Teacher option FIDELIS AGBONOMOESI IMOESI, selected. option OLADEJI AJEW…" at bounding box center [233, 118] width 140 height 51
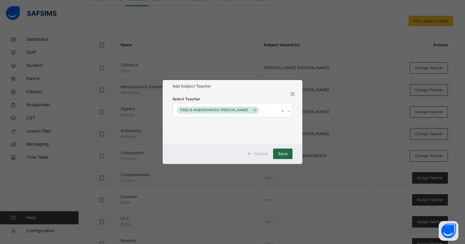
click at [287, 152] on span "Save" at bounding box center [283, 154] width 10 height 6
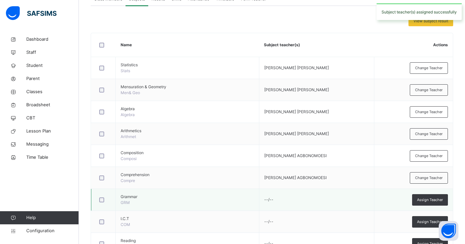
scroll to position [153, 0]
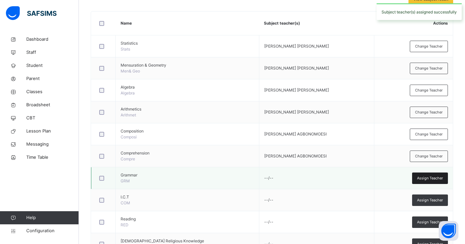
click at [425, 177] on span "Assign Teacher" at bounding box center [430, 179] width 26 height 6
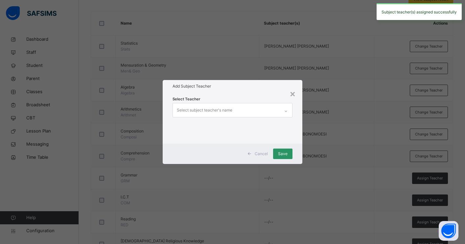
click at [260, 111] on div "Select subject teacher's name" at bounding box center [226, 110] width 107 height 14
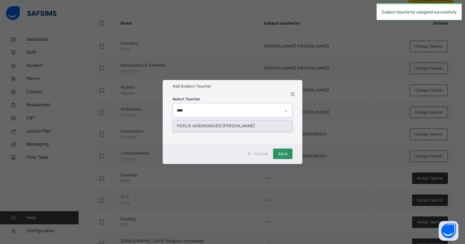
type input "*****"
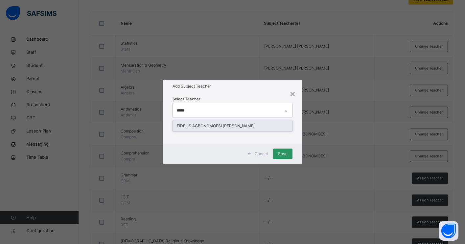
click at [250, 124] on div "FIDELIS AGBONOMOESI IMOESI" at bounding box center [232, 126] width 119 height 11
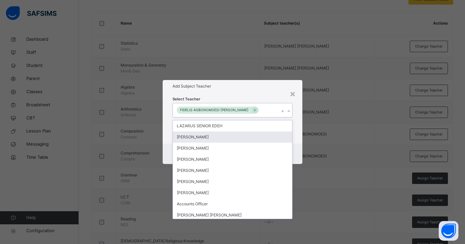
click at [298, 147] on div "Cancel Save" at bounding box center [233, 154] width 140 height 20
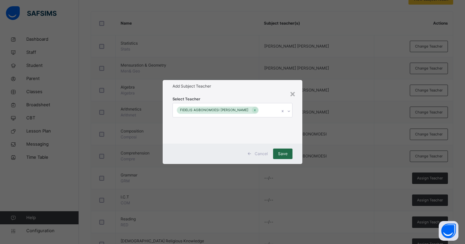
click at [288, 152] on div "Save" at bounding box center [282, 154] width 19 height 11
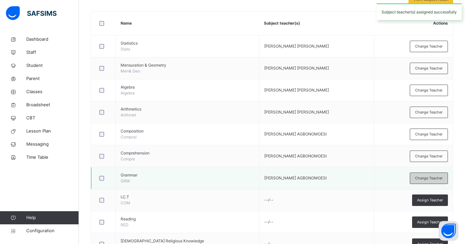
scroll to position [172, 0]
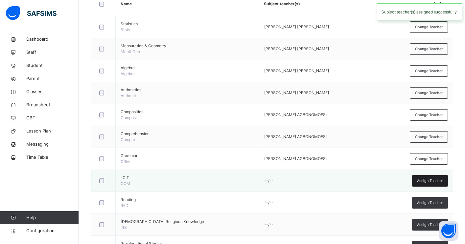
click at [427, 180] on span "Assign Teacher" at bounding box center [430, 181] width 26 height 6
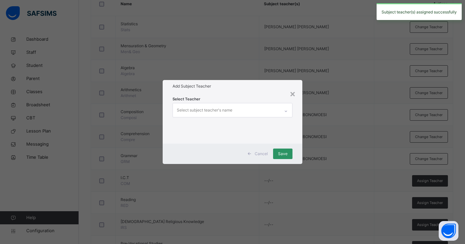
click at [240, 112] on div "Select subject teacher's name" at bounding box center [226, 110] width 107 height 14
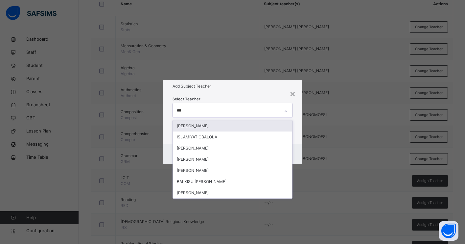
type input "****"
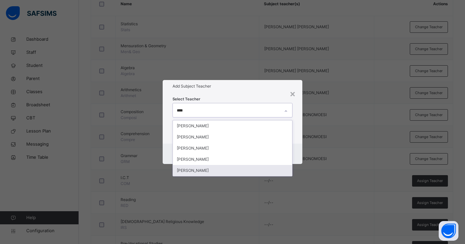
click at [225, 171] on div "BALA MUHAMMAD MUHAMMED" at bounding box center [232, 170] width 119 height 11
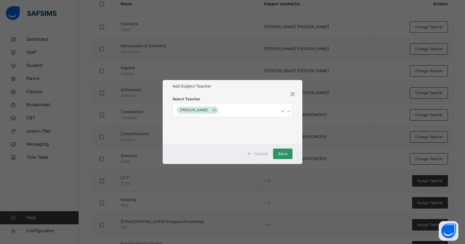
click at [295, 160] on div "Cancel Save" at bounding box center [233, 154] width 140 height 20
click at [287, 155] on span "Save" at bounding box center [283, 154] width 10 height 6
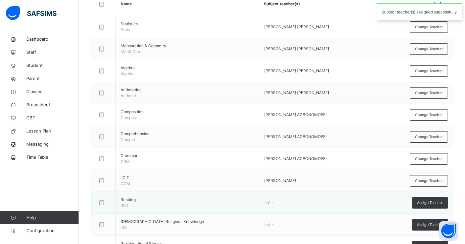
scroll to position [208, 0]
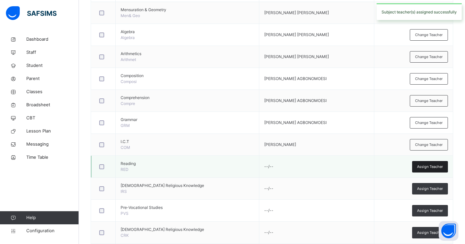
click at [422, 169] on span "Assign Teacher" at bounding box center [430, 167] width 26 height 6
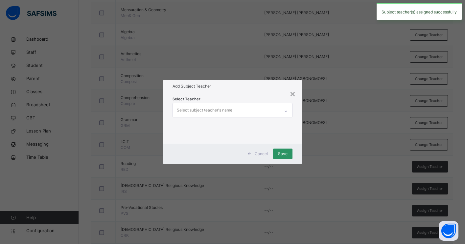
click at [265, 110] on div "Select subject teacher's name" at bounding box center [226, 110] width 107 height 14
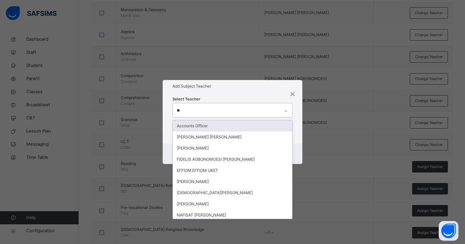
type input "***"
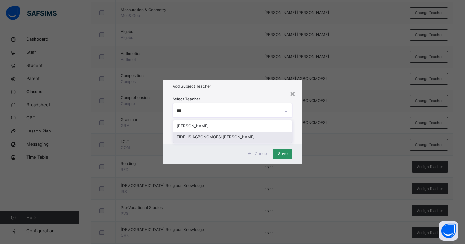
click at [245, 138] on div "FIDELIS AGBONOMOESI IMOESI" at bounding box center [232, 137] width 119 height 11
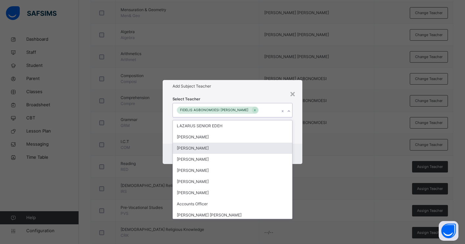
click at [297, 157] on div "Cancel Save" at bounding box center [233, 154] width 140 height 20
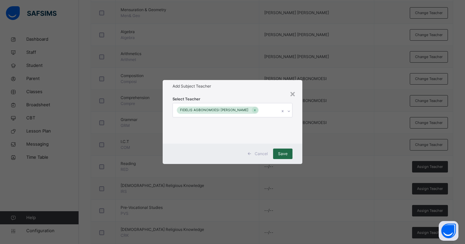
click at [284, 154] on span "Save" at bounding box center [283, 154] width 10 height 6
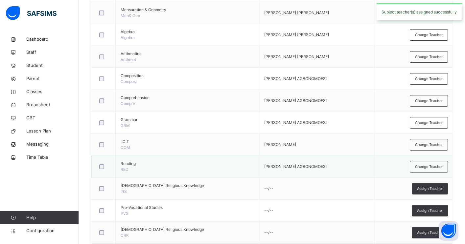
scroll to position [232, 0]
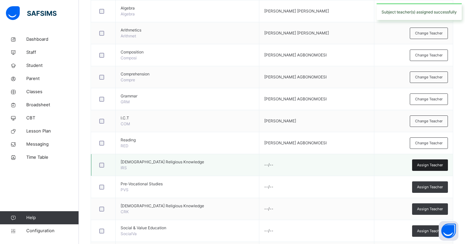
click at [421, 166] on span "Assign Teacher" at bounding box center [430, 166] width 26 height 6
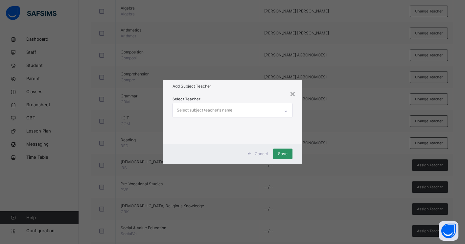
click at [270, 110] on div "Select subject teacher's name" at bounding box center [226, 110] width 107 height 14
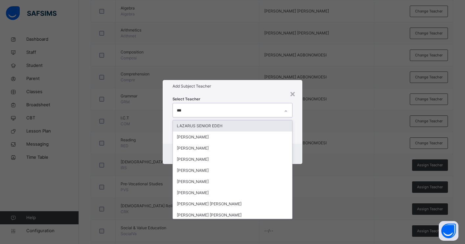
type input "****"
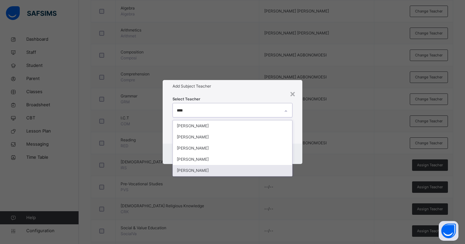
click at [231, 170] on div "BALA MUHAMMAD MUHAMMED" at bounding box center [232, 170] width 119 height 11
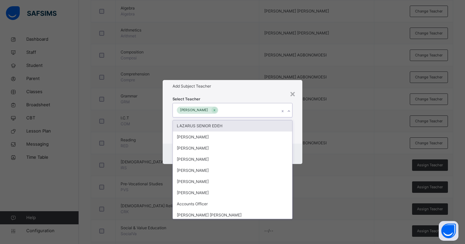
click at [300, 123] on div "Select Teacher option BALA MUHAMMAD MUHAMMED, selected. option LAZARUS SENIOR E…" at bounding box center [233, 118] width 140 height 51
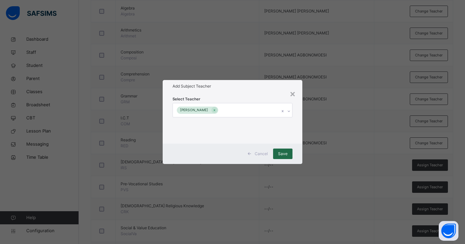
click at [283, 155] on span "Save" at bounding box center [283, 154] width 10 height 6
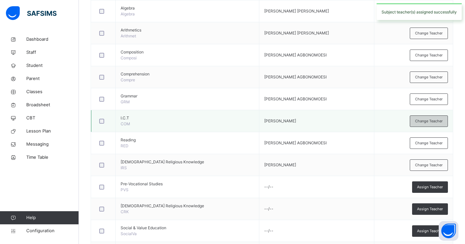
click at [413, 123] on div "Change Teacher" at bounding box center [429, 121] width 38 height 11
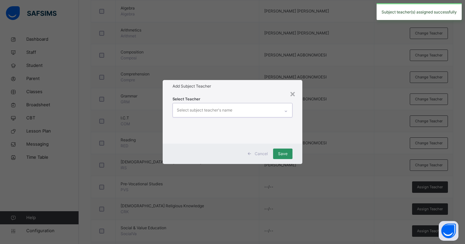
click at [263, 110] on div "Select subject teacher's name" at bounding box center [226, 110] width 107 height 14
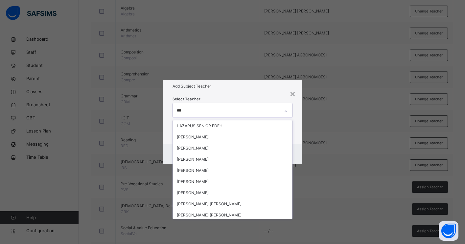
type input "****"
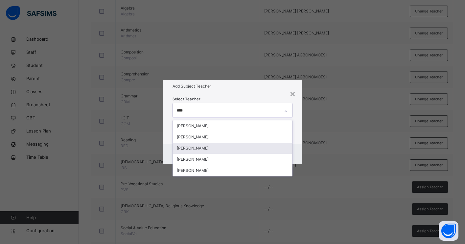
click at [203, 148] on div "JIBRIN BALA JIBRIN" at bounding box center [232, 148] width 119 height 11
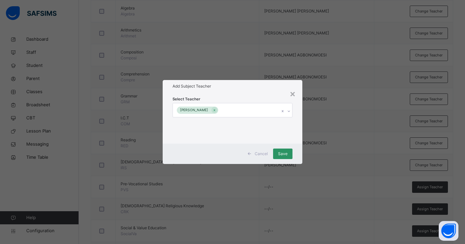
click at [298, 157] on div "Cancel Save" at bounding box center [233, 154] width 140 height 20
click at [281, 154] on span "Save" at bounding box center [283, 154] width 10 height 6
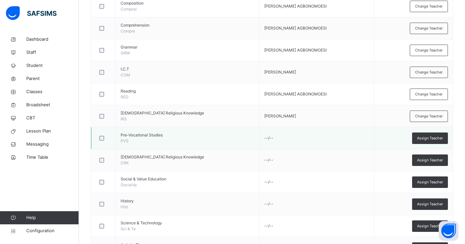
scroll to position [244, 0]
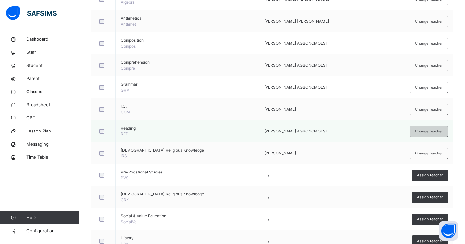
click at [428, 131] on span "Change Teacher" at bounding box center [429, 132] width 28 height 6
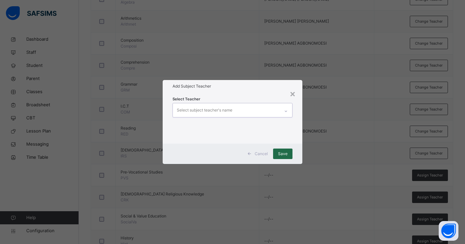
click at [285, 153] on span "Save" at bounding box center [283, 154] width 10 height 6
click at [281, 152] on span "Save" at bounding box center [283, 154] width 10 height 6
click at [281, 156] on span "Save" at bounding box center [283, 154] width 10 height 6
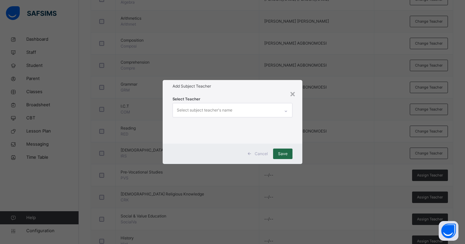
click at [281, 154] on span "Save" at bounding box center [283, 154] width 10 height 6
click at [295, 156] on div "Cancel Save" at bounding box center [233, 154] width 140 height 20
click at [285, 154] on span "Save" at bounding box center [283, 154] width 10 height 6
click at [264, 152] on span "Cancel" at bounding box center [261, 154] width 13 height 6
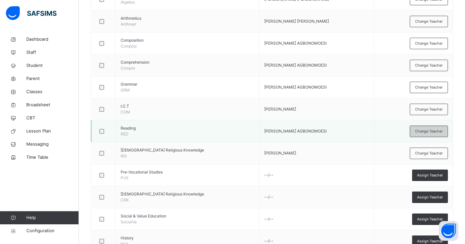
click at [428, 132] on span "Change Teacher" at bounding box center [429, 132] width 28 height 6
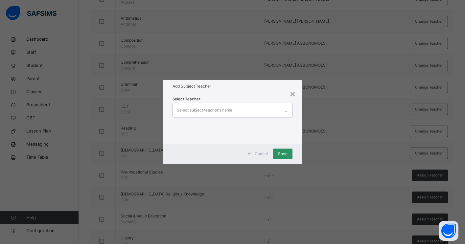
click at [280, 113] on div at bounding box center [286, 110] width 12 height 14
click at [295, 115] on div "Select Teacher Select subject teacher's name" at bounding box center [233, 118] width 140 height 51
click at [293, 95] on div "×" at bounding box center [292, 94] width 6 height 14
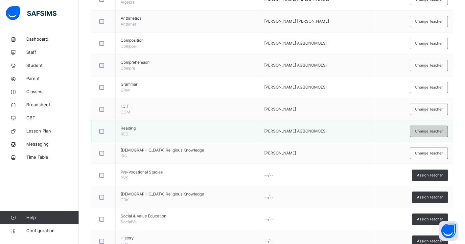
click at [426, 130] on span "Change Teacher" at bounding box center [429, 132] width 28 height 6
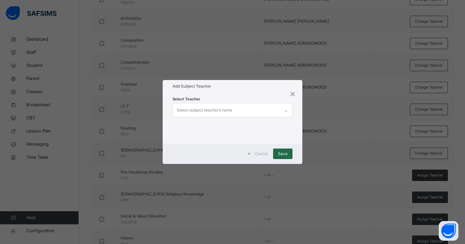
click at [283, 151] on span "Save" at bounding box center [283, 154] width 10 height 6
click at [282, 155] on span "Save" at bounding box center [283, 154] width 10 height 6
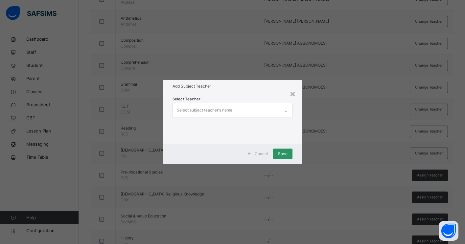
click at [256, 153] on span "Cancel" at bounding box center [261, 154] width 13 height 6
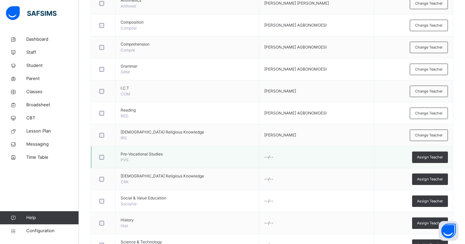
scroll to position [0, 0]
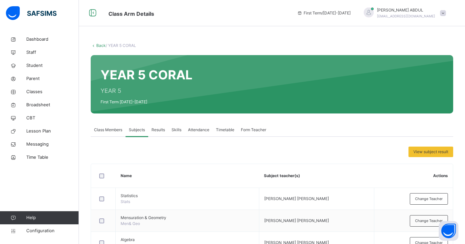
click at [99, 46] on link "Back" at bounding box center [101, 45] width 10 height 5
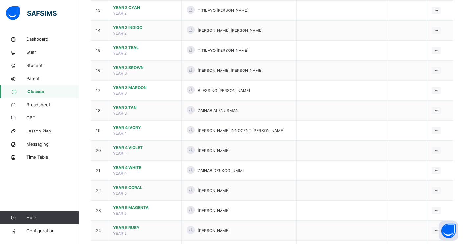
scroll to position [344, 0]
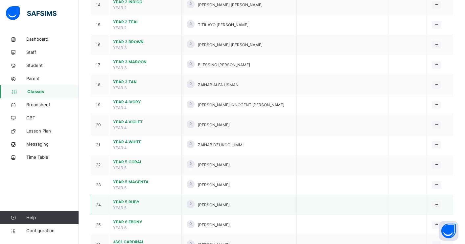
click at [138, 201] on span "YEAR 5 RUBY" at bounding box center [144, 202] width 63 height 6
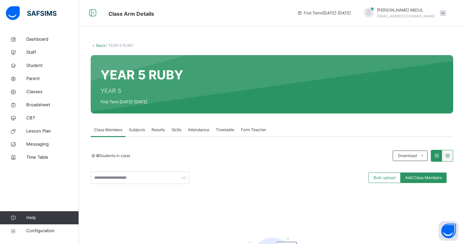
click at [132, 133] on div "Subjects" at bounding box center [137, 130] width 23 height 13
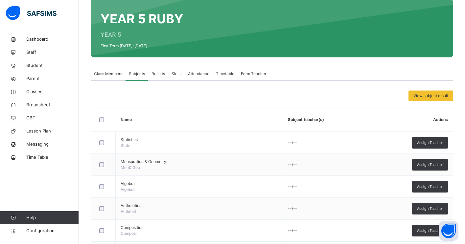
scroll to position [70, 0]
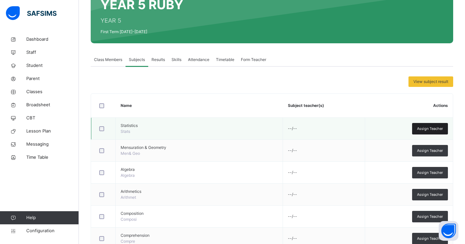
click at [425, 127] on span "Assign Teacher" at bounding box center [430, 129] width 26 height 6
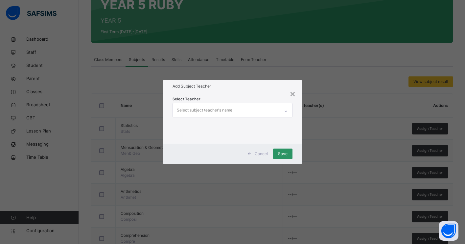
click at [258, 112] on div "Select subject teacher's name" at bounding box center [226, 110] width 107 height 14
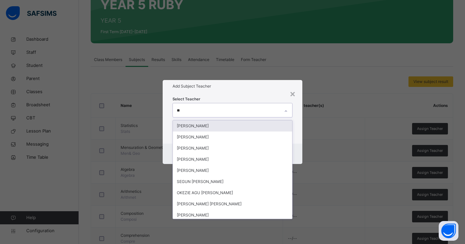
type input "***"
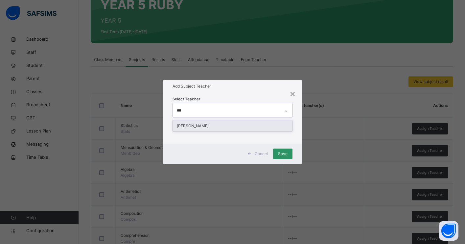
click at [244, 124] on div "JOSEPH GURIN ABEDNEGO" at bounding box center [232, 126] width 119 height 11
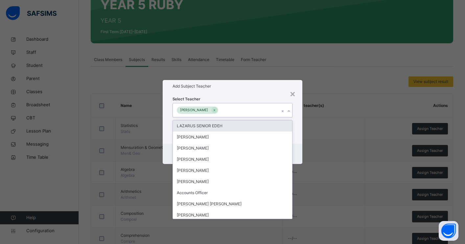
click at [298, 132] on div "Select Teacher option JOSEPH GURIN ABEDNEGO, selected. option LAZARUS SENIOR ED…" at bounding box center [233, 118] width 140 height 51
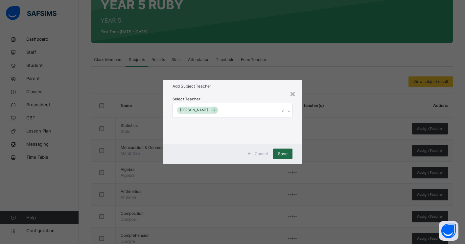
click at [283, 154] on span "Save" at bounding box center [283, 154] width 10 height 6
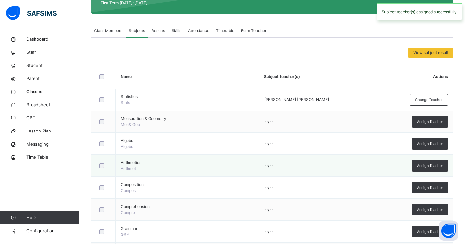
scroll to position [107, 0]
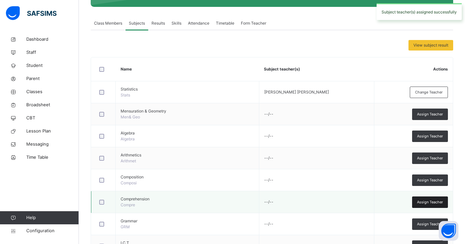
click at [428, 201] on span "Assign Teacher" at bounding box center [430, 203] width 26 height 6
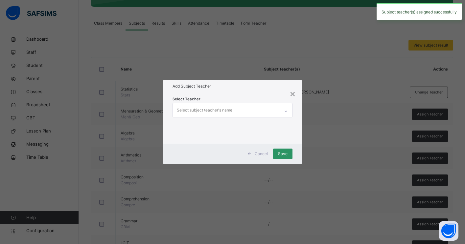
click at [260, 109] on div "Select subject teacher's name" at bounding box center [226, 110] width 107 height 14
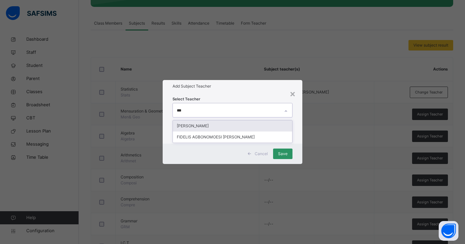
type input "****"
click at [244, 126] on div "FIDELIS AGBONOMOESI IMOESI" at bounding box center [232, 126] width 119 height 11
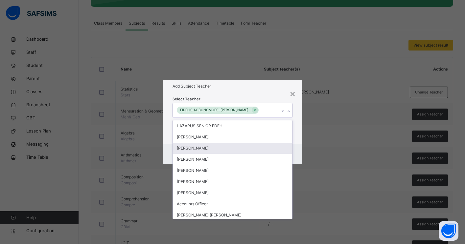
click at [296, 155] on div "Cancel Save" at bounding box center [233, 154] width 140 height 20
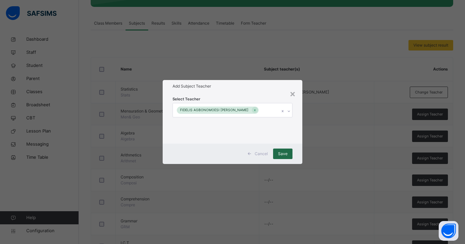
click at [280, 156] on span "Save" at bounding box center [283, 154] width 10 height 6
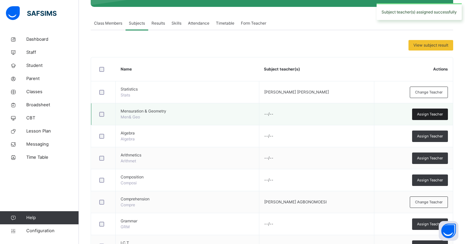
click at [420, 113] on span "Assign Teacher" at bounding box center [430, 115] width 26 height 6
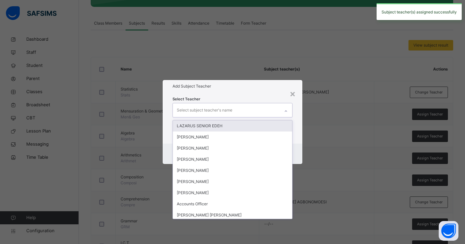
click at [272, 110] on div "Select subject teacher's name" at bounding box center [226, 110] width 107 height 14
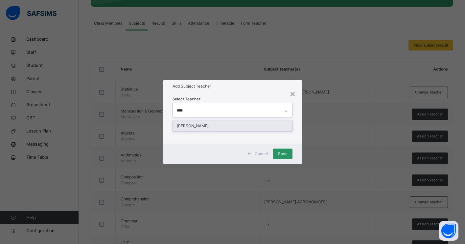
type input "*****"
click at [271, 126] on div "JOSEPH GURIN ABEDNEGO" at bounding box center [232, 126] width 119 height 11
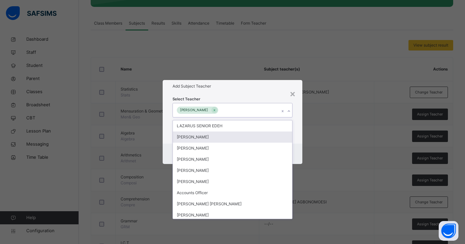
click at [298, 144] on div "Cancel Save" at bounding box center [233, 154] width 140 height 20
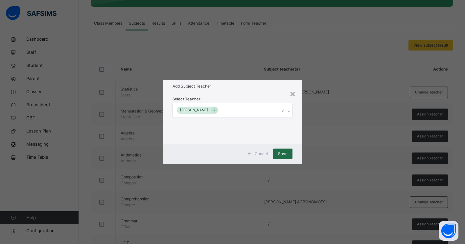
click at [284, 154] on span "Save" at bounding box center [283, 154] width 10 height 6
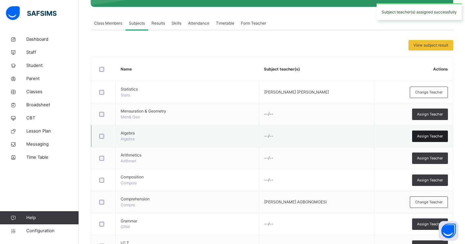
click at [422, 138] on span "Assign Teacher" at bounding box center [430, 137] width 26 height 6
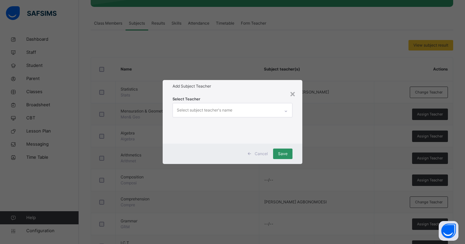
click at [268, 109] on div "Select subject teacher's name" at bounding box center [226, 110] width 107 height 14
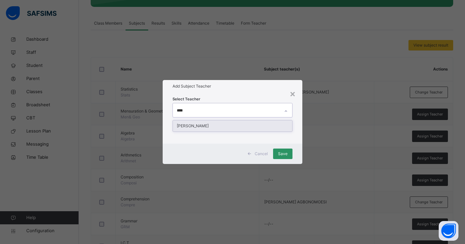
type input "*****"
click at [262, 125] on div "JOSEPH GURIN ABEDNEGO" at bounding box center [232, 126] width 119 height 11
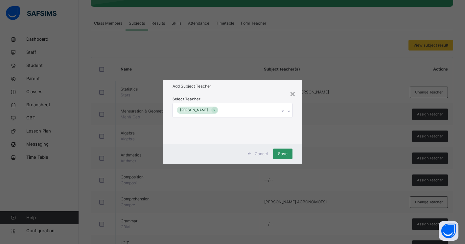
click at [297, 138] on div "Select Teacher JOSEPH GURIN ABEDNEGO" at bounding box center [233, 118] width 140 height 51
click at [285, 153] on span "Save" at bounding box center [283, 154] width 10 height 6
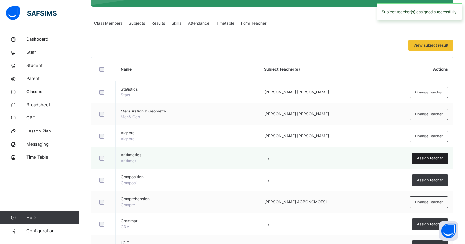
click at [425, 159] on span "Assign Teacher" at bounding box center [430, 159] width 26 height 6
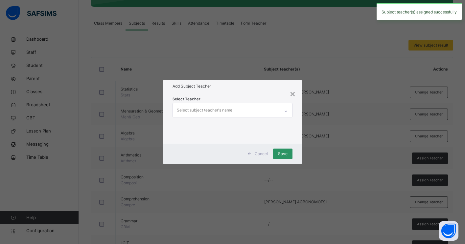
click at [268, 113] on div "Select subject teacher's name" at bounding box center [226, 110] width 107 height 14
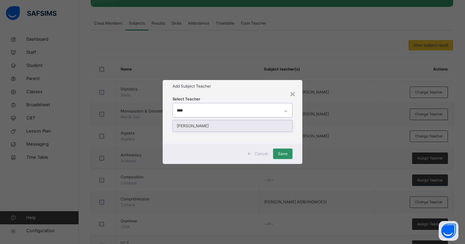
type input "*****"
click at [250, 125] on div "JOSEPH GURIN ABEDNEGO" at bounding box center [232, 126] width 119 height 11
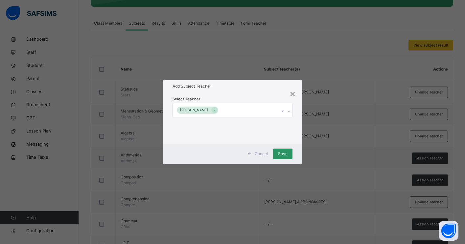
click at [297, 147] on div "Cancel Save" at bounding box center [233, 154] width 140 height 20
click at [283, 152] on span "Save" at bounding box center [283, 154] width 10 height 6
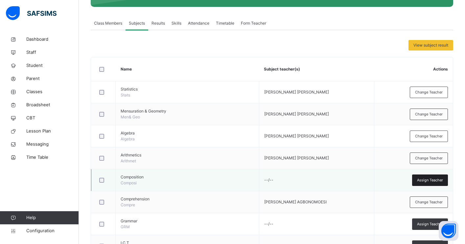
click at [423, 182] on span "Assign Teacher" at bounding box center [430, 181] width 26 height 6
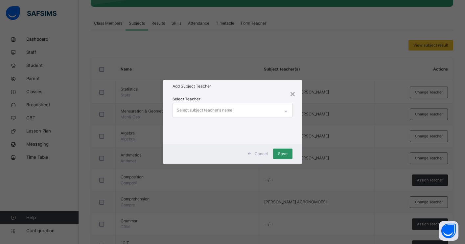
click at [257, 112] on div "Select subject teacher's name" at bounding box center [226, 110] width 107 height 14
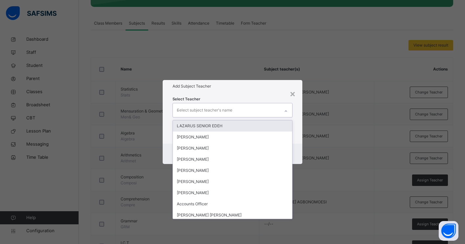
type input "****"
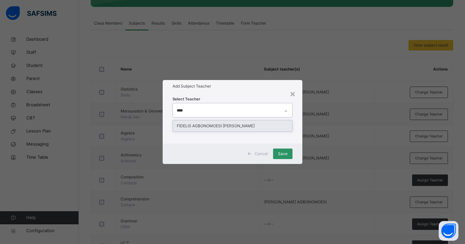
click at [258, 126] on div "FIDELIS AGBONOMOESI IMOESI" at bounding box center [232, 126] width 119 height 11
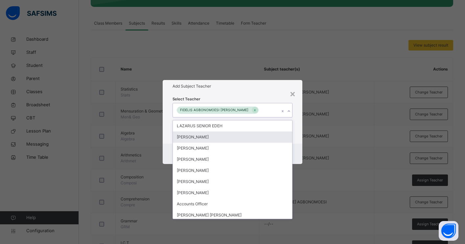
click at [299, 144] on div "Cancel Save" at bounding box center [233, 154] width 140 height 20
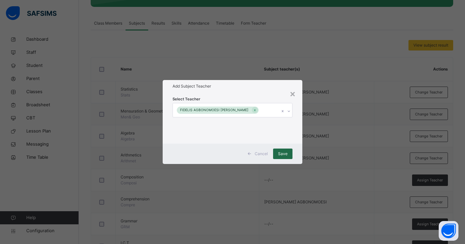
click at [285, 153] on span "Save" at bounding box center [283, 154] width 10 height 6
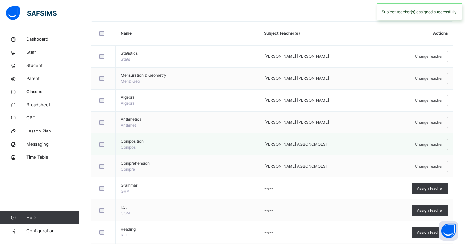
scroll to position [157, 0]
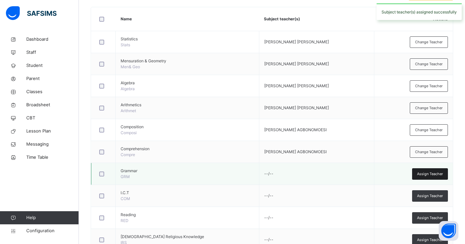
click at [423, 174] on span "Assign Teacher" at bounding box center [430, 174] width 26 height 6
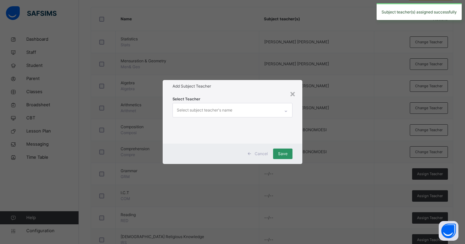
click at [252, 108] on div "Select subject teacher's name" at bounding box center [226, 110] width 107 height 14
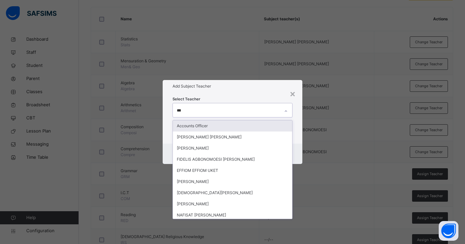
type input "****"
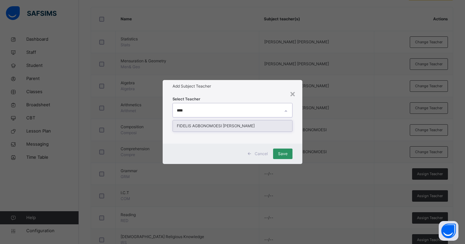
click at [243, 126] on div "FIDELIS AGBONOMOESI IMOESI" at bounding box center [232, 126] width 119 height 11
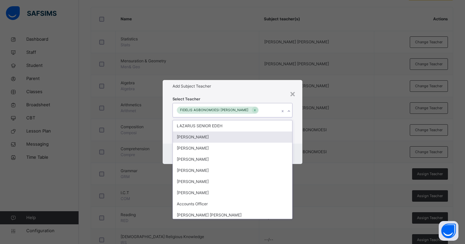
click at [302, 149] on div "Cancel Save" at bounding box center [233, 154] width 140 height 20
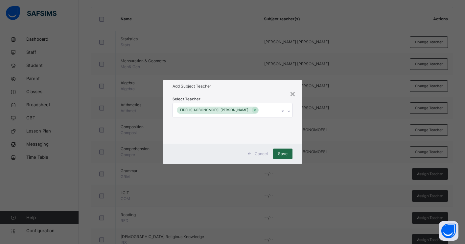
click at [284, 153] on span "Save" at bounding box center [283, 154] width 10 height 6
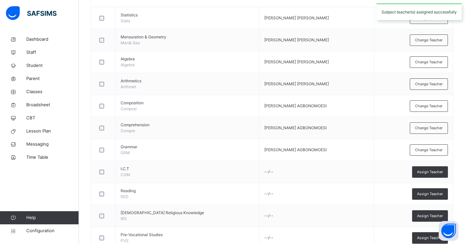
scroll to position [184, 0]
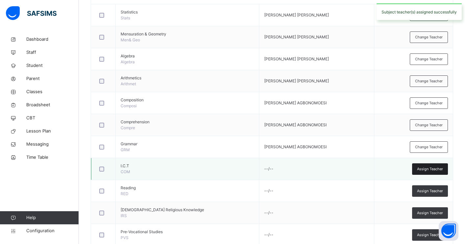
click at [421, 170] on span "Assign Teacher" at bounding box center [430, 170] width 26 height 6
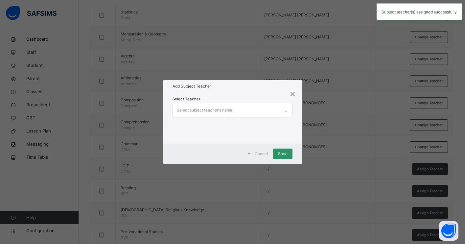
click at [266, 110] on div "Select subject teacher's name" at bounding box center [226, 110] width 107 height 14
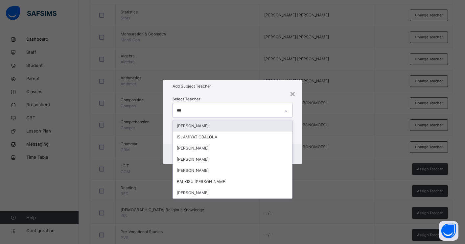
type input "****"
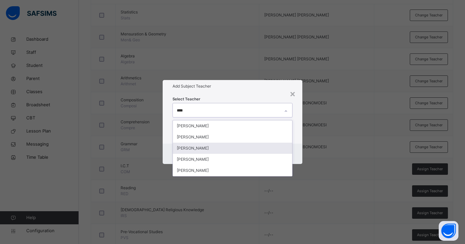
click at [237, 149] on div "JIBRIN BALA JIBRIN" at bounding box center [232, 148] width 119 height 11
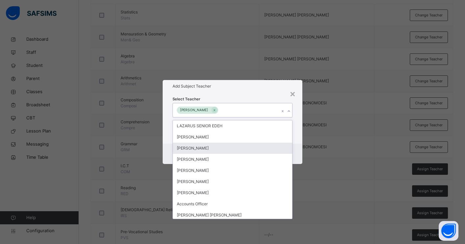
click at [300, 147] on div "Cancel Save" at bounding box center [233, 154] width 140 height 20
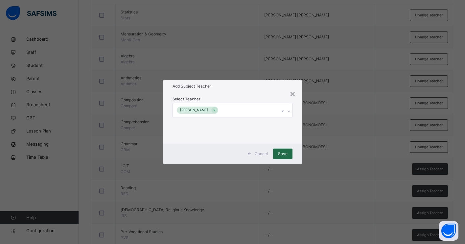
click at [285, 153] on span "Save" at bounding box center [283, 154] width 10 height 6
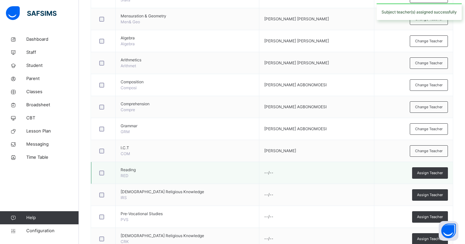
scroll to position [210, 0]
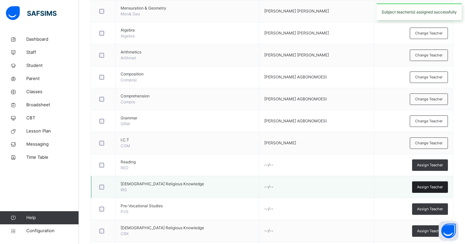
click at [434, 189] on span "Assign Teacher" at bounding box center [430, 188] width 26 height 6
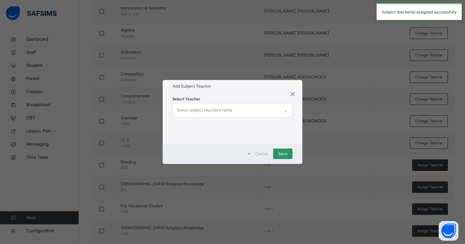
click at [233, 111] on div "Select subject teacher's name" at bounding box center [226, 110] width 107 height 14
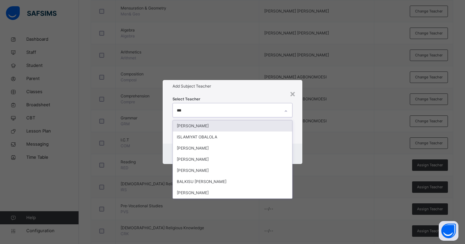
type input "****"
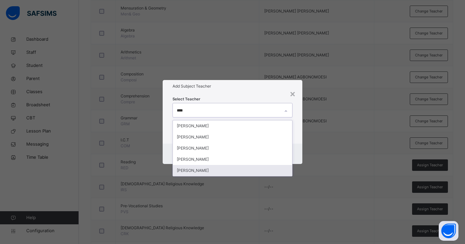
click at [228, 171] on div "BALA MUHAMMAD MUHAMMED" at bounding box center [232, 170] width 119 height 11
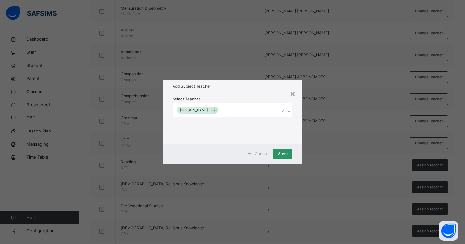
click at [296, 150] on div "Cancel Save" at bounding box center [233, 154] width 140 height 20
click at [284, 156] on span "Save" at bounding box center [283, 154] width 10 height 6
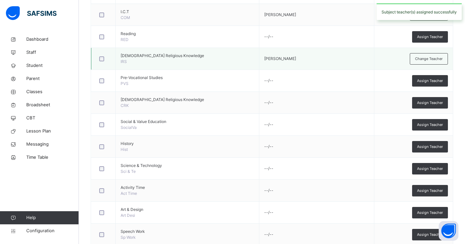
scroll to position [293, 0]
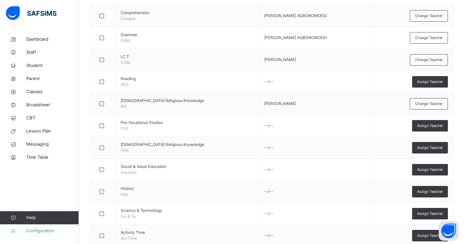
click at [45, 231] on span "Configuration" at bounding box center [52, 231] width 52 height 7
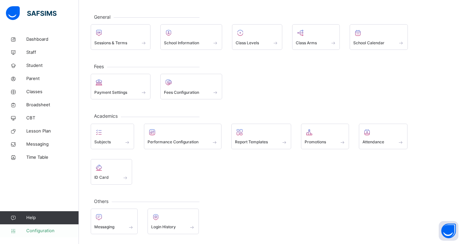
scroll to position [29, 0]
click at [117, 136] on div at bounding box center [112, 132] width 36 height 10
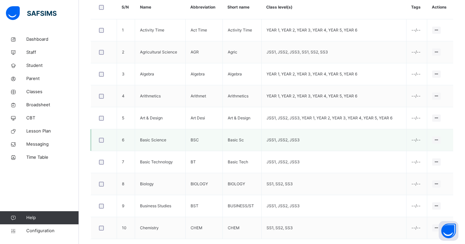
scroll to position [217, 0]
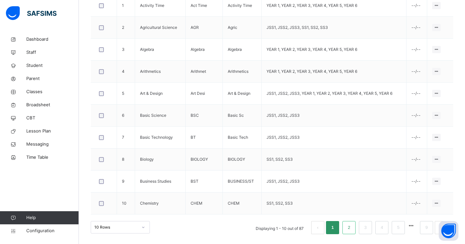
click at [348, 228] on link "2" at bounding box center [349, 228] width 6 height 9
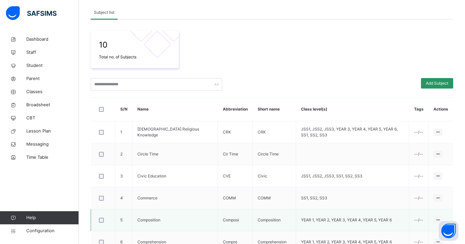
scroll to position [75, 0]
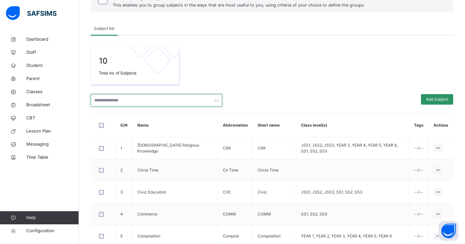
click at [146, 101] on input "text" at bounding box center [156, 100] width 131 height 12
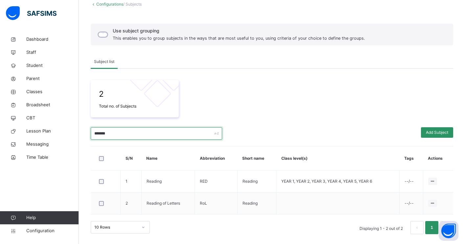
scroll to position [41, 0]
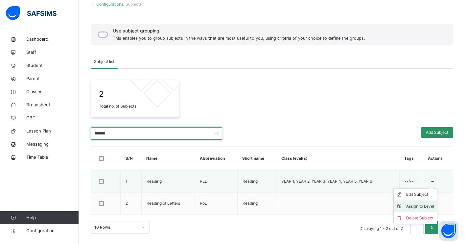
type input "*******"
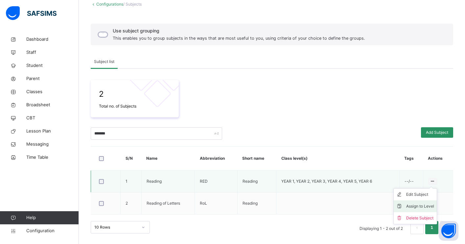
click at [426, 206] on div "Assign to Level" at bounding box center [420, 206] width 28 height 7
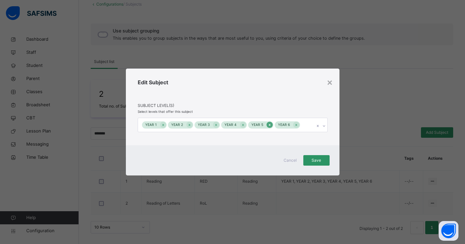
click at [269, 126] on icon at bounding box center [270, 125] width 4 height 5
click at [268, 126] on icon at bounding box center [270, 125] width 4 height 5
click at [314, 163] on span "Save" at bounding box center [316, 161] width 16 height 6
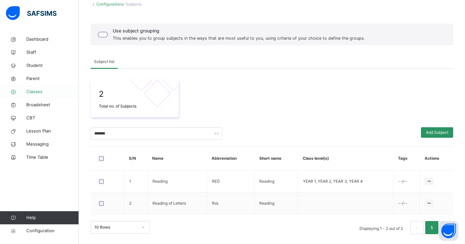
click at [43, 91] on span "Classes" at bounding box center [52, 92] width 53 height 7
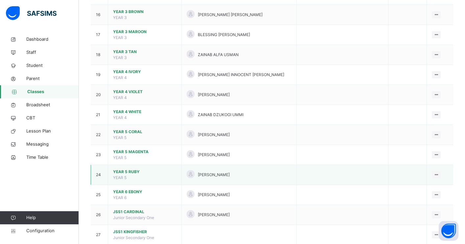
scroll to position [387, 0]
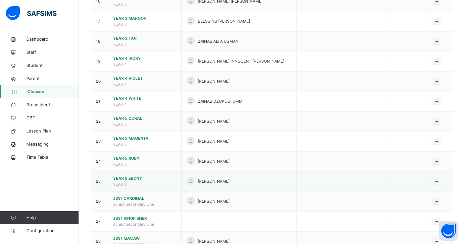
click at [127, 179] on span "YEAR 6 EBONY" at bounding box center [144, 179] width 63 height 6
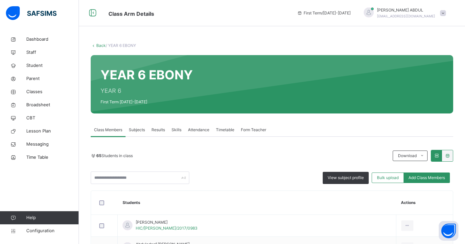
click at [136, 131] on span "Subjects" at bounding box center [137, 130] width 16 height 6
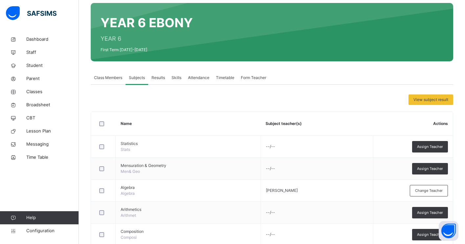
scroll to position [80, 0]
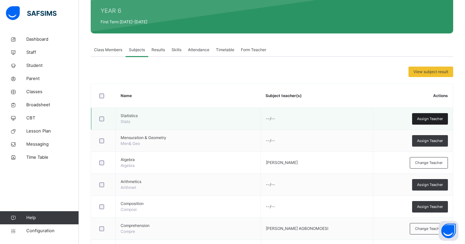
click at [426, 119] on span "Assign Teacher" at bounding box center [430, 119] width 26 height 6
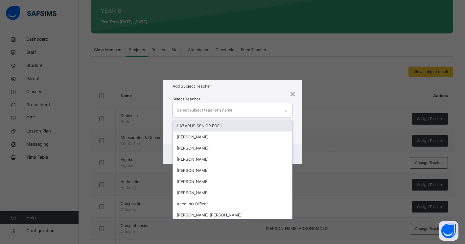
click at [273, 112] on div "Select subject teacher's name" at bounding box center [226, 110] width 107 height 14
type input "***"
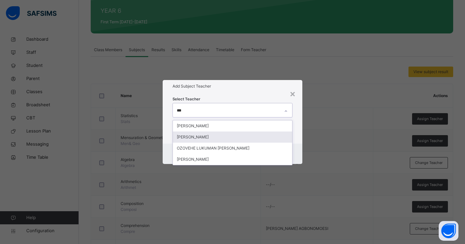
click at [217, 138] on div "LUKMAN JIMOH" at bounding box center [232, 137] width 119 height 11
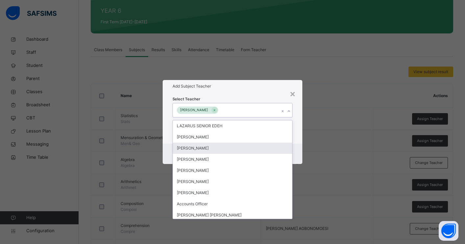
click at [296, 147] on div "Cancel Save" at bounding box center [233, 154] width 140 height 20
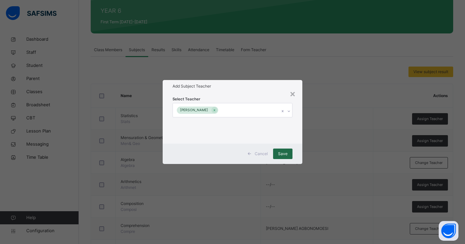
click at [278, 154] on div "Save" at bounding box center [282, 154] width 19 height 11
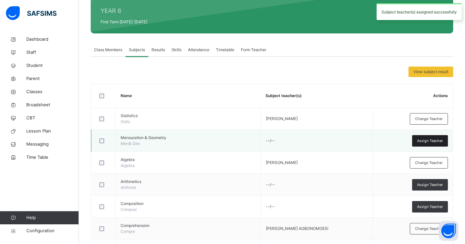
click at [420, 140] on span "Assign Teacher" at bounding box center [430, 141] width 26 height 6
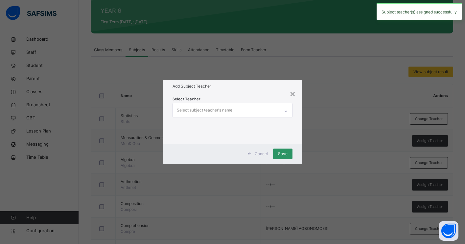
click at [270, 111] on div "Select subject teacher's name" at bounding box center [226, 110] width 107 height 14
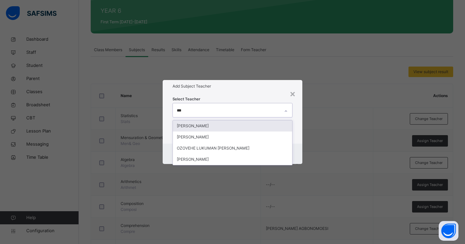
type input "****"
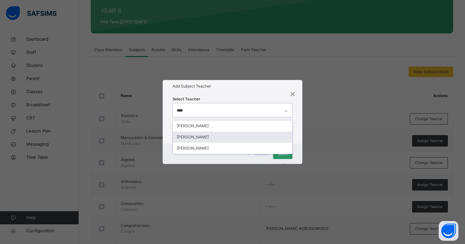
click at [206, 138] on div "LUKMAN JIMOH" at bounding box center [232, 137] width 119 height 11
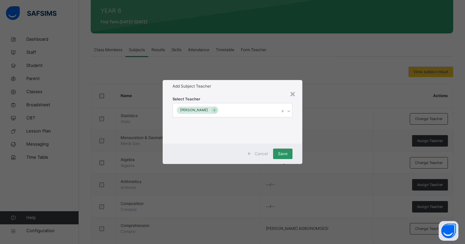
click at [296, 153] on div "Cancel Save" at bounding box center [233, 154] width 140 height 20
click at [283, 154] on span "Save" at bounding box center [283, 154] width 10 height 6
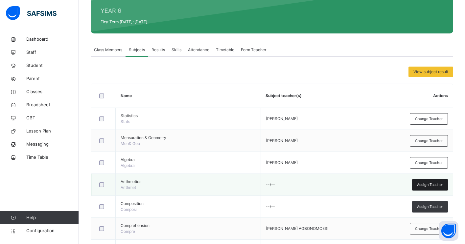
click at [426, 186] on span "Assign Teacher" at bounding box center [430, 185] width 26 height 6
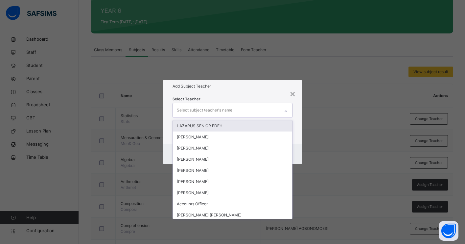
click at [259, 109] on div "Select subject teacher's name" at bounding box center [226, 110] width 107 height 14
type input "***"
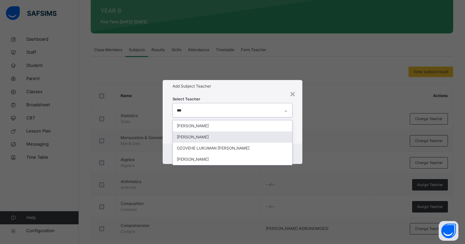
click at [208, 139] on div "LUKMAN JIMOH" at bounding box center [232, 137] width 119 height 11
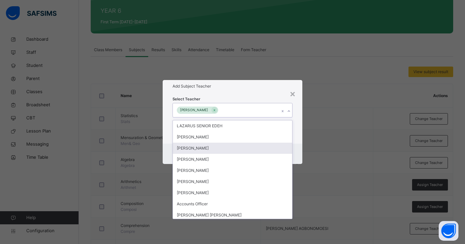
click at [298, 150] on div "Cancel Save" at bounding box center [233, 154] width 140 height 20
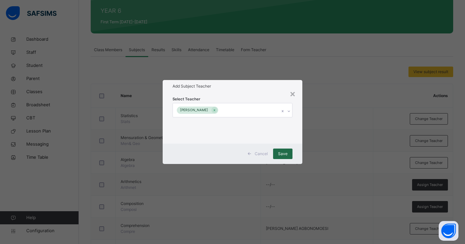
click at [283, 153] on span "Save" at bounding box center [283, 154] width 10 height 6
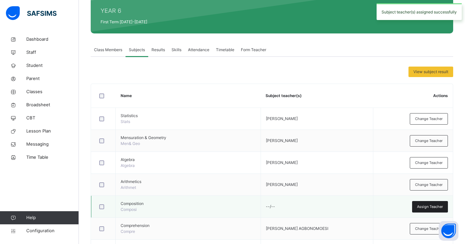
click at [416, 206] on div "Assign Teacher" at bounding box center [430, 206] width 36 height 11
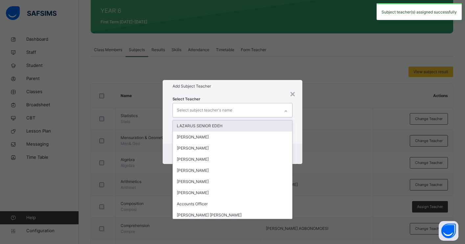
click at [263, 111] on div "Select subject teacher's name" at bounding box center [226, 110] width 107 height 14
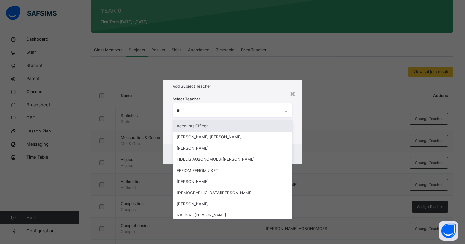
type input "***"
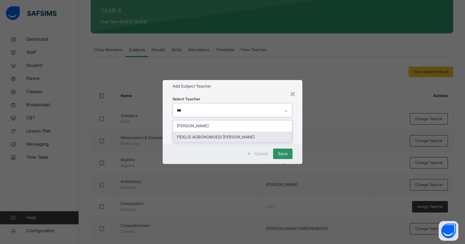
click at [236, 138] on div "FIDELIS AGBONOMOESI IMOESI" at bounding box center [232, 137] width 119 height 11
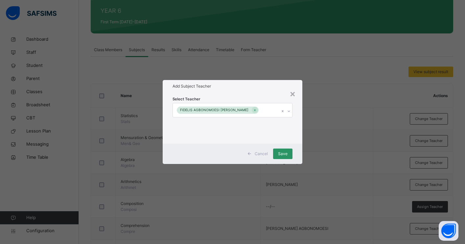
click at [297, 155] on div "Cancel Save" at bounding box center [233, 154] width 140 height 20
click at [287, 156] on span "Save" at bounding box center [283, 154] width 10 height 6
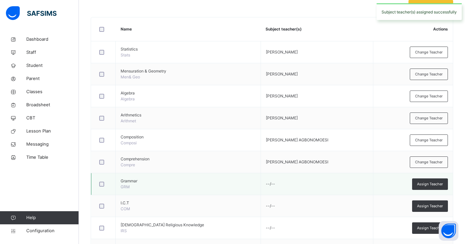
scroll to position [151, 0]
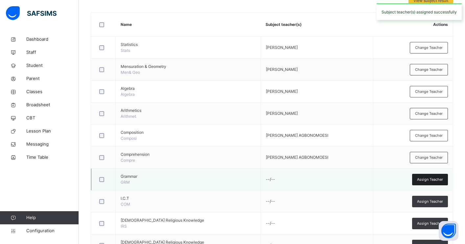
click at [434, 180] on span "Assign Teacher" at bounding box center [430, 180] width 26 height 6
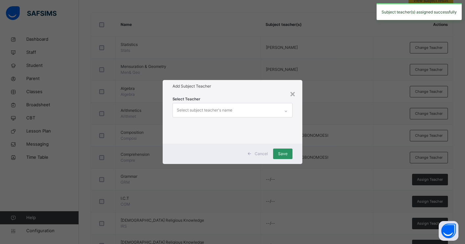
click at [271, 110] on div "Select subject teacher's name" at bounding box center [226, 110] width 107 height 14
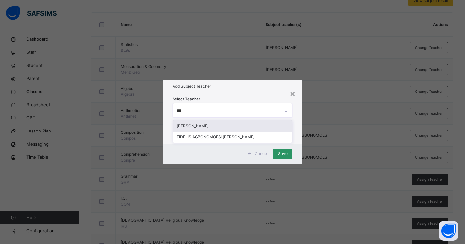
type input "****"
click at [251, 128] on div "FIDELIS AGBONOMOESI IMOESI" at bounding box center [232, 126] width 119 height 11
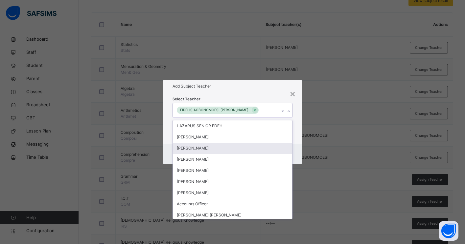
click at [296, 149] on div "Cancel Save" at bounding box center [233, 154] width 140 height 20
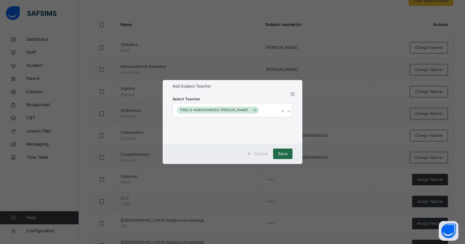
click at [284, 152] on span "Save" at bounding box center [283, 154] width 10 height 6
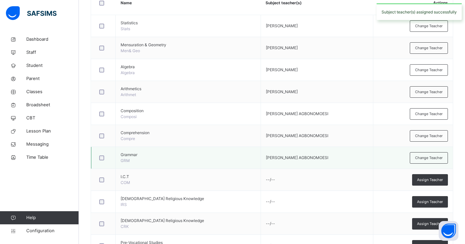
scroll to position [174, 0]
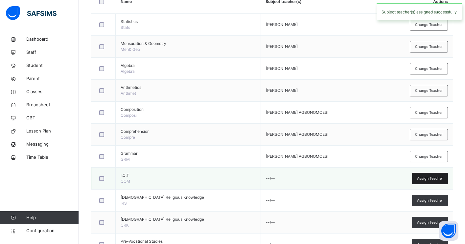
click at [415, 180] on div "Assign Teacher" at bounding box center [430, 178] width 36 height 11
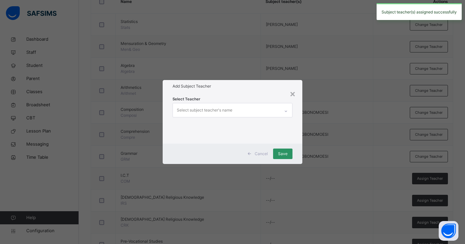
click at [251, 113] on div "Select subject teacher's name" at bounding box center [226, 110] width 107 height 14
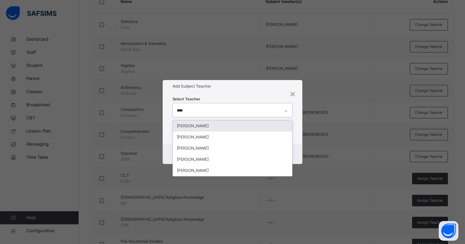
type input "****"
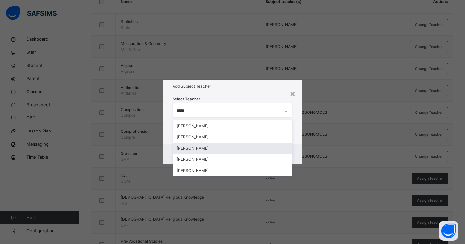
click at [212, 147] on div "JIBRIN BALA JIBRIN" at bounding box center [232, 148] width 119 height 11
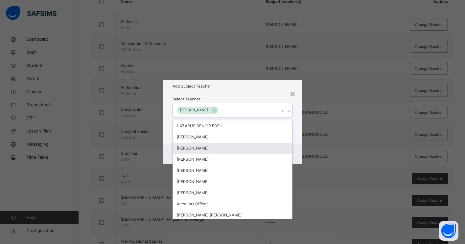
click at [295, 149] on div "Cancel Save" at bounding box center [233, 154] width 140 height 20
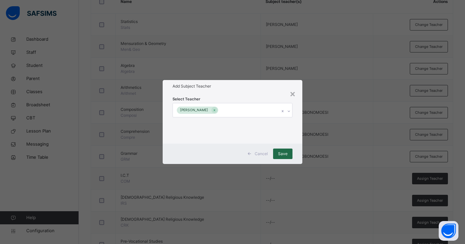
click at [282, 153] on span "Save" at bounding box center [283, 154] width 10 height 6
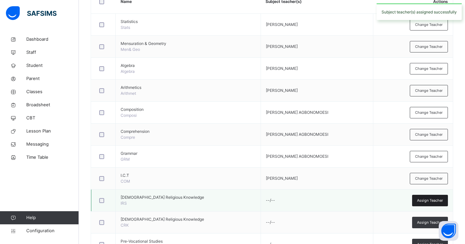
click at [427, 201] on span "Assign Teacher" at bounding box center [430, 201] width 26 height 6
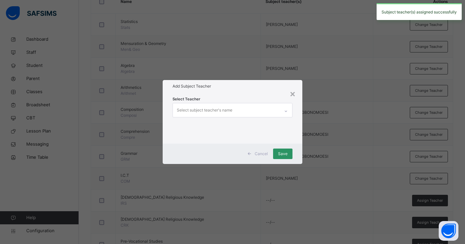
click at [225, 109] on div "Select subject teacher's name" at bounding box center [205, 110] width 56 height 12
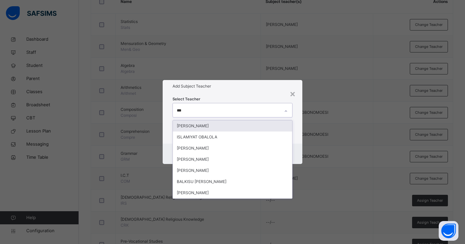
type input "****"
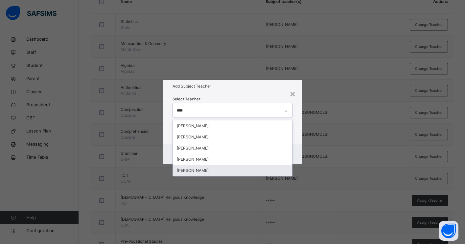
click at [200, 171] on div "BALA MUHAMMAD MUHAMMED" at bounding box center [232, 170] width 119 height 11
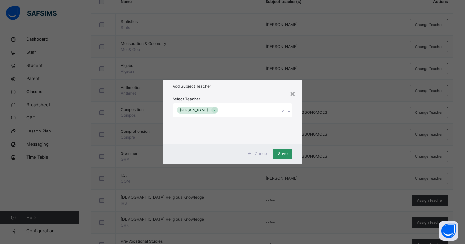
click at [298, 142] on div "Select Teacher BALA MUHAMMAD MUHAMMED" at bounding box center [233, 118] width 140 height 51
click at [281, 155] on span "Save" at bounding box center [283, 154] width 10 height 6
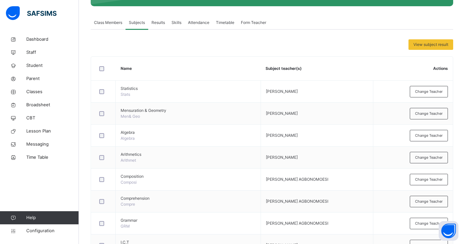
scroll to position [0, 0]
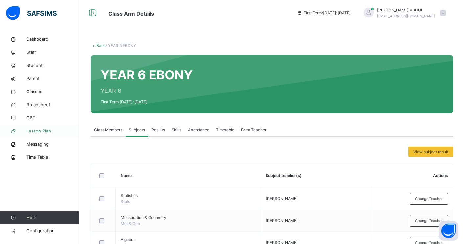
click at [31, 131] on span "Lesson Plan" at bounding box center [52, 131] width 53 height 7
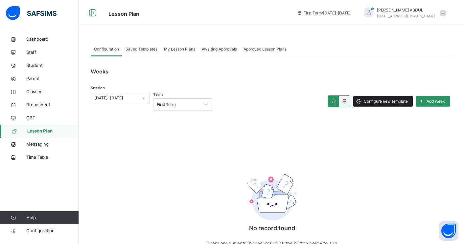
click at [377, 101] on span "Configure new template" at bounding box center [386, 102] width 44 height 6
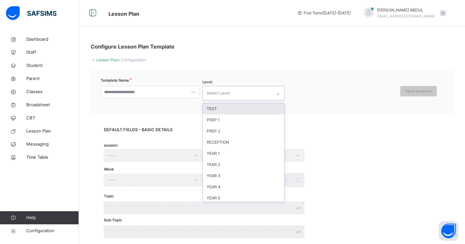
click at [263, 96] on div "Select Level" at bounding box center [237, 93] width 69 height 14
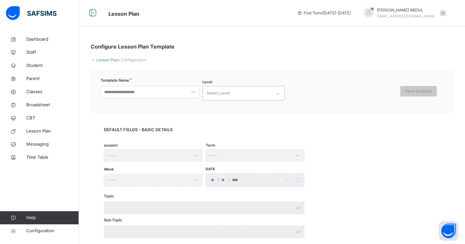
click at [263, 94] on div "Select Level" at bounding box center [237, 93] width 69 height 14
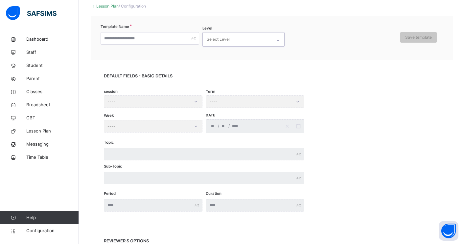
scroll to position [75, 0]
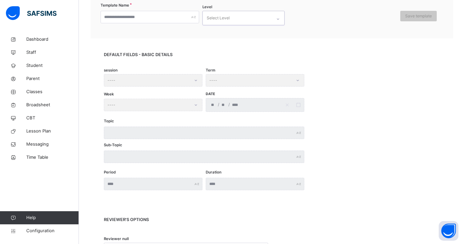
click at [245, 104] on div "/ /" at bounding box center [244, 105] width 76 height 13
click at [179, 102] on div "Week ----" at bounding box center [153, 105] width 99 height 14
click at [178, 80] on div "session ----" at bounding box center [153, 80] width 99 height 12
click at [164, 18] on input "text" at bounding box center [150, 17] width 99 height 12
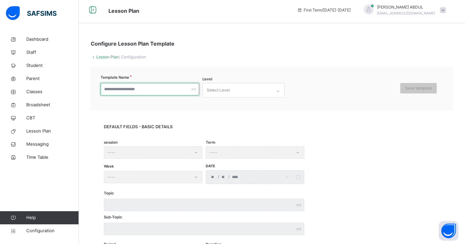
scroll to position [4, 0]
type input "**********"
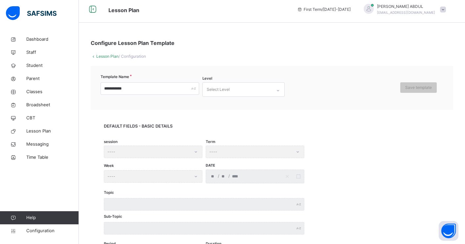
click at [197, 112] on div "DEFAULT FIELDS - BASIC DETAILS session ---- Term ---- Week ---- Date / / Topic …" at bounding box center [272, 192] width 362 height 165
click at [212, 92] on div "Select Level" at bounding box center [218, 89] width 23 height 12
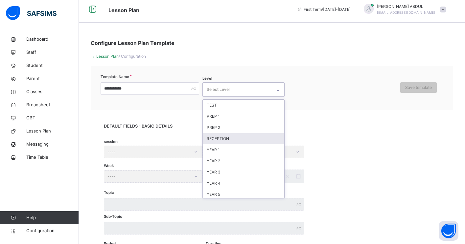
scroll to position [63, 0]
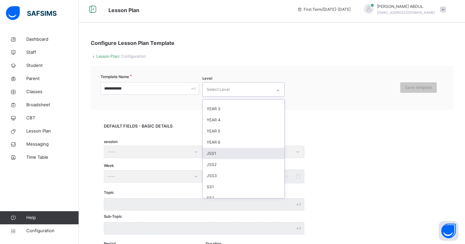
click at [223, 151] on div "JSS1" at bounding box center [243, 153] width 81 height 11
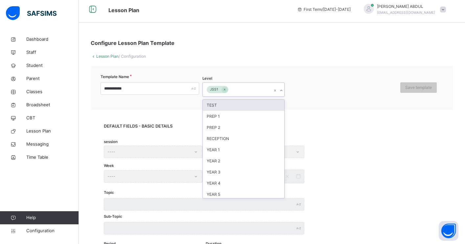
click at [281, 92] on icon at bounding box center [281, 90] width 4 height 7
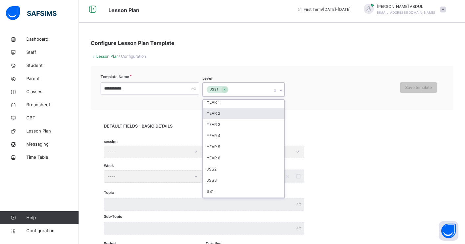
scroll to position [46, 0]
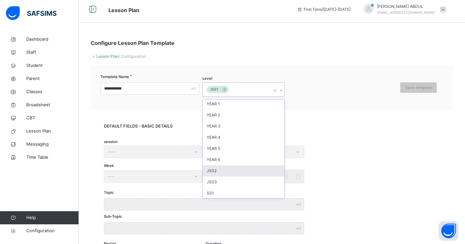
click at [230, 168] on div "JSS2" at bounding box center [243, 171] width 81 height 11
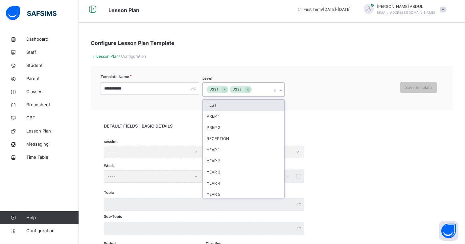
click at [282, 91] on icon at bounding box center [281, 90] width 4 height 7
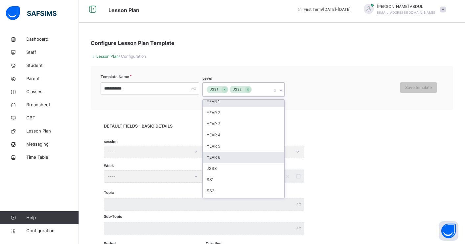
scroll to position [55, 0]
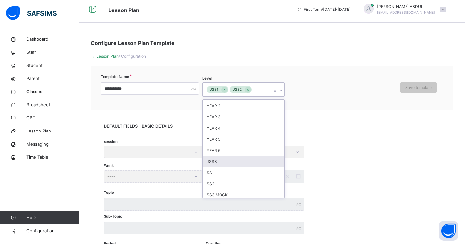
click at [240, 162] on div "JSS3" at bounding box center [243, 161] width 81 height 11
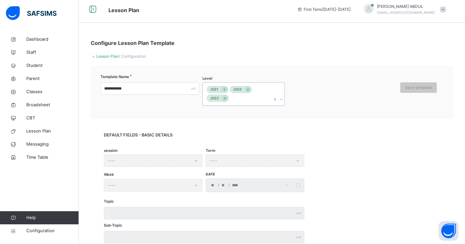
click at [281, 99] on icon at bounding box center [281, 99] width 4 height 7
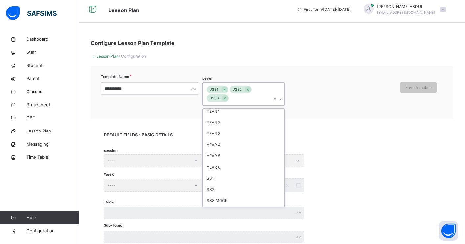
scroll to position [60, 0]
click at [232, 164] on div "SS1" at bounding box center [243, 166] width 81 height 11
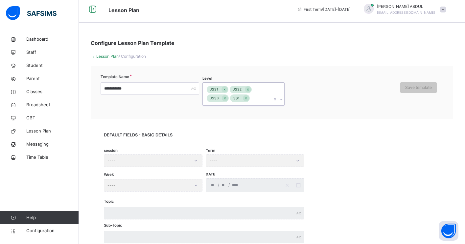
click at [280, 102] on icon at bounding box center [281, 99] width 4 height 7
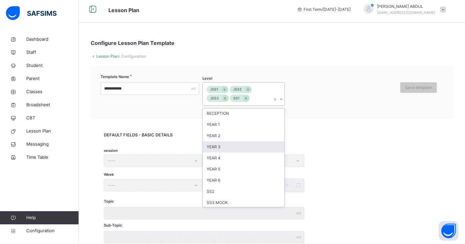
scroll to position [61, 0]
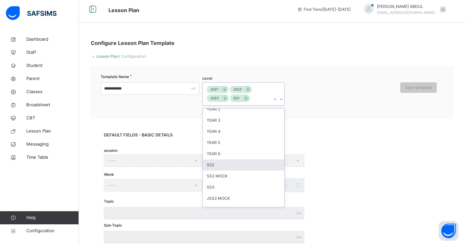
click at [225, 164] on div "SS2" at bounding box center [243, 165] width 81 height 11
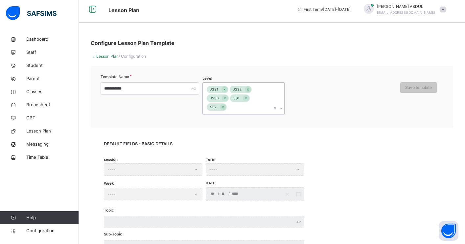
click at [281, 109] on icon at bounding box center [281, 108] width 4 height 7
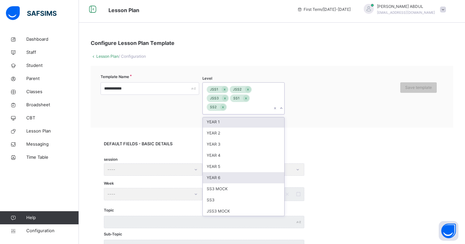
scroll to position [60, 0]
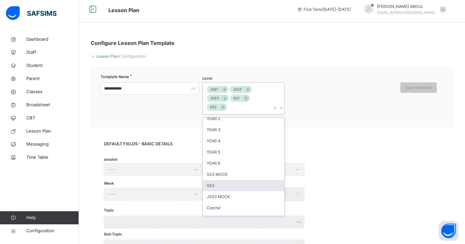
click at [240, 186] on div "SS3" at bounding box center [243, 185] width 81 height 11
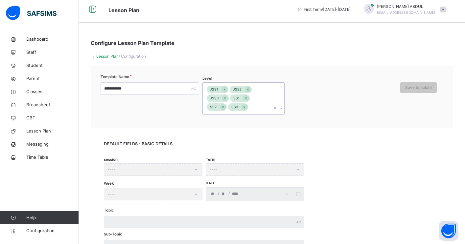
click at [331, 117] on div "**********" at bounding box center [272, 97] width 362 height 62
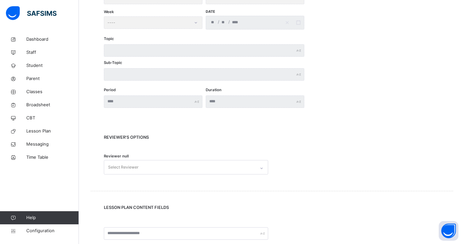
scroll to position [172, 0]
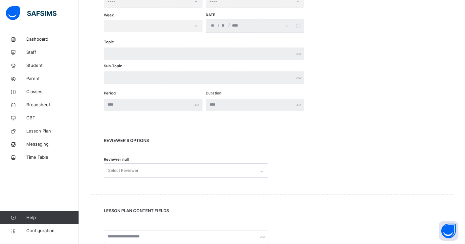
click at [233, 88] on div "Topic Sub-Topic" at bounding box center [272, 66] width 336 height 51
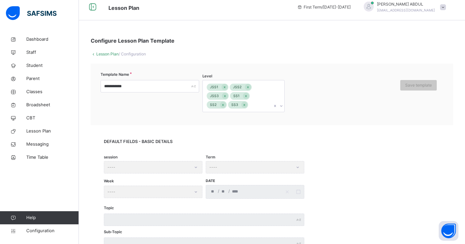
scroll to position [0, 0]
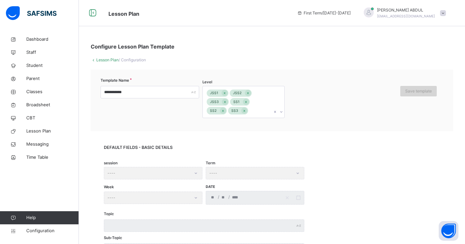
click at [419, 90] on span "Save template" at bounding box center [418, 91] width 27 height 6
click at [33, 133] on span "Lesson Plan" at bounding box center [52, 131] width 53 height 7
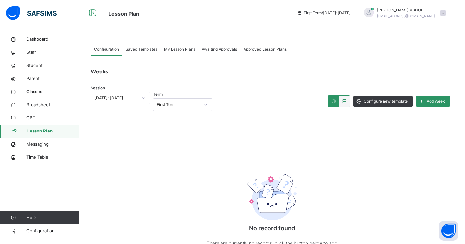
click at [140, 49] on span "Saved Templates" at bounding box center [142, 49] width 32 height 6
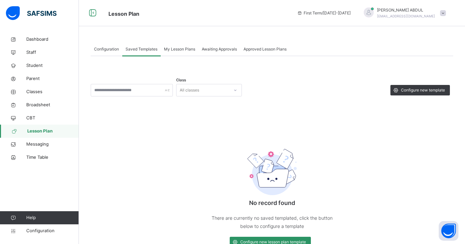
click at [187, 47] on span "My Lesson Plans" at bounding box center [179, 49] width 31 height 6
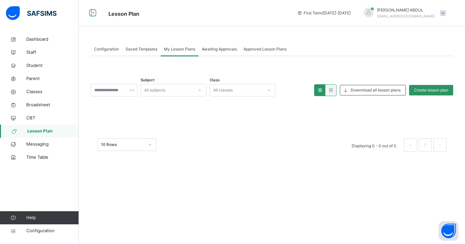
click at [102, 50] on span "Configuration" at bounding box center [106, 49] width 25 height 6
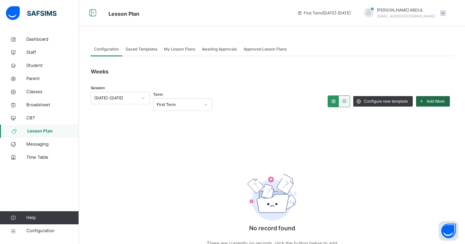
click at [429, 100] on span "Add Week" at bounding box center [435, 102] width 18 height 6
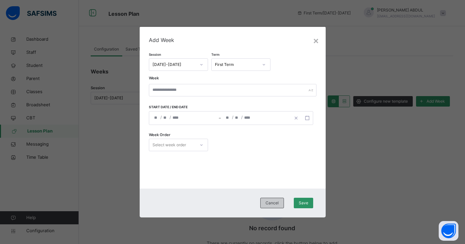
click at [280, 202] on div "Cancel" at bounding box center [272, 203] width 24 height 11
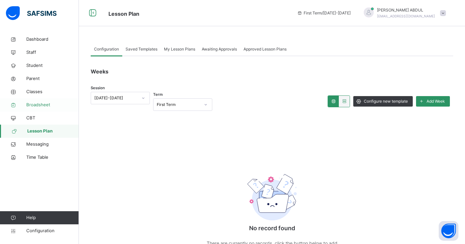
click at [43, 103] on span "Broadsheet" at bounding box center [52, 105] width 53 height 7
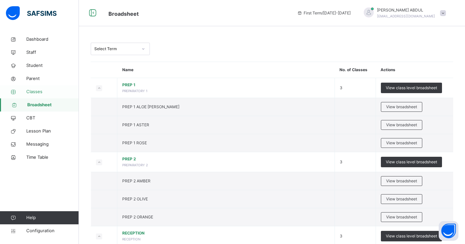
click at [37, 91] on span "Classes" at bounding box center [52, 92] width 53 height 7
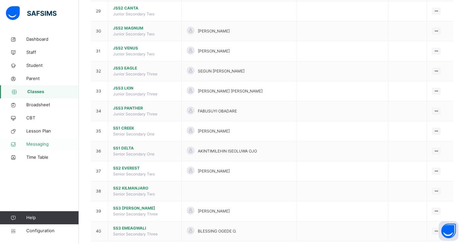
scroll to position [633, 0]
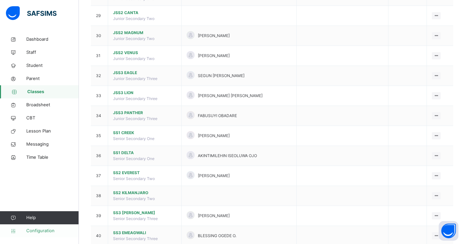
click at [43, 231] on span "Configuration" at bounding box center [52, 231] width 52 height 7
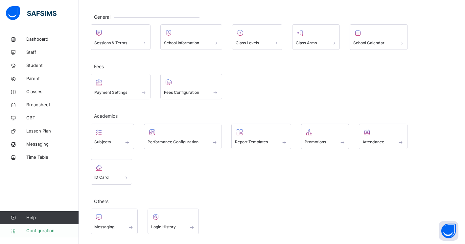
scroll to position [29, 0]
click at [160, 213] on div at bounding box center [173, 218] width 44 height 10
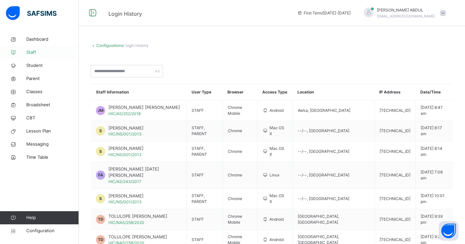
click at [39, 53] on span "Staff" at bounding box center [52, 52] width 53 height 7
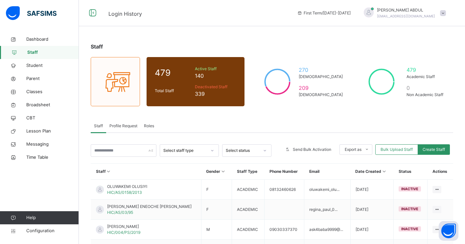
click at [126, 124] on span "Profile Request" at bounding box center [123, 126] width 28 height 6
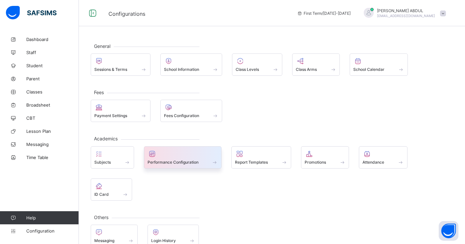
click at [169, 166] on div "Performance Configuration" at bounding box center [183, 158] width 78 height 22
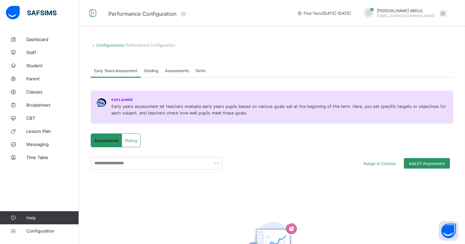
click at [153, 72] on span "Grading" at bounding box center [151, 70] width 14 height 5
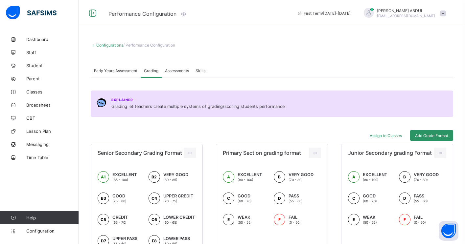
click at [179, 69] on span "Assessments" at bounding box center [177, 70] width 24 height 5
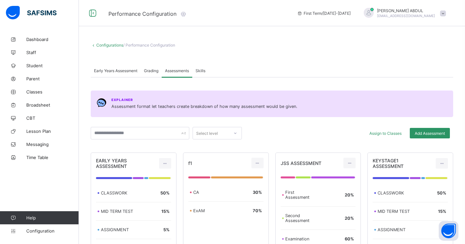
click at [152, 73] on span "Grading" at bounding box center [151, 70] width 14 height 5
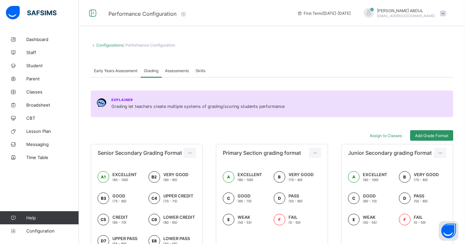
click at [175, 71] on span "Assessments" at bounding box center [177, 70] width 24 height 5
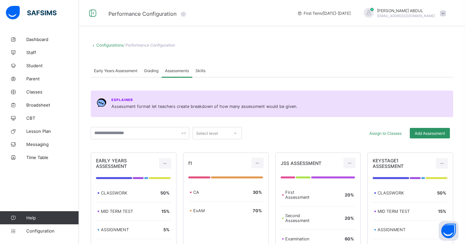
click at [153, 71] on span "Grading" at bounding box center [151, 70] width 14 height 5
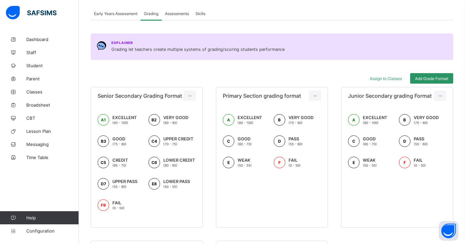
scroll to position [43, 0]
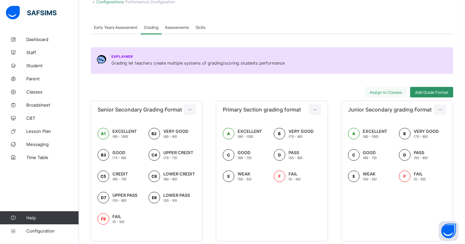
click at [380, 93] on span "Assign to Classes" at bounding box center [386, 92] width 32 height 5
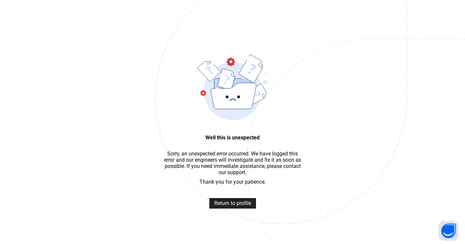
click at [237, 201] on span "Return to profile" at bounding box center [232, 203] width 37 height 6
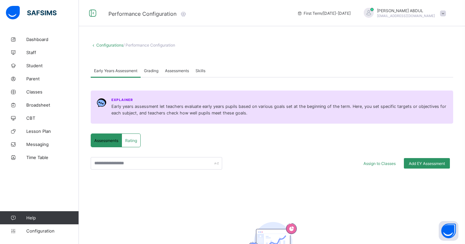
click at [149, 70] on span "Grading" at bounding box center [151, 70] width 14 height 5
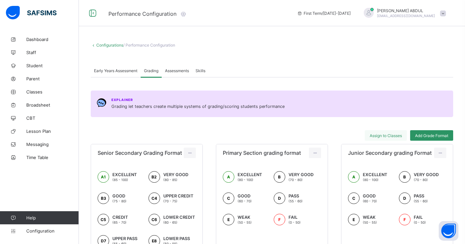
click at [384, 136] on span "Assign to Classes" at bounding box center [386, 135] width 32 height 5
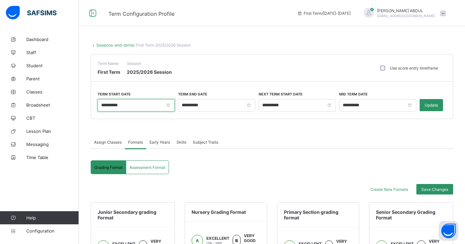
click at [150, 108] on input "**********" at bounding box center [136, 105] width 77 height 12
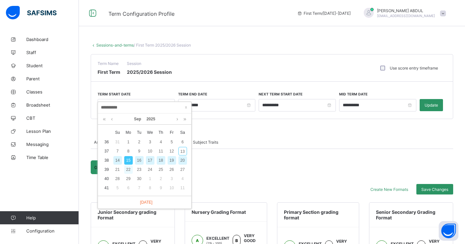
click at [127, 171] on div "22" at bounding box center [128, 170] width 9 height 9
type input "**********"
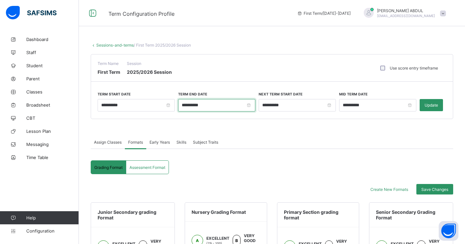
click at [211, 107] on input "**********" at bounding box center [216, 105] width 77 height 12
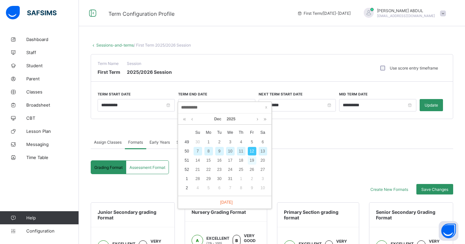
click at [251, 161] on div "19" at bounding box center [252, 160] width 9 height 9
type input "**********"
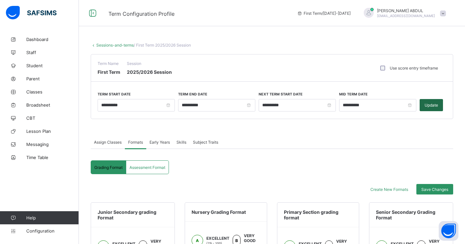
click at [434, 107] on span "Update" at bounding box center [430, 105] width 13 height 5
click at [429, 103] on span "Update" at bounding box center [430, 105] width 13 height 5
click at [110, 143] on span "Assign Classes" at bounding box center [108, 142] width 28 height 5
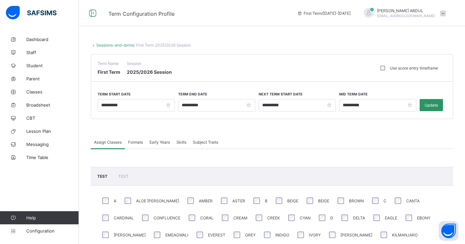
click at [137, 141] on span "Formats" at bounding box center [135, 142] width 15 height 5
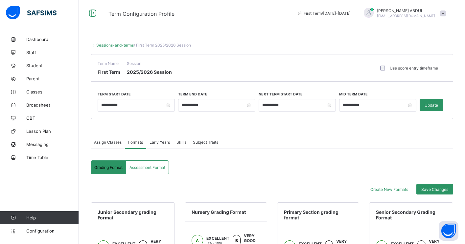
click at [146, 170] on div "Assessment Format" at bounding box center [147, 167] width 42 height 13
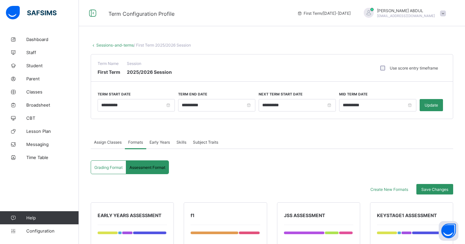
click at [182, 144] on span "Skills" at bounding box center [181, 142] width 10 height 5
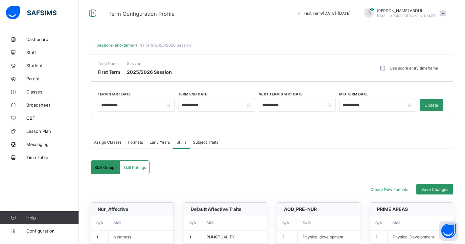
click at [156, 145] on div "Early Years" at bounding box center [159, 142] width 27 height 13
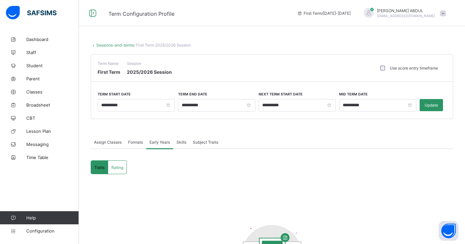
click at [134, 142] on span "Formats" at bounding box center [135, 142] width 15 height 5
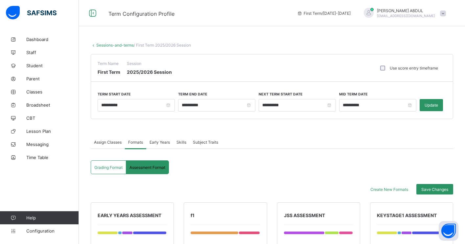
click at [182, 142] on span "Skills" at bounding box center [181, 142] width 10 height 5
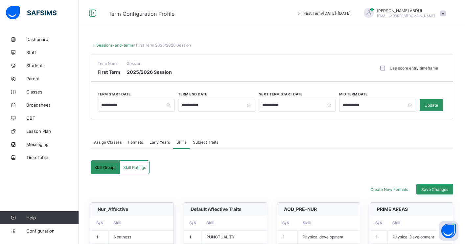
click at [136, 167] on span "Skill Ratings" at bounding box center [134, 167] width 23 height 5
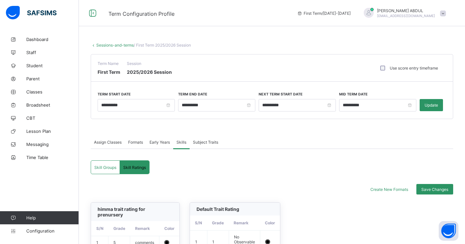
click at [105, 164] on div "Skill Groups" at bounding box center [105, 167] width 29 height 13
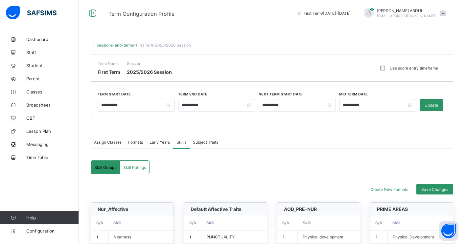
click at [137, 168] on span "Skill Ratings" at bounding box center [134, 167] width 23 height 5
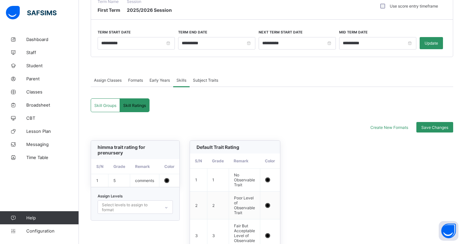
scroll to position [60, 0]
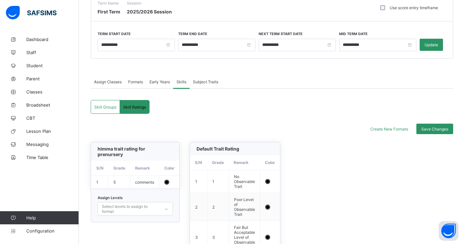
click at [107, 104] on div "Skill Groups" at bounding box center [105, 107] width 29 height 13
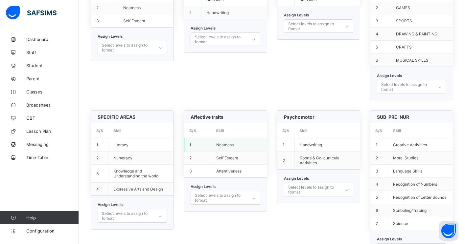
scroll to position [443, 0]
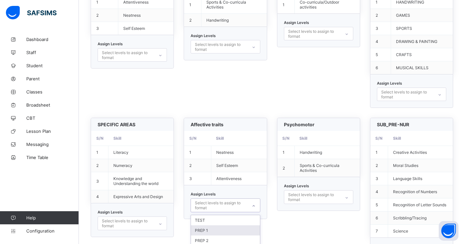
click at [217, 205] on div "option PREP 1 focused, 2 of 22. 22 results available. Use Up and Down to choose…" at bounding box center [225, 205] width 69 height 13
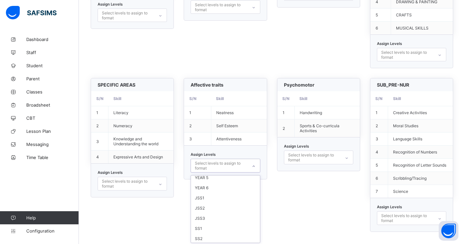
scroll to position [83, 0]
click at [216, 198] on div "JSS1" at bounding box center [225, 199] width 69 height 10
click at [220, 197] on div "JSS2" at bounding box center [225, 200] width 69 height 10
click at [218, 199] on div "JSS3" at bounding box center [225, 200] width 69 height 10
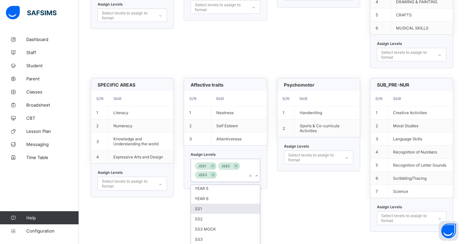
click at [211, 206] on div "SS1" at bounding box center [225, 209] width 69 height 10
click at [209, 210] on div "SS2" at bounding box center [225, 209] width 69 height 10
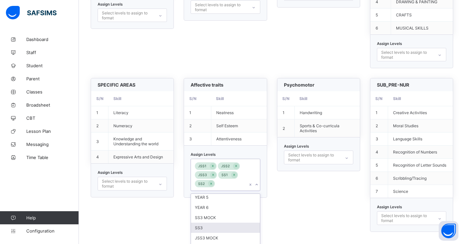
click at [206, 225] on div "SS3" at bounding box center [225, 228] width 69 height 10
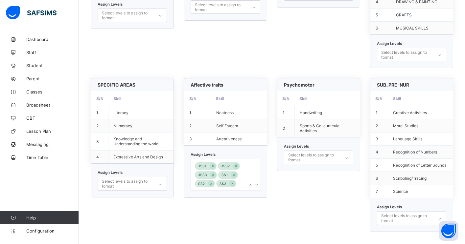
click at [289, 211] on div "Psychomotor S/N Skill 1 Handwriting 2 Sports & Co-curricula Activities Assign L…" at bounding box center [318, 155] width 83 height 154
click at [321, 158] on div "Select levels to assign to format" at bounding box center [314, 157] width 52 height 12
click at [298, 209] on div "JSS1" at bounding box center [318, 208] width 69 height 10
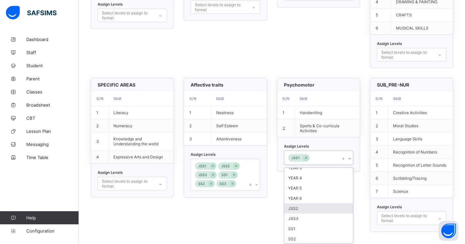
click at [297, 211] on div "JSS2" at bounding box center [318, 209] width 69 height 10
click at [296, 210] on div "JSS3" at bounding box center [318, 209] width 69 height 10
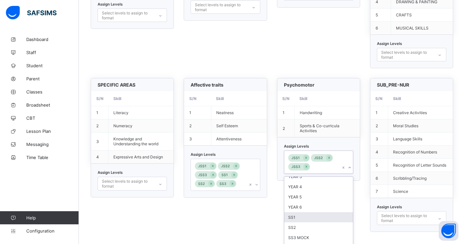
click at [295, 216] on div "SS1" at bounding box center [318, 218] width 69 height 10
click at [294, 218] on div "SS2" at bounding box center [318, 218] width 69 height 10
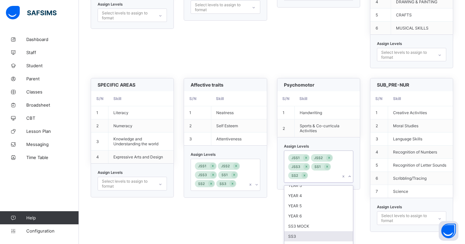
click at [294, 237] on div "SS3" at bounding box center [318, 237] width 69 height 10
click at [258, 221] on div "Affective traits S/N Skill 1 Neatness 2 Self Esteem 3 Attentiveness Assign Leve…" at bounding box center [225, 155] width 83 height 154
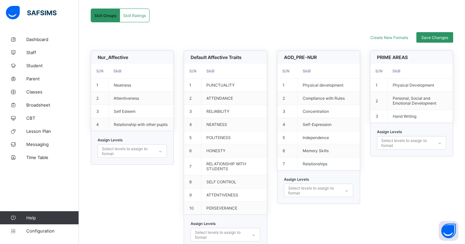
scroll to position [150, 0]
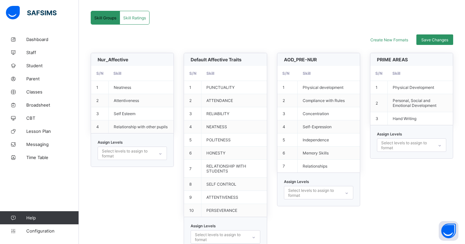
click at [222, 59] on span "Default Affective Traits" at bounding box center [216, 60] width 51 height 6
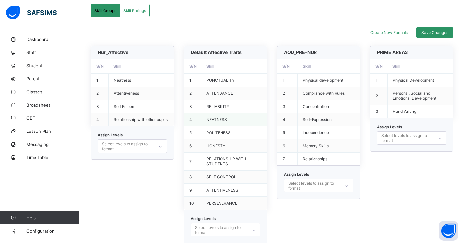
scroll to position [154, 0]
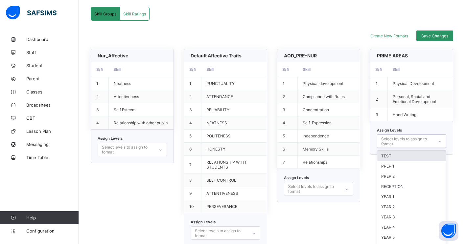
click at [413, 139] on div "Select levels to assign to format" at bounding box center [407, 141] width 52 height 12
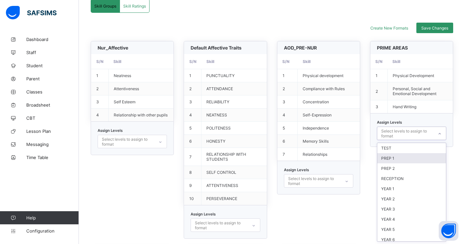
click at [397, 160] on div "PREP 1" at bounding box center [411, 158] width 69 height 10
click at [398, 162] on div "PREP 2" at bounding box center [411, 159] width 69 height 10
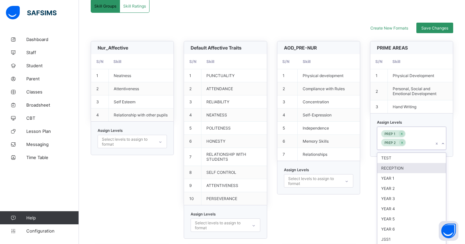
click at [396, 167] on div "RECEPTION" at bounding box center [411, 168] width 69 height 10
click at [322, 226] on div "AOD_PRE-NUR S/N Skill 1 Physical development 2 Compliance with Rules 3 Concentr…" at bounding box center [318, 140] width 83 height 198
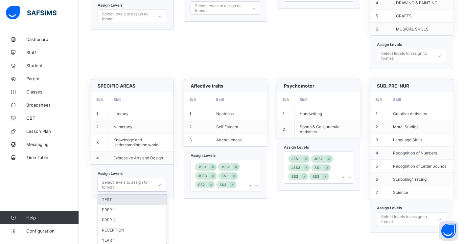
scroll to position [483, 0]
click at [138, 183] on div "Select levels to assign to format" at bounding box center [128, 184] width 52 height 12
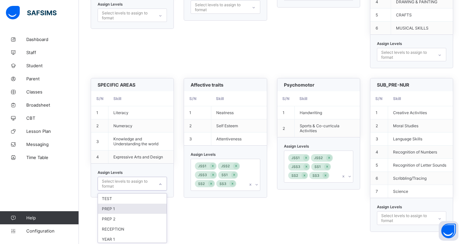
click at [123, 208] on div "PREP 1" at bounding box center [132, 209] width 69 height 10
click at [116, 207] on div "PREP 2" at bounding box center [132, 210] width 69 height 10
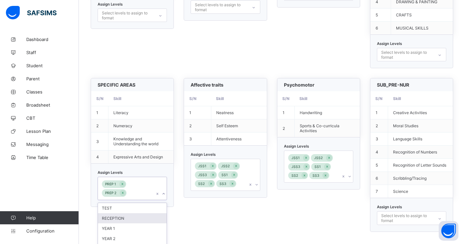
scroll to position [491, 0]
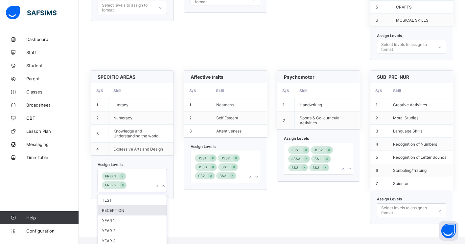
click at [117, 210] on div "RECEPTION" at bounding box center [132, 211] width 69 height 10
click at [210, 214] on div "Affective traits S/N Skill 1 Neatness 2 Self Esteem 3 Attentiveness Assign Leve…" at bounding box center [225, 147] width 83 height 154
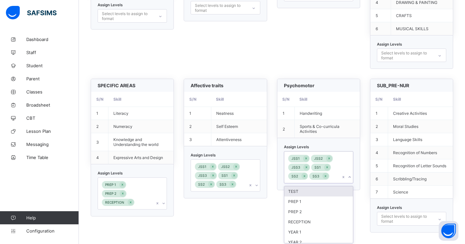
scroll to position [483, 0]
click at [349, 177] on icon at bounding box center [350, 176] width 4 height 7
click at [308, 198] on div "YEAR 1" at bounding box center [318, 197] width 69 height 10
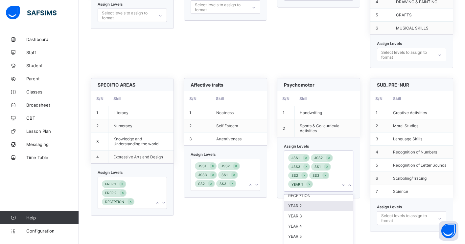
click at [304, 204] on div "YEAR 2" at bounding box center [318, 206] width 69 height 10
click at [301, 212] on div "YEAR 3" at bounding box center [318, 215] width 69 height 10
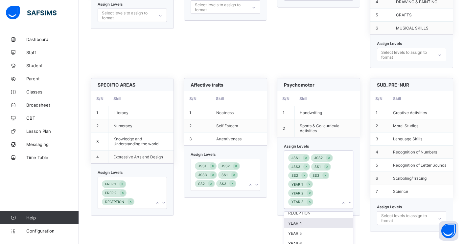
click at [300, 223] on div "YEAR 4" at bounding box center [318, 223] width 69 height 10
click at [299, 231] on div "YEAR 5" at bounding box center [318, 232] width 69 height 10
click at [299, 239] on div "YEAR 6" at bounding box center [318, 241] width 69 height 10
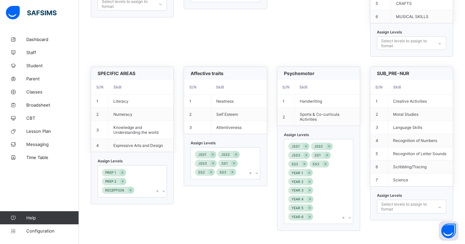
click at [257, 173] on icon at bounding box center [257, 174] width 4 height 7
click at [206, 219] on div "YEAR 1" at bounding box center [225, 219] width 69 height 10
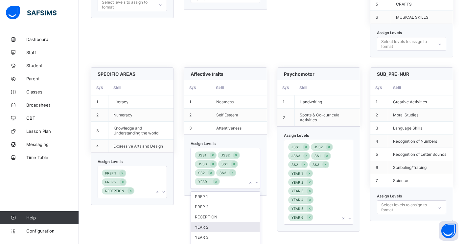
click at [205, 226] on div "YEAR 2" at bounding box center [225, 227] width 69 height 10
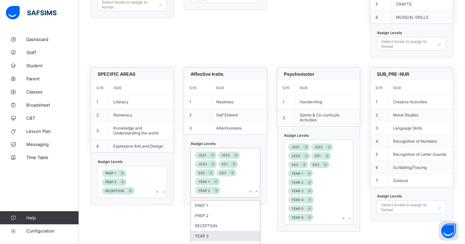
click at [204, 236] on div "YEAR 3" at bounding box center [225, 236] width 69 height 10
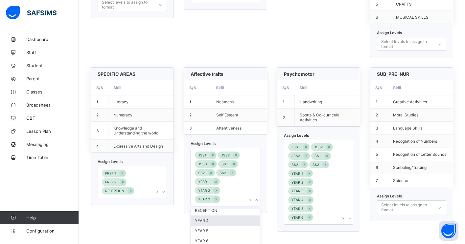
click at [203, 222] on div "YEAR 4" at bounding box center [225, 221] width 69 height 10
click at [204, 229] on div "YEAR 5" at bounding box center [225, 230] width 69 height 10
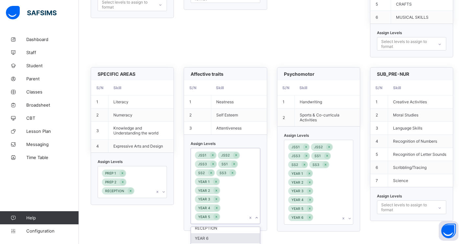
click at [204, 236] on div "YEAR 6" at bounding box center [225, 239] width 69 height 10
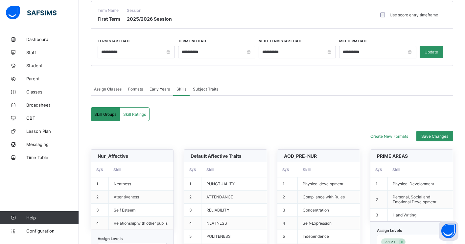
scroll to position [40, 0]
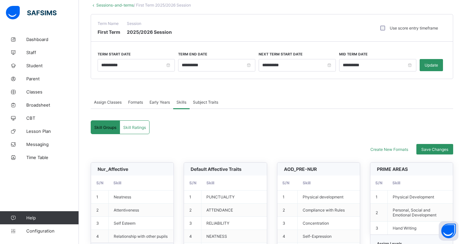
click at [135, 131] on div "Skill Ratings" at bounding box center [134, 127] width 29 height 13
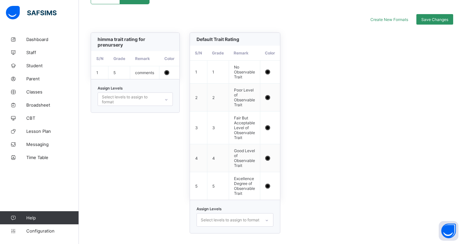
scroll to position [172, 0]
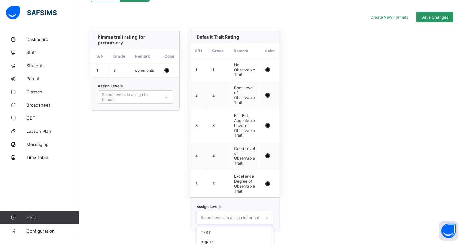
click at [248, 218] on div "option YEAR 4 focused, 8 of 22. 22 results available. Use Up and Down to choose…" at bounding box center [234, 217] width 77 height 13
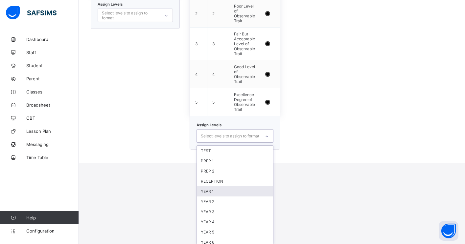
click at [227, 191] on div "YEAR 1" at bounding box center [235, 192] width 77 height 10
click at [223, 191] on div "YEAR 2" at bounding box center [235, 193] width 77 height 10
click at [223, 191] on div "YEAR 3" at bounding box center [235, 193] width 77 height 10
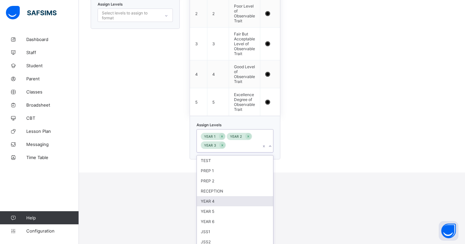
click at [222, 200] on div "YEAR 4" at bounding box center [235, 201] width 77 height 10
click at [219, 203] on div "YEAR 5" at bounding box center [235, 201] width 77 height 10
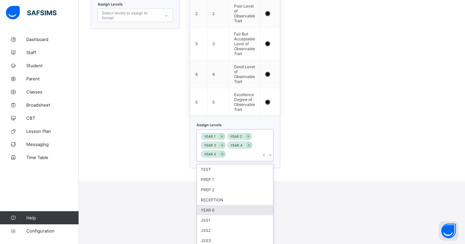
click at [217, 208] on div "YEAR 6" at bounding box center [235, 210] width 77 height 10
click at [211, 210] on div "JSS1" at bounding box center [235, 210] width 77 height 10
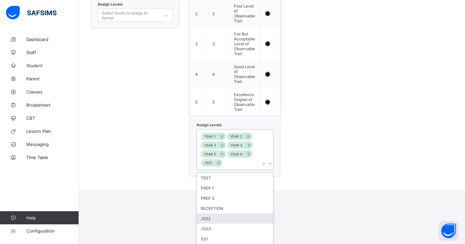
click at [208, 219] on div "JSS2" at bounding box center [235, 219] width 77 height 10
click at [208, 220] on div "JSS3" at bounding box center [235, 219] width 77 height 10
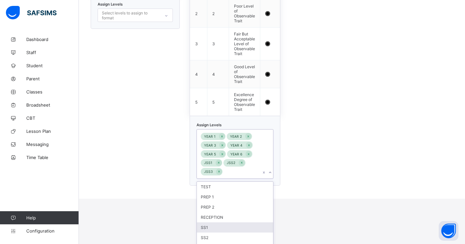
click at [207, 227] on div "SS1" at bounding box center [235, 228] width 77 height 10
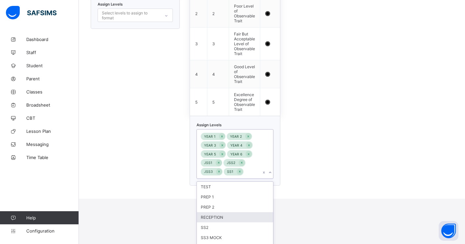
scroll to position [21, 0]
click at [208, 208] on div "SS2" at bounding box center [235, 207] width 77 height 10
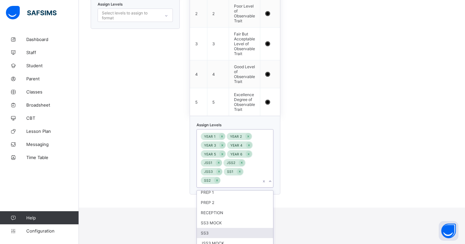
click at [207, 233] on div "SS3" at bounding box center [235, 233] width 77 height 10
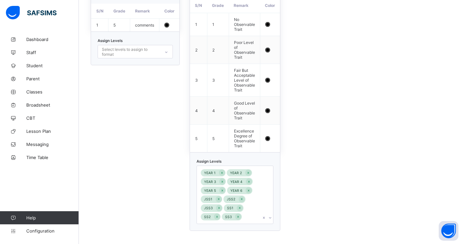
click at [287, 219] on html "**********" at bounding box center [232, 13] width 465 height 462
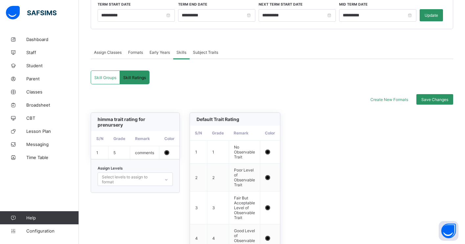
scroll to position [89, 0]
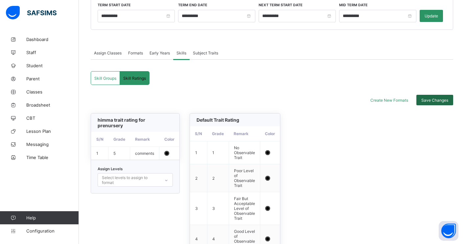
click at [429, 101] on span "Save Changes" at bounding box center [434, 100] width 27 height 5
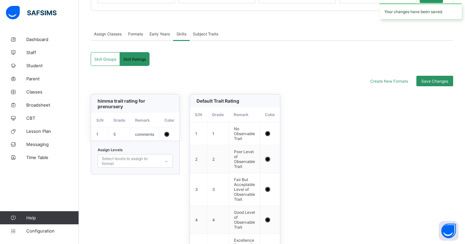
scroll to position [107, 0]
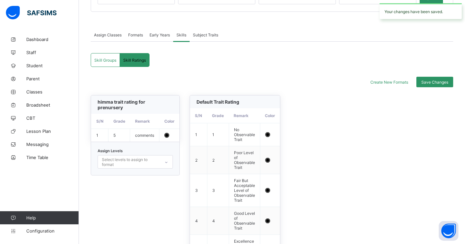
click at [112, 65] on div "Skill Groups" at bounding box center [105, 60] width 29 height 13
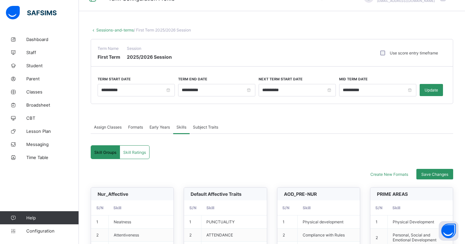
scroll to position [13, 0]
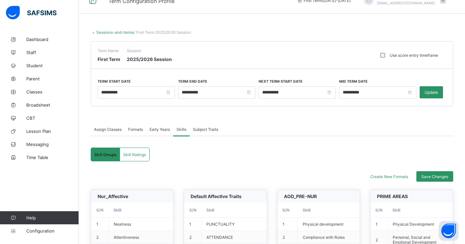
click at [141, 129] on span "Formats" at bounding box center [135, 129] width 15 height 5
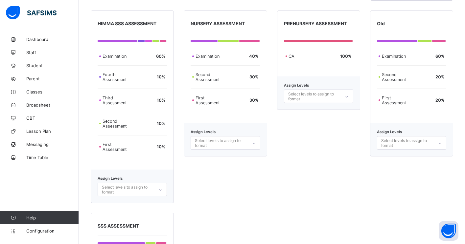
scroll to position [574, 0]
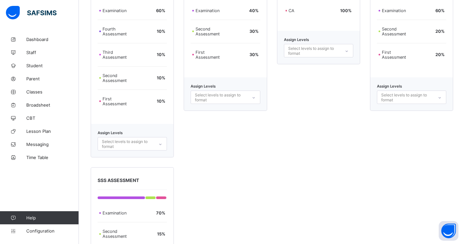
click at [154, 151] on div "Select levels to assign to format" at bounding box center [132, 143] width 69 height 13
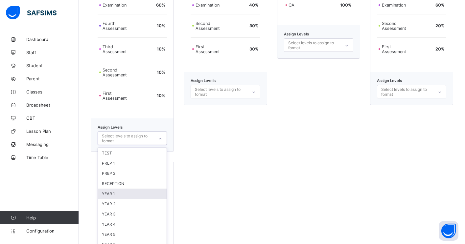
scroll to position [630, 0]
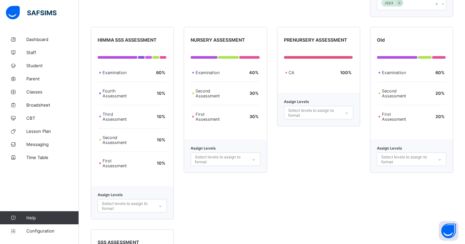
scroll to position [560, 0]
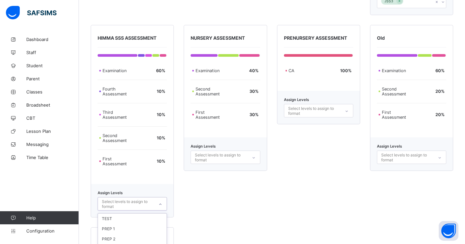
click at [156, 204] on div "option RECEPTION focused, 4 of 19. 19 results available. Use Up and Down to cho…" at bounding box center [132, 203] width 69 height 13
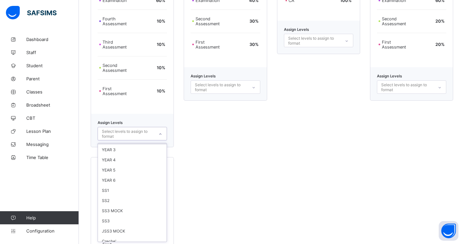
scroll to position [76, 0]
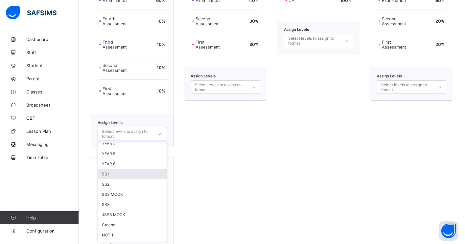
click at [142, 171] on div "SS1" at bounding box center [132, 174] width 69 height 10
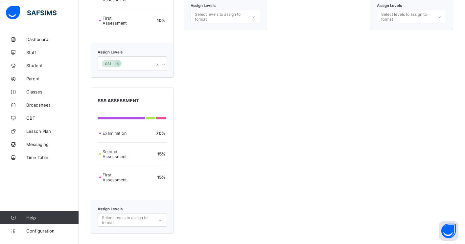
scroll to position [703, 0]
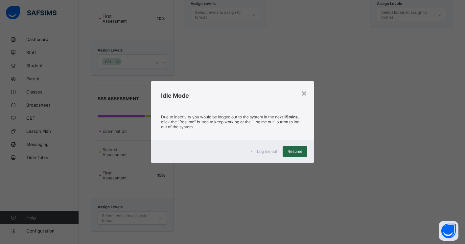
click at [298, 151] on span "Resume" at bounding box center [294, 151] width 15 height 5
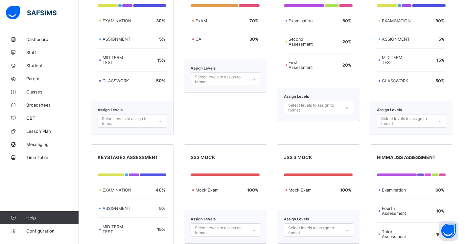
scroll to position [267, 0]
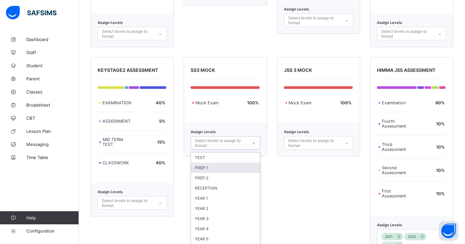
click at [242, 150] on div "option PREP 1 focused, 2 of 18. 18 results available. Use Up and Down to choose…" at bounding box center [225, 142] width 69 height 13
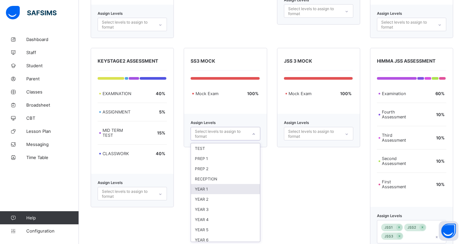
scroll to position [51, 0]
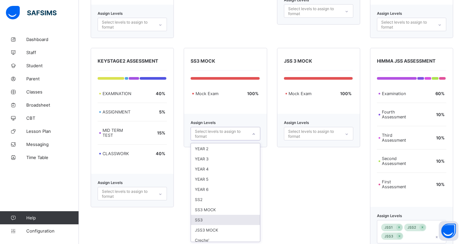
click at [237, 221] on div "SS3" at bounding box center [225, 220] width 69 height 10
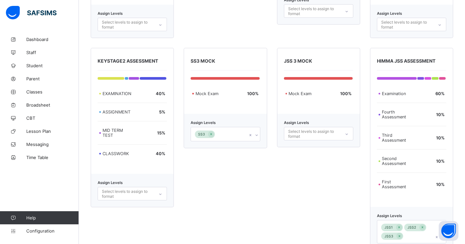
click at [303, 210] on div "JSS 3 MOCK Mock Exam 100 % Assign Levels Select levels to assign to format" at bounding box center [318, 149] width 83 height 203
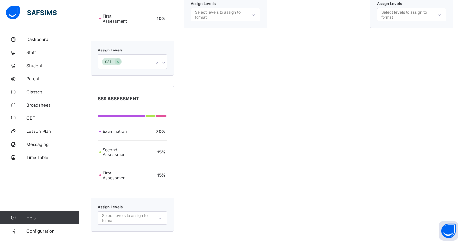
scroll to position [785, 0]
click at [141, 217] on div "Select levels to assign to format" at bounding box center [132, 217] width 69 height 13
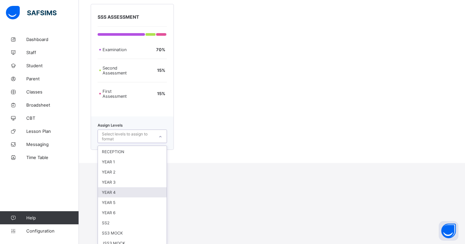
scroll to position [75, 0]
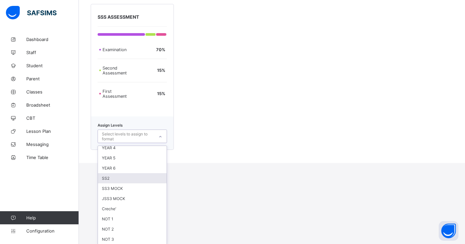
click at [139, 178] on div "SS2" at bounding box center [132, 178] width 69 height 10
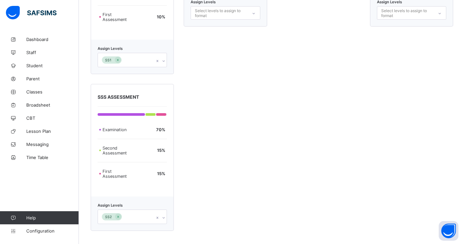
scroll to position [704, 0]
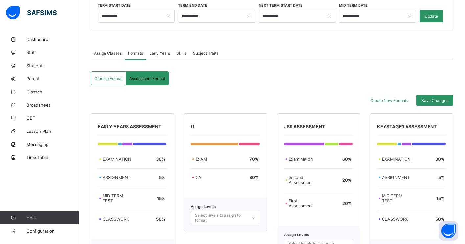
scroll to position [0, 0]
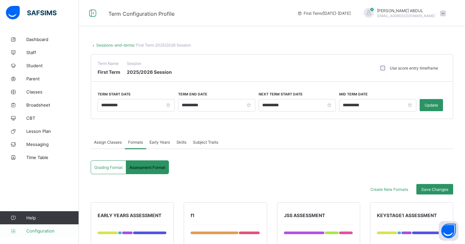
click at [38, 231] on span "Configuration" at bounding box center [52, 231] width 52 height 5
